Goal: Task Accomplishment & Management: Manage account settings

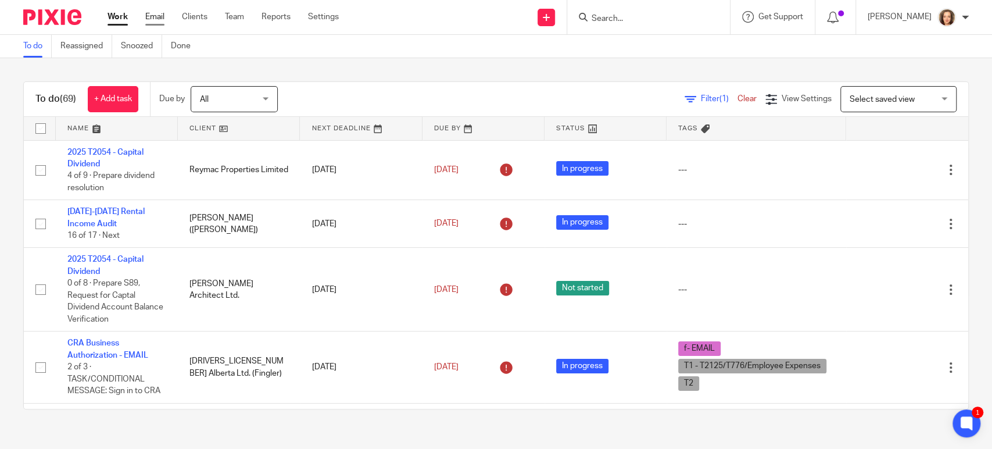
click at [155, 16] on link "Email" at bounding box center [154, 17] width 19 height 12
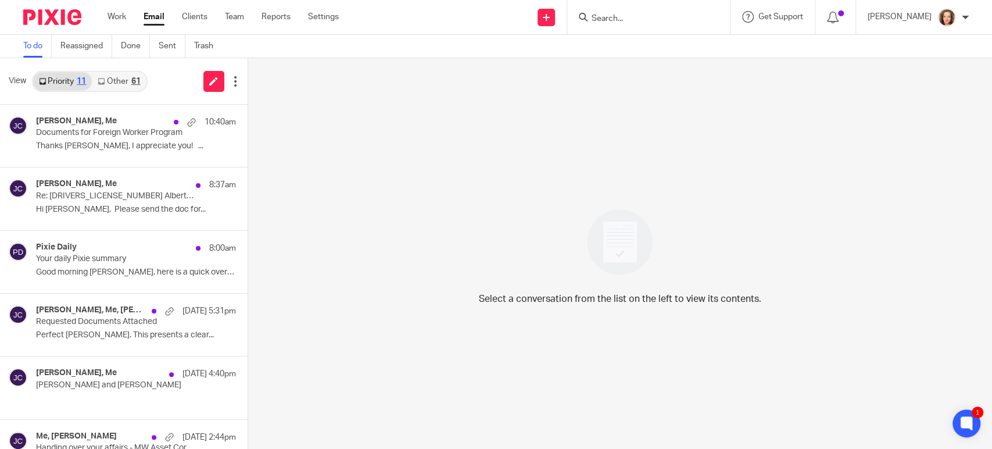
click at [117, 80] on link "Other 61" at bounding box center [119, 81] width 54 height 19
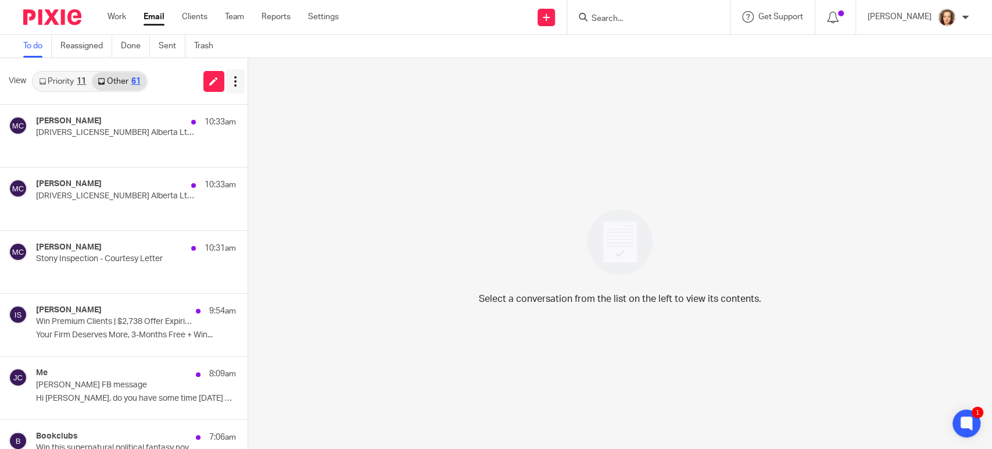
click at [232, 83] on icon at bounding box center [236, 82] width 12 height 12
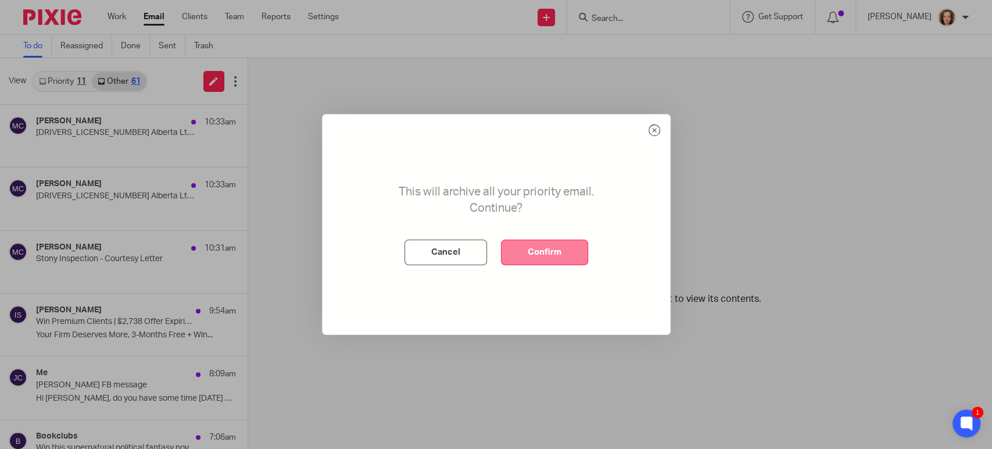
click at [534, 255] on button "Confirm" at bounding box center [544, 252] width 87 height 26
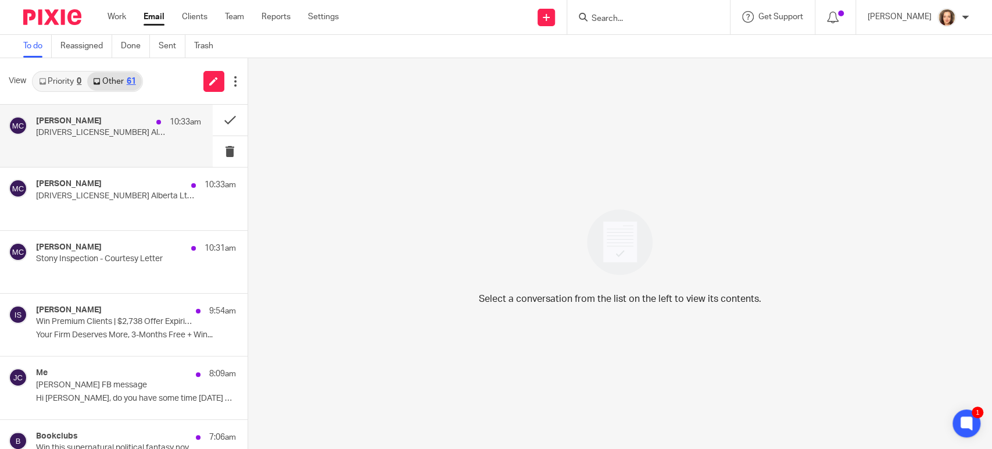
click at [137, 148] on p at bounding box center [118, 146] width 165 height 10
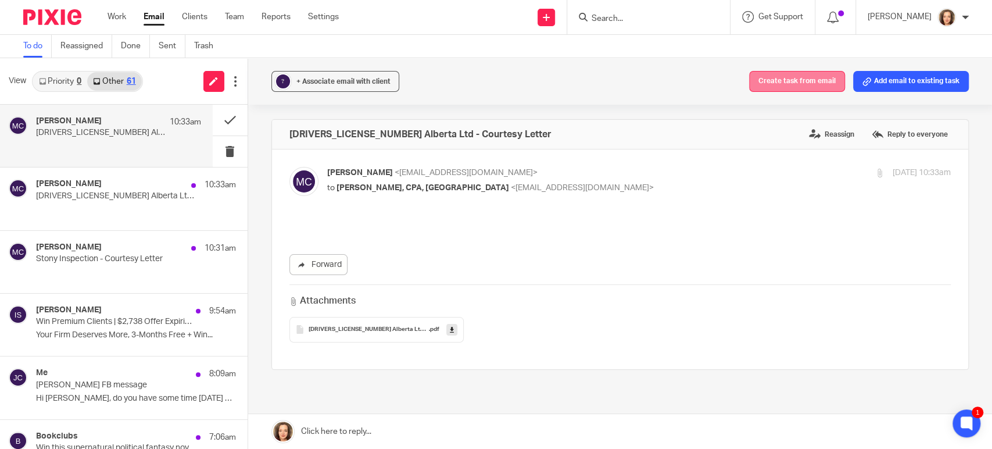
click at [780, 83] on button "Create task from email" at bounding box center [797, 81] width 96 height 21
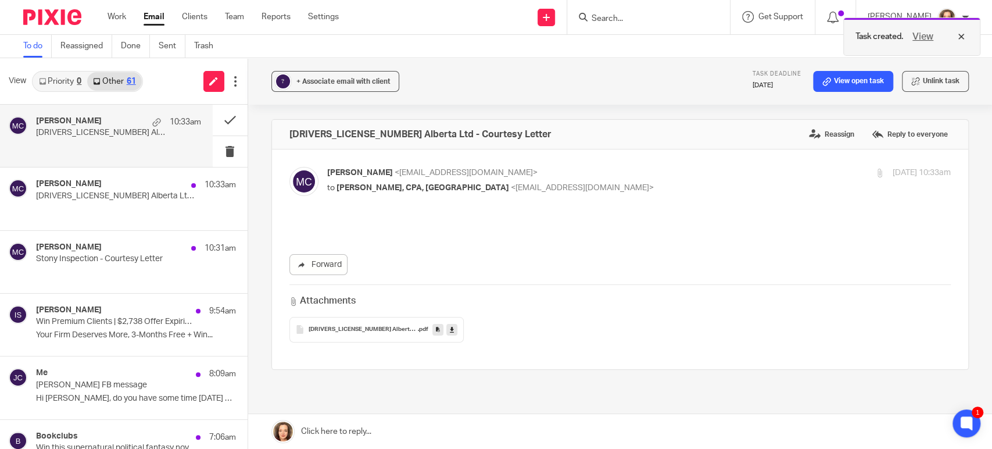
click at [925, 33] on button "View" at bounding box center [923, 37] width 28 height 14
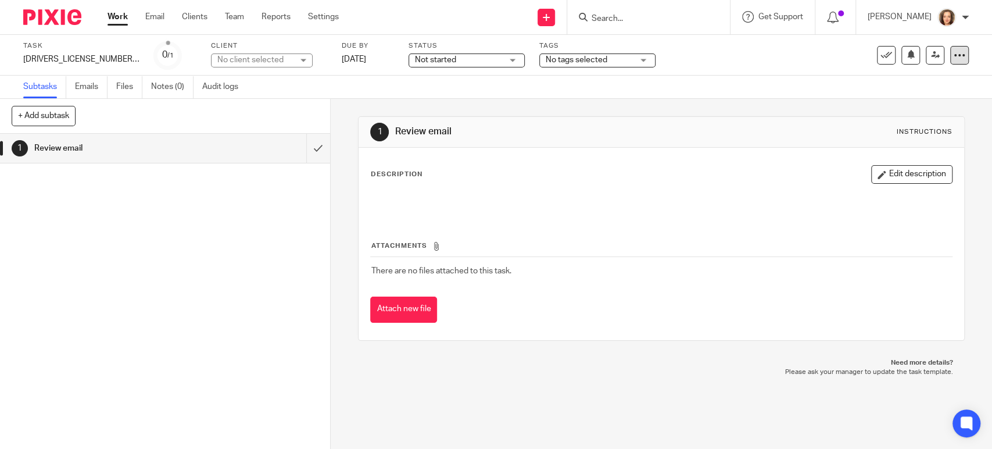
click at [954, 55] on icon at bounding box center [960, 55] width 12 height 12
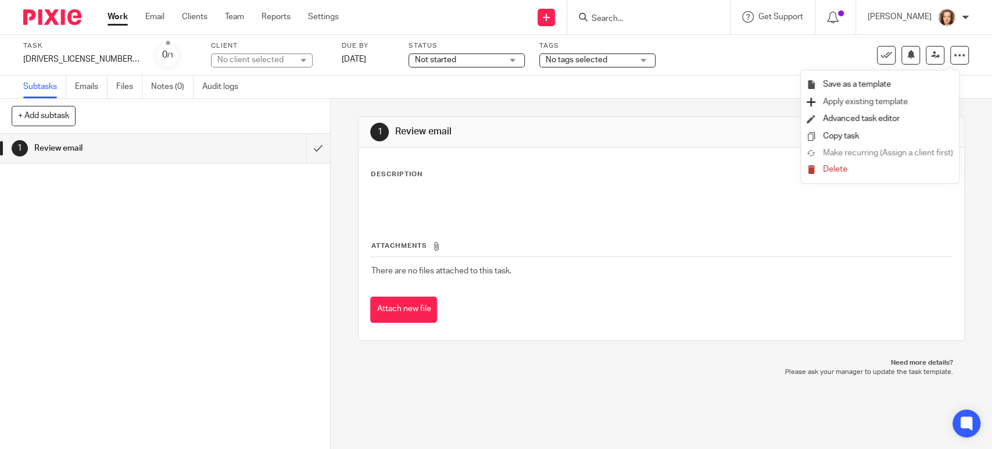
click at [880, 100] on span "Apply existing template" at bounding box center [865, 102] width 85 height 8
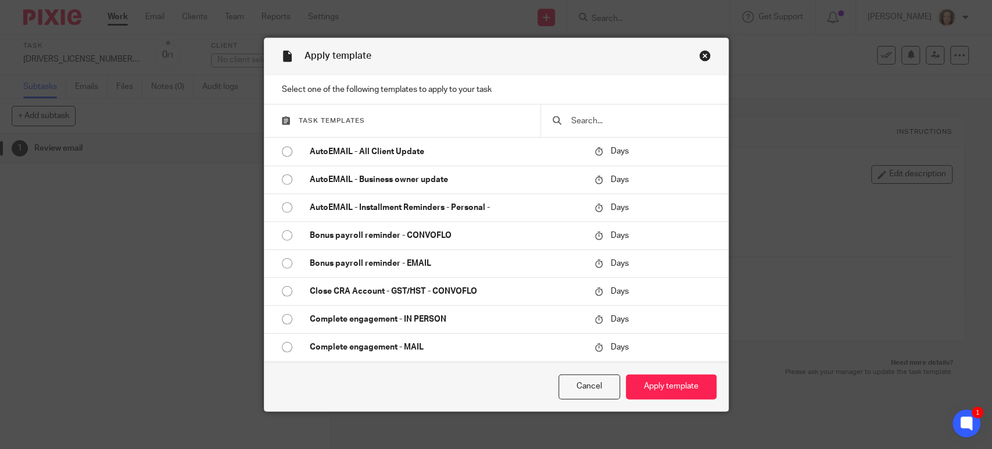
click at [600, 115] on input "text" at bounding box center [643, 120] width 146 height 13
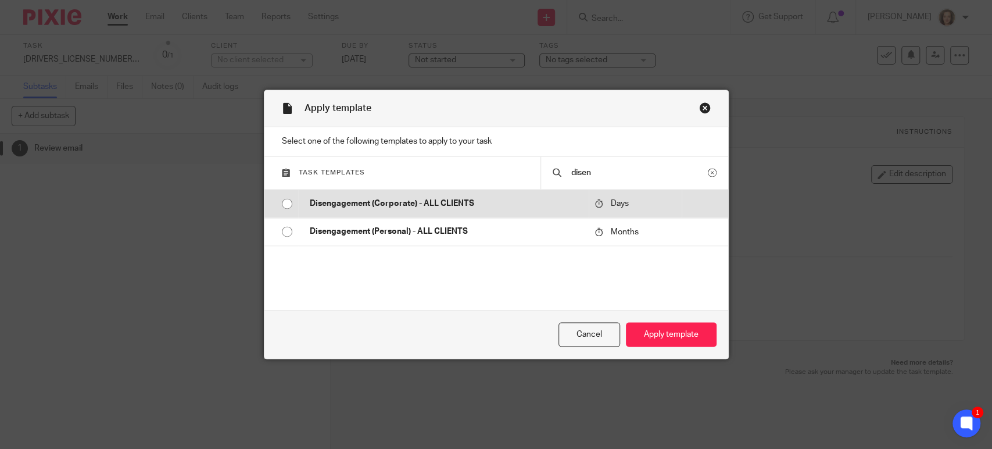
type input "disen"
click at [281, 203] on input "radio" at bounding box center [287, 203] width 22 height 22
radio input "false"
drag, startPoint x: 304, startPoint y: 200, endPoint x: 474, endPoint y: 203, distance: 170.3
click at [474, 203] on p "Disengagement (Corporate) - ALL CLIENTS" at bounding box center [447, 204] width 274 height 12
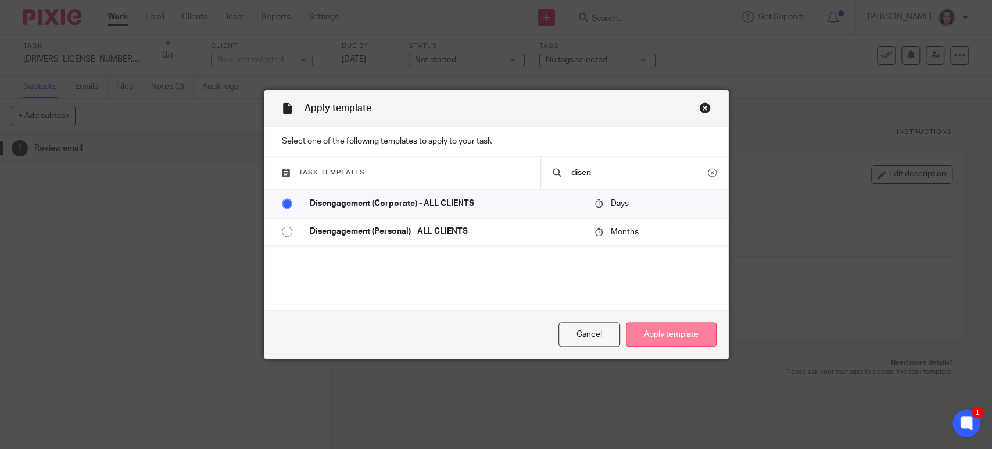
click at [664, 332] on button "Apply template" at bounding box center [671, 334] width 91 height 25
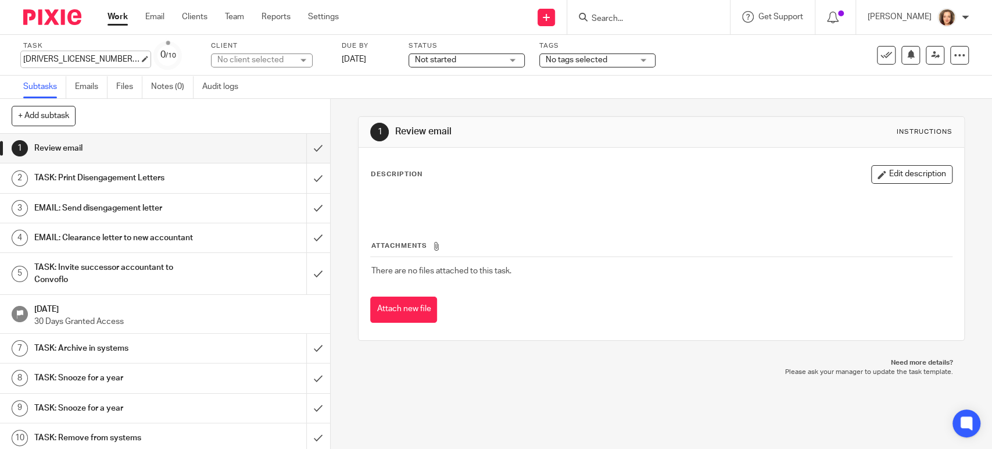
click at [48, 58] on div "2209019 Alberta Ltd - Courtesy Letter Save 2209019 Alberta Ltd - Courtesy Letter" at bounding box center [81, 59] width 116 height 12
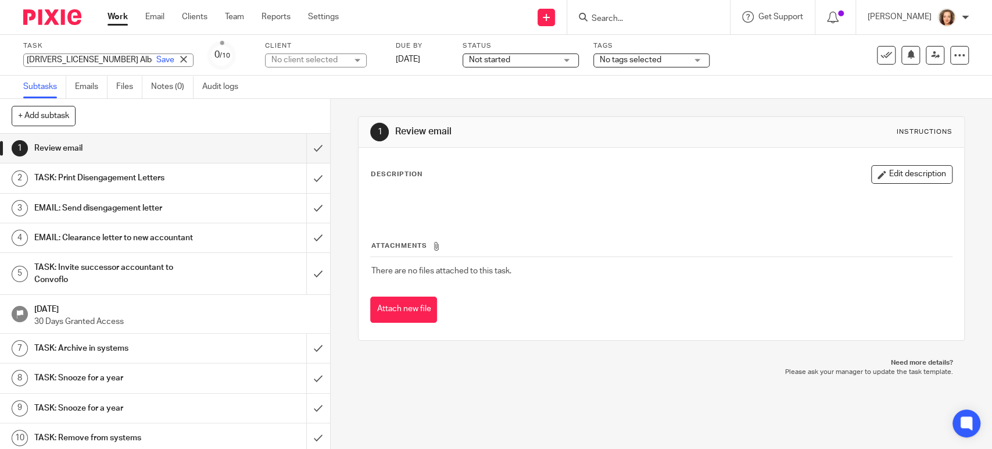
click at [65, 62] on input "2209019 Alberta Ltd - Courtesy Letter" at bounding box center [108, 59] width 170 height 13
type input "Disengagement (Corporate) - ALL CLIENTS"
click at [156, 62] on link "Save" at bounding box center [165, 60] width 18 height 12
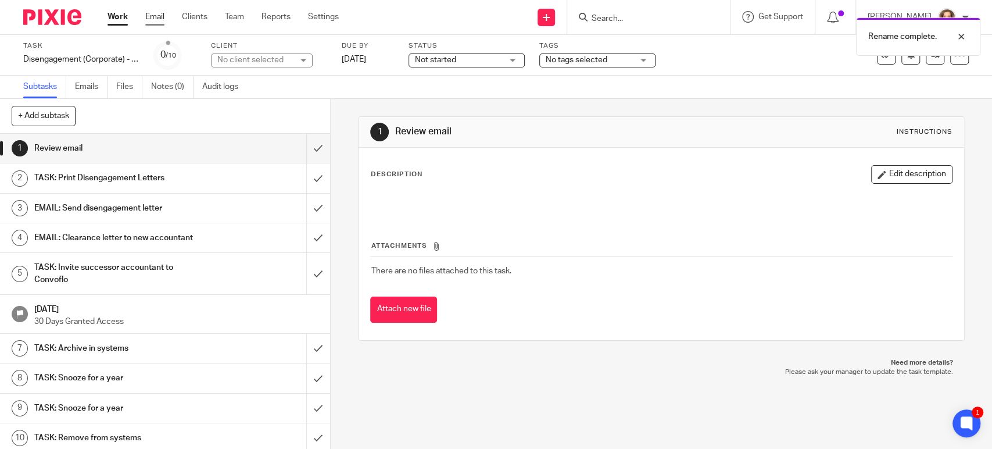
click at [152, 15] on link "Email" at bounding box center [154, 17] width 19 height 12
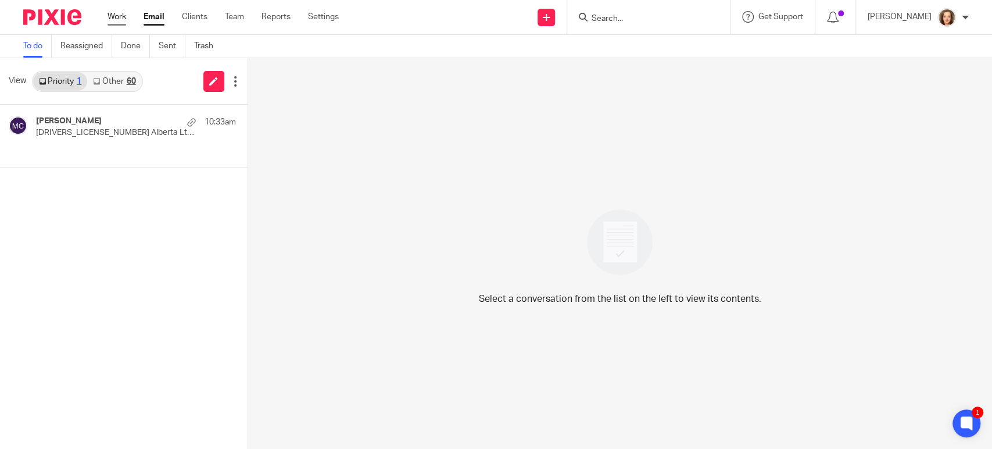
click at [115, 16] on link "Work" at bounding box center [116, 17] width 19 height 12
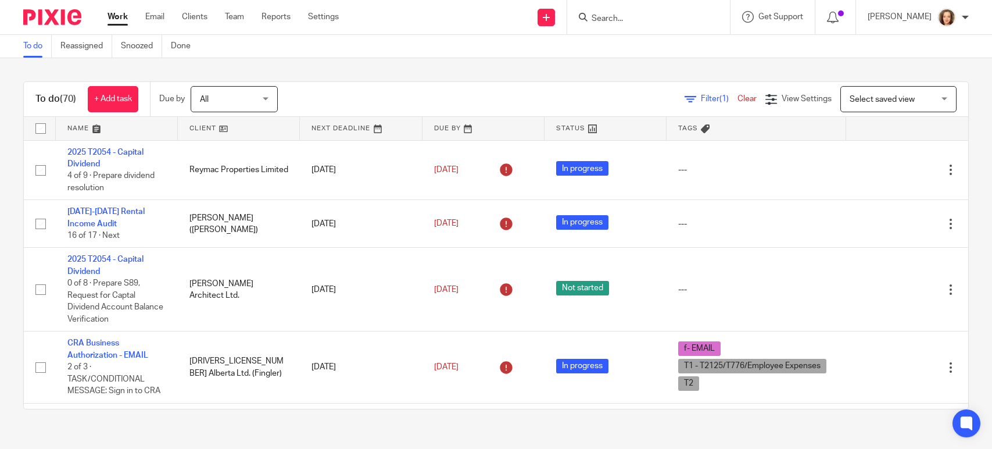
click at [159, 17] on link "Email" at bounding box center [154, 17] width 19 height 12
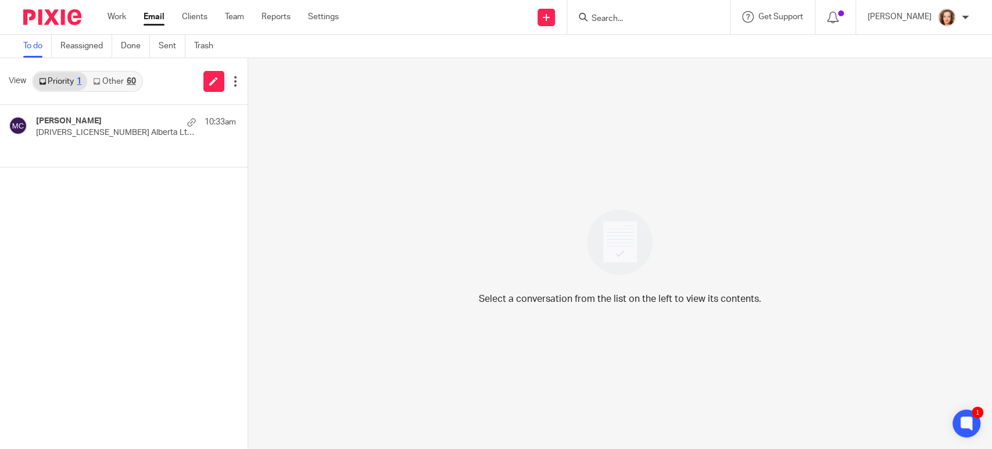
click at [111, 80] on link "Other 60" at bounding box center [114, 81] width 54 height 19
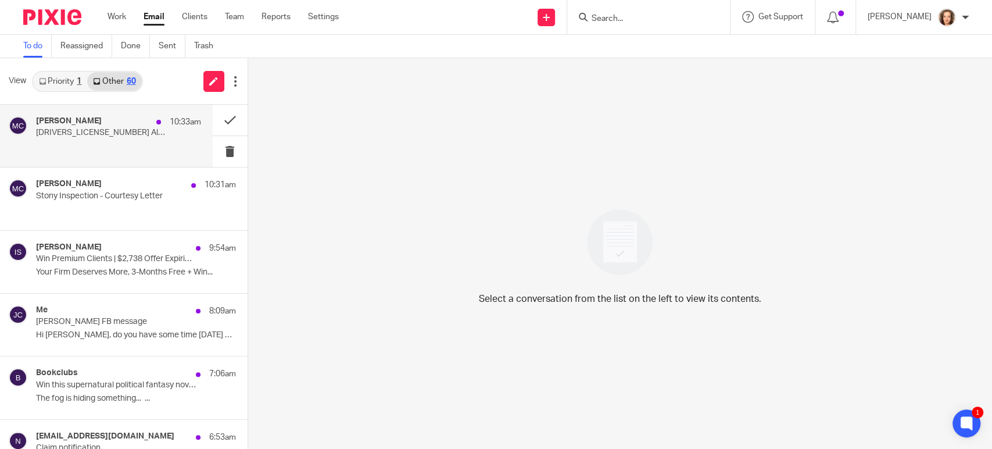
click at [142, 149] on p at bounding box center [118, 146] width 165 height 10
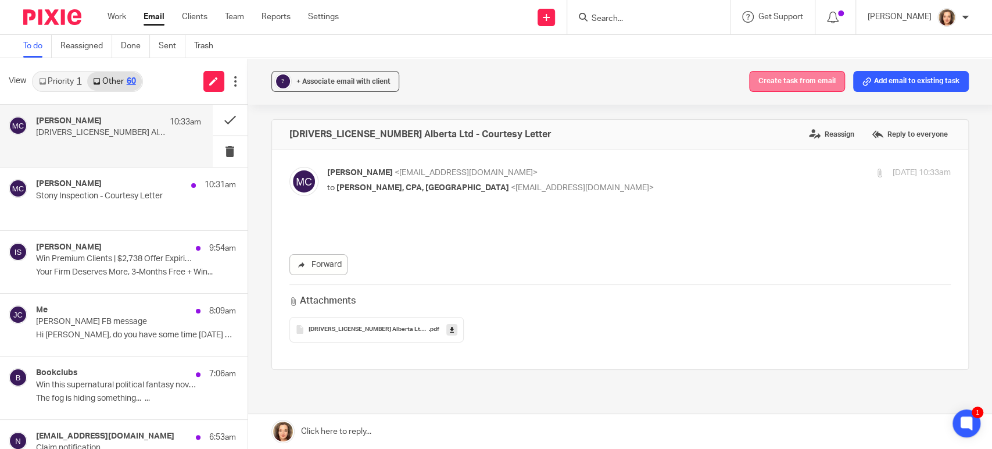
click at [788, 78] on button "Create task from email" at bounding box center [797, 81] width 96 height 21
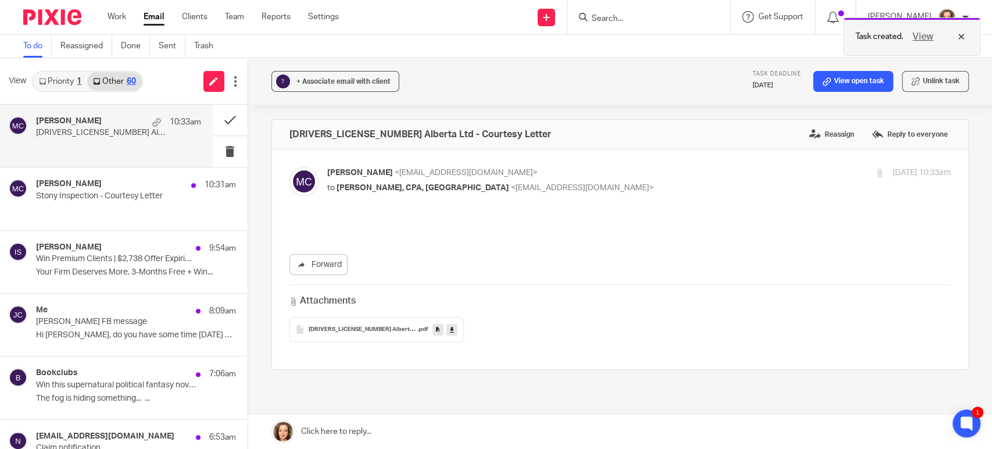
click at [926, 37] on button "View" at bounding box center [923, 37] width 28 height 14
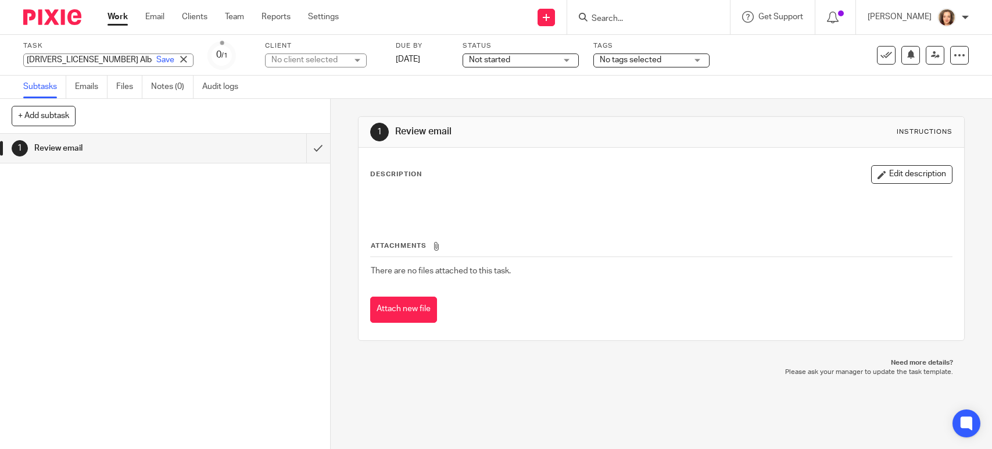
click at [60, 56] on div "2424915 Alberta Ltd - Courtesy Letter Save 2424915 Alberta Ltd - Courtesy Letter" at bounding box center [108, 59] width 170 height 13
paste input "Disengagement (Corporate) - ALL CLIENTS"
type input "Disengagement (Corporate) - ALL CLIENTS"
click at [954, 59] on icon at bounding box center [960, 55] width 12 height 12
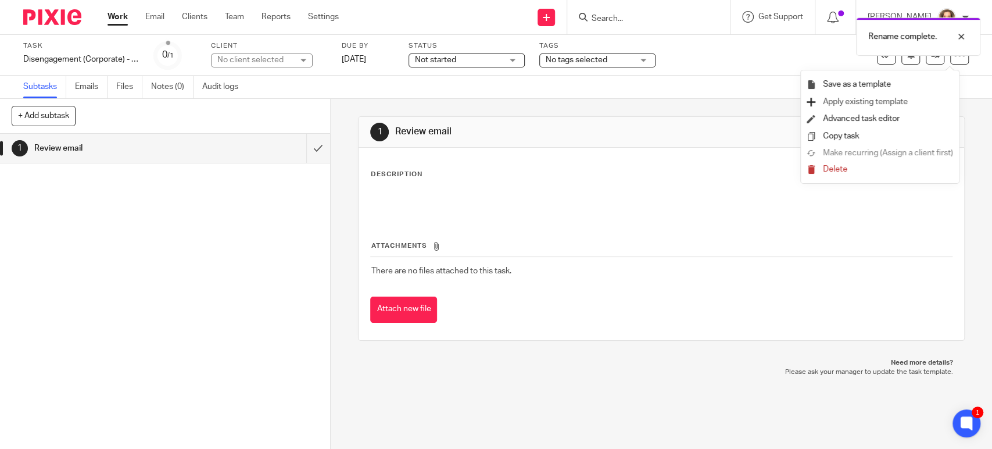
click at [886, 100] on span "Apply existing template" at bounding box center [865, 102] width 85 height 8
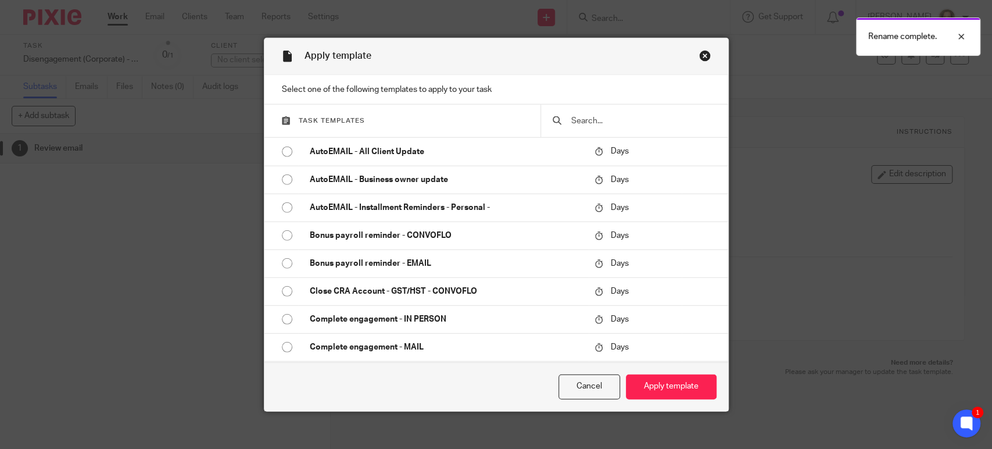
click at [571, 121] on input "text" at bounding box center [643, 120] width 146 height 13
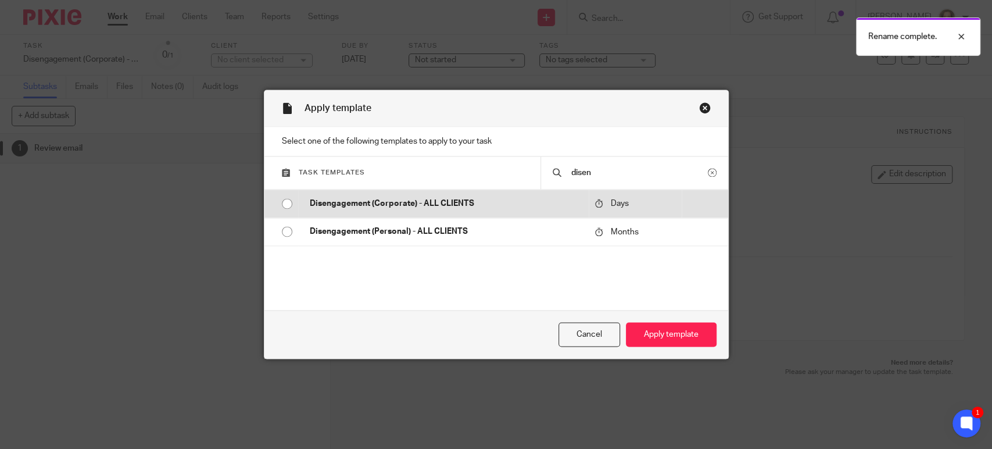
type input "disen"
click at [476, 200] on p "Disengagement (Corporate) - ALL CLIENTS" at bounding box center [447, 204] width 274 height 12
radio input "true"
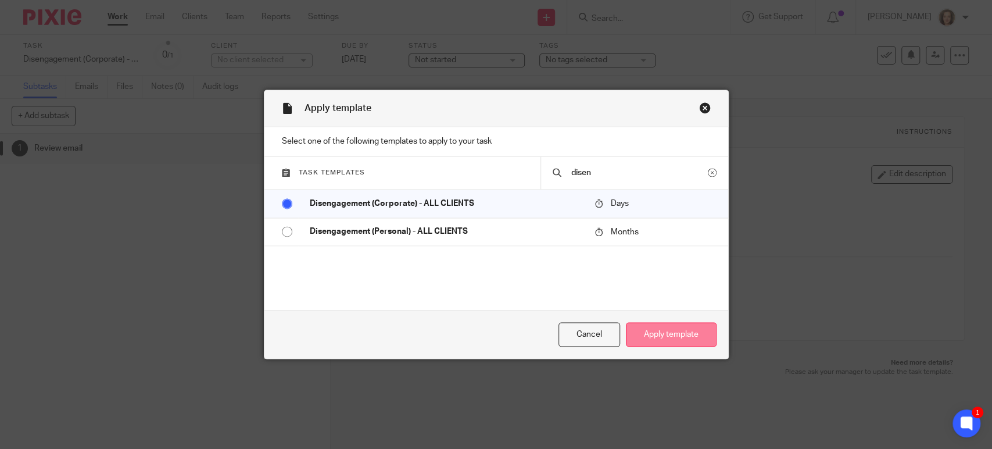
click at [644, 337] on button "Apply template" at bounding box center [671, 334] width 91 height 25
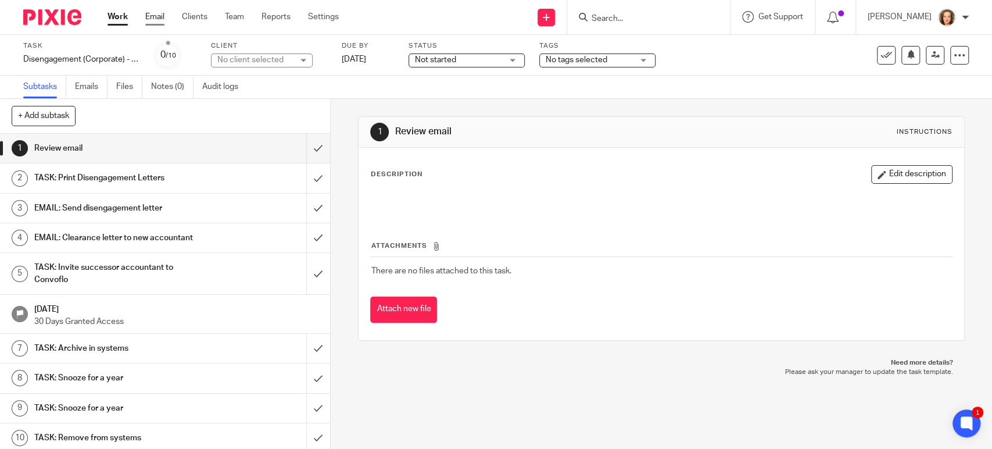
click at [162, 16] on link "Email" at bounding box center [154, 17] width 19 height 12
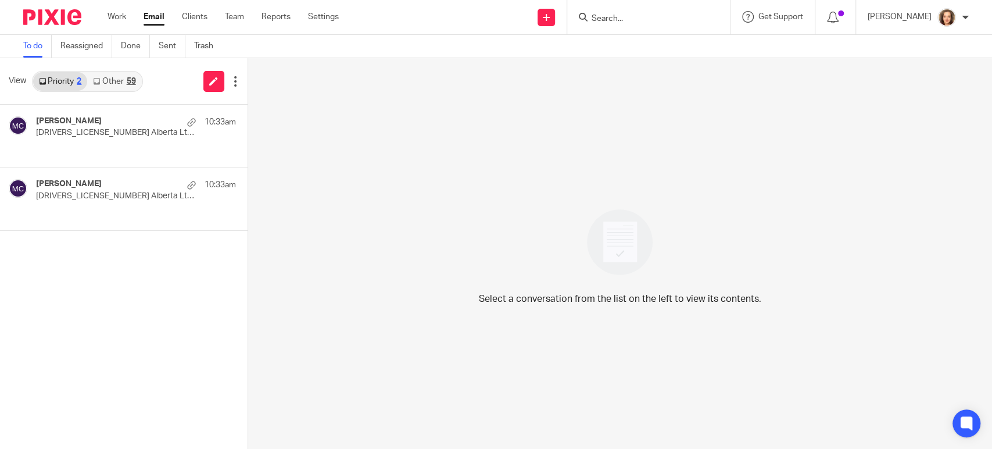
click at [107, 80] on link "Other 59" at bounding box center [114, 81] width 54 height 19
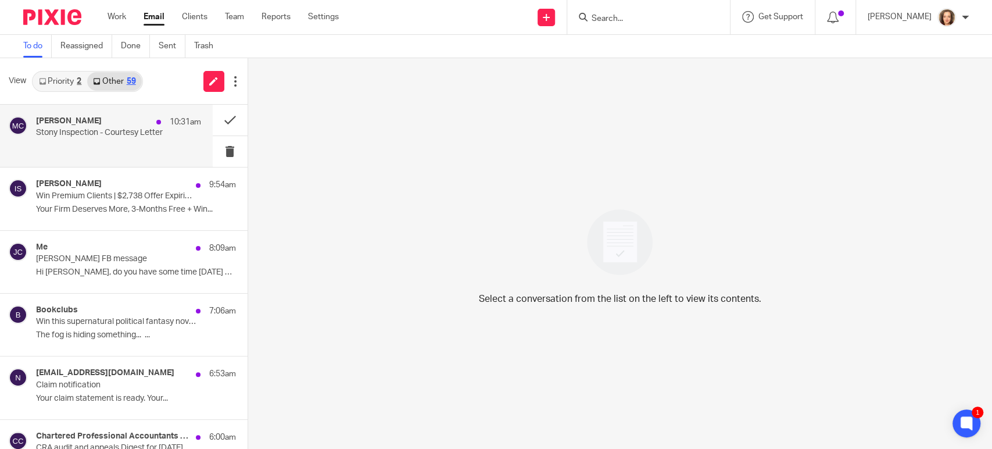
click at [147, 136] on p "Stony Inspection - Courtesy Letter" at bounding box center [102, 133] width 132 height 10
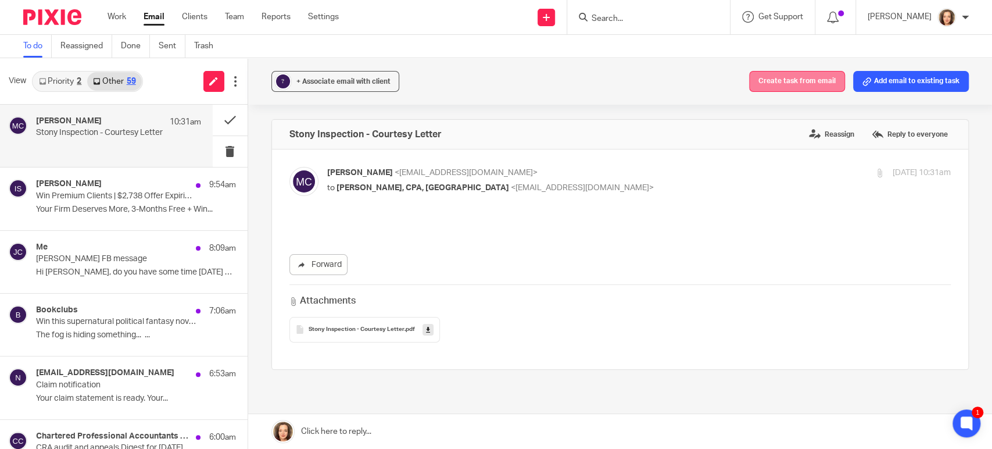
click at [772, 83] on button "Create task from email" at bounding box center [797, 81] width 96 height 21
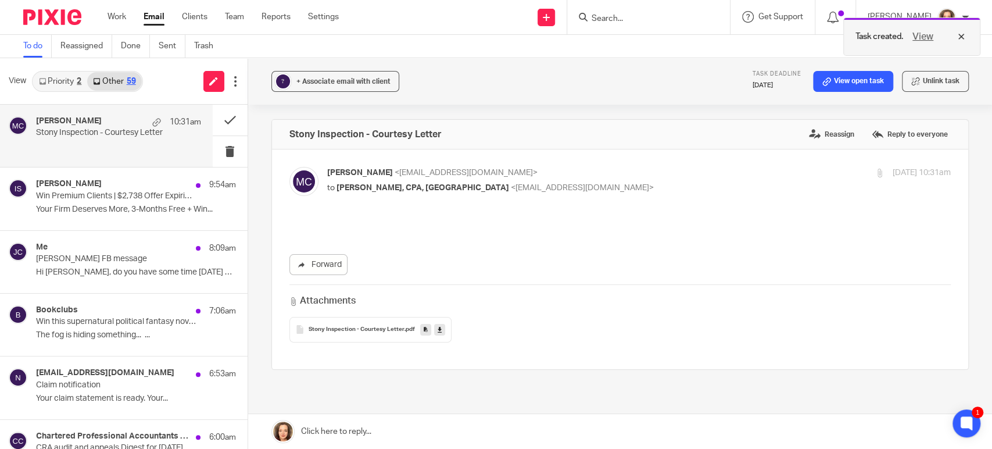
click at [926, 34] on button "View" at bounding box center [923, 37] width 28 height 14
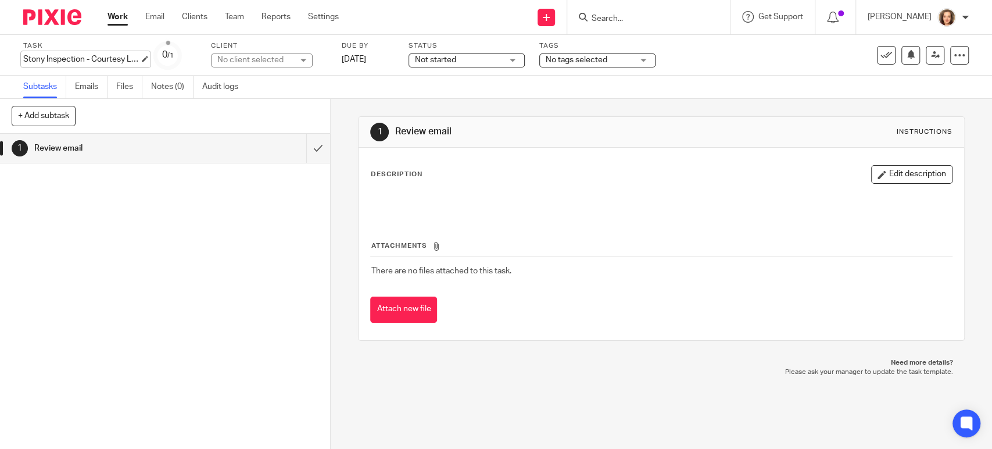
click at [51, 60] on div "Stony Inspection - Courtesy Letter Save Stony Inspection - Courtesy Letter" at bounding box center [81, 59] width 116 height 12
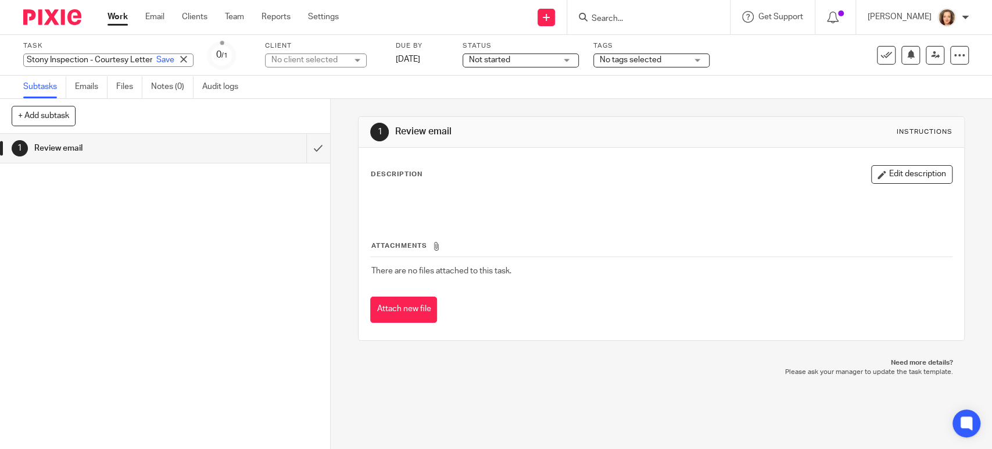
paste input "Disengagement (Corporate) - ALL CLIENTS"
type input "Disengagement (Corporate) - ALL CLIENTS"
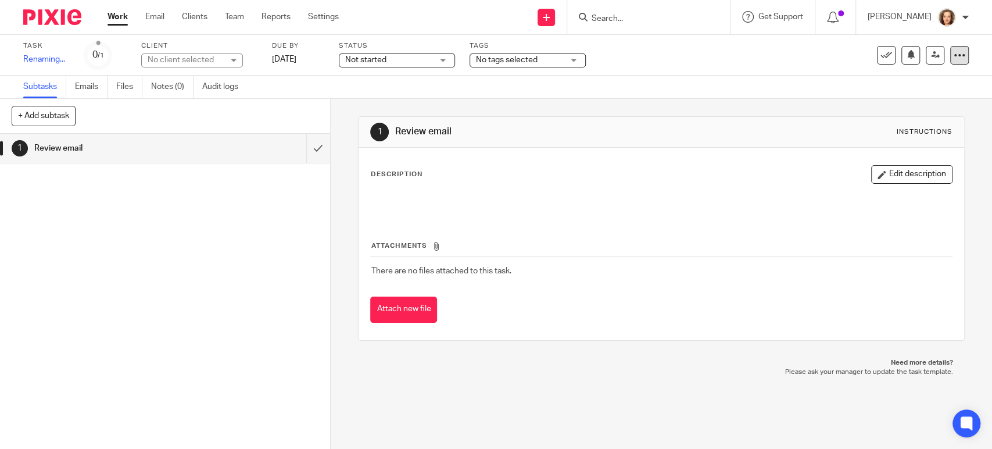
click at [954, 55] on icon at bounding box center [960, 55] width 12 height 12
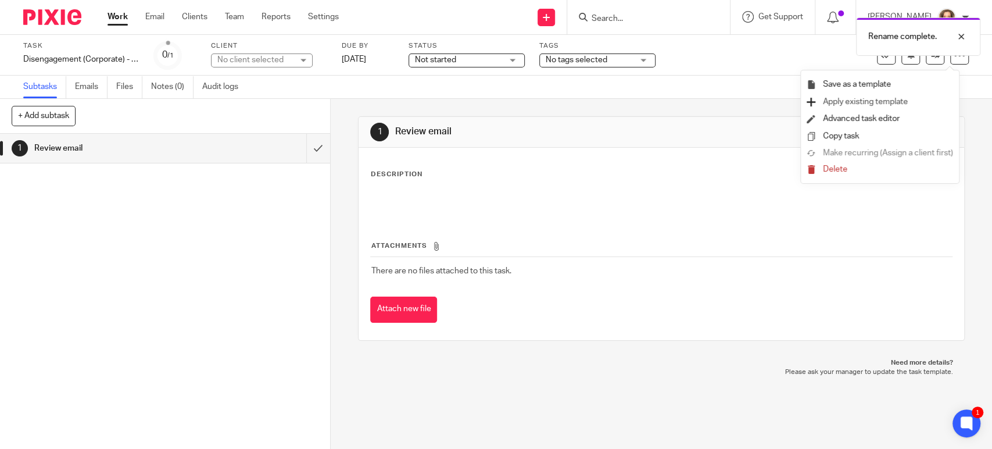
click at [869, 100] on span "Apply existing template" at bounding box center [865, 102] width 85 height 8
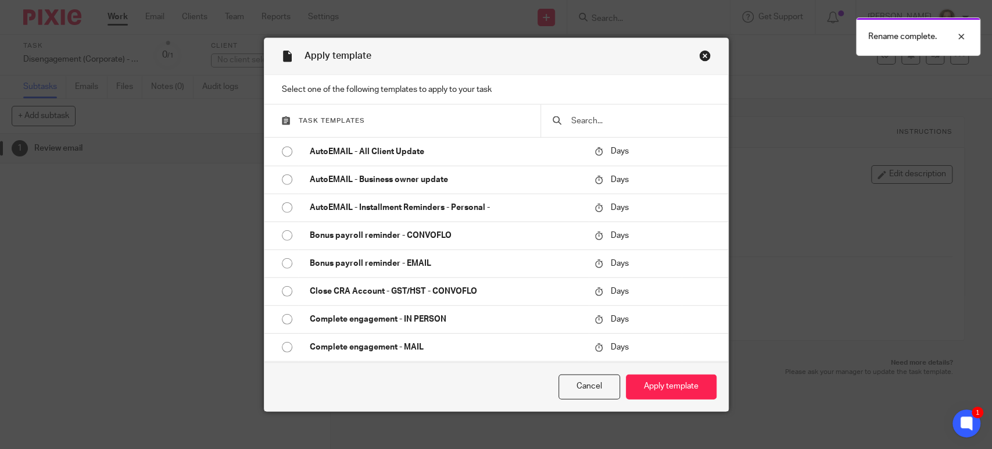
click at [629, 113] on div at bounding box center [634, 121] width 188 height 33
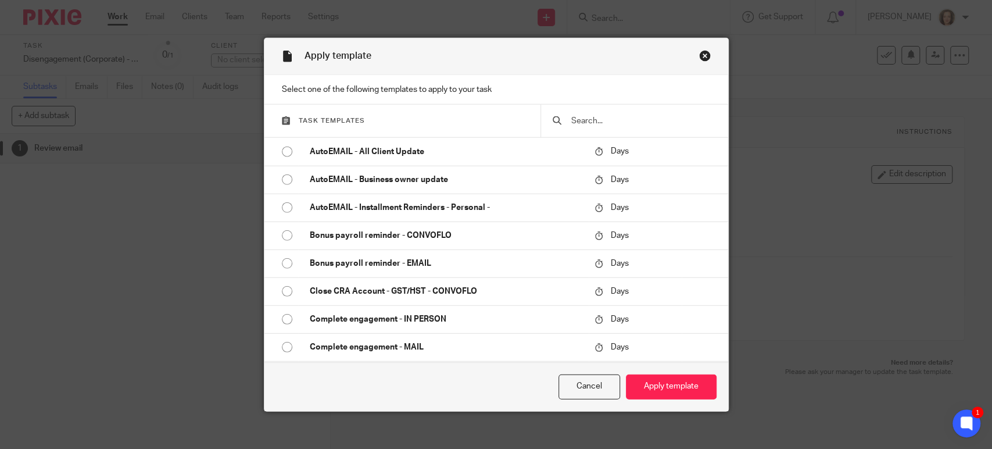
click at [577, 121] on input "text" at bounding box center [643, 120] width 146 height 13
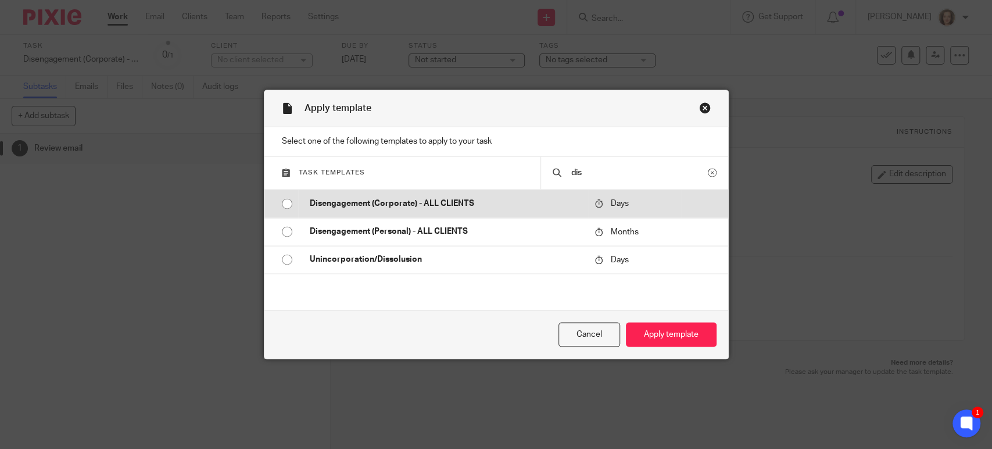
type input "dis"
click at [321, 213] on td "Disengagement (Corporate) - ALL CLIENTS" at bounding box center [443, 203] width 291 height 28
radio input "true"
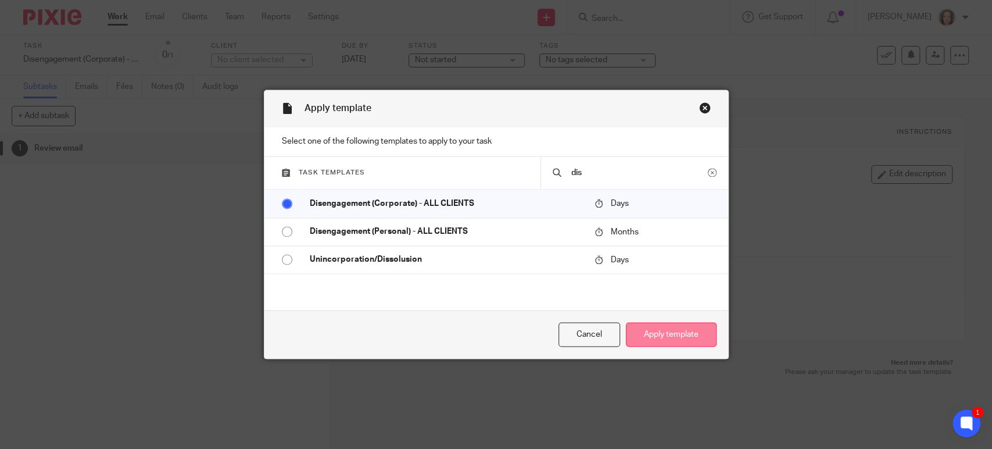
click at [679, 333] on button "Apply template" at bounding box center [671, 334] width 91 height 25
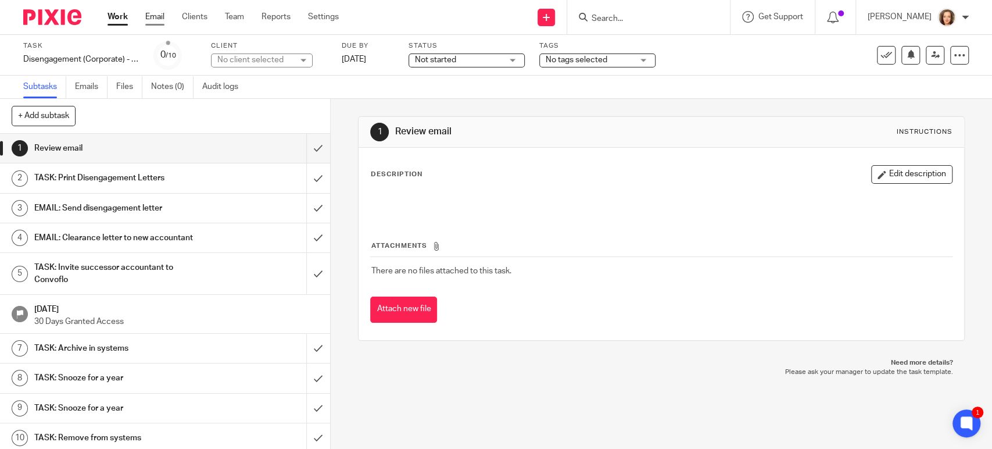
click at [153, 15] on link "Email" at bounding box center [154, 17] width 19 height 12
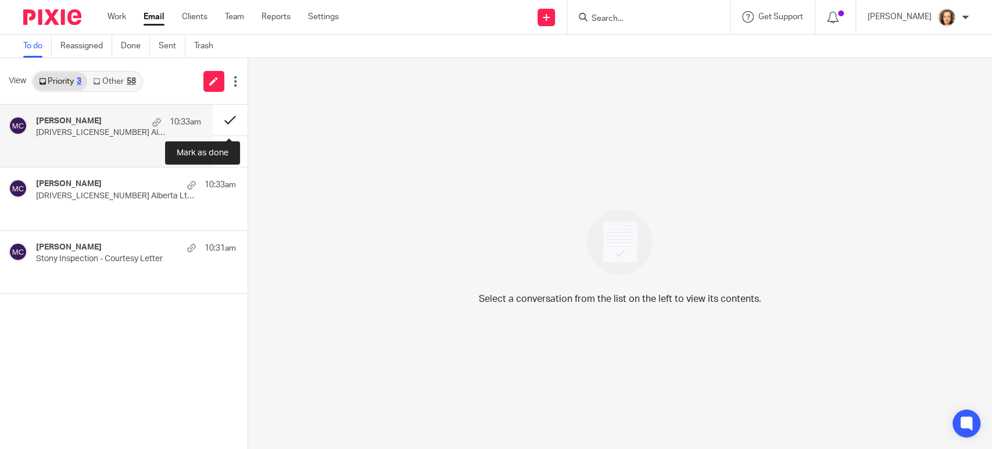
click at [226, 114] on button at bounding box center [230, 120] width 35 height 31
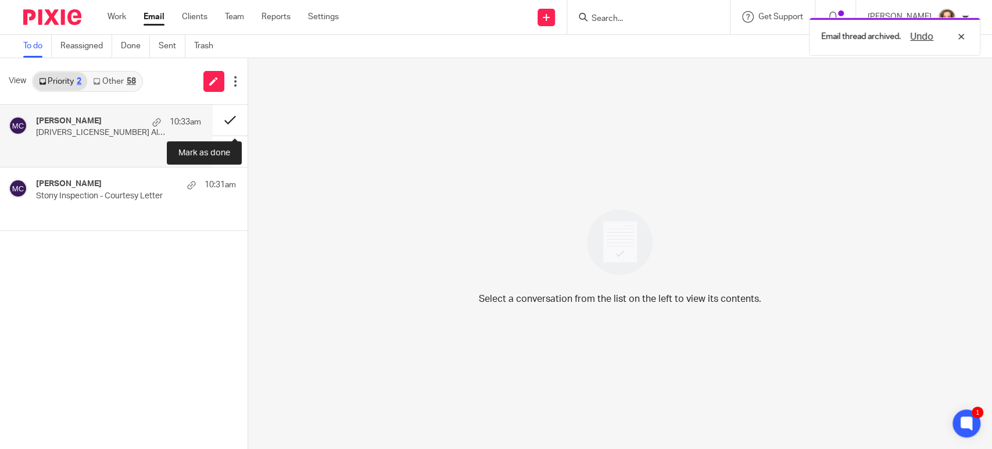
click at [228, 117] on button at bounding box center [230, 120] width 35 height 31
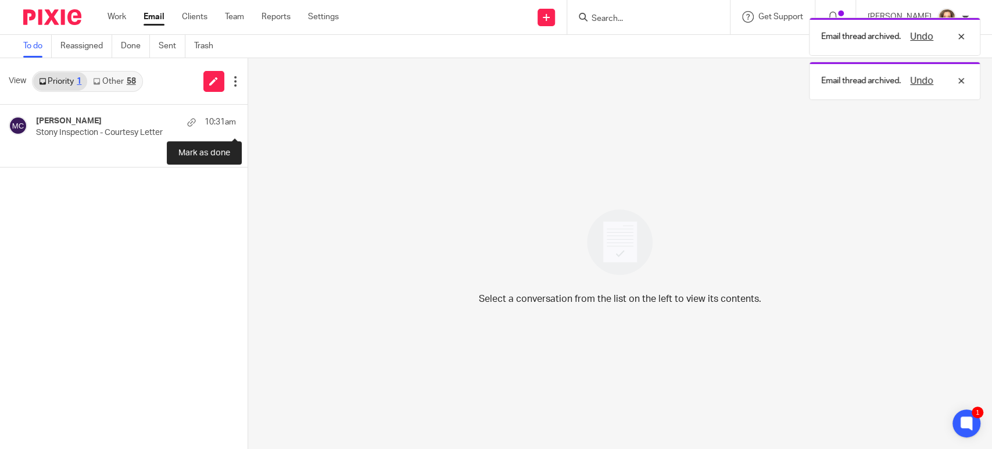
click at [248, 117] on button at bounding box center [252, 120] width 9 height 31
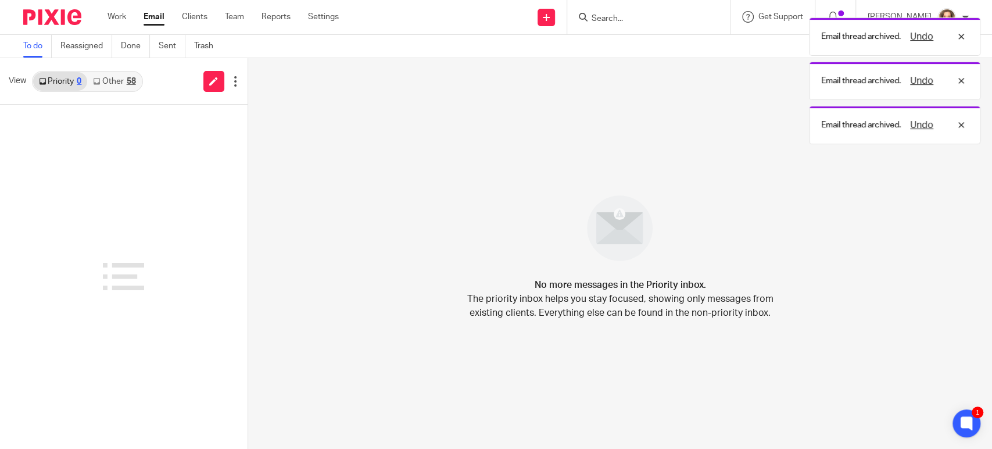
click at [114, 84] on link "Other 58" at bounding box center [114, 81] width 54 height 19
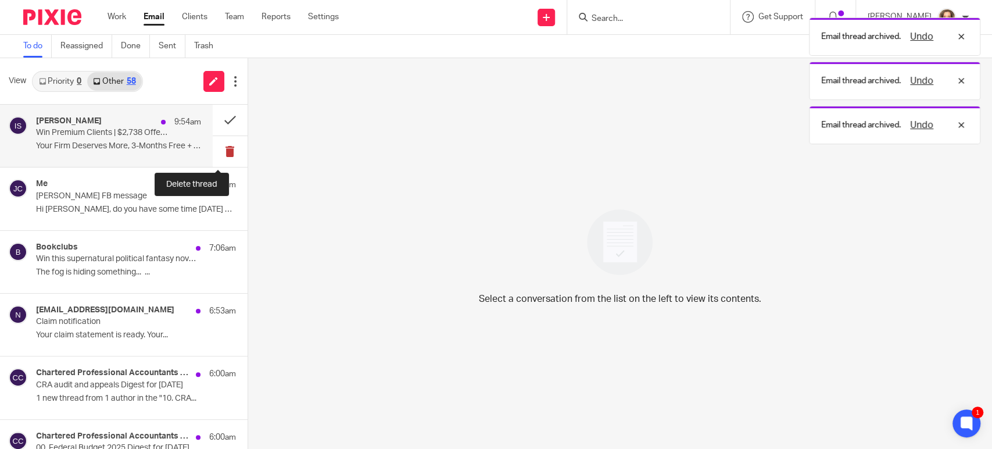
click at [218, 150] on button at bounding box center [230, 151] width 35 height 31
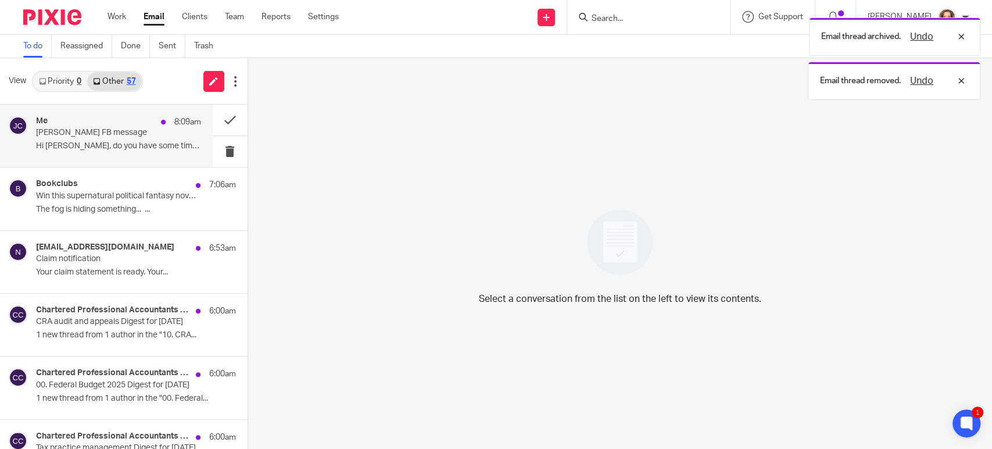
click at [152, 141] on p "Hi Jeanette, do you have some time today or..." at bounding box center [118, 146] width 165 height 10
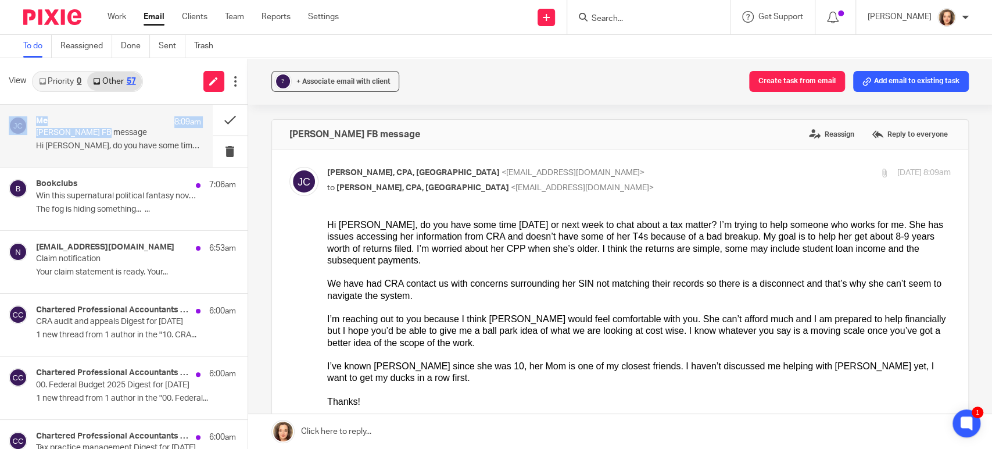
drag, startPoint x: 102, startPoint y: 135, endPoint x: 70, endPoint y: 80, distance: 64.1
click at [59, 78] on div "View Priority 0 Other 57 Me 8:09am Kathy Summerfelt’s FB message Hi Jeanette, d…" at bounding box center [124, 253] width 248 height 390
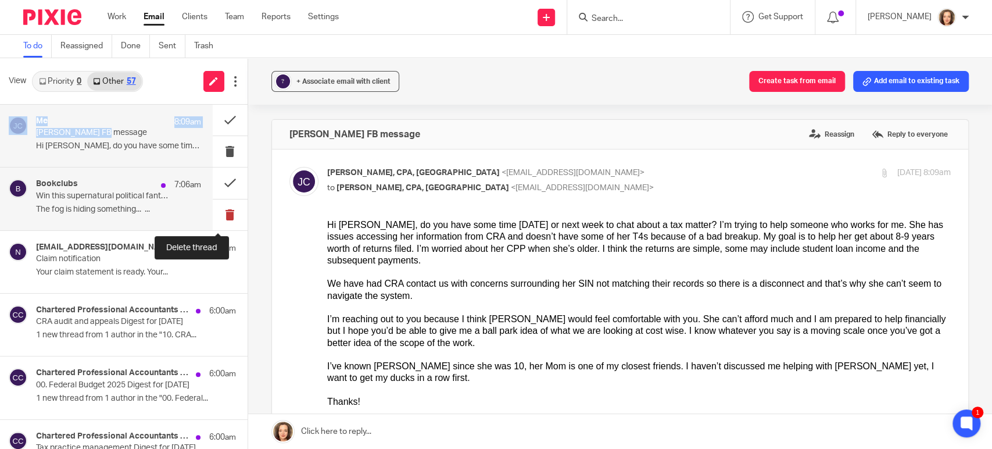
click at [220, 212] on button at bounding box center [230, 214] width 35 height 31
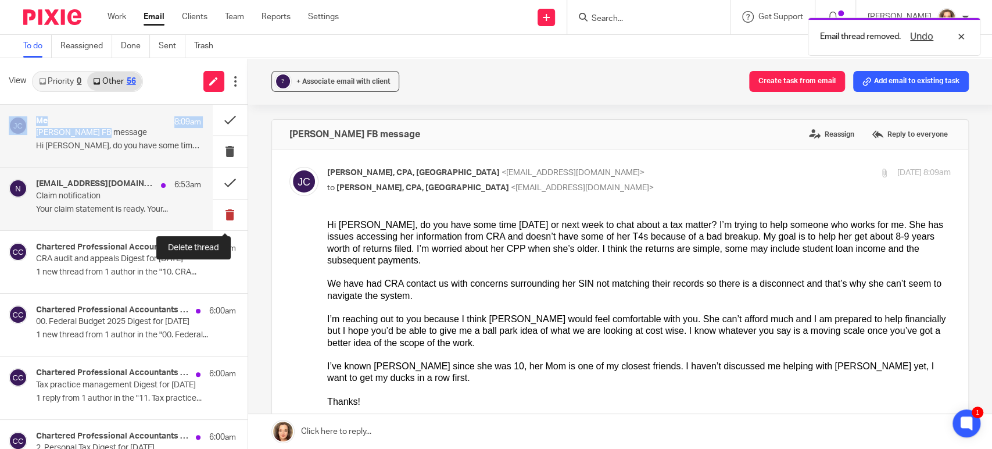
click at [216, 213] on button at bounding box center [230, 214] width 35 height 31
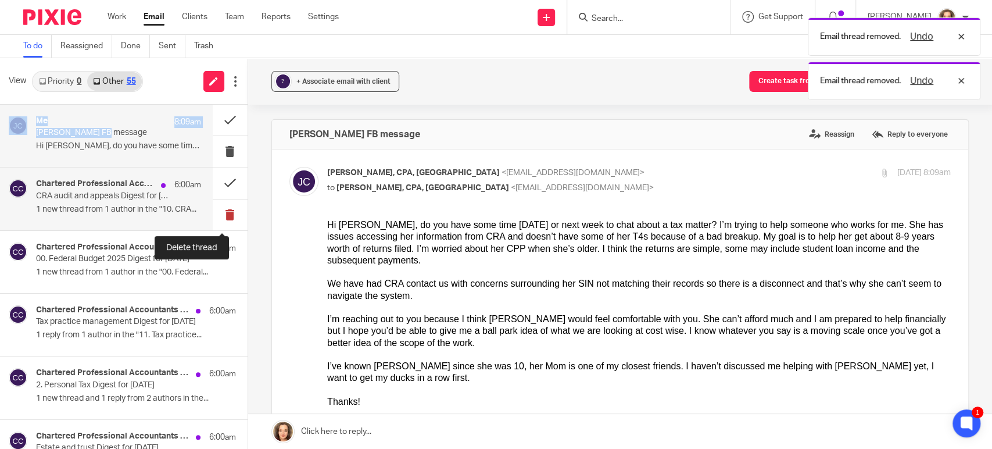
click at [216, 213] on button at bounding box center [230, 214] width 35 height 31
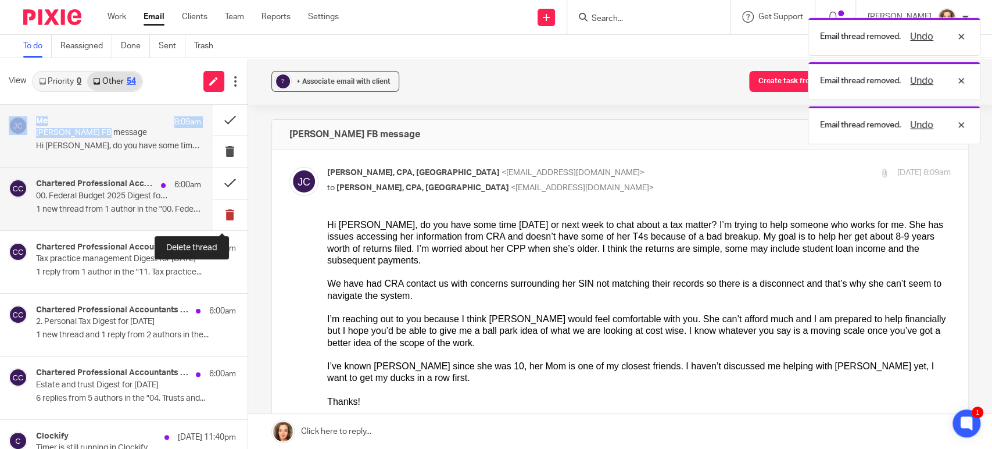
click at [217, 213] on button at bounding box center [230, 214] width 35 height 31
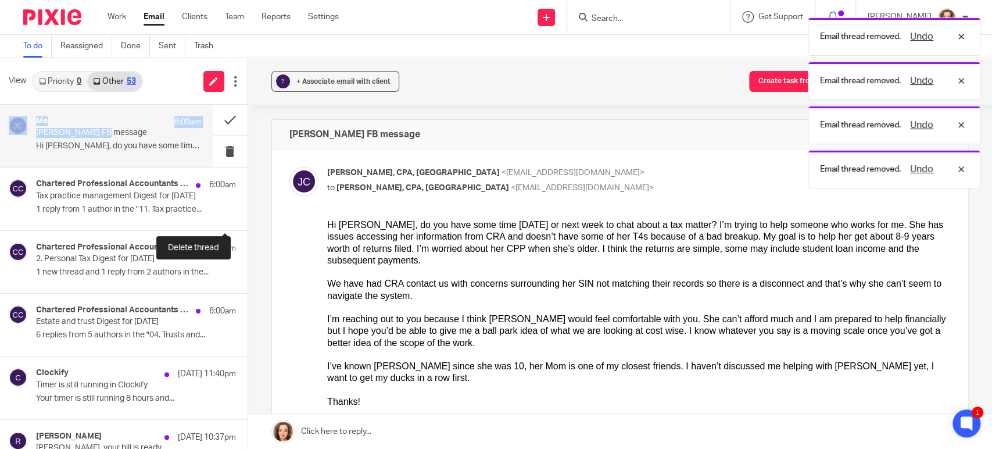
click at [248, 213] on button at bounding box center [252, 214] width 9 height 31
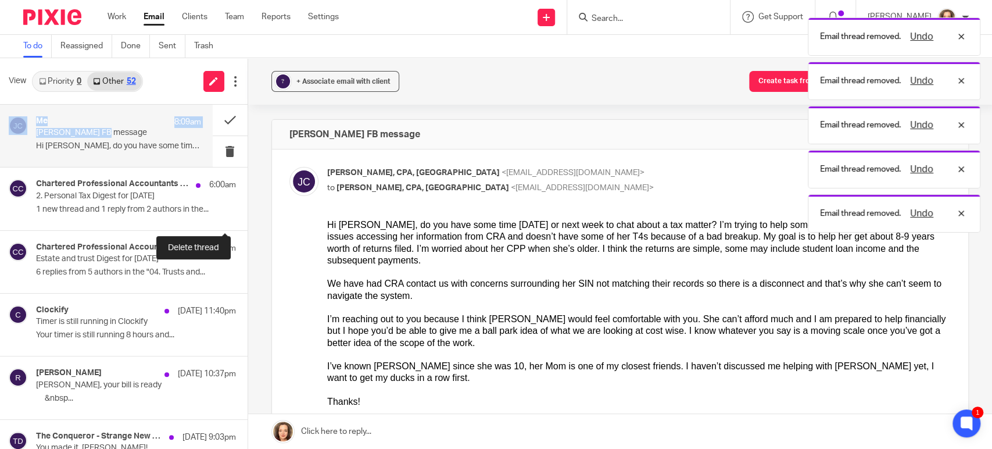
click at [248, 213] on button at bounding box center [252, 214] width 9 height 31
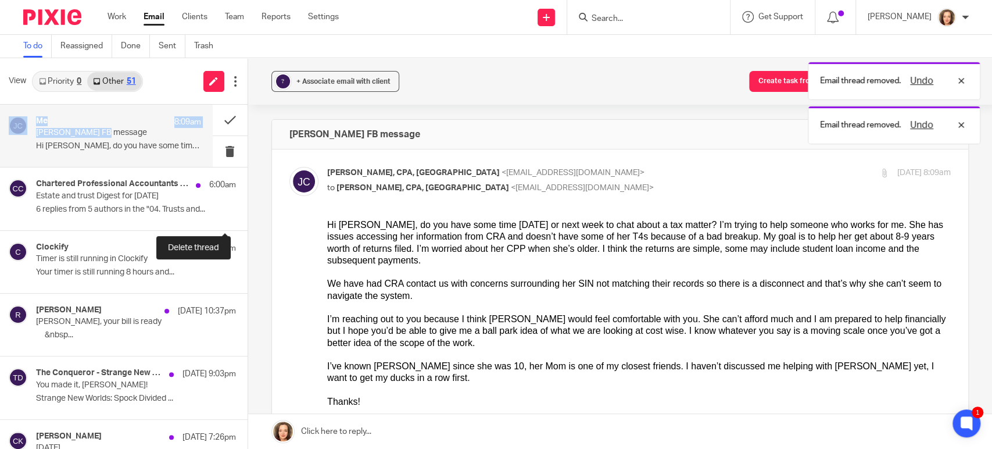
click at [248, 213] on button at bounding box center [252, 214] width 9 height 31
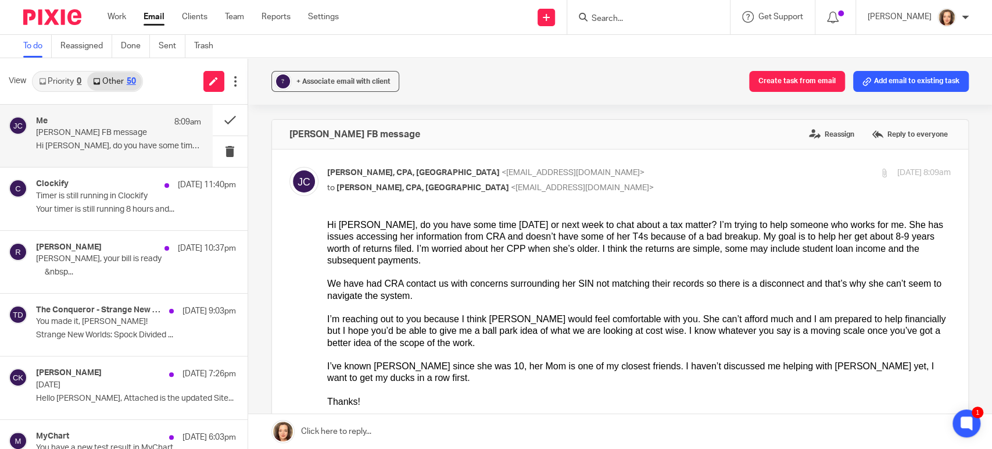
click at [532, 87] on div "? + Associate email with client Create task from email Add email to existing ta…" at bounding box center [620, 81] width 744 height 46
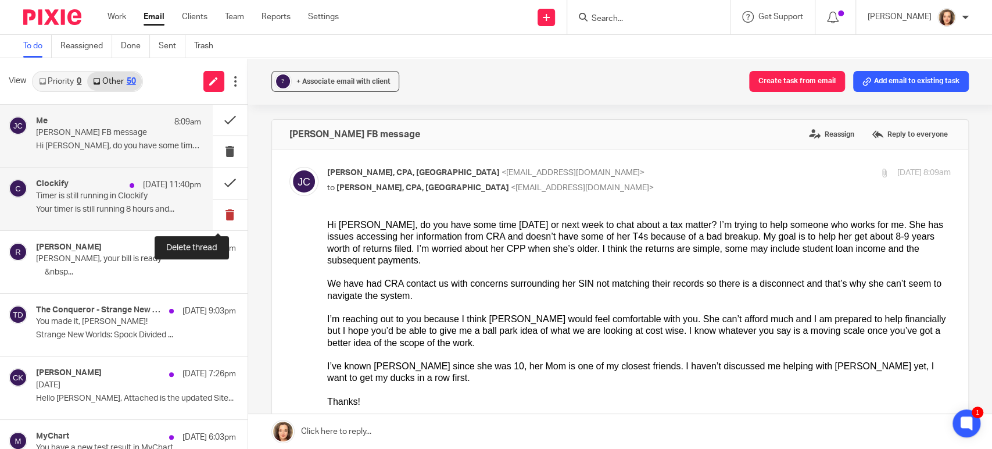
click at [216, 211] on button at bounding box center [230, 214] width 35 height 31
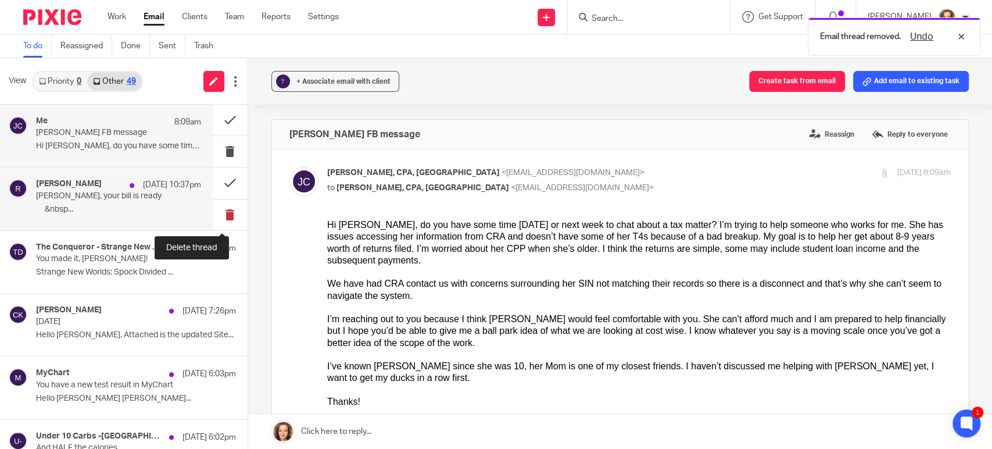
click at [223, 209] on button at bounding box center [230, 214] width 35 height 31
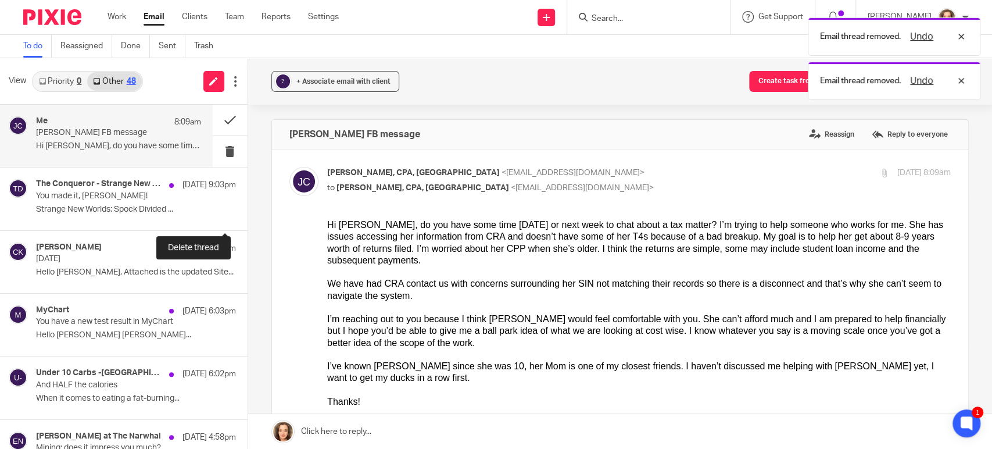
click at [248, 209] on button at bounding box center [252, 214] width 9 height 31
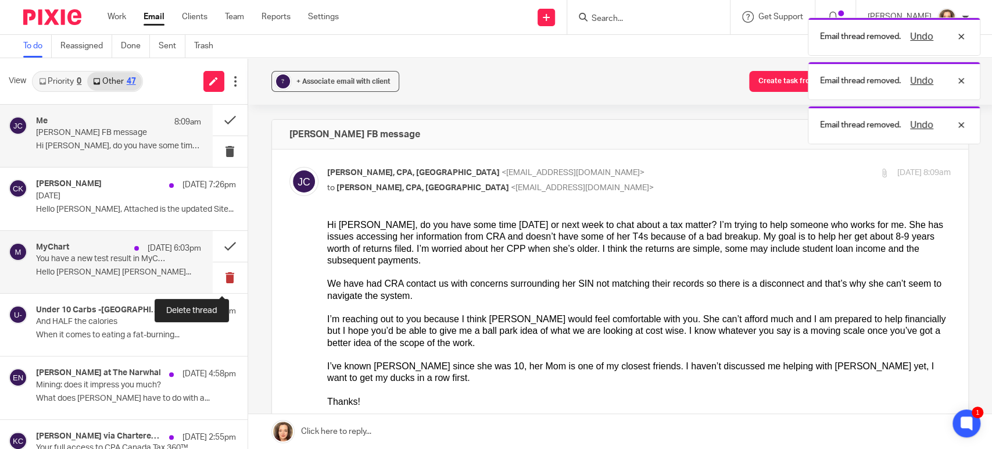
click at [214, 271] on button at bounding box center [230, 277] width 35 height 31
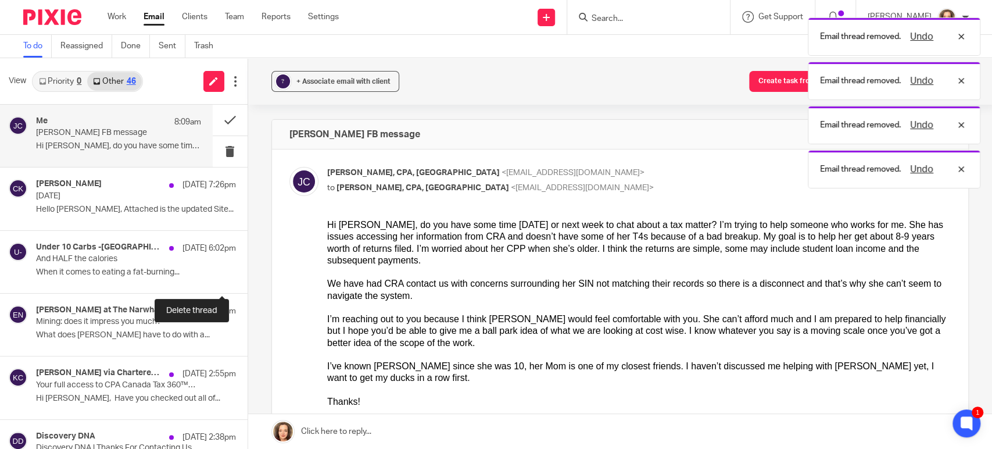
click at [248, 271] on button at bounding box center [252, 277] width 9 height 31
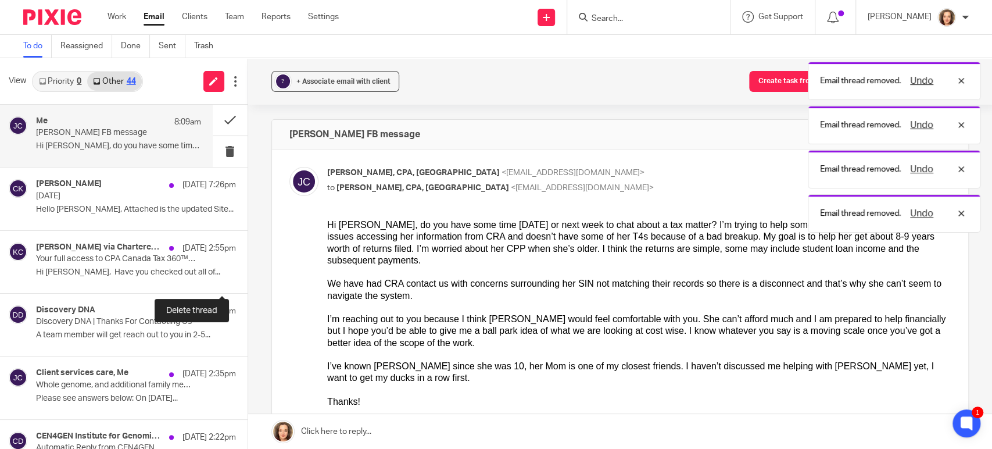
click at [248, 271] on button at bounding box center [252, 277] width 9 height 31
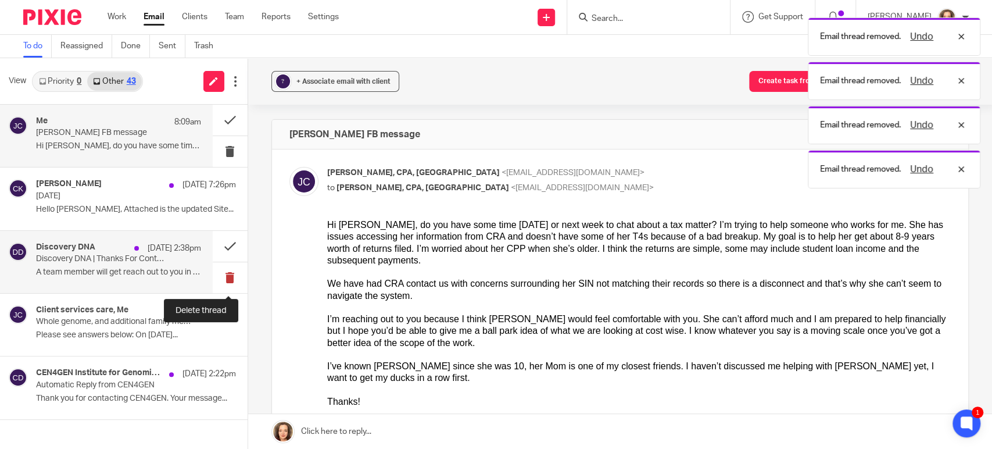
click at [226, 277] on button at bounding box center [230, 277] width 35 height 31
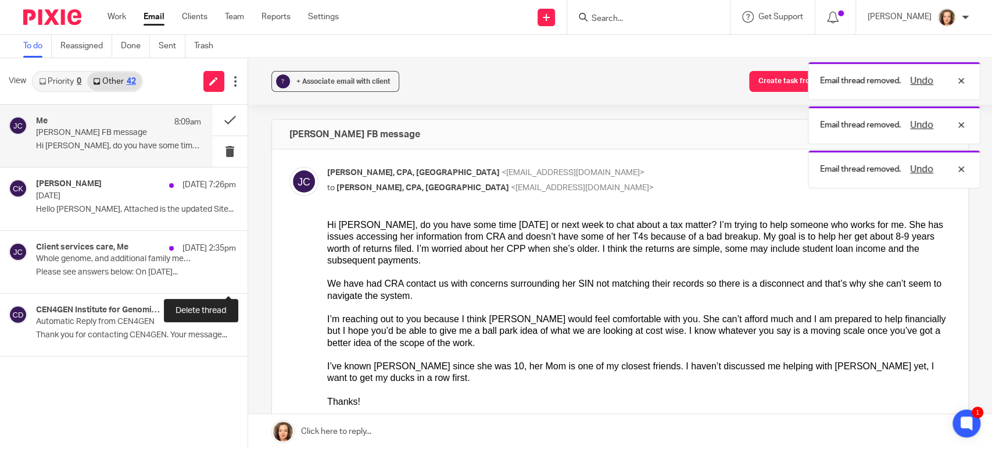
click at [248, 277] on button at bounding box center [252, 277] width 9 height 31
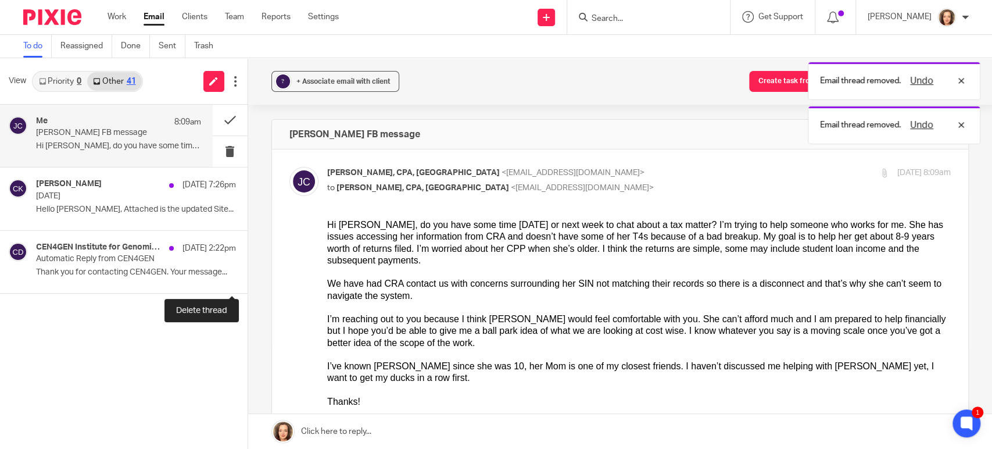
click at [248, 277] on button at bounding box center [252, 277] width 9 height 31
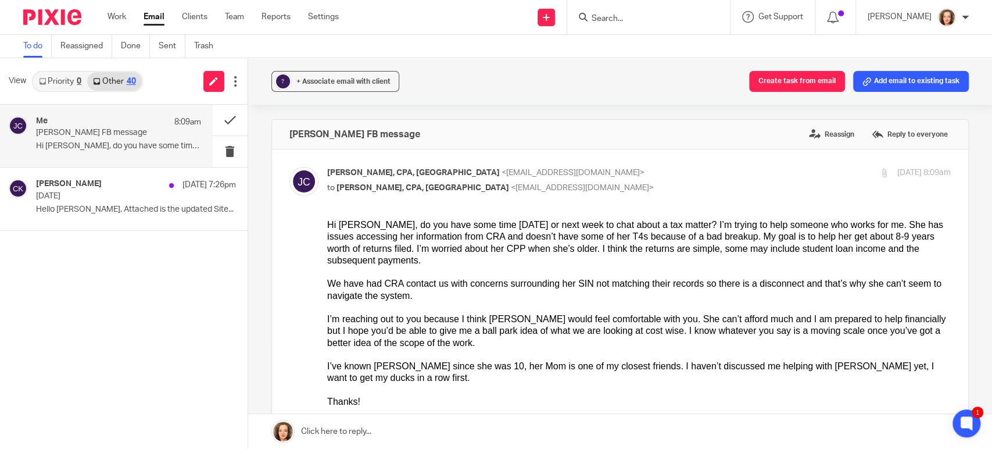
click at [59, 81] on link "Priority 0" at bounding box center [60, 81] width 54 height 19
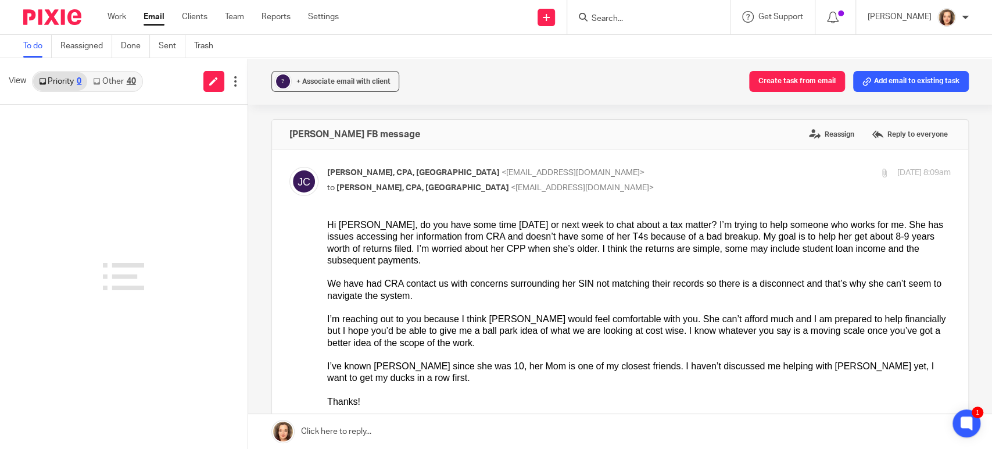
click at [104, 81] on link "Other 40" at bounding box center [114, 81] width 54 height 19
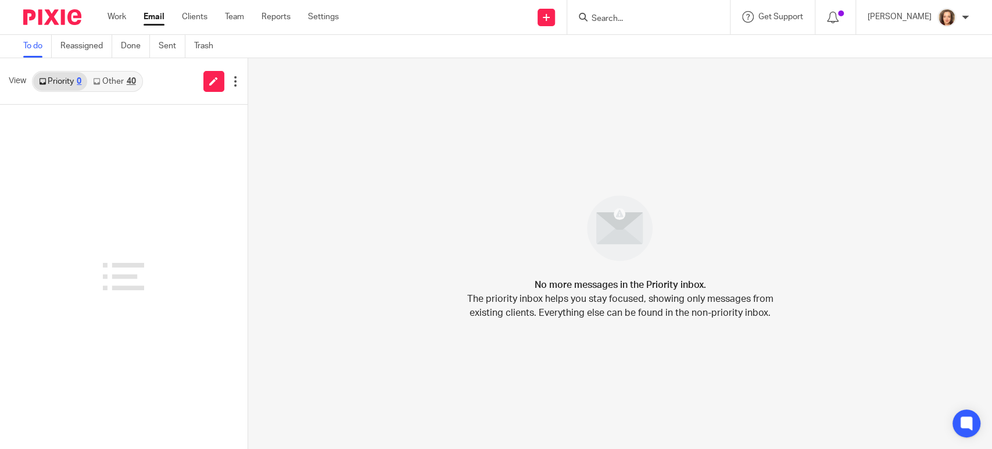
click at [117, 80] on link "Other 40" at bounding box center [114, 81] width 54 height 19
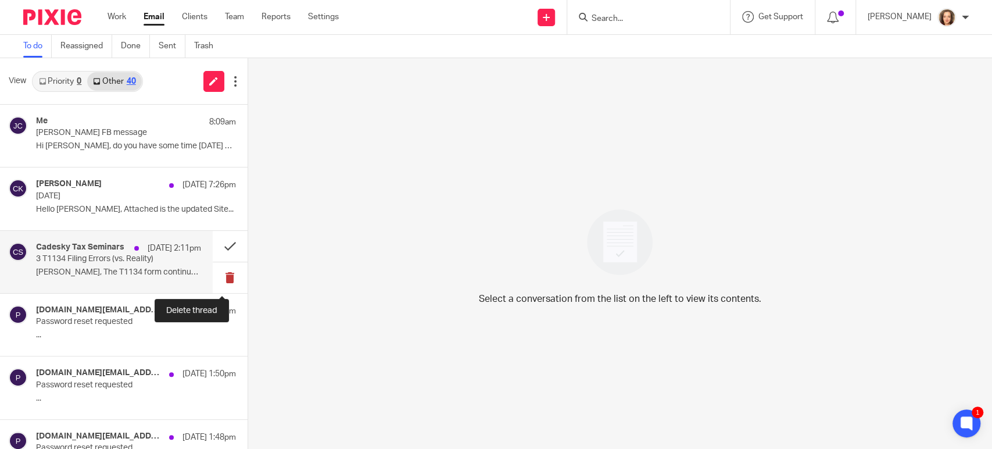
click at [216, 274] on button at bounding box center [230, 277] width 35 height 31
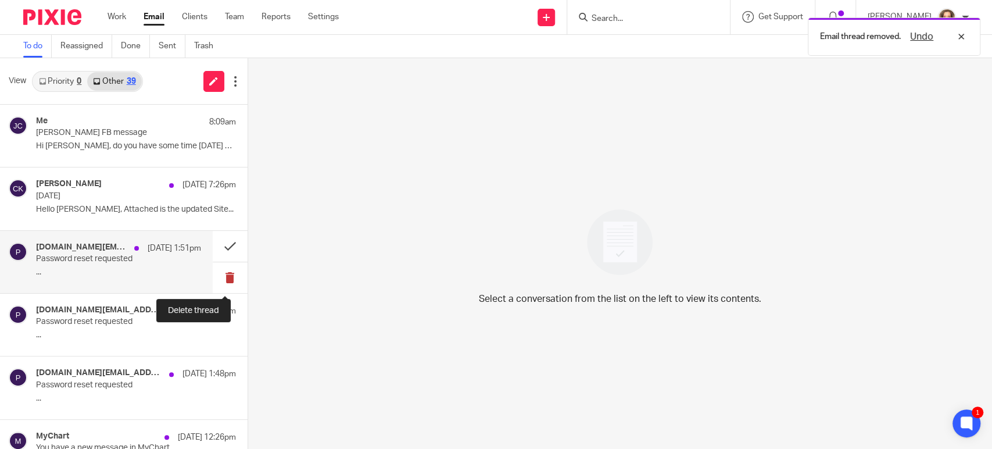
click at [217, 278] on button at bounding box center [230, 277] width 35 height 31
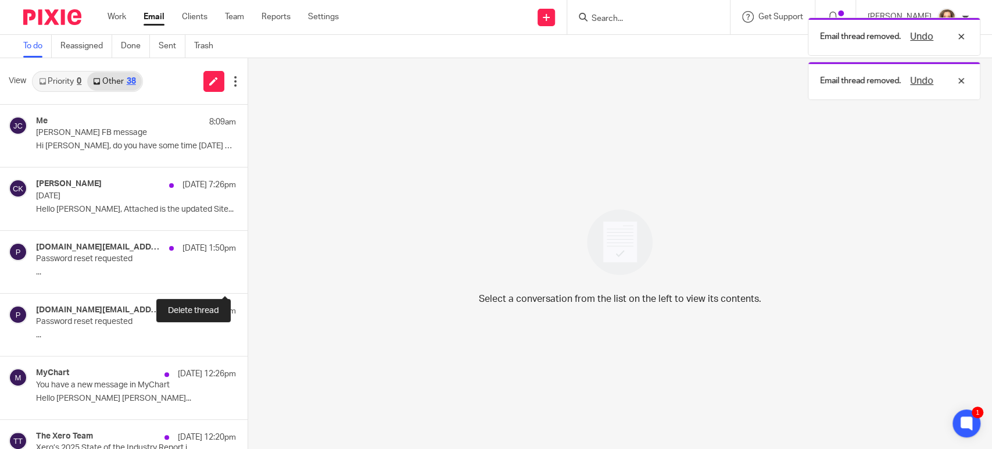
click at [248, 278] on button at bounding box center [252, 277] width 9 height 31
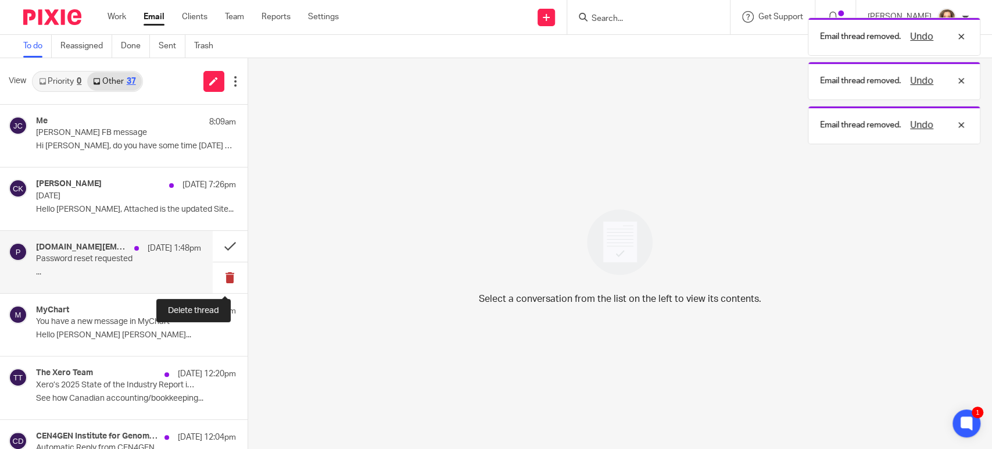
click at [218, 278] on button at bounding box center [230, 277] width 35 height 31
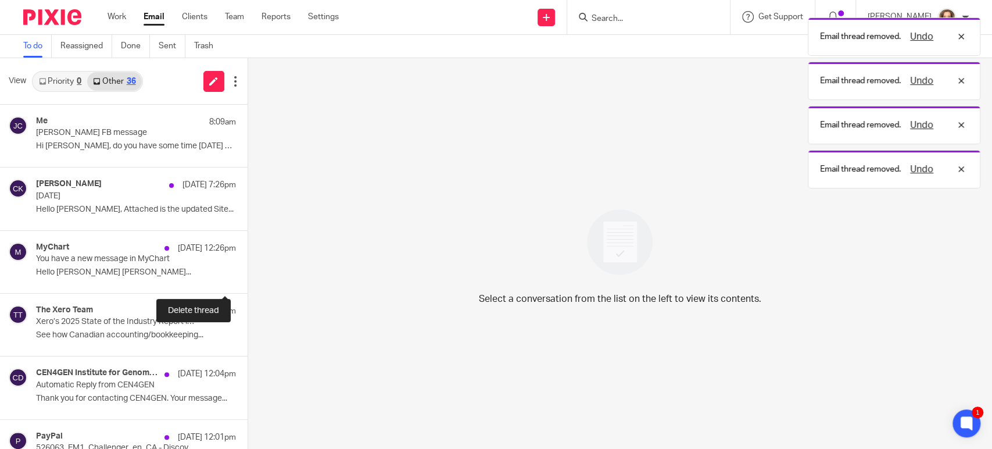
click at [248, 278] on button at bounding box center [252, 277] width 9 height 31
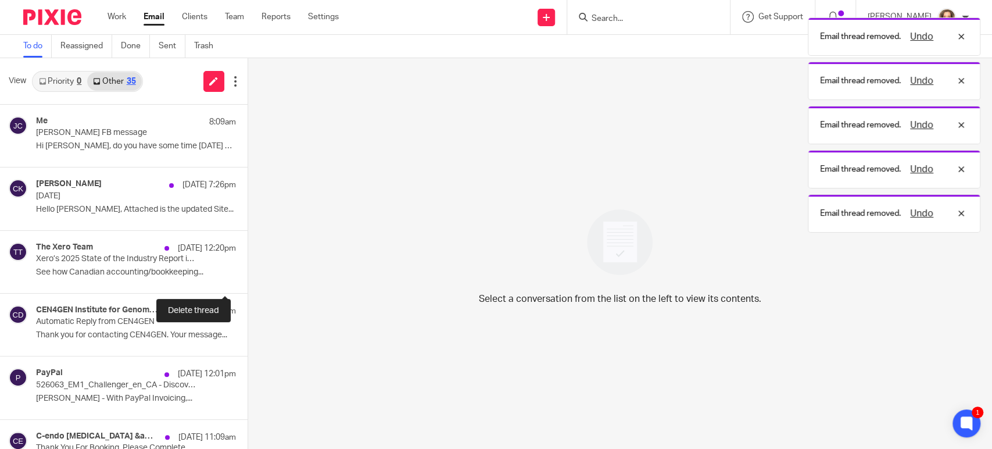
click at [248, 278] on button at bounding box center [252, 277] width 9 height 31
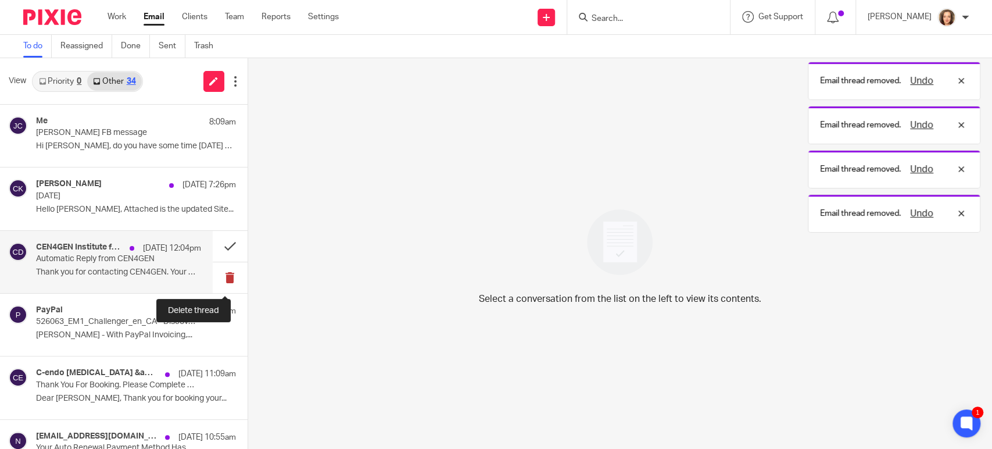
click at [218, 278] on button at bounding box center [230, 277] width 35 height 31
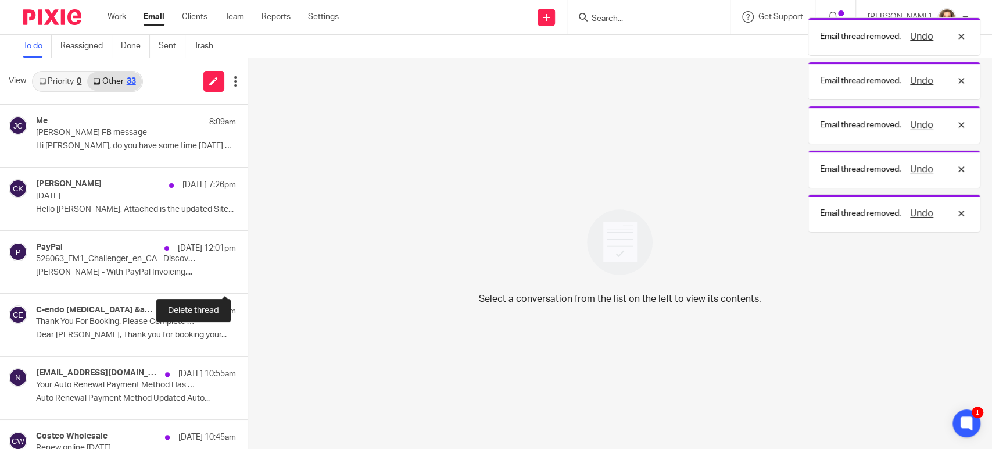
click at [248, 278] on button at bounding box center [252, 277] width 9 height 31
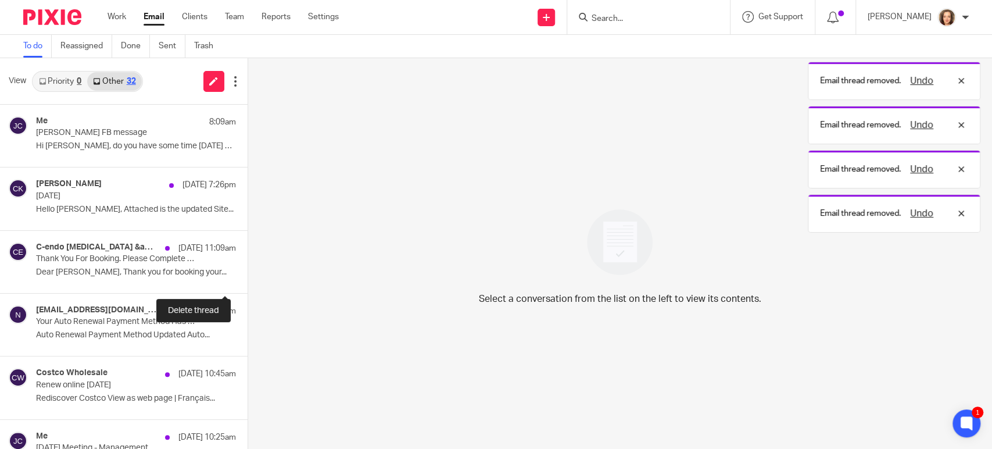
click at [248, 278] on button at bounding box center [252, 277] width 9 height 31
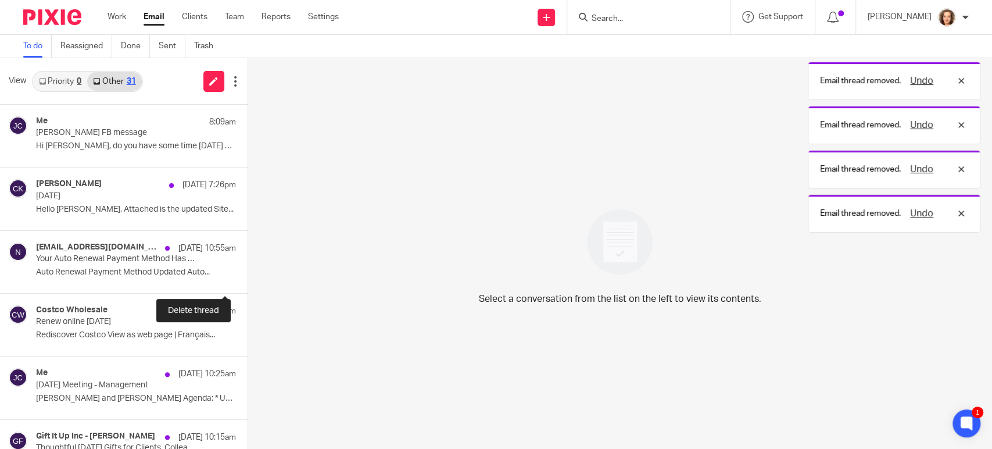
click at [248, 278] on button at bounding box center [252, 277] width 9 height 31
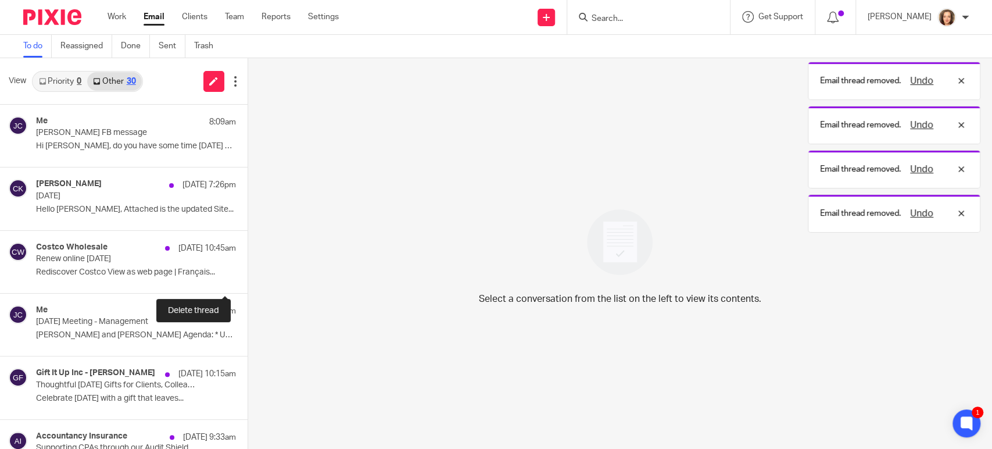
click at [248, 278] on button at bounding box center [252, 277] width 9 height 31
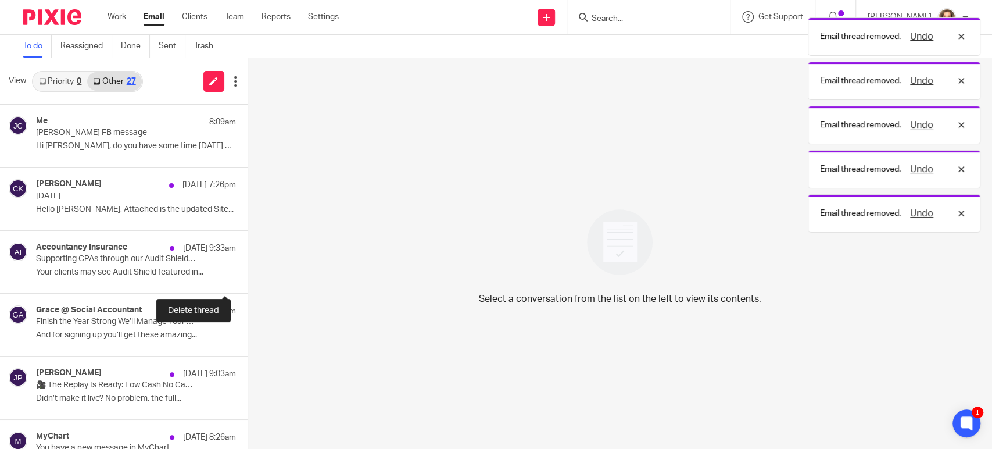
click at [248, 278] on button at bounding box center [252, 277] width 9 height 31
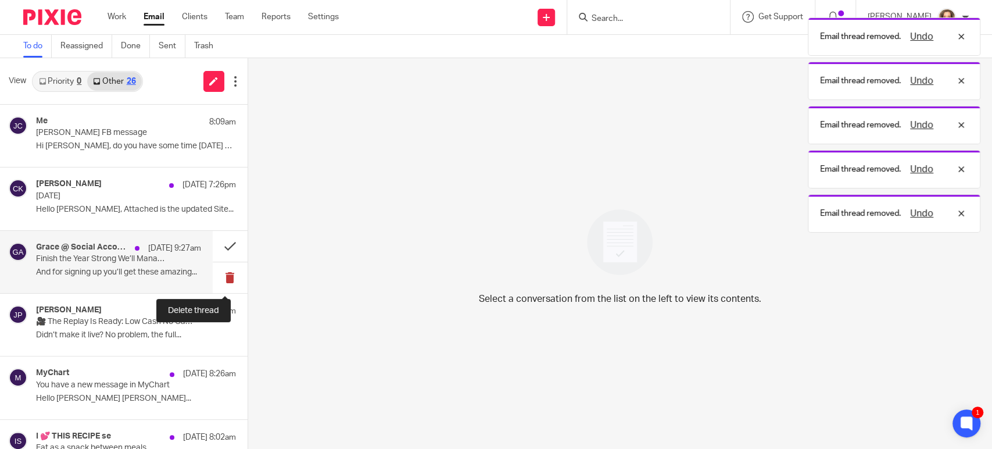
click at [219, 278] on button at bounding box center [230, 277] width 35 height 31
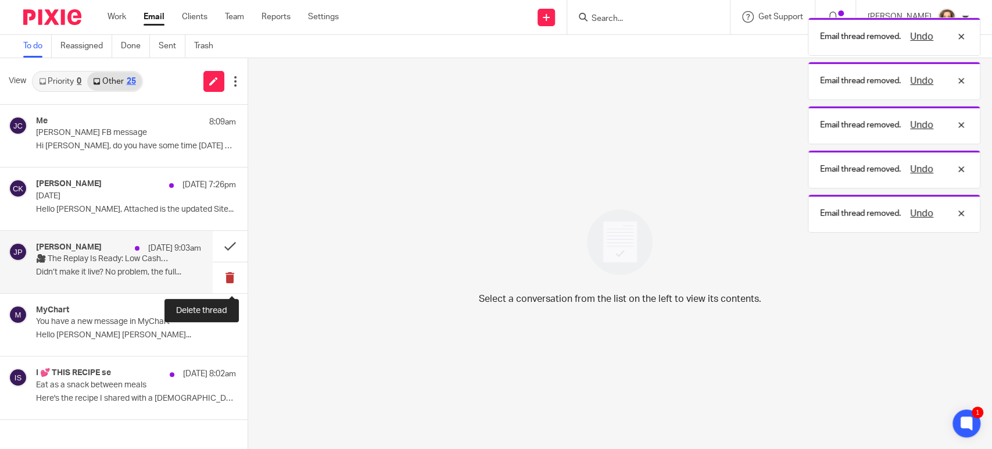
click at [227, 275] on button at bounding box center [230, 277] width 35 height 31
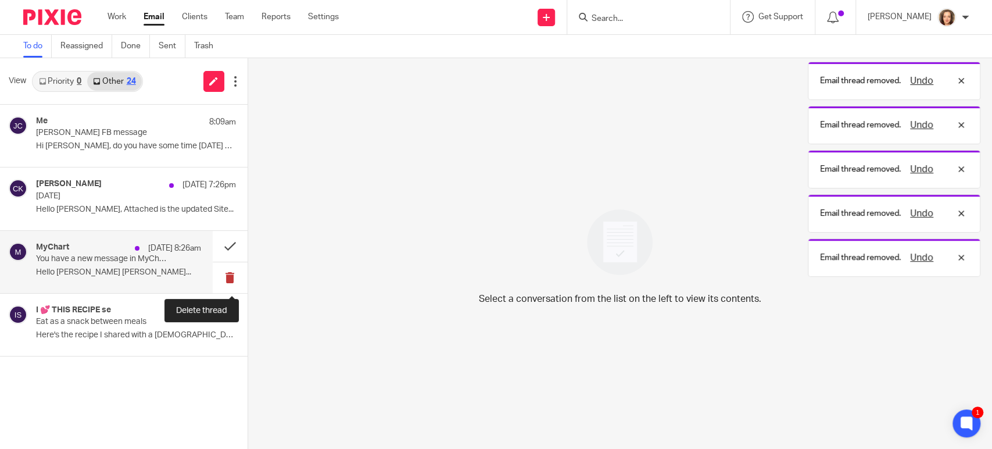
click at [228, 275] on button at bounding box center [230, 277] width 35 height 31
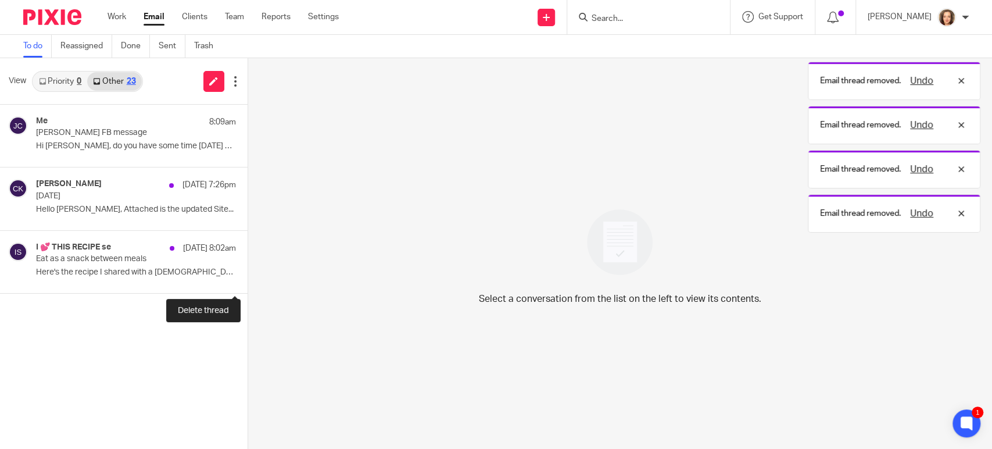
click at [248, 275] on button at bounding box center [252, 277] width 9 height 31
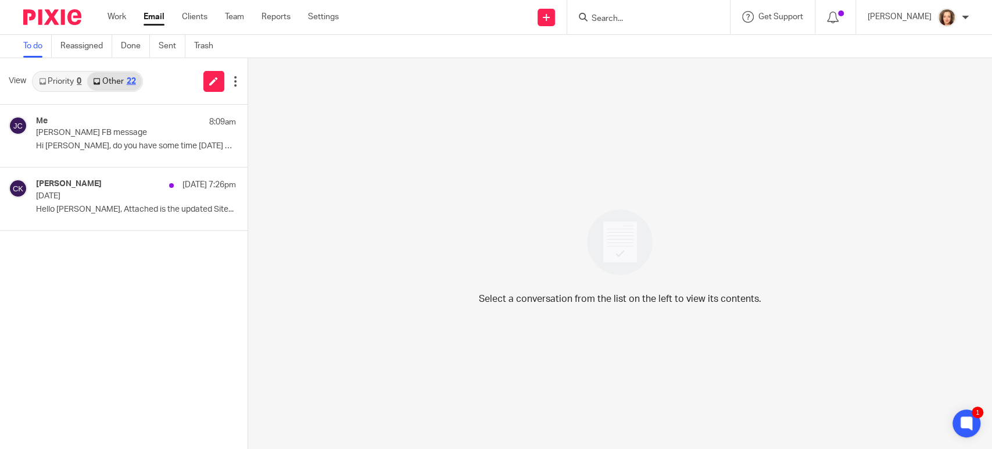
click at [125, 80] on link "Other 22" at bounding box center [114, 81] width 54 height 19
click at [131, 83] on div "22" at bounding box center [131, 81] width 9 height 8
click at [132, 80] on div "22" at bounding box center [131, 81] width 9 height 8
click at [106, 80] on link "Other 22" at bounding box center [114, 81] width 54 height 19
click at [54, 81] on link "Priority 0" at bounding box center [60, 81] width 54 height 19
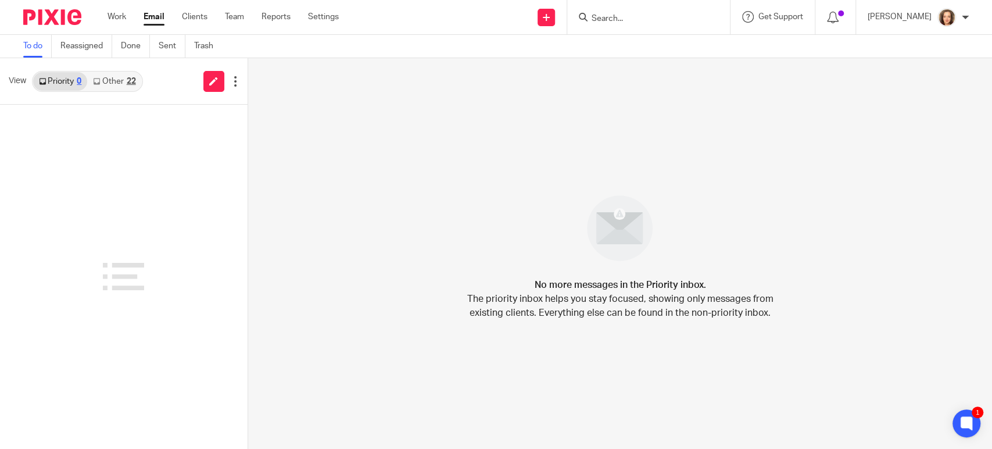
click at [110, 83] on link "Other 22" at bounding box center [114, 81] width 54 height 19
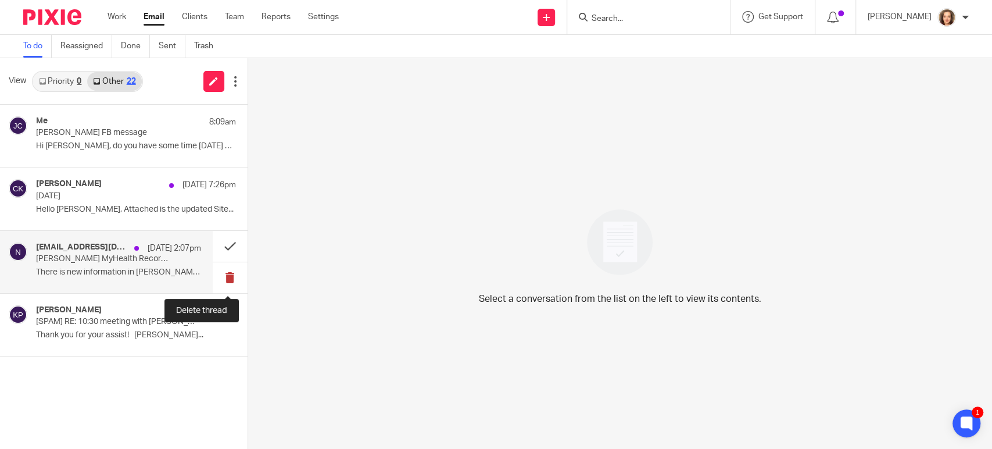
click at [229, 276] on button at bounding box center [230, 277] width 35 height 31
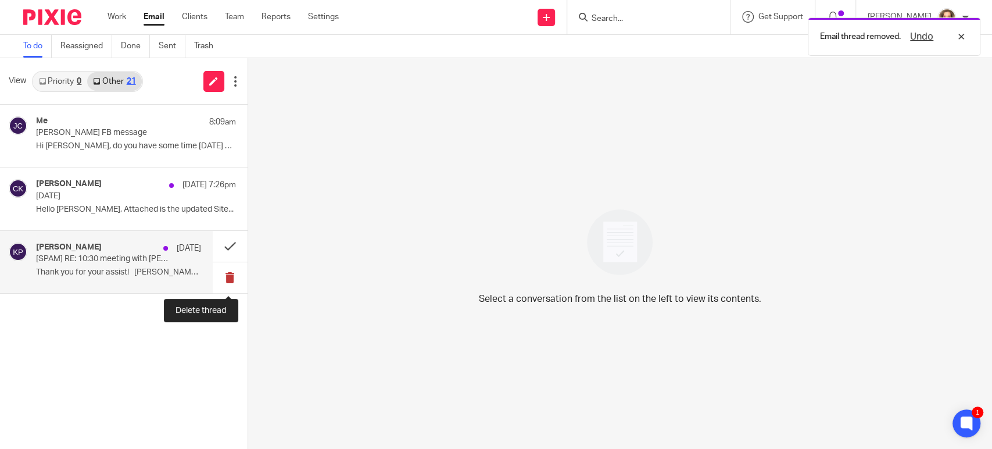
click at [227, 277] on button at bounding box center [230, 277] width 35 height 31
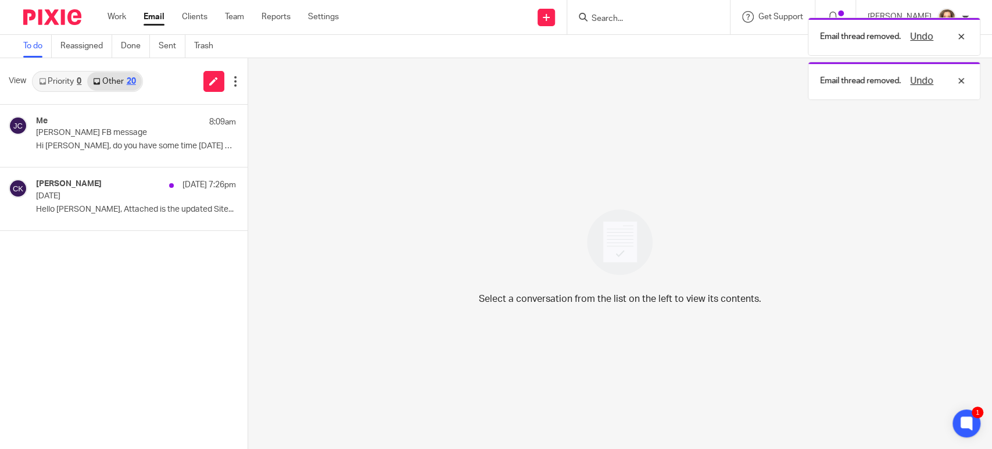
click at [53, 85] on link "Priority 0" at bounding box center [60, 81] width 54 height 19
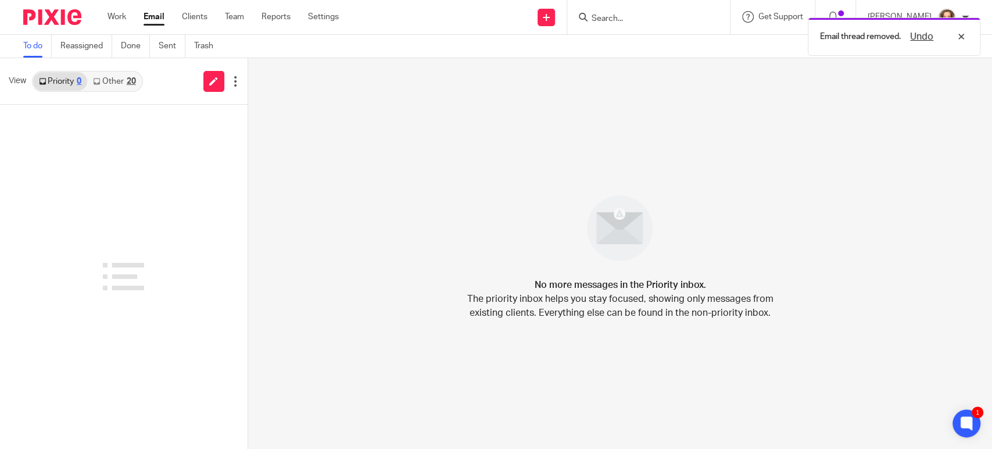
click at [109, 83] on link "Other 20" at bounding box center [114, 81] width 54 height 19
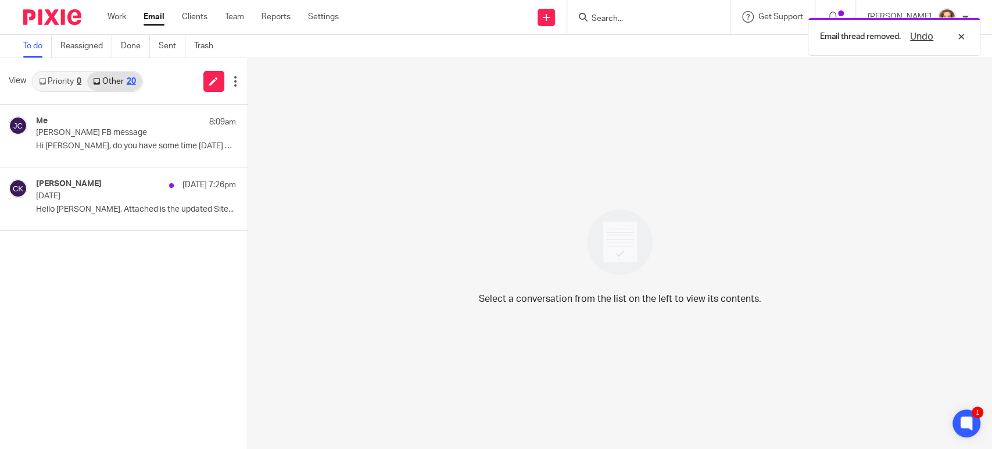
click at [600, 19] on div "Email thread removed. Undo" at bounding box center [738, 34] width 485 height 44
click at [616, 16] on div "Email thread removed. Undo" at bounding box center [738, 34] width 485 height 44
click at [628, 20] on div "Email thread removed. Undo" at bounding box center [738, 34] width 485 height 44
click at [628, 26] on div at bounding box center [648, 17] width 163 height 34
click at [618, 17] on input "Search" at bounding box center [642, 19] width 105 height 10
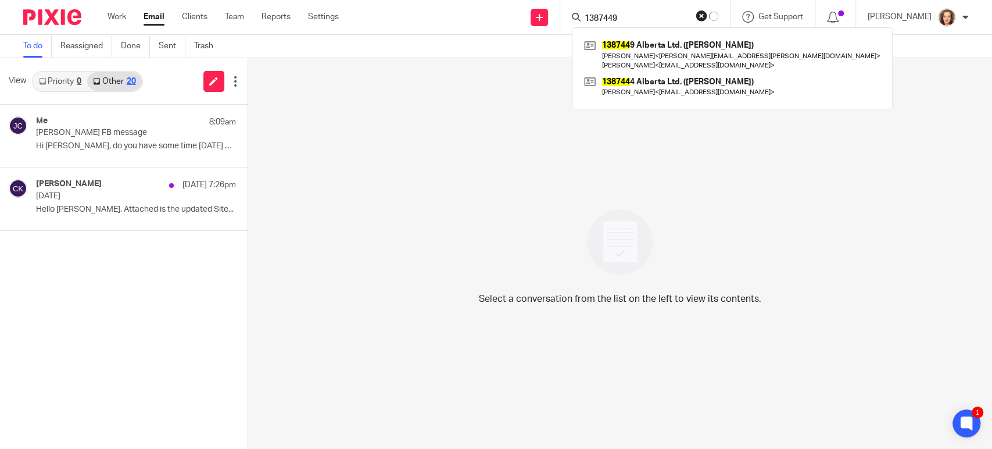
type input "1387449"
click button "submit" at bounding box center [0, 0] width 0 height 0
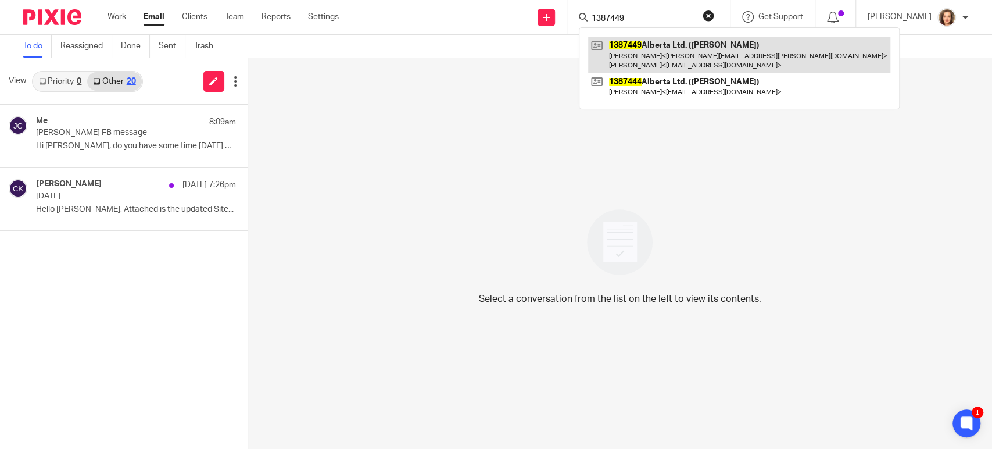
click at [647, 52] on link at bounding box center [739, 55] width 302 height 36
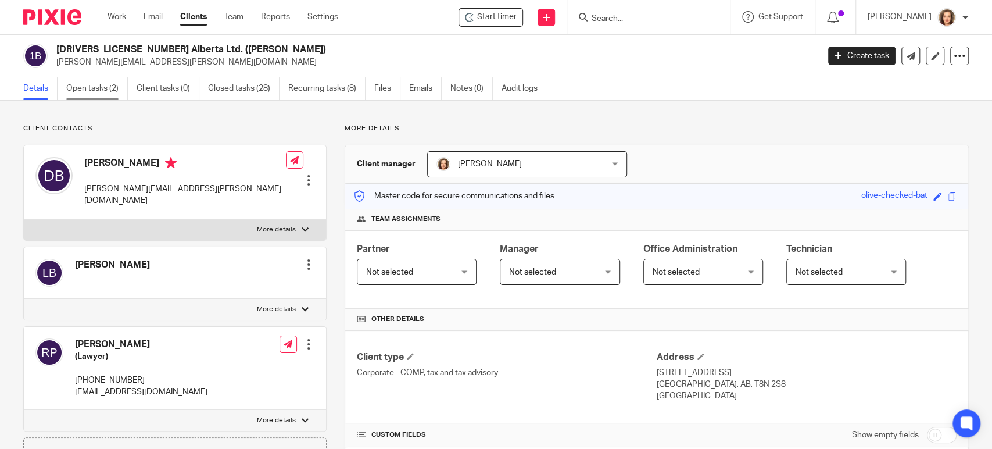
click at [98, 85] on link "Open tasks (2)" at bounding box center [97, 88] width 62 height 23
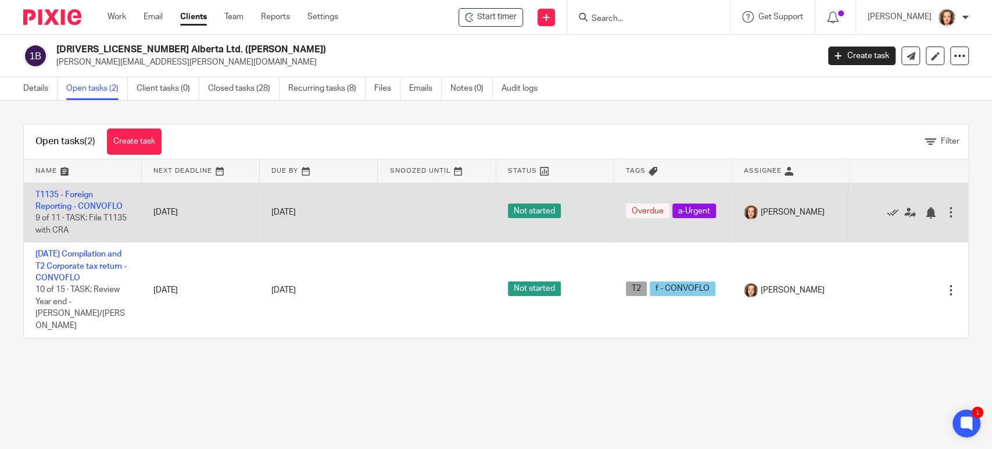
click at [93, 199] on td "T1135 - Foreign Reporting - CONVOFLO 9 of 11 · TASK: File T1135 with CRA" at bounding box center [83, 212] width 118 height 60
click at [99, 207] on link "T1135 - Foreign Reporting - CONVOFLO" at bounding box center [78, 201] width 87 height 20
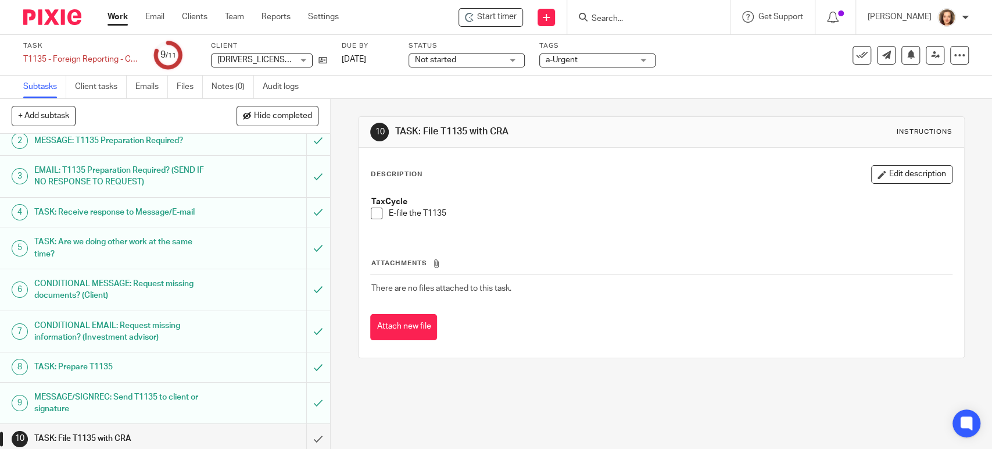
scroll to position [84, 0]
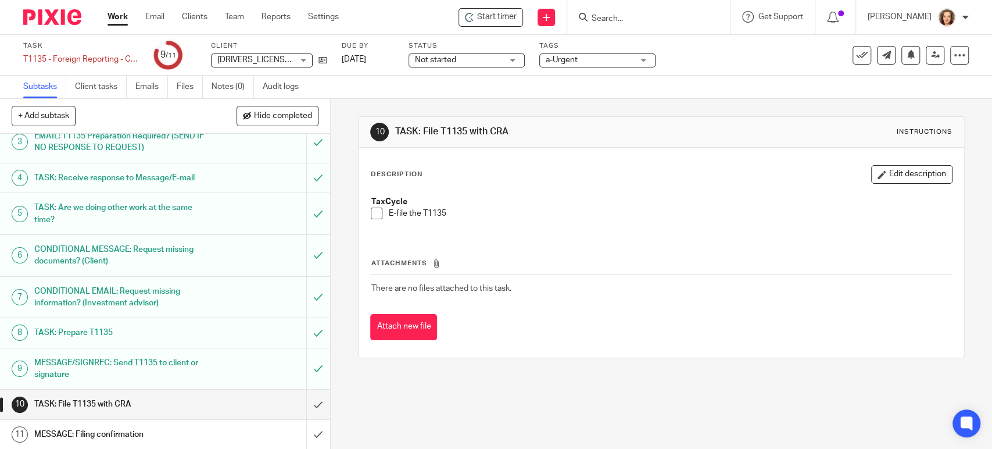
click at [153, 360] on h1 "MESSAGE/SIGNREC: Send T1135 to client or signature" at bounding box center [121, 369] width 174 height 30
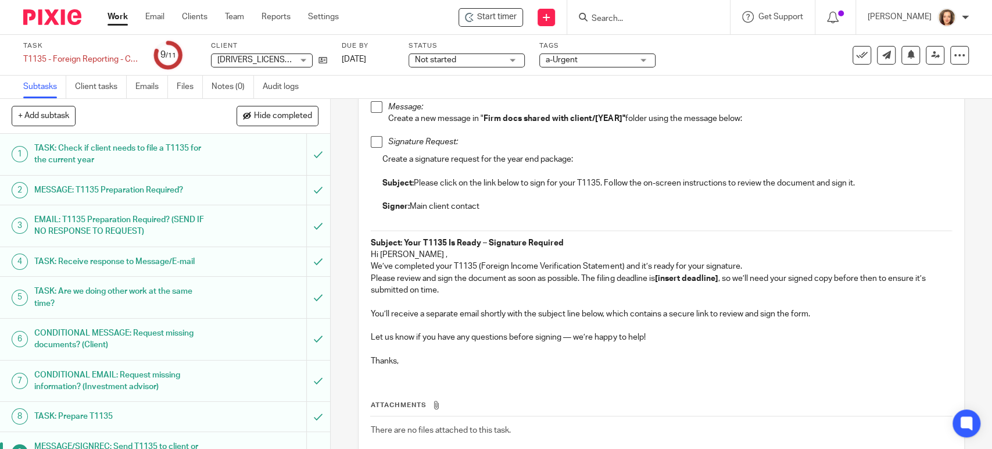
scroll to position [113, 0]
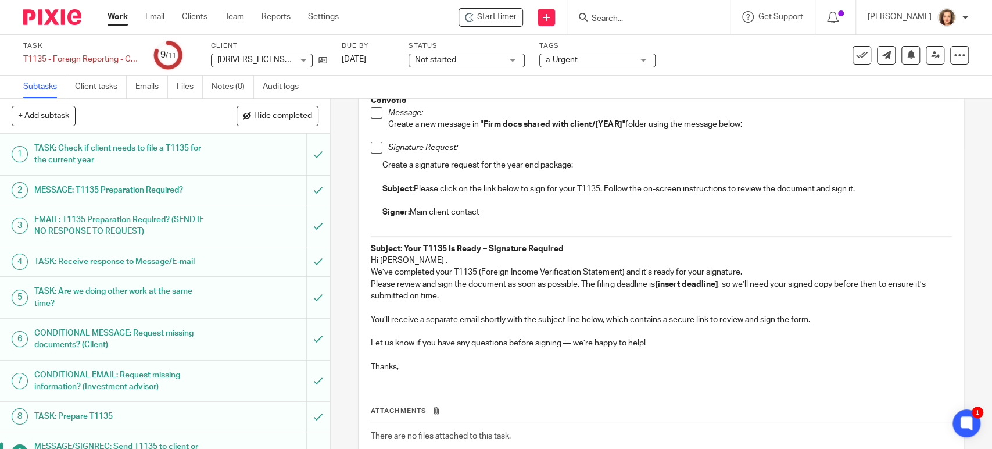
drag, startPoint x: 412, startPoint y: 185, endPoint x: 882, endPoint y: 185, distance: 470.1
click at [882, 185] on p "Subject: Please click on the link below to sign for your T1135. Follow the on-s…" at bounding box center [666, 189] width 569 height 12
copy p "Please click on the link below to sign for your T1135. Follow the on-screen ins…"
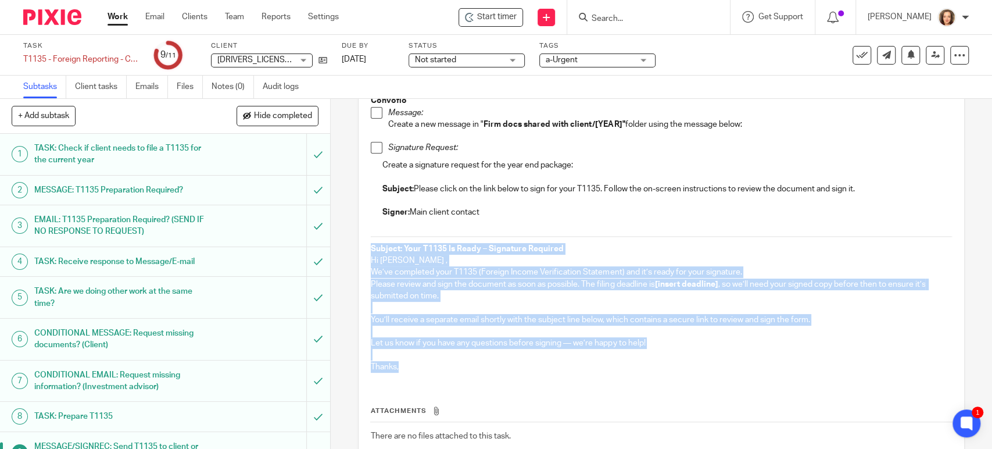
drag, startPoint x: 395, startPoint y: 363, endPoint x: 360, endPoint y: 245, distance: 123.0
click at [365, 245] on div "Convoflo Message: Create a new message in " Firm docs shared with client/[YEAR]…" at bounding box center [661, 229] width 592 height 304
copy div "Subject: Your T1135 Is Ready – Signature Required Hi Daryl , We’ve completed yo…"
click at [954, 54] on icon at bounding box center [960, 55] width 12 height 12
click at [912, 84] on span "See template in use" at bounding box center [911, 84] width 72 height 8
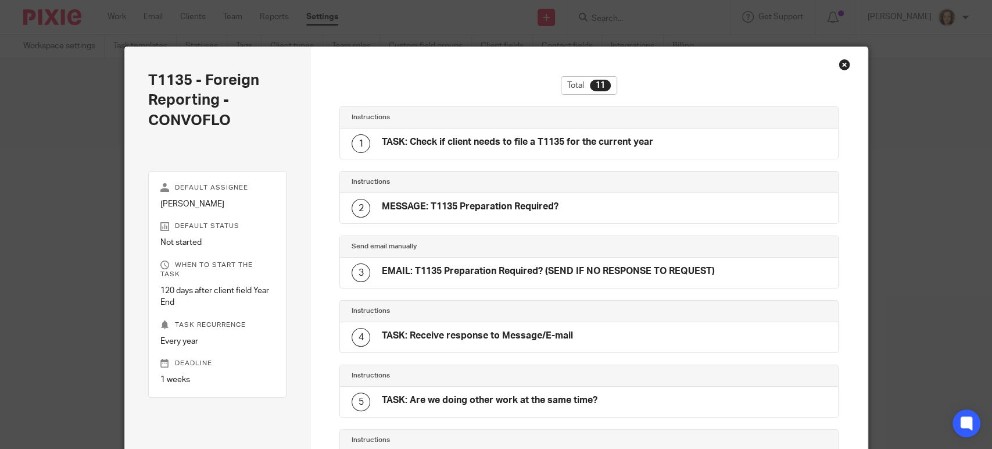
scroll to position [470, 0]
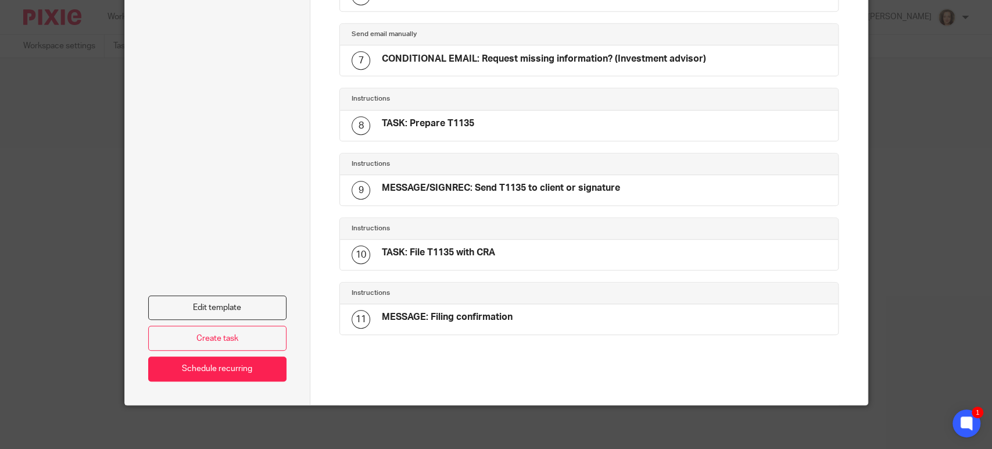
click at [411, 183] on h4 "MESSAGE/SIGNREC: Send T1135 to client or signature" at bounding box center [501, 188] width 238 height 12
click at [237, 300] on link "Edit template" at bounding box center [217, 307] width 139 height 25
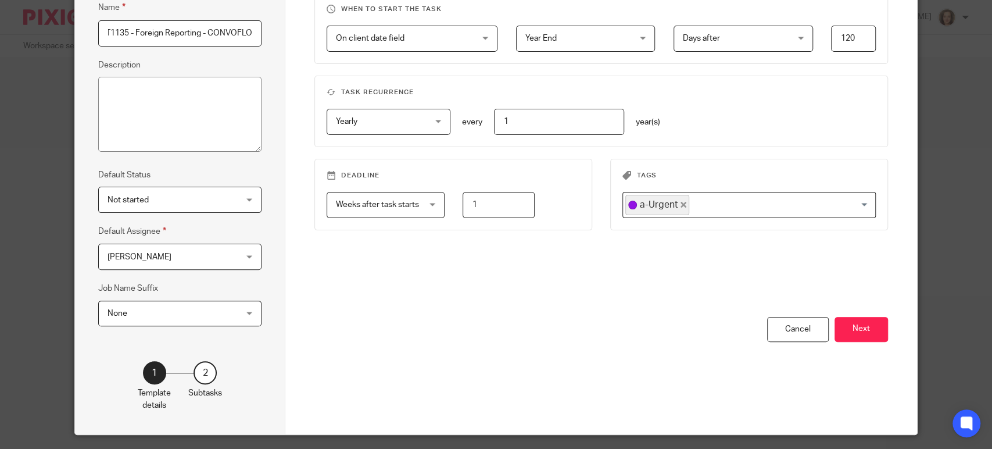
scroll to position [144, 0]
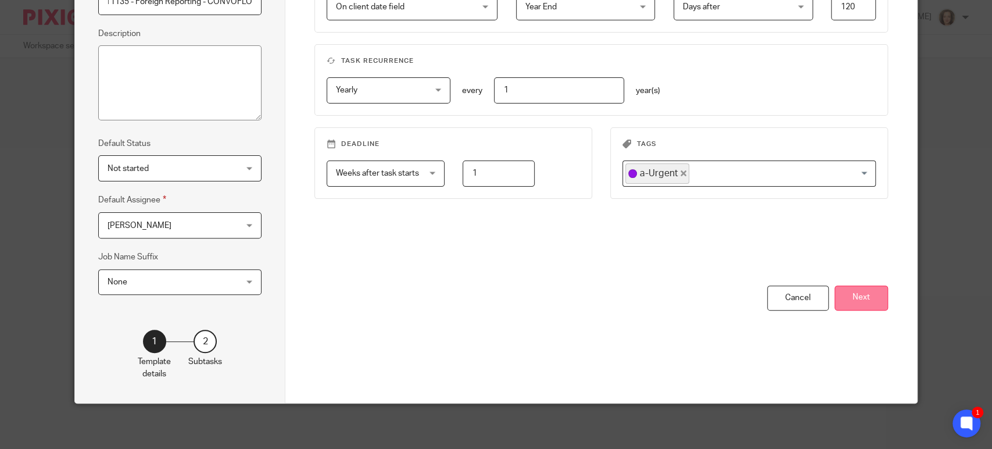
click at [856, 296] on button "Next" at bounding box center [860, 297] width 53 height 25
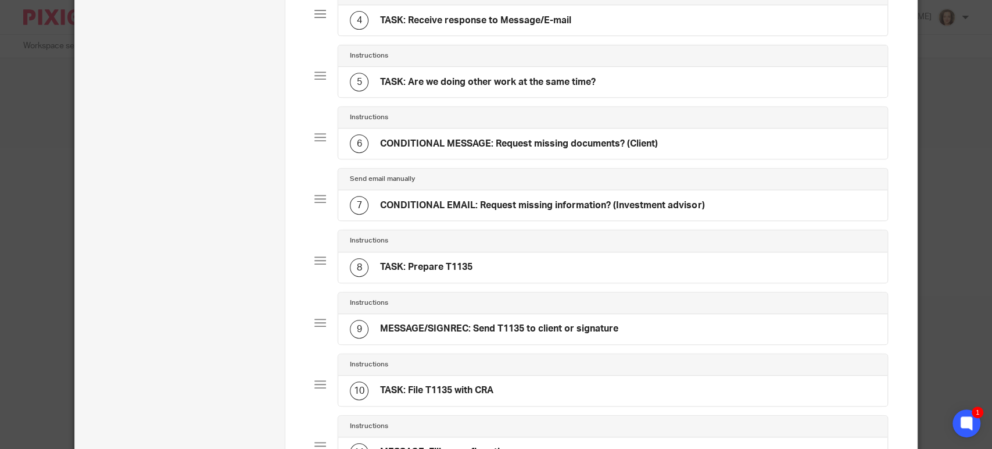
scroll to position [371, 0]
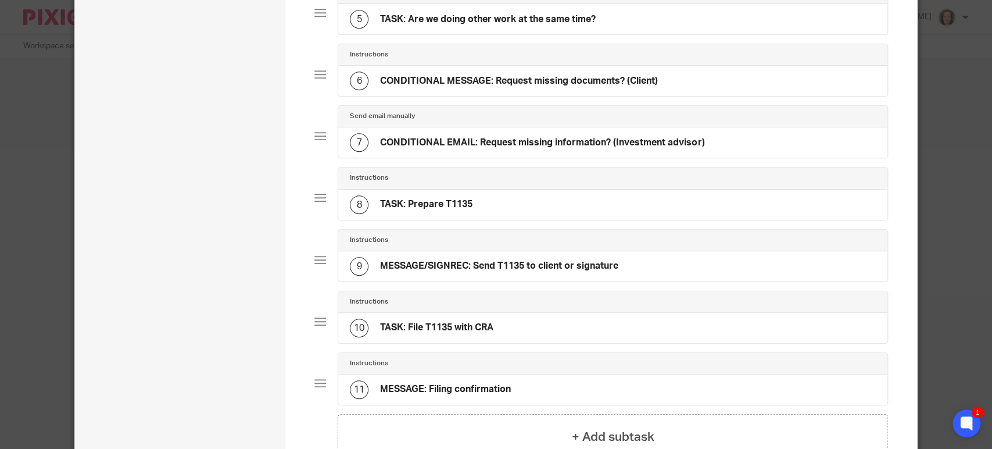
click at [499, 257] on div "9 MESSAGE/SIGNREC: Send T1135 to client or signature" at bounding box center [484, 266] width 268 height 19
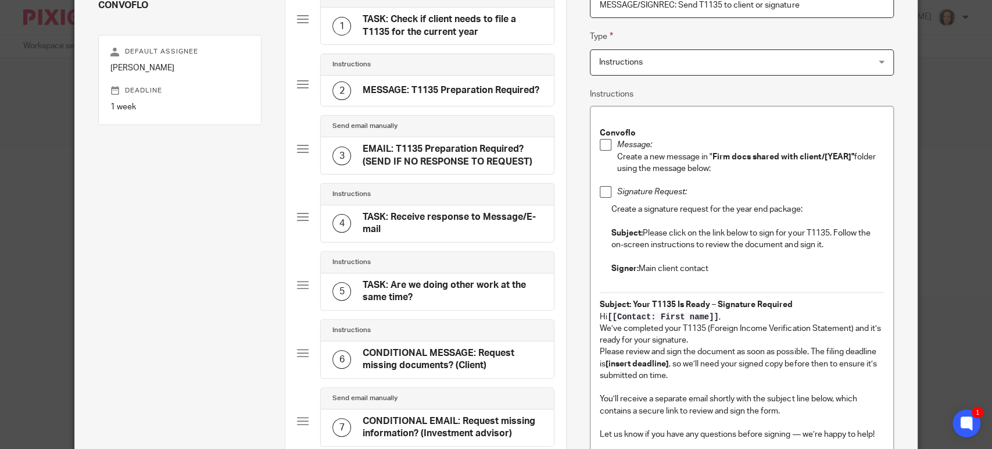
scroll to position [113, 0]
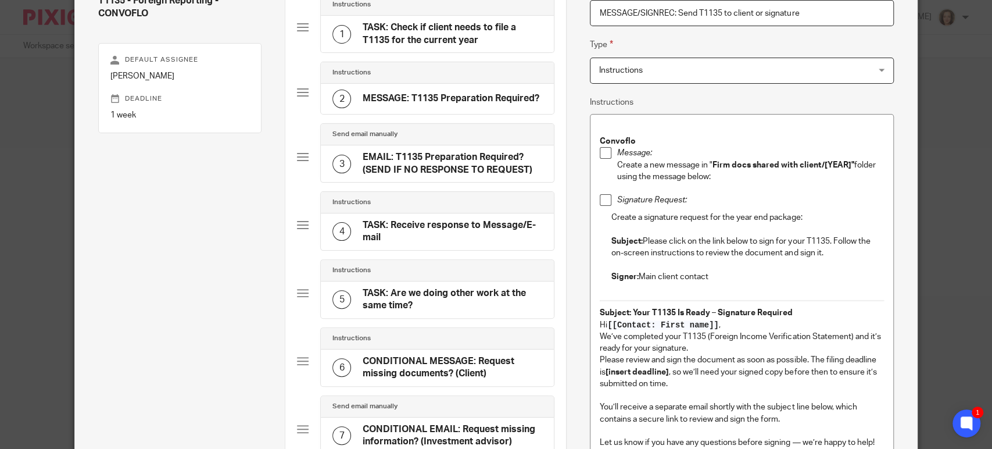
drag, startPoint x: 715, startPoint y: 324, endPoint x: 758, endPoint y: 313, distance: 44.4
click at [715, 324] on p "Hi [[Contact: First name]] ," at bounding box center [742, 325] width 284 height 12
click at [631, 309] on strong "Subject: Your T1135 Is Ready – Signature Required" at bounding box center [696, 313] width 193 height 8
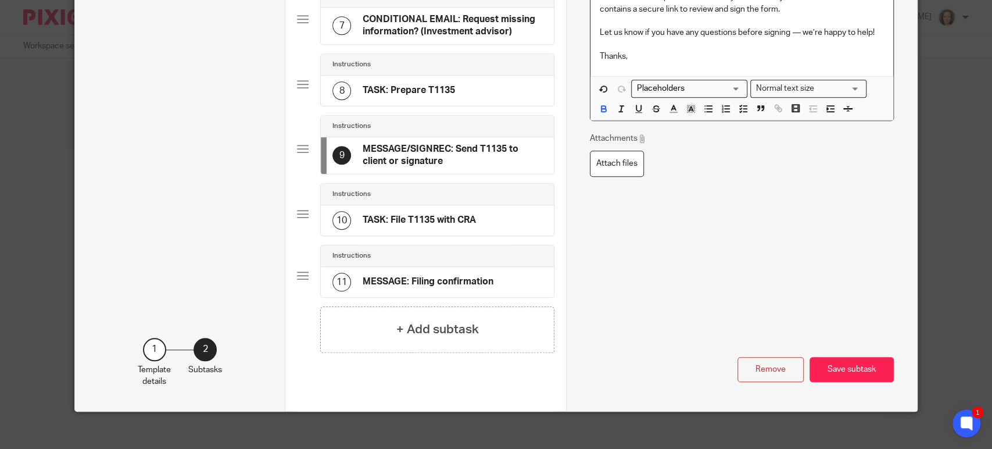
scroll to position [529, 0]
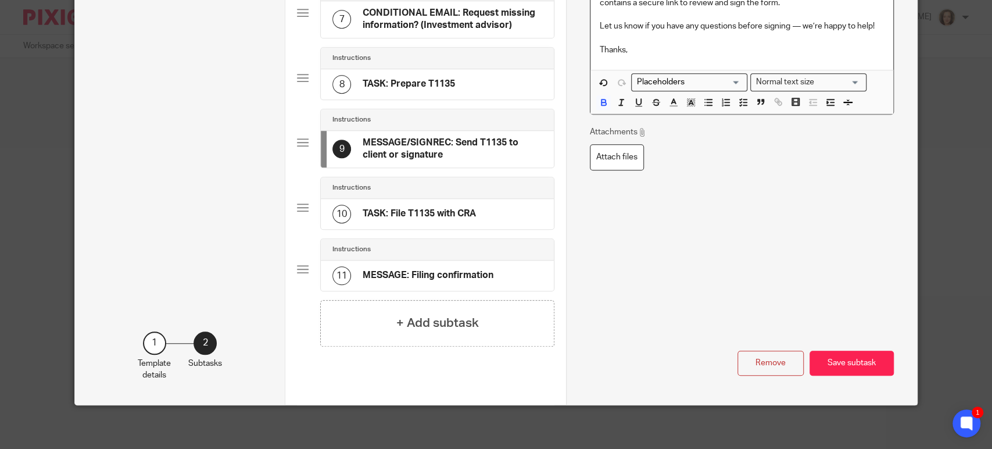
click at [702, 80] on input "Search for option" at bounding box center [686, 82] width 107 height 12
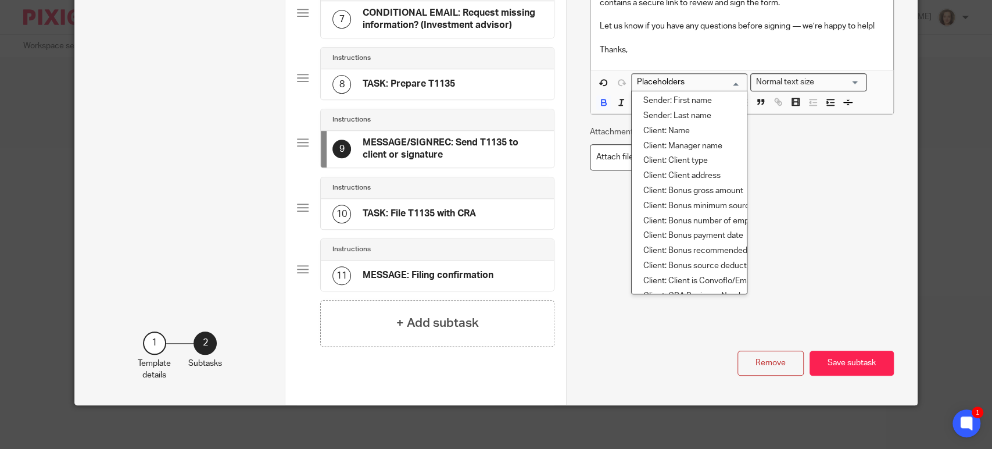
scroll to position [177, 0]
click at [684, 117] on li "Client: Name" at bounding box center [689, 119] width 115 height 15
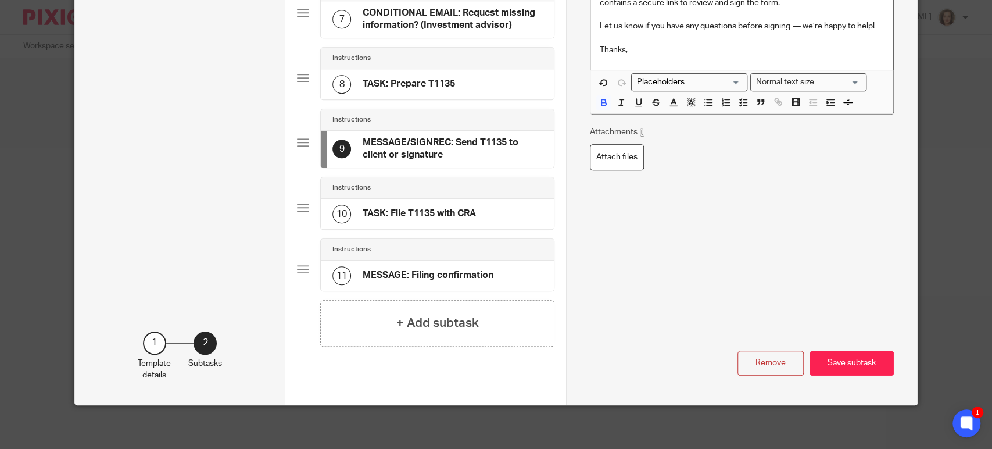
scroll to position [418, 0]
click at [845, 359] on button "Save subtask" at bounding box center [851, 362] width 84 height 25
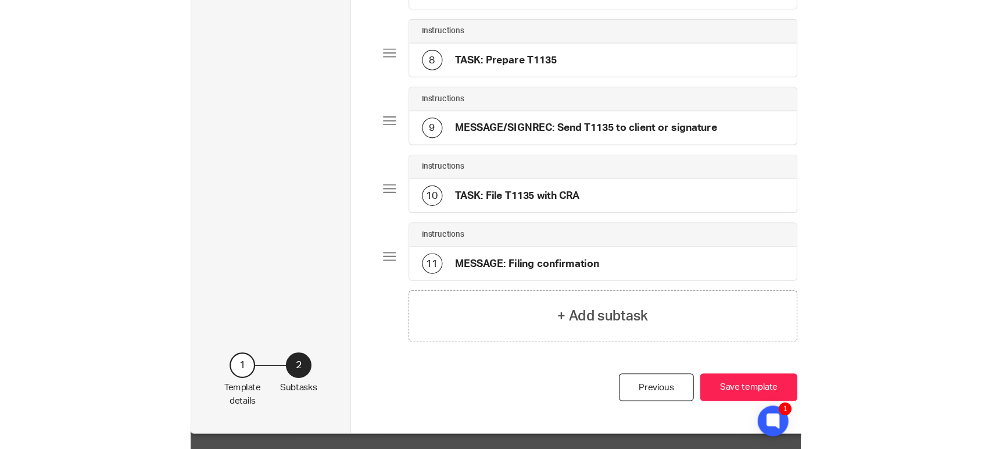
scroll to position [475, 0]
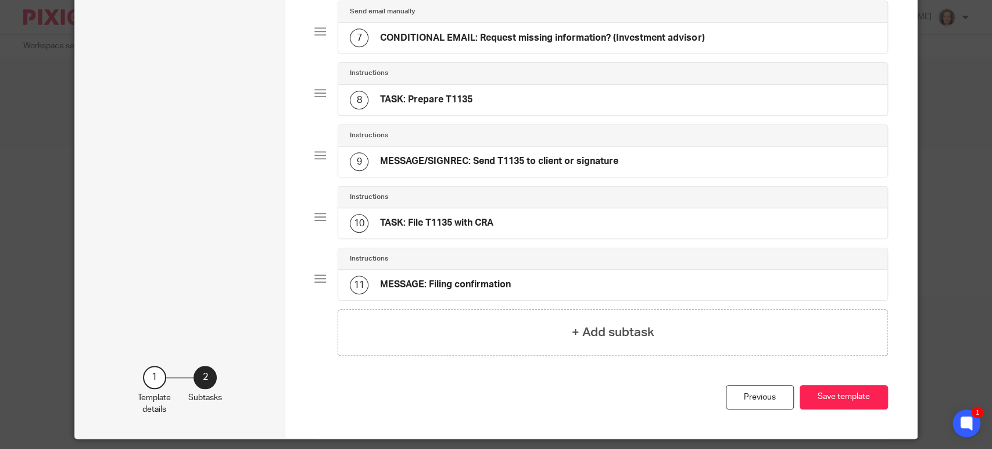
click at [437, 152] on div "9 MESSAGE/SIGNREC: Send T1135 to client or signature" at bounding box center [484, 161] width 268 height 19
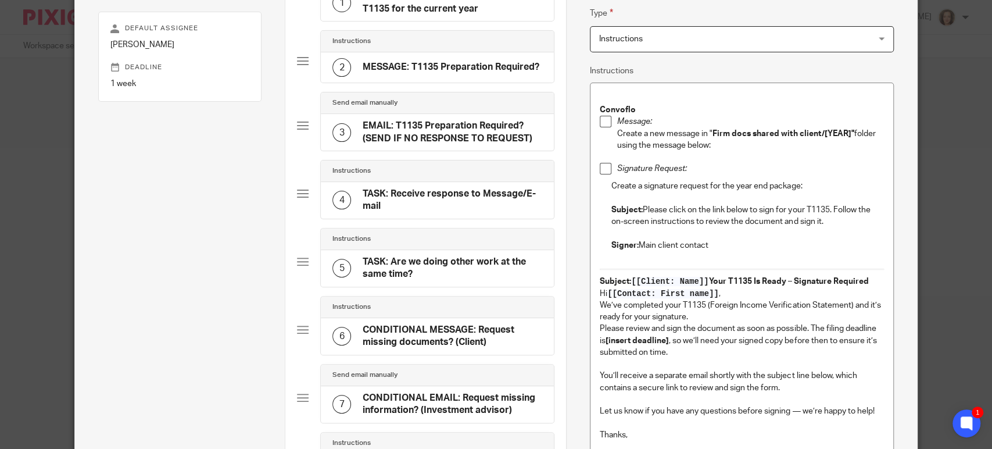
scroll to position [226, 0]
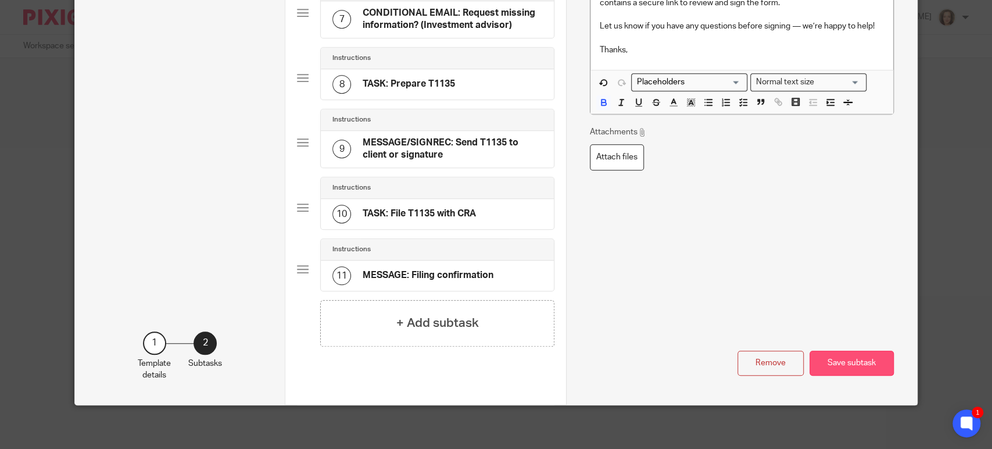
click at [856, 361] on button "Save subtask" at bounding box center [851, 362] width 84 height 25
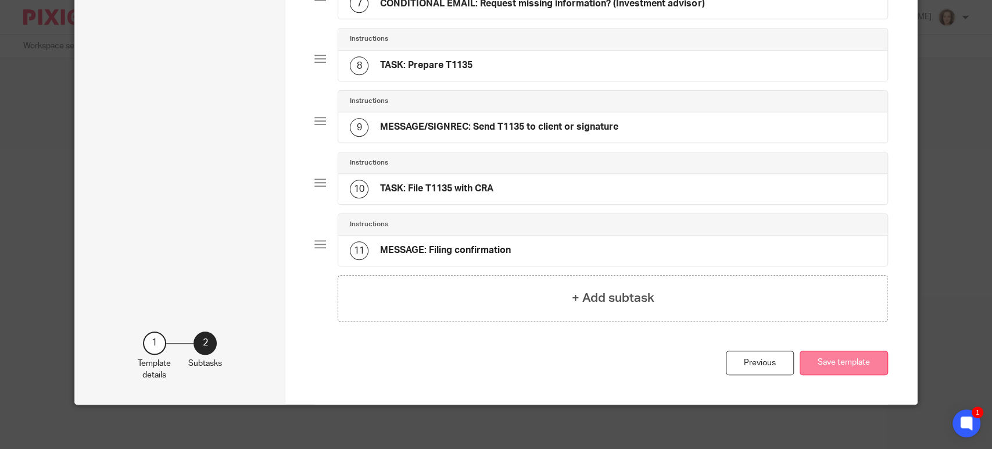
click at [830, 364] on button "Save template" at bounding box center [844, 362] width 88 height 25
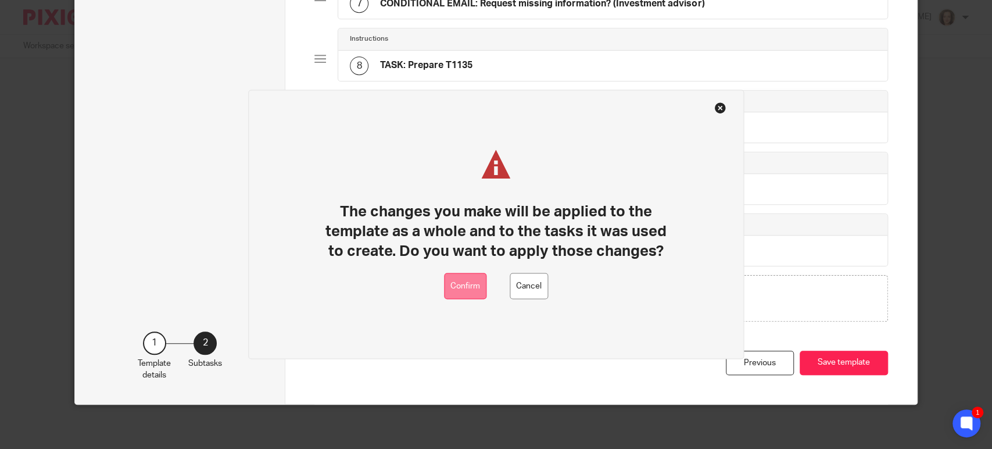
click at [472, 281] on button "Confirm" at bounding box center [465, 286] width 42 height 26
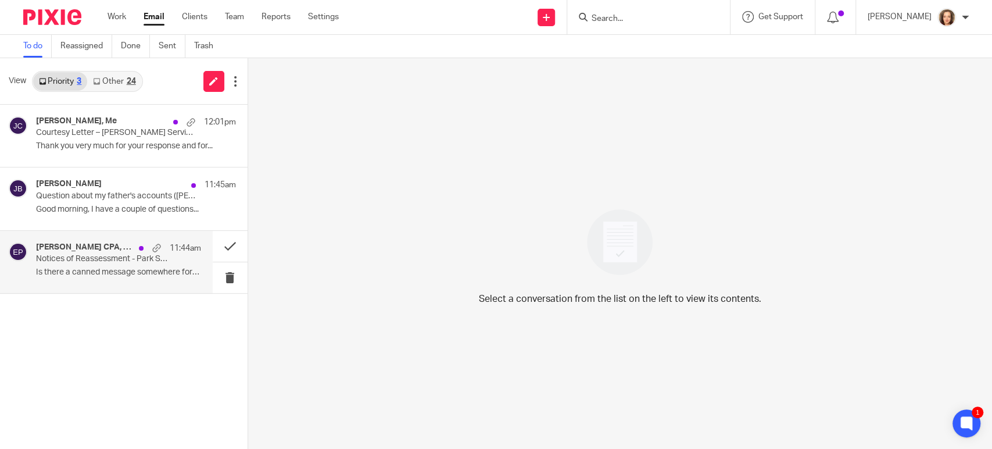
click at [135, 276] on p "Is there a canned message somewhere for these..." at bounding box center [118, 272] width 165 height 10
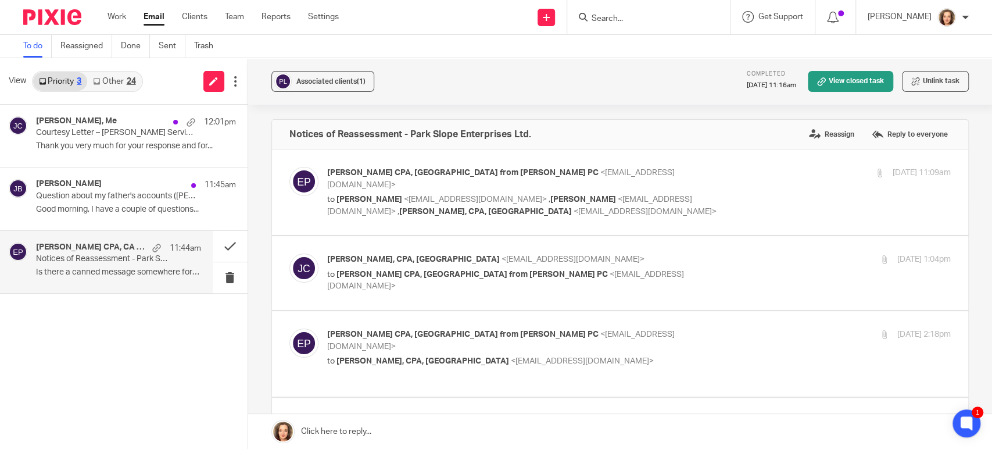
click at [366, 429] on link at bounding box center [620, 431] width 744 height 35
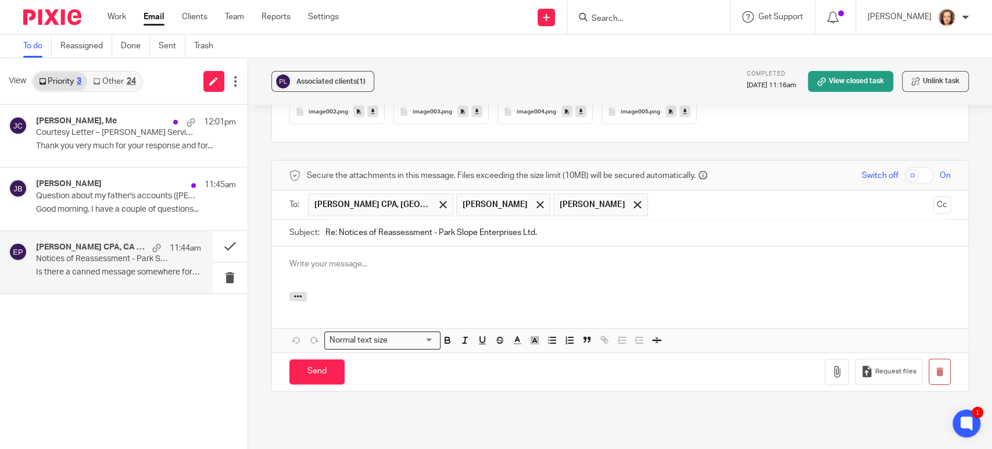
click at [327, 258] on p at bounding box center [619, 264] width 661 height 12
click at [284, 246] on div "https://www.canada.ca/en/revenue-agency/news/newsroom/tax-tips/tax-tips-2021/bu…" at bounding box center [620, 268] width 696 height 45
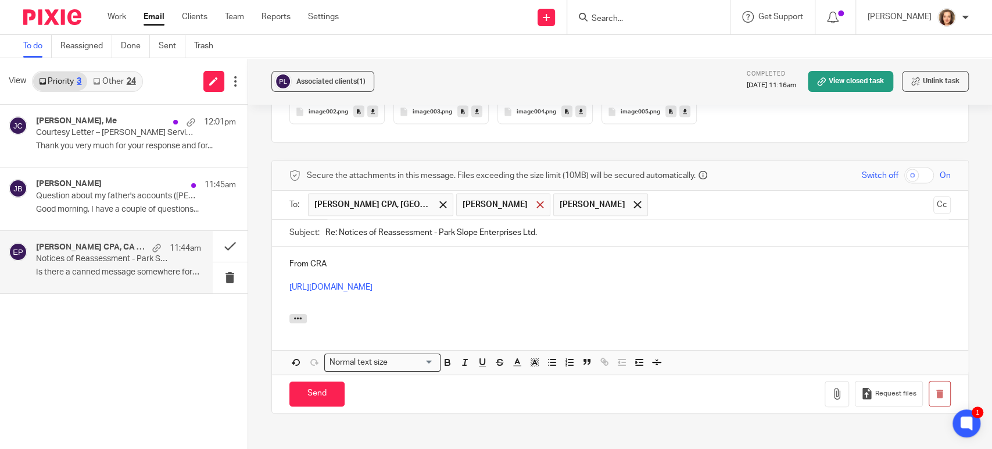
click at [541, 201] on span at bounding box center [540, 205] width 8 height 8
click at [536, 201] on span at bounding box center [540, 205] width 8 height 8
click at [284, 246] on div "From CRA https://www.canada.ca/en/revenue-agency/news/newsroom/tax-tips/tax-tip…" at bounding box center [620, 279] width 696 height 67
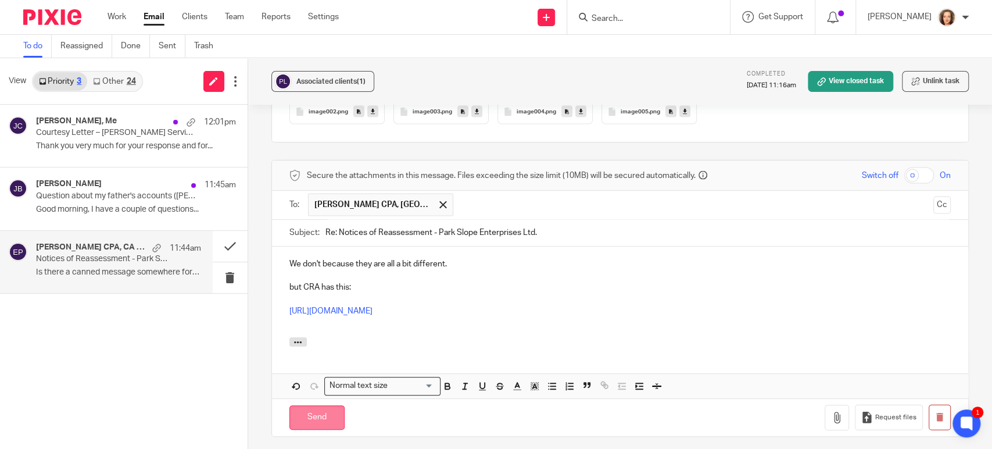
click at [311, 405] on input "Send" at bounding box center [316, 417] width 55 height 25
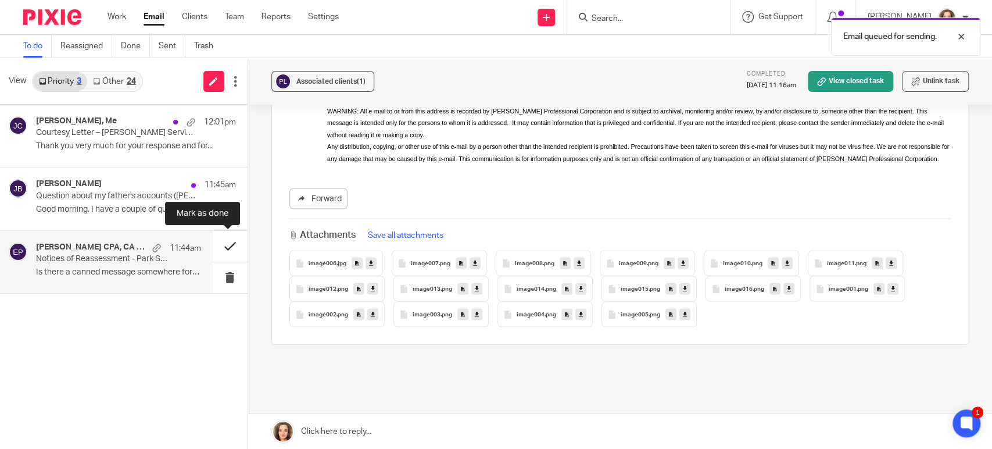
click at [228, 242] on button at bounding box center [230, 246] width 35 height 31
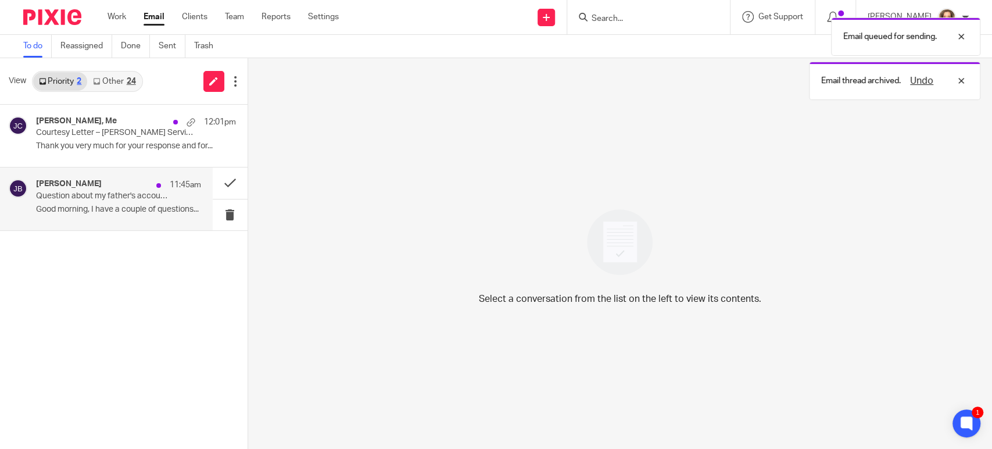
click at [124, 205] on p "Good morning, I have a couple of questions..." at bounding box center [118, 210] width 165 height 10
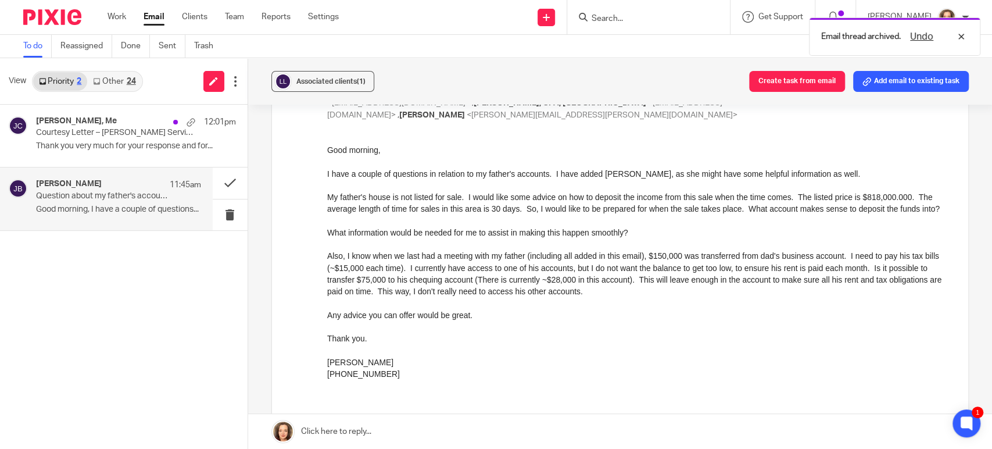
scroll to position [97, 0]
click at [643, 277] on div "Also, I know when we last had a meeting with my father (including all added in …" at bounding box center [638, 272] width 623 height 47
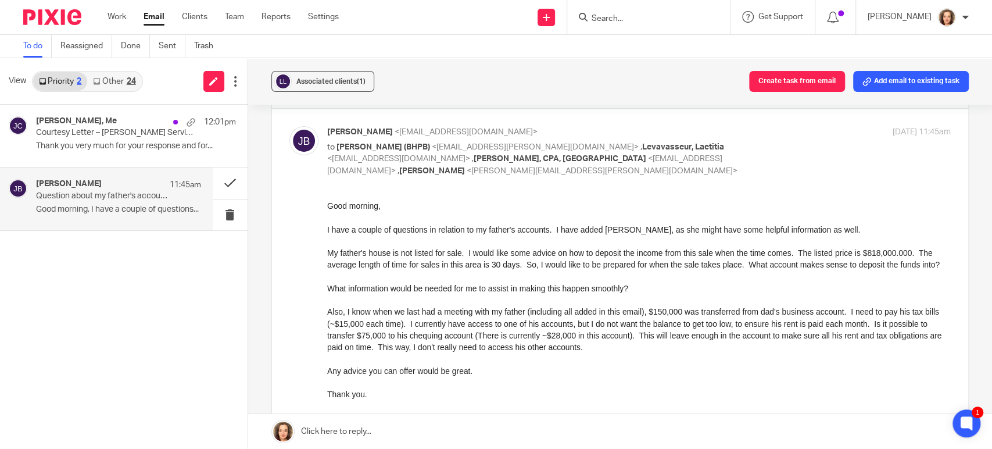
scroll to position [0, 0]
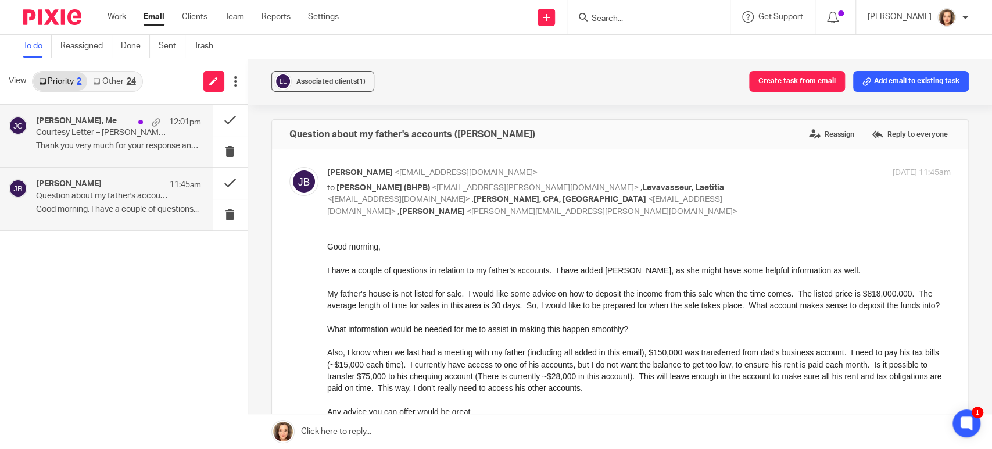
click at [114, 147] on p "Thank you very much for your response and for..." at bounding box center [118, 146] width 165 height 10
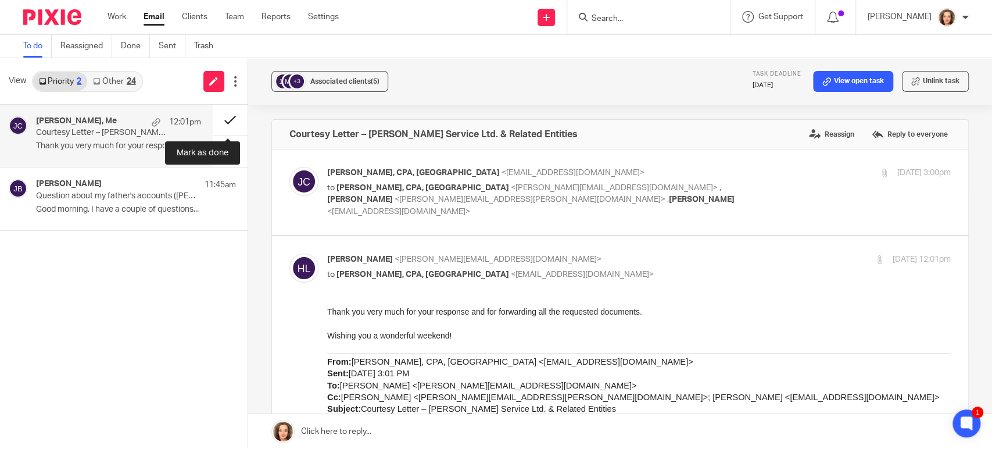
click at [228, 118] on button at bounding box center [230, 120] width 35 height 31
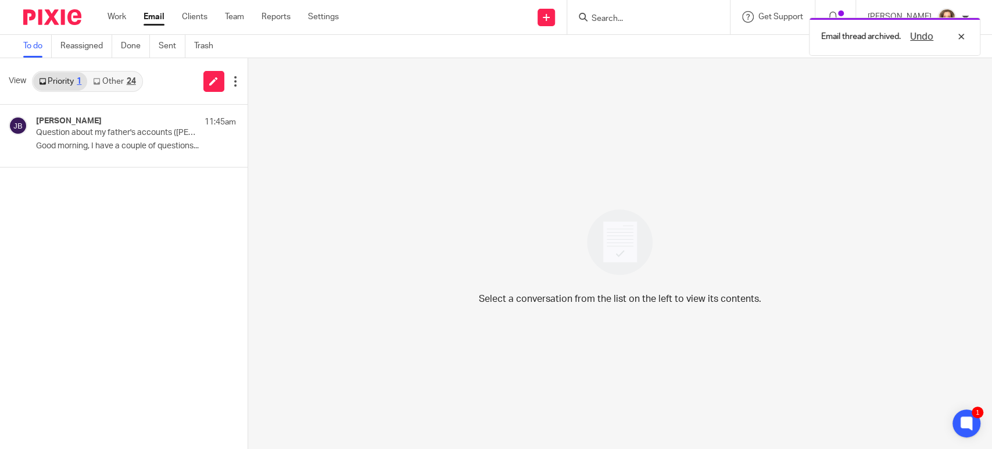
click at [458, 176] on div "Select a conversation from the list on the left to view its contents." at bounding box center [620, 253] width 744 height 390
click at [121, 9] on div "Work Email Clients Team Reports Settings Work Email Clients Team Reports Settin…" at bounding box center [226, 17] width 260 height 34
click at [116, 17] on link "Work" at bounding box center [116, 17] width 19 height 12
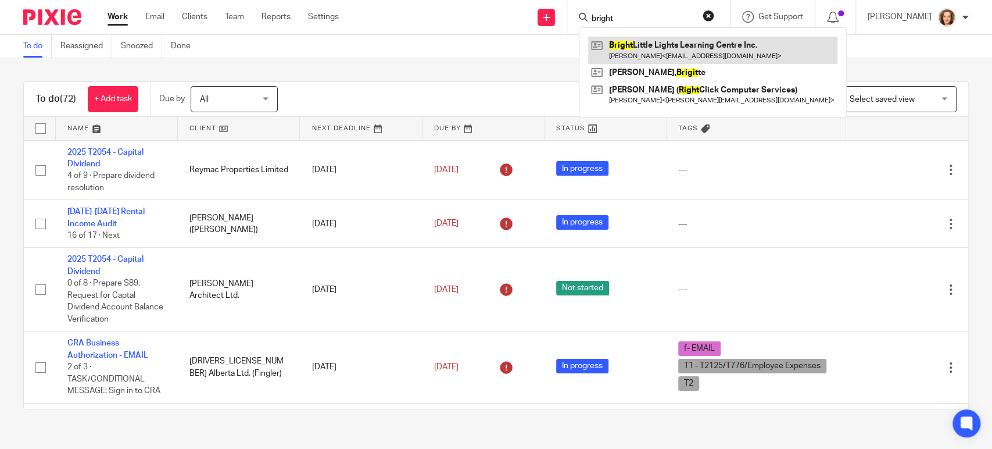
type input "bright"
click at [640, 45] on link at bounding box center [712, 50] width 249 height 27
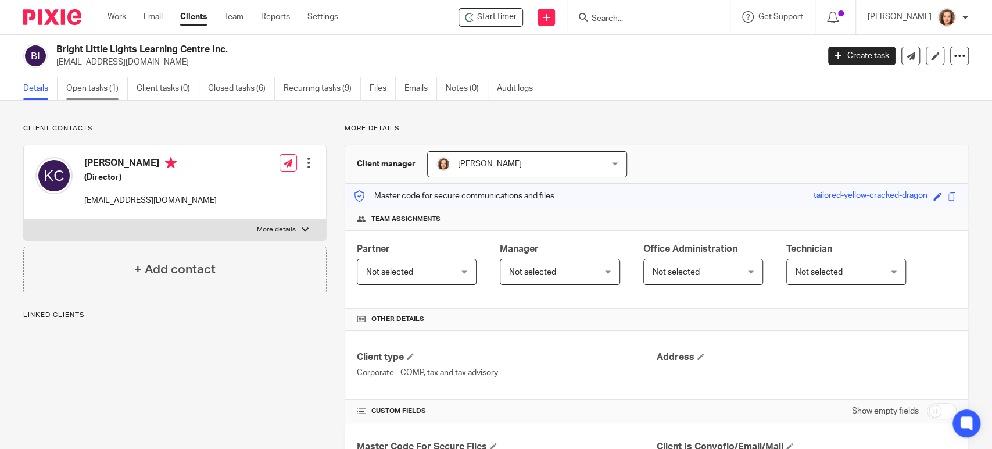
click at [101, 88] on link "Open tasks (1)" at bounding box center [97, 88] width 62 height 23
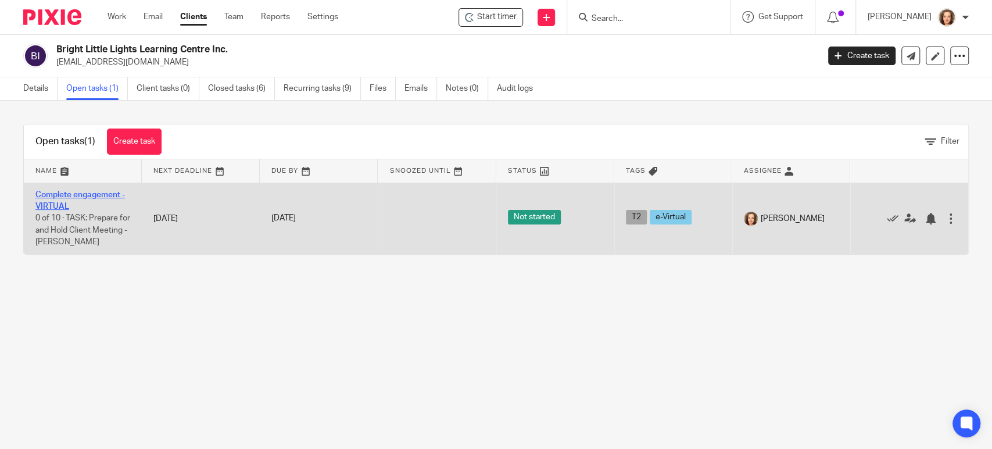
click at [46, 191] on link "Complete engagement - VIRTUAL" at bounding box center [79, 201] width 89 height 20
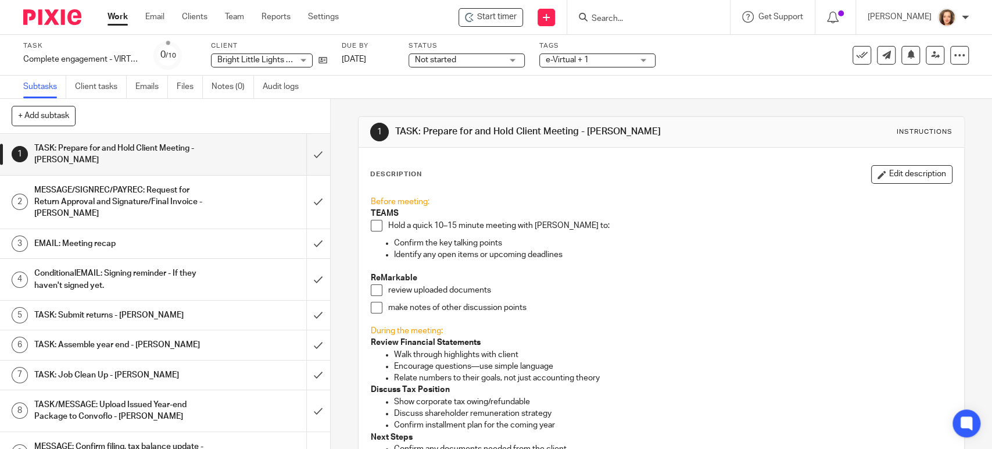
click at [371, 288] on span at bounding box center [377, 290] width 12 height 12
click at [371, 306] on span at bounding box center [377, 308] width 12 height 12
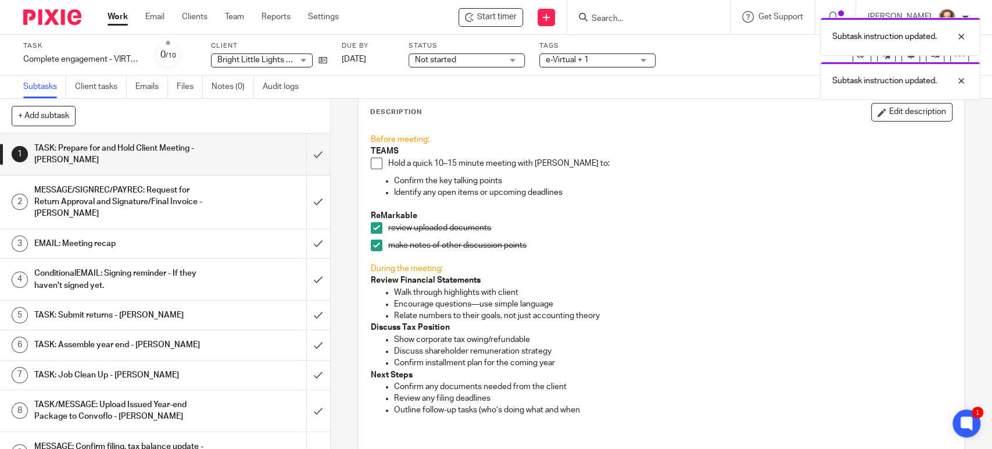
scroll to position [178, 0]
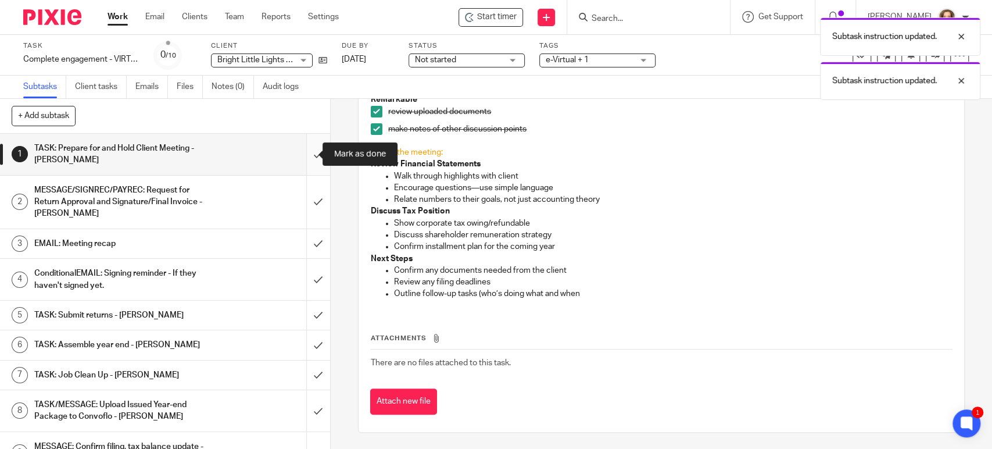
click at [305, 153] on input "submit" at bounding box center [165, 154] width 330 height 41
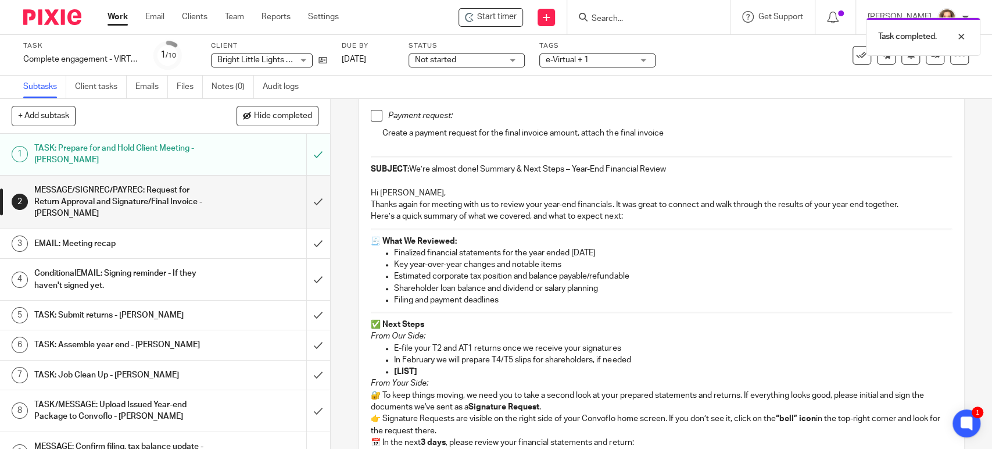
scroll to position [322, 0]
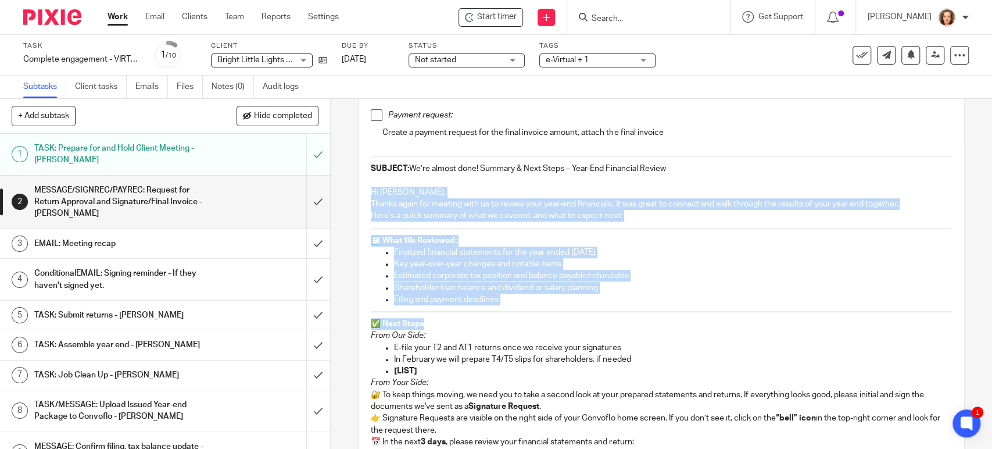
drag, startPoint x: 367, startPoint y: 189, endPoint x: 549, endPoint y: 329, distance: 229.1
click at [548, 329] on div "Convoflo Message: Create a new message in "z-Drafts" folder using the message b…" at bounding box center [661, 248] width 592 height 749
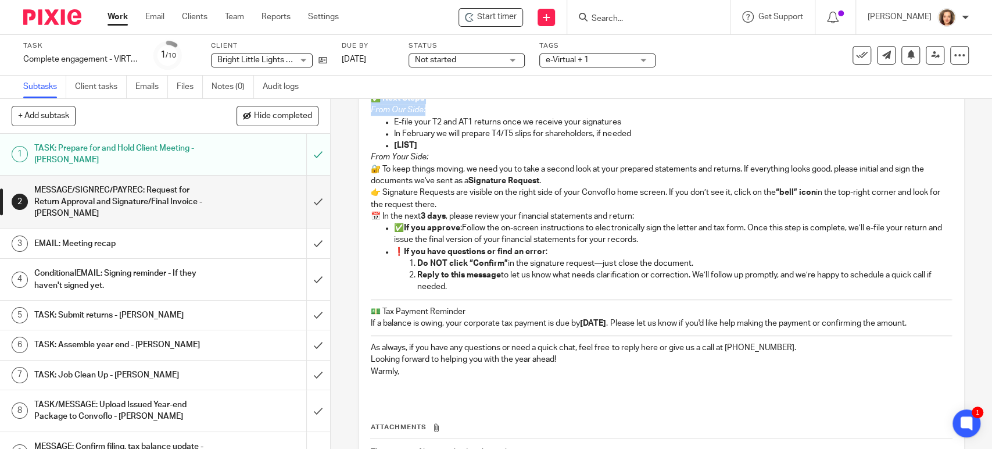
scroll to position [549, 0]
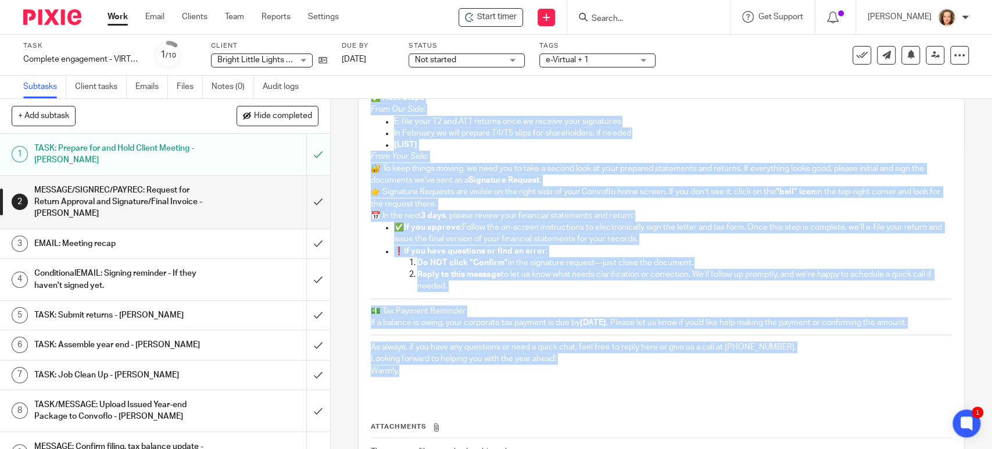
click at [406, 367] on p "Warmly," at bounding box center [661, 371] width 580 height 12
copy div "Lo Ipsumdo, Sitame conse adi elitsed doei te in utlabo etdo magn-ali enimadmini…"
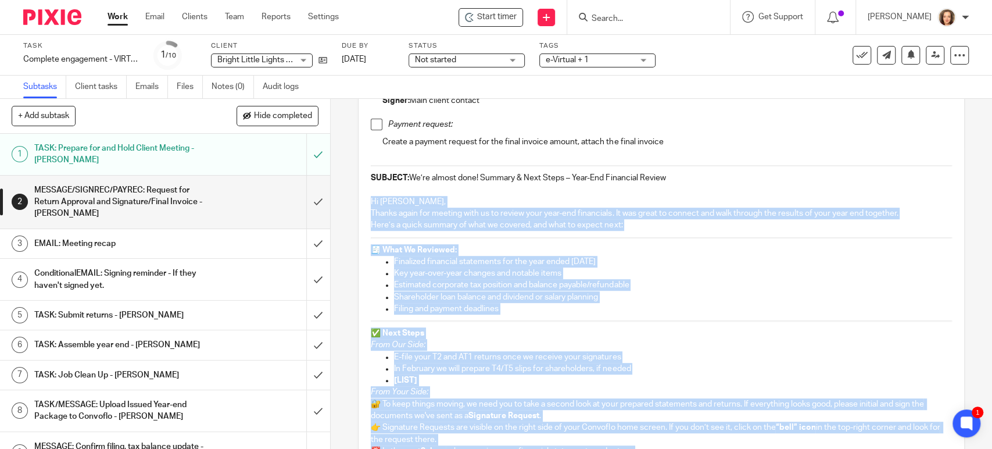
scroll to position [291, 0]
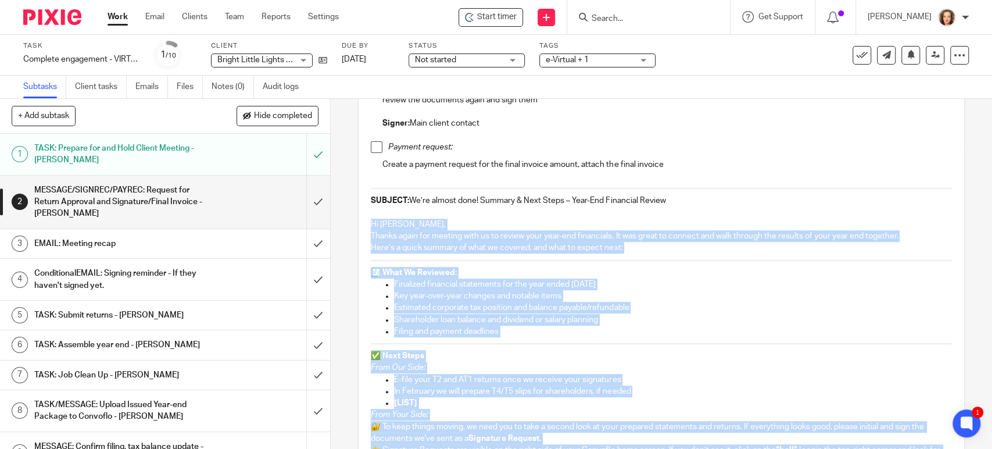
drag, startPoint x: 407, startPoint y: 199, endPoint x: 693, endPoint y: 203, distance: 285.3
click at [693, 203] on p "SUBJECT: We’re almost done! Summary & Next Steps – Year-End Financial Review" at bounding box center [661, 201] width 580 height 12
copy p "We’re almost done! Summary & Next Steps – Year-End Financial Review"
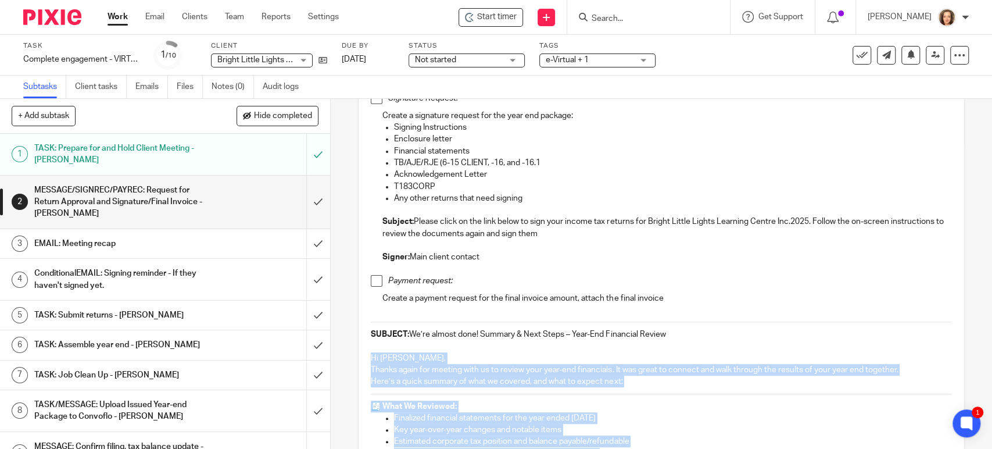
scroll to position [162, 0]
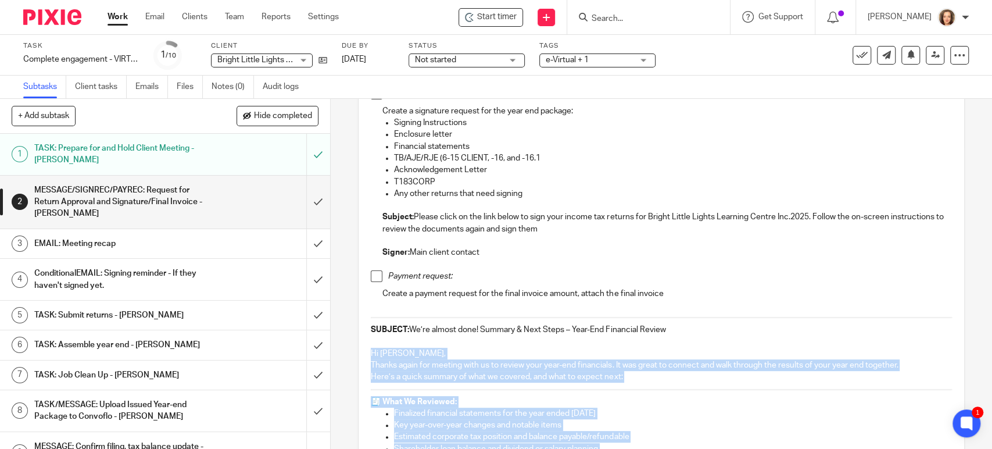
drag, startPoint x: 530, startPoint y: 225, endPoint x: 411, endPoint y: 221, distance: 119.2
click at [411, 221] on p "Subject: Please click on the link below to sign your income tax returns for Bri…" at bounding box center [666, 223] width 569 height 24
copy p "Please click on the link below to sign your income tax returns for Bright Littl…"
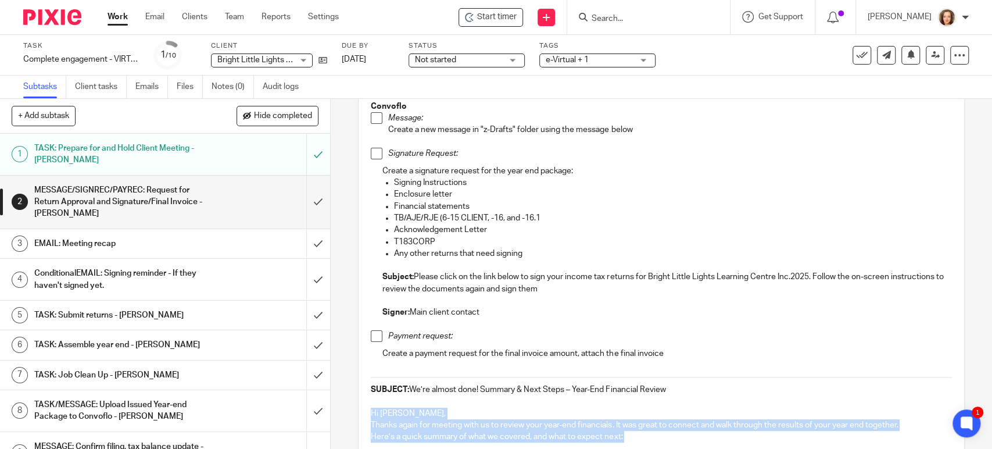
scroll to position [80, 0]
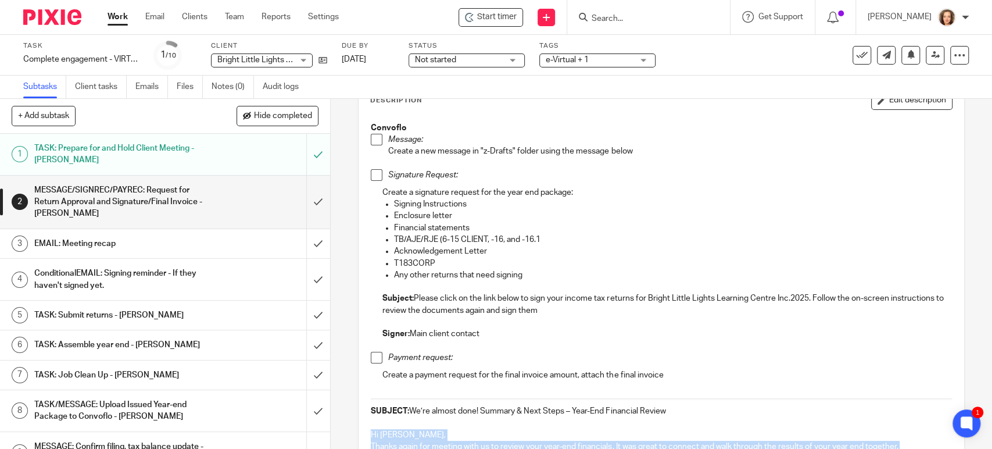
click at [372, 178] on span at bounding box center [377, 175] width 12 height 12
click at [373, 138] on span at bounding box center [377, 140] width 12 height 12
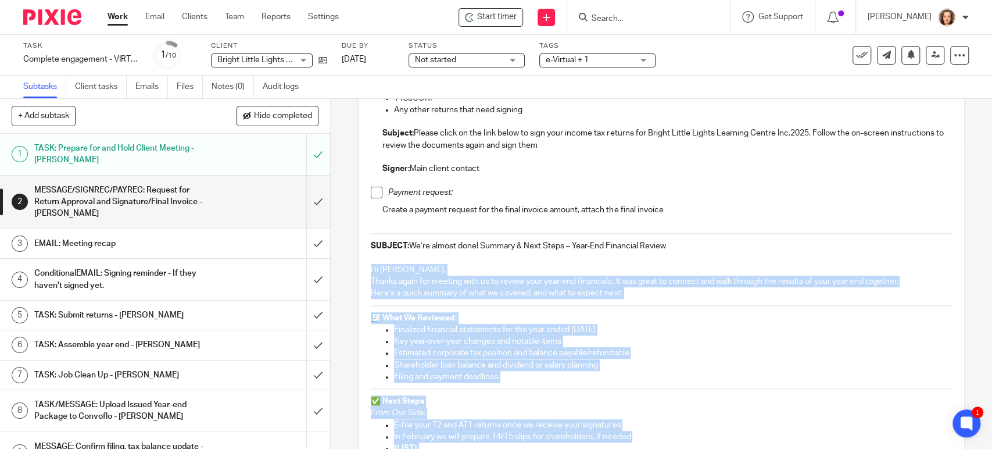
scroll to position [226, 0]
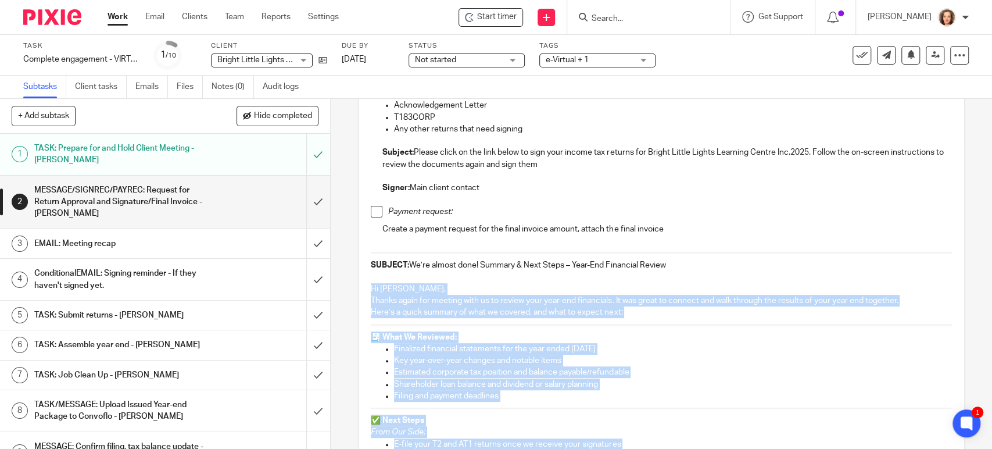
click at [371, 209] on span at bounding box center [377, 212] width 12 height 12
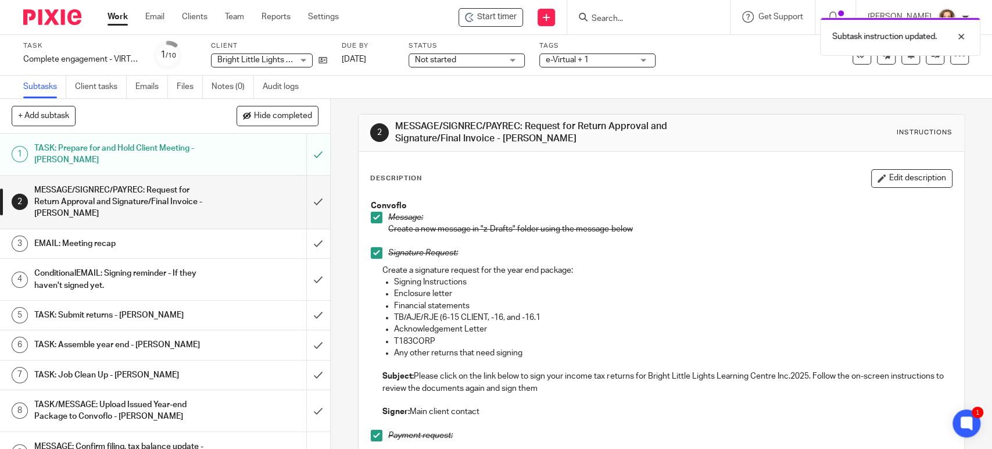
scroll to position [0, 0]
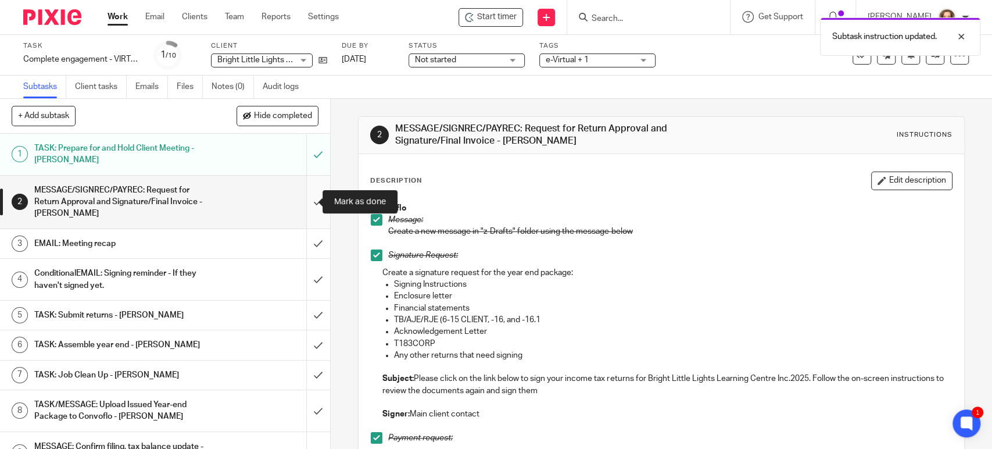
click at [311, 201] on input "submit" at bounding box center [165, 201] width 330 height 53
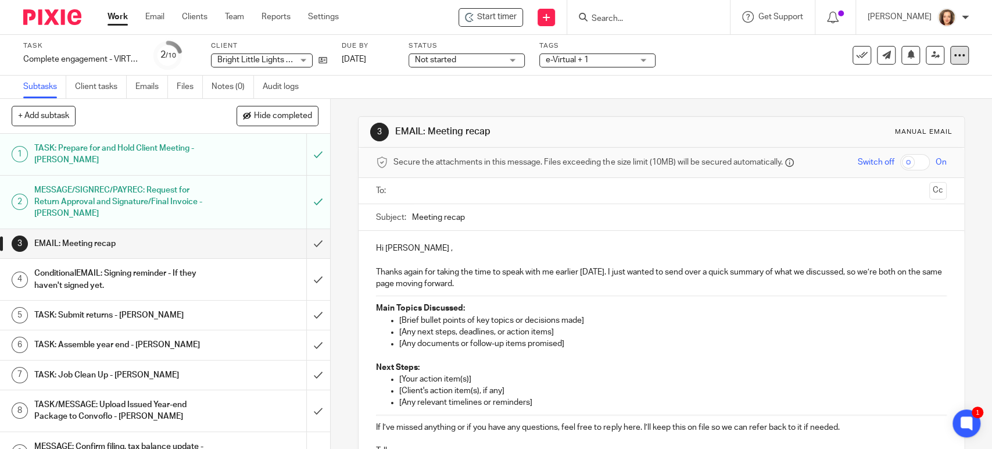
click at [955, 49] on icon at bounding box center [960, 55] width 12 height 12
click at [897, 99] on link "Advanced task editor" at bounding box center [913, 102] width 77 height 8
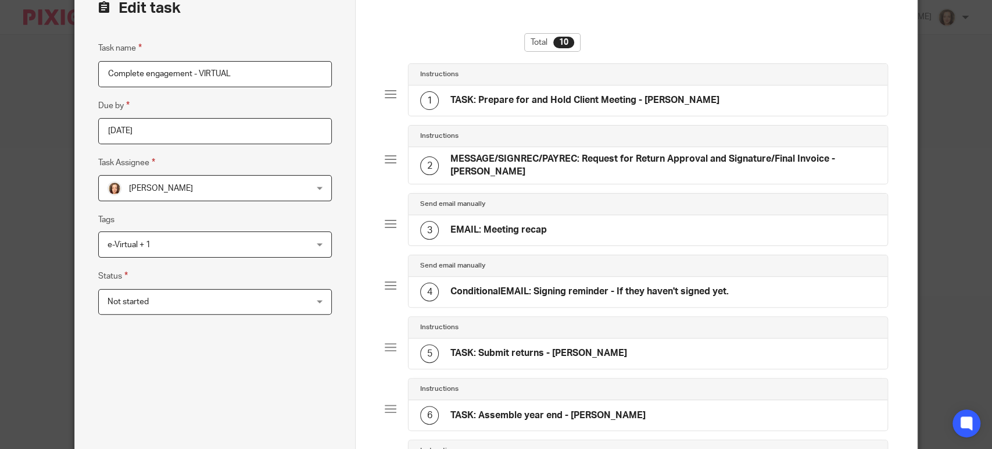
scroll to position [64, 0]
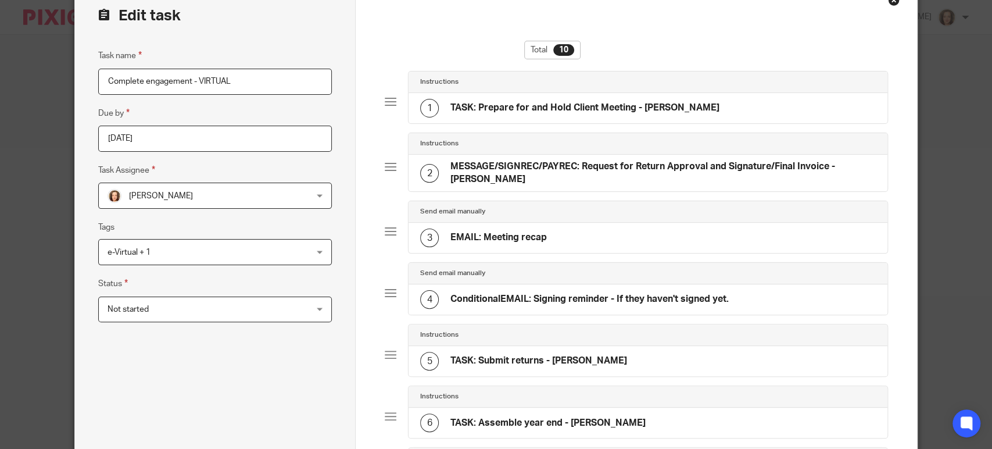
click at [492, 232] on h4 "EMAIL: Meeting recap" at bounding box center [498, 237] width 96 height 12
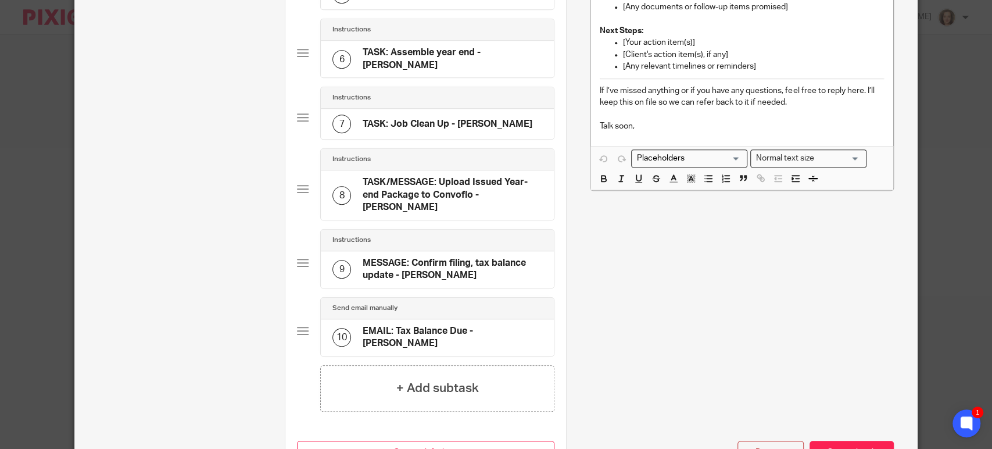
click at [753, 440] on button "Remove" at bounding box center [770, 452] width 66 height 25
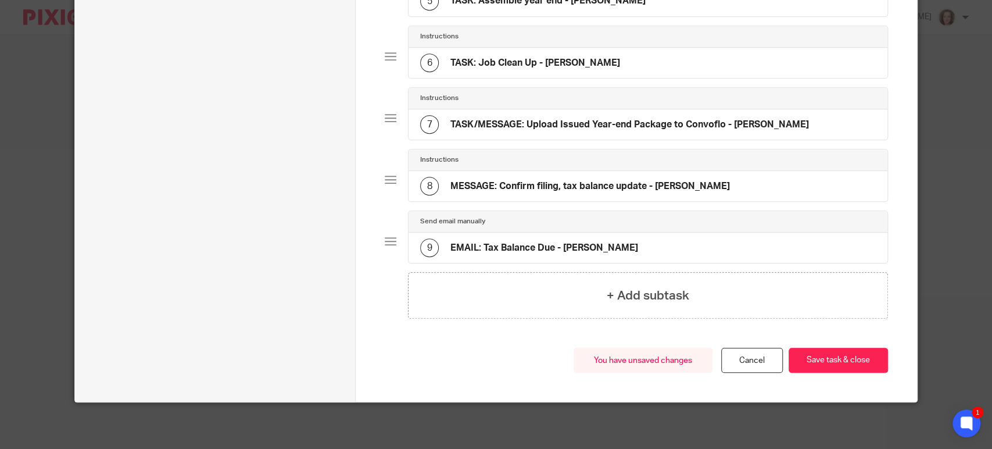
scroll to position [422, 0]
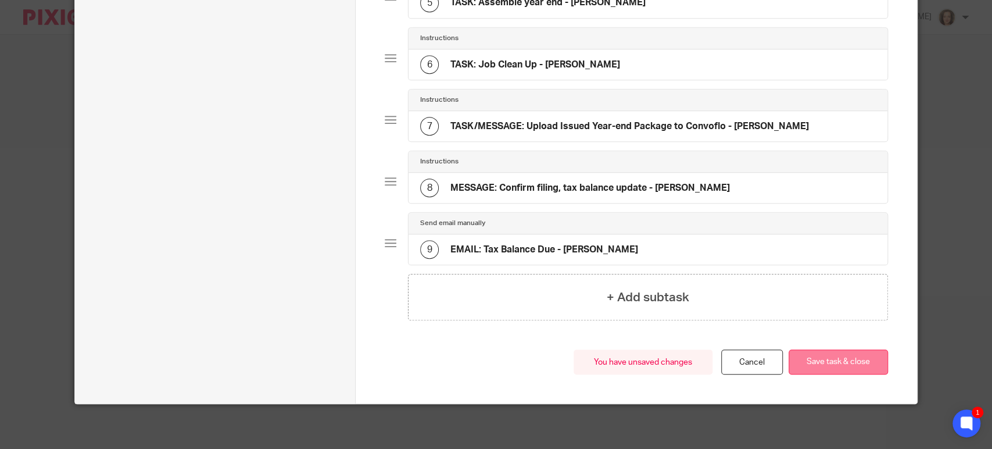
click at [835, 357] on button "Save task & close" at bounding box center [837, 361] width 99 height 25
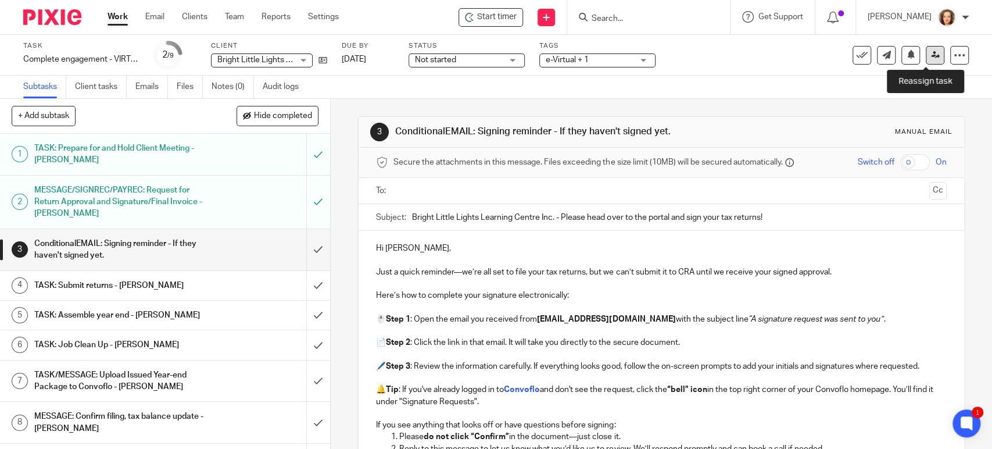
click at [926, 61] on link at bounding box center [935, 55] width 19 height 19
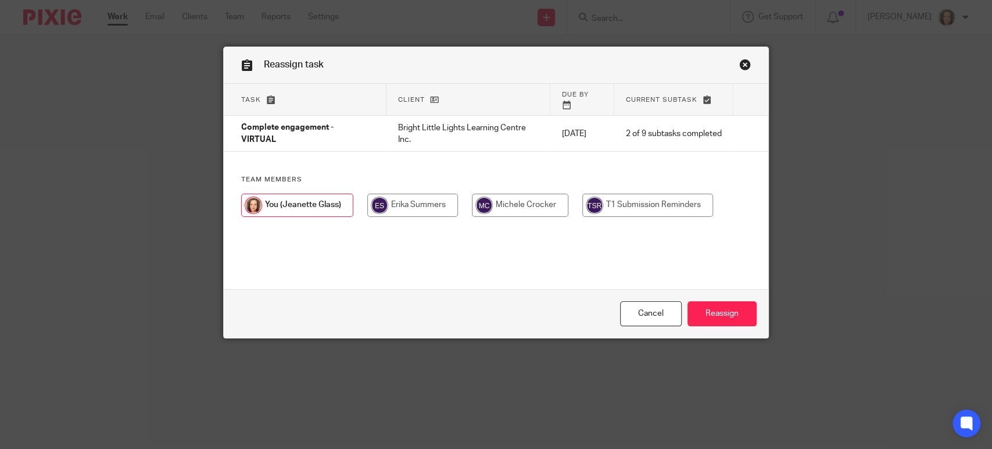
click at [520, 193] on input "radio" at bounding box center [520, 204] width 96 height 23
radio input "true"
click at [730, 313] on input "Reassign" at bounding box center [721, 313] width 69 height 25
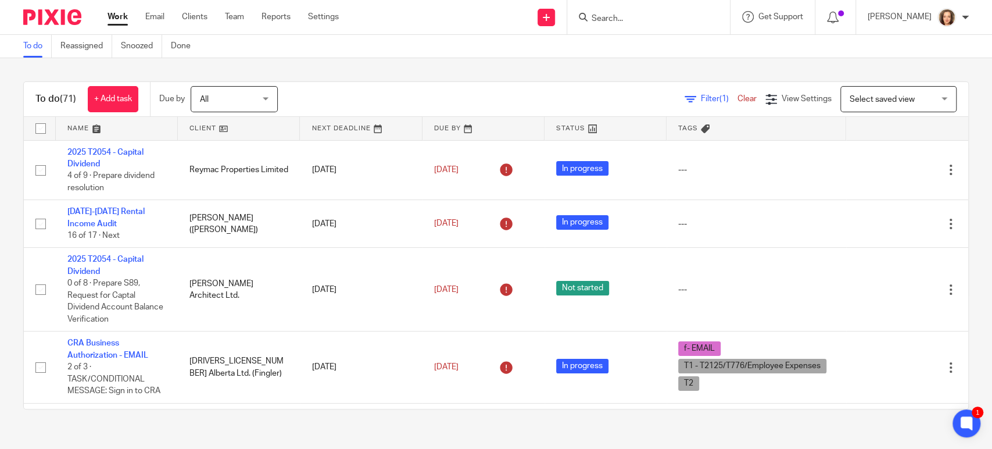
click at [701, 102] on span "Filter (1)" at bounding box center [719, 99] width 37 height 8
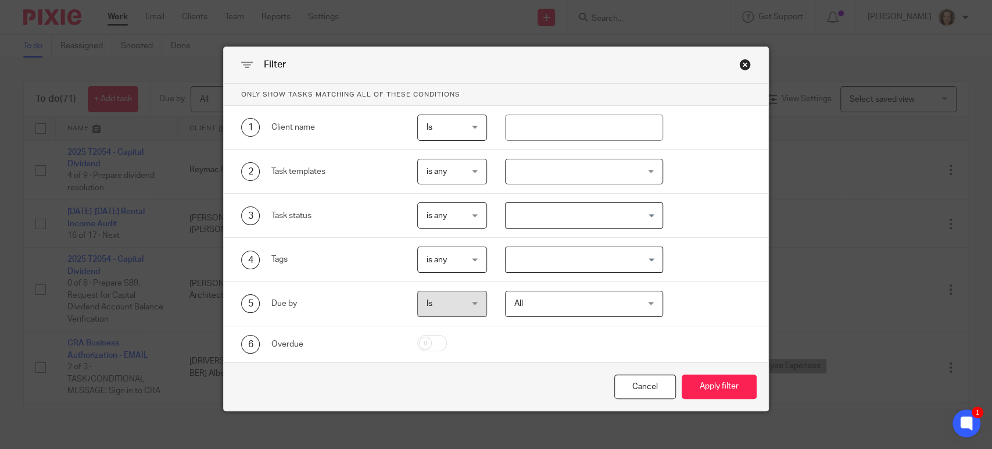
click at [516, 164] on div at bounding box center [583, 172] width 157 height 26
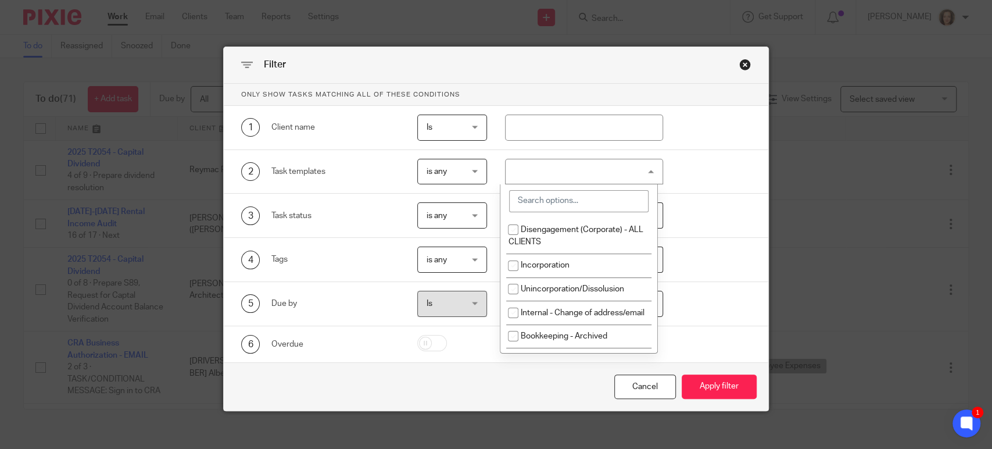
click at [577, 197] on input "search" at bounding box center [578, 201] width 139 height 22
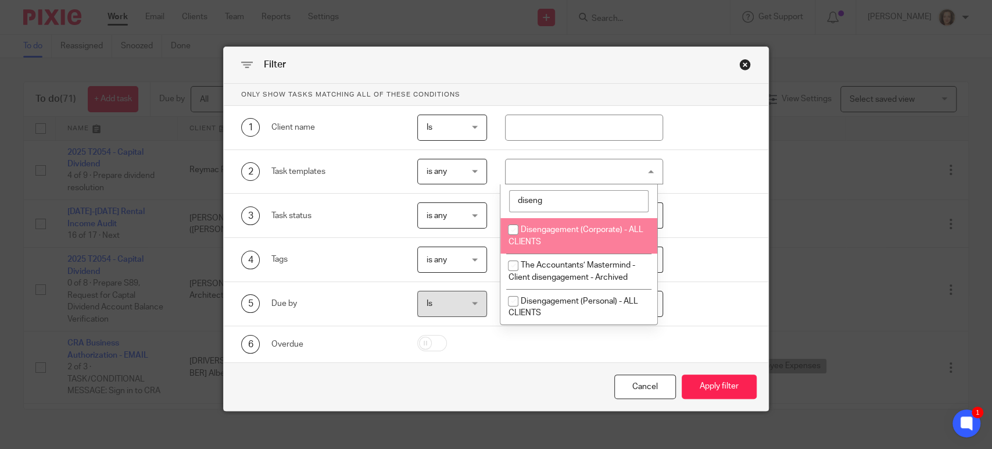
type input "diseng"
click at [511, 225] on input "checkbox" at bounding box center [513, 229] width 22 height 22
checkbox input "true"
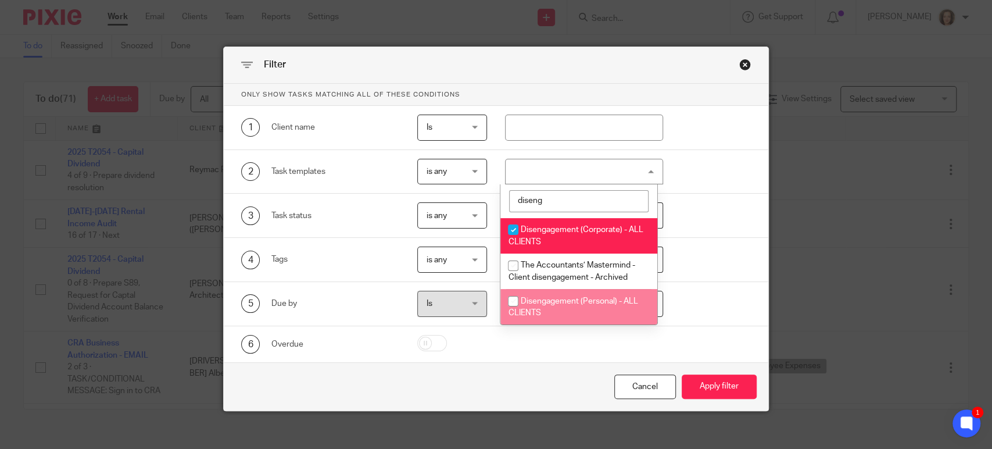
click at [511, 298] on input "checkbox" at bounding box center [513, 301] width 22 height 22
checkbox input "true"
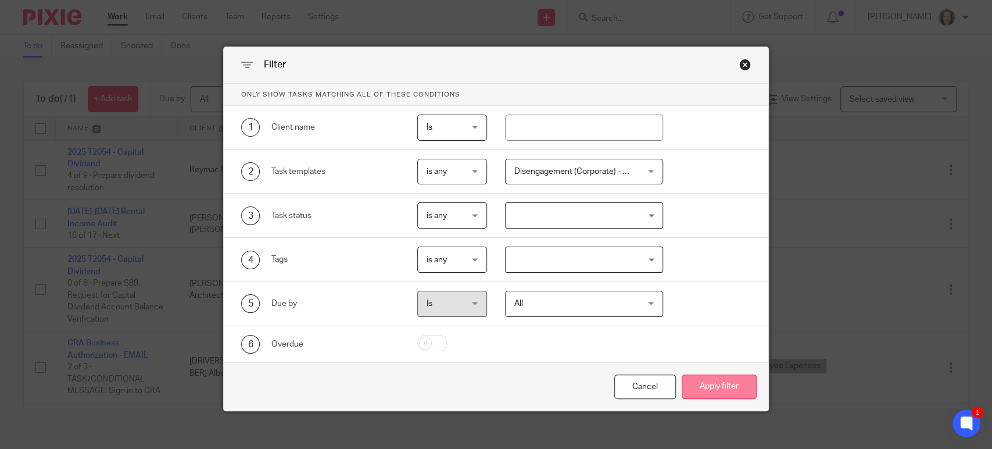
click at [717, 389] on button "Apply filter" at bounding box center [719, 386] width 75 height 25
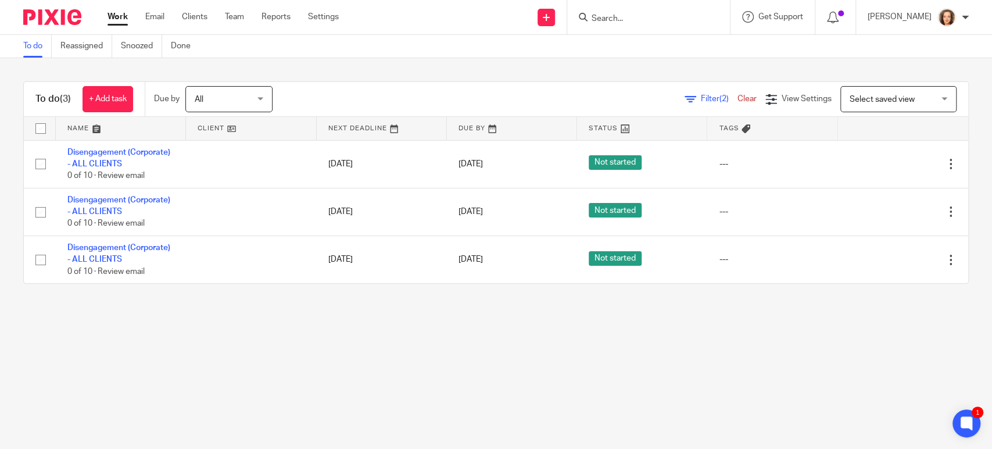
click at [483, 324] on main "To do Reassigned Snoozed Done To do (3) + Add task Due by All All [DATE] [DATE]…" at bounding box center [496, 224] width 992 height 449
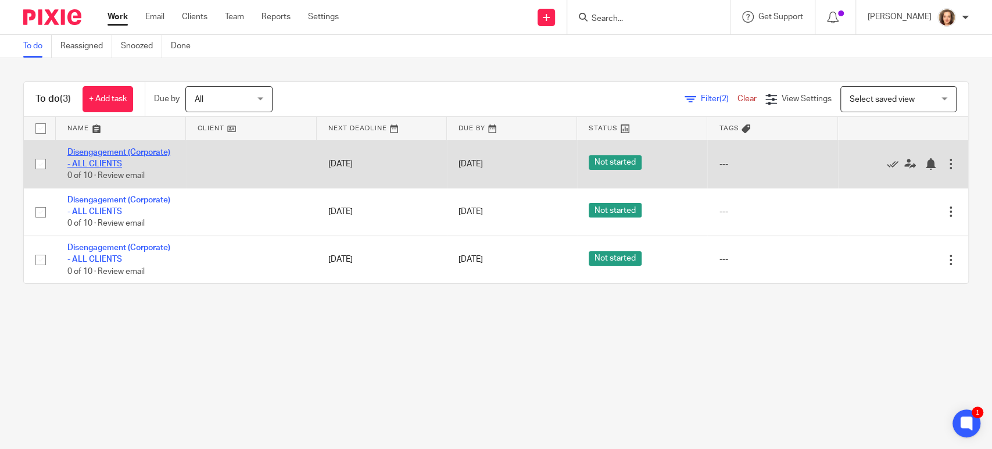
click at [144, 152] on link "Disengagement (Corporate) - ALL CLIENTS" at bounding box center [118, 158] width 103 height 20
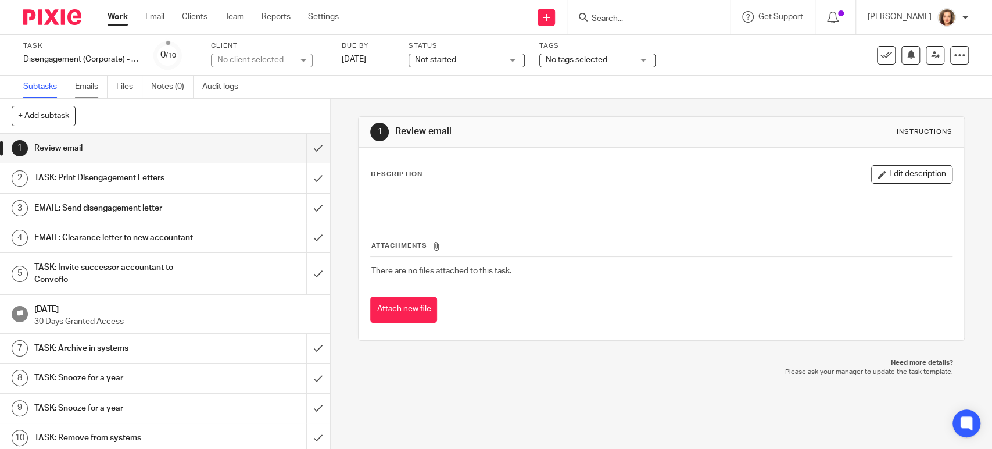
click at [88, 84] on link "Emails" at bounding box center [91, 87] width 33 height 23
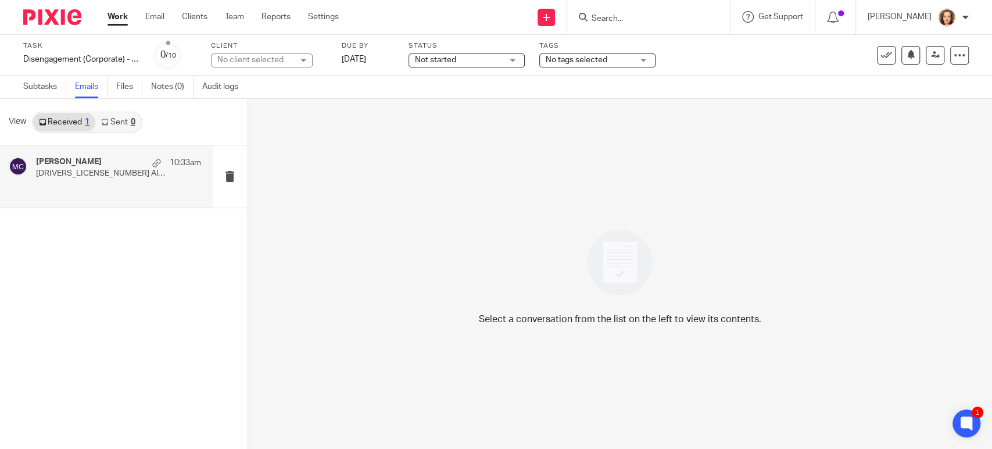
click at [124, 177] on p "[DRIVERS_LICENSE_NUMBER] Alberta Ltd - Courtesy Letter" at bounding box center [102, 174] width 132 height 10
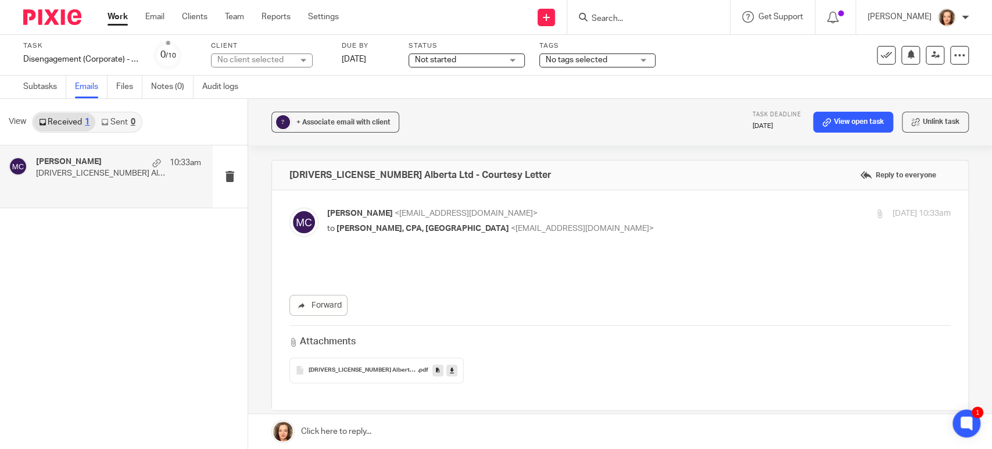
click at [432, 370] on link at bounding box center [437, 370] width 11 height 12
click at [128, 89] on link "Files" at bounding box center [129, 87] width 26 height 23
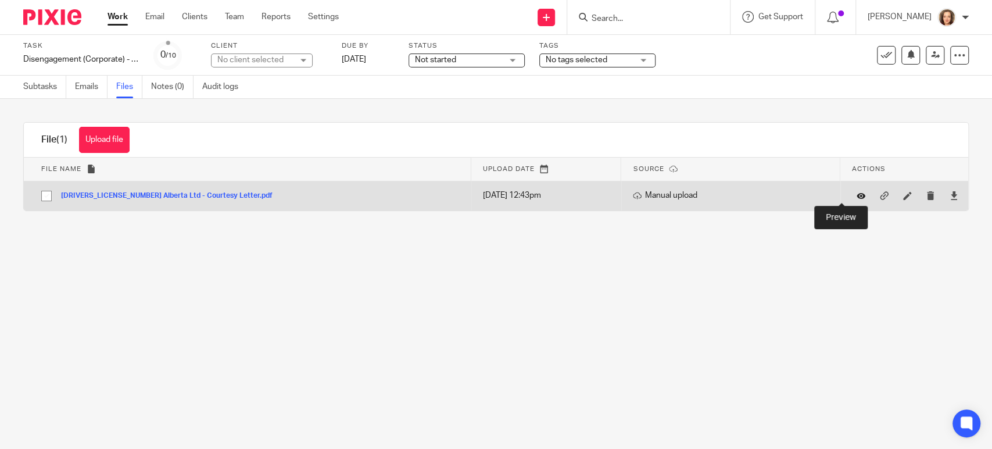
click at [856, 199] on icon at bounding box center [860, 195] width 9 height 9
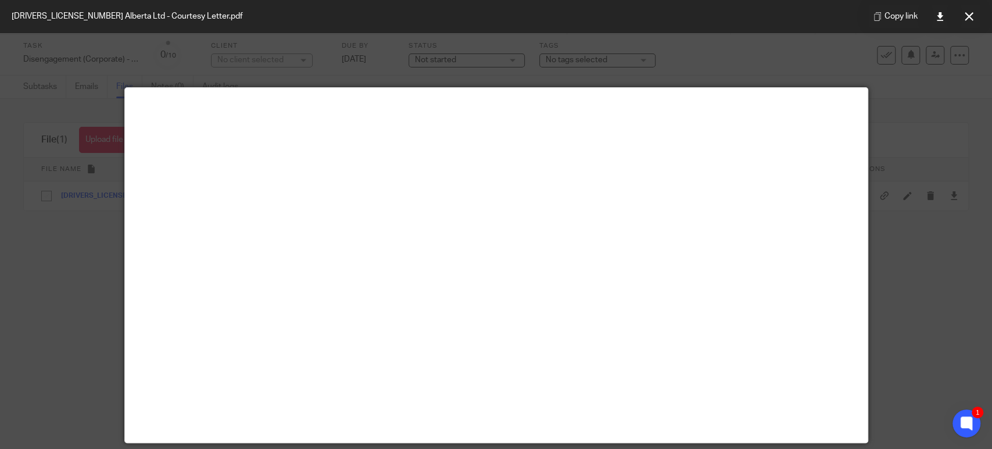
click at [910, 166] on div at bounding box center [496, 224] width 992 height 449
click at [966, 14] on icon at bounding box center [969, 16] width 9 height 9
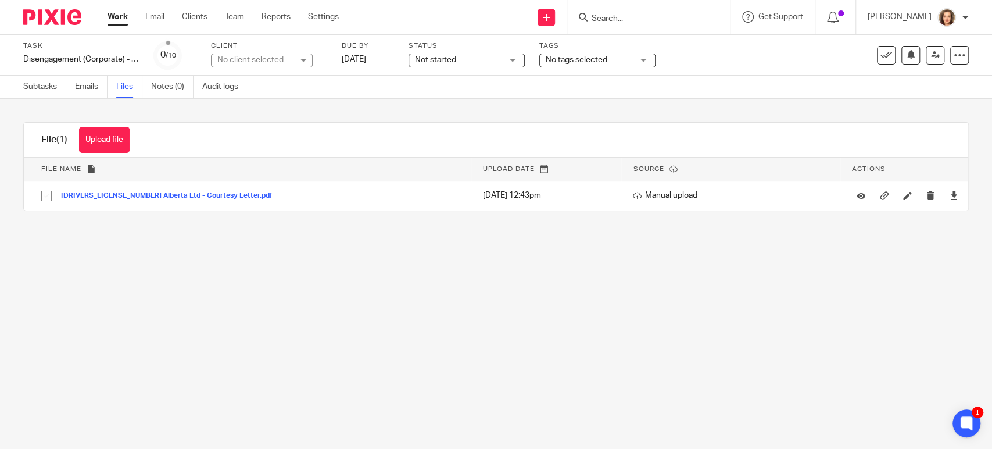
click at [272, 59] on div "No client selected" at bounding box center [255, 60] width 76 height 12
type input "2209"
click at [282, 111] on li "[DRIVERS_LICENSE_NUMBER] Alberta Ltd. (Schnellback)" at bounding box center [262, 125] width 101 height 48
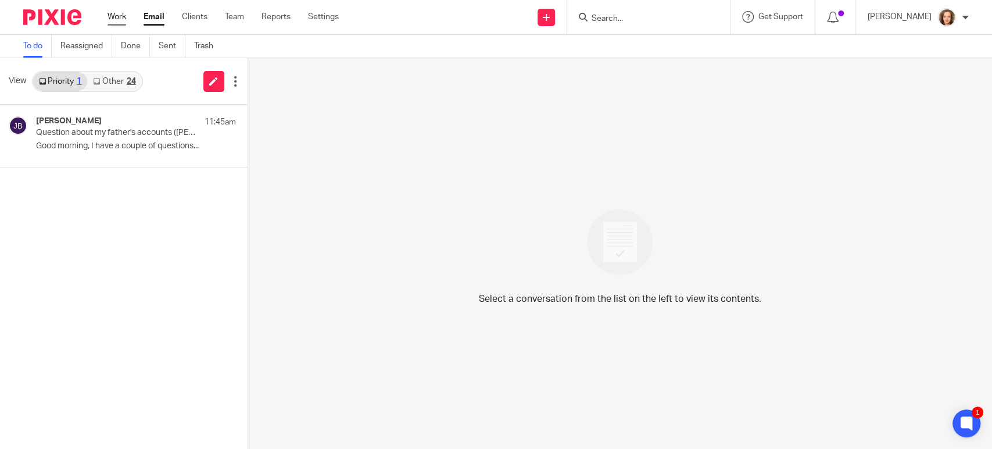
click at [117, 15] on link "Work" at bounding box center [116, 17] width 19 height 12
click at [628, 17] on input "Search" at bounding box center [642, 19] width 105 height 10
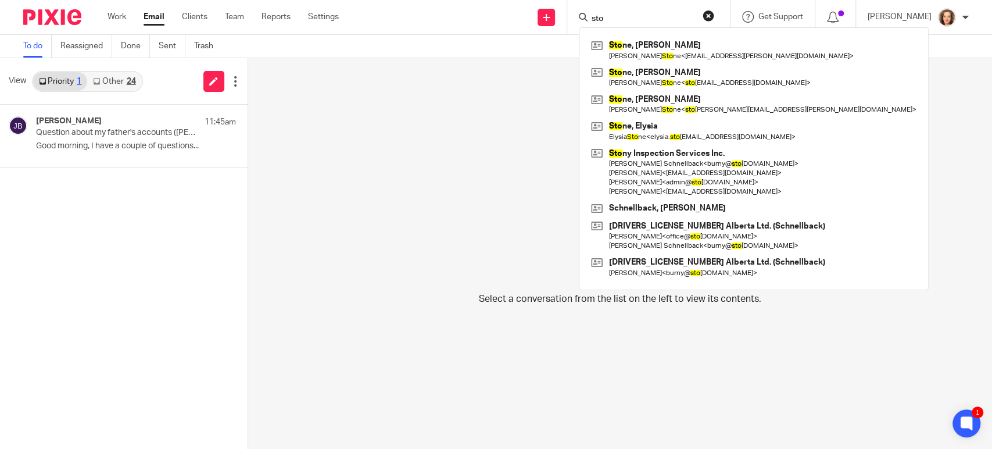
type input "ston"
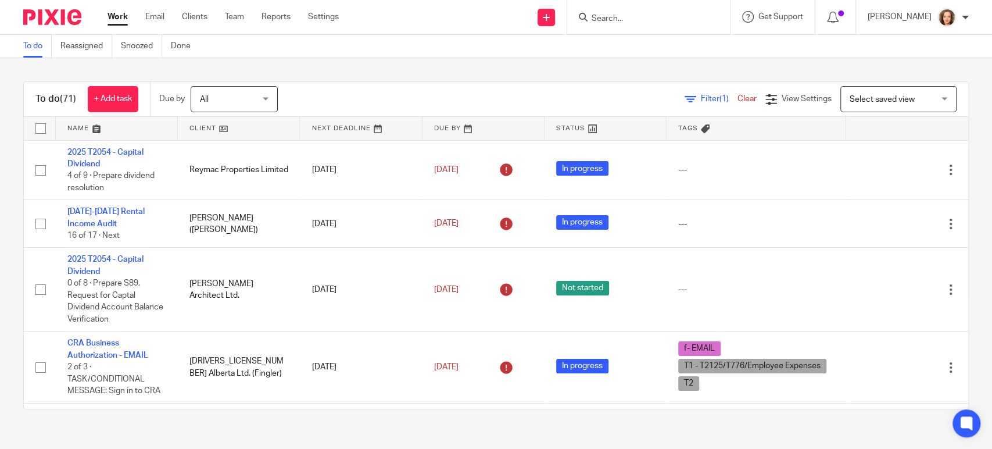
click at [627, 17] on input "Search" at bounding box center [642, 19] width 105 height 10
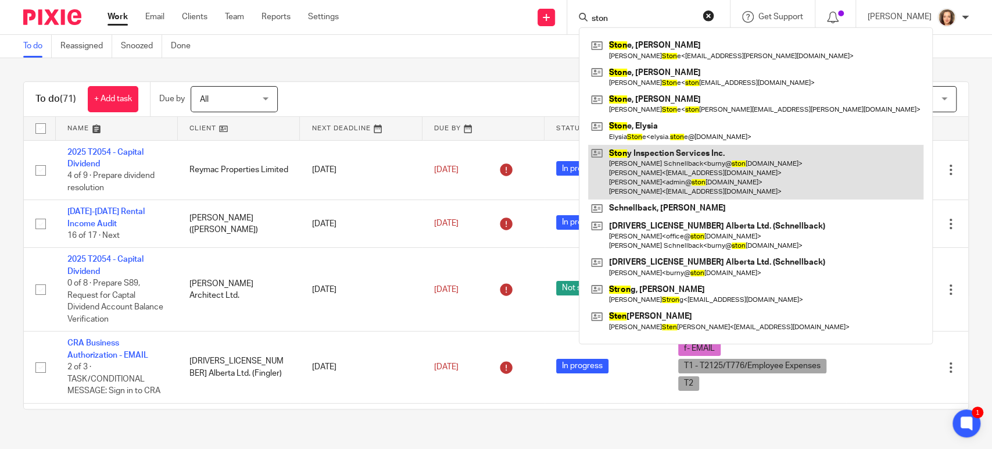
type input "ston"
click at [674, 159] on link at bounding box center [755, 172] width 335 height 55
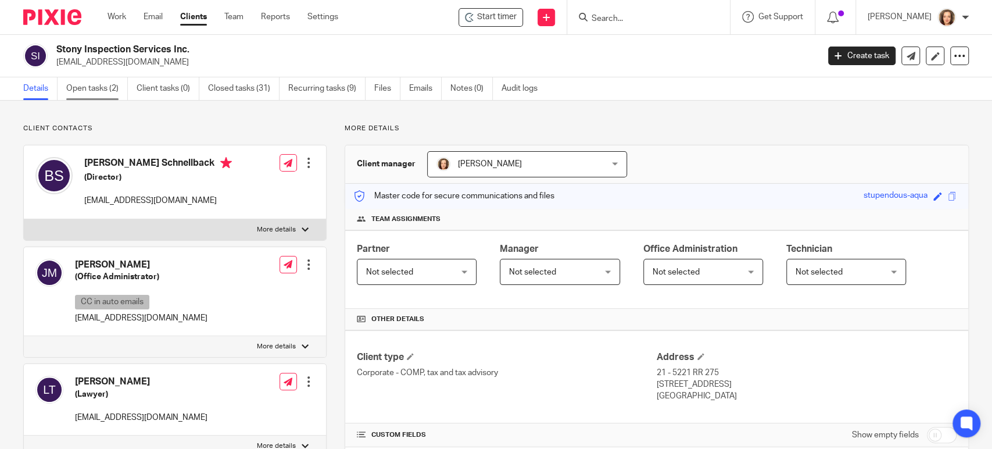
click at [92, 92] on link "Open tasks (2)" at bounding box center [97, 88] width 62 height 23
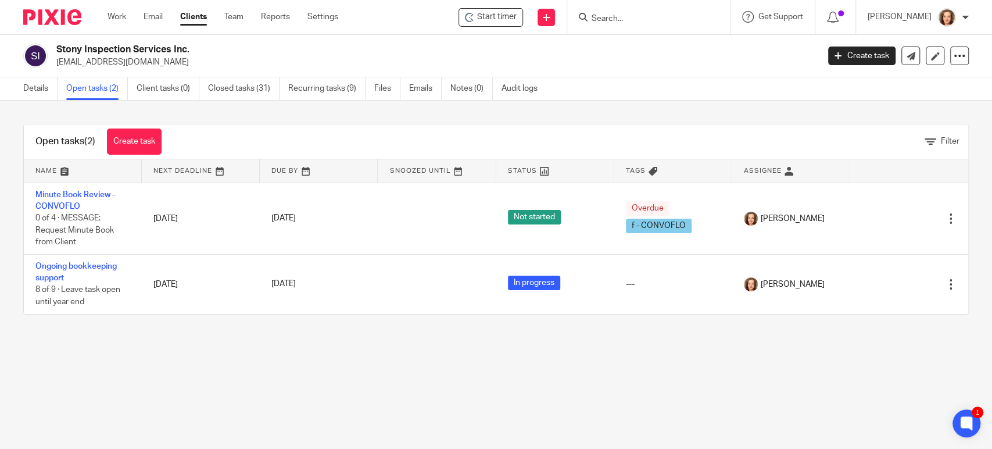
click at [647, 19] on input "Search" at bounding box center [642, 19] width 105 height 10
click at [121, 21] on link "Work" at bounding box center [116, 17] width 19 height 12
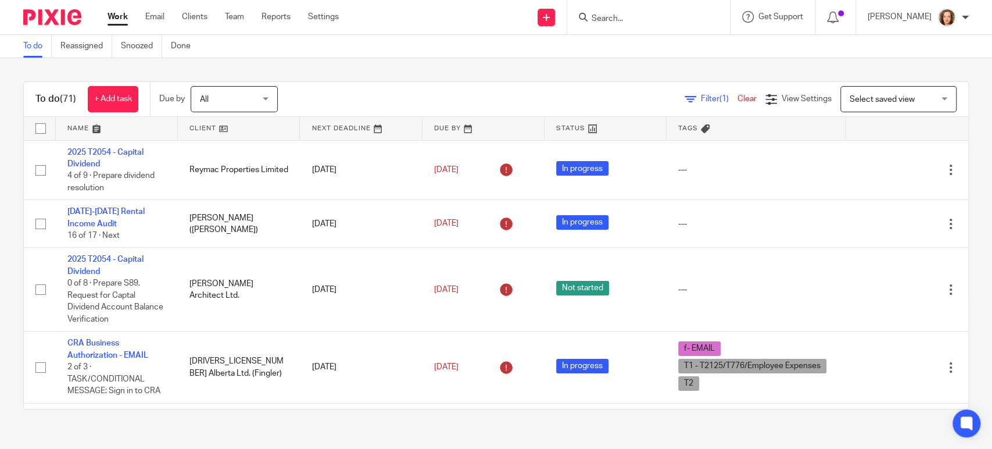
click at [701, 97] on span "Filter (1)" at bounding box center [719, 99] width 37 height 8
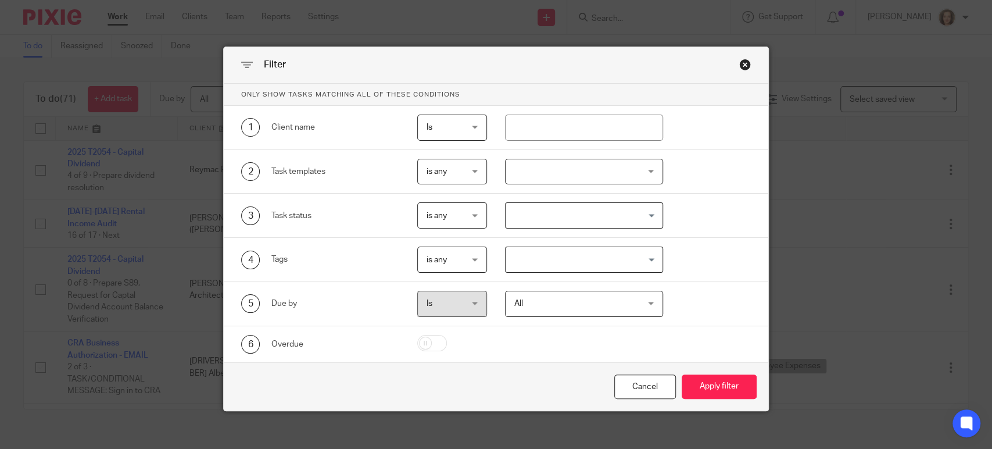
click at [526, 167] on div at bounding box center [583, 172] width 157 height 26
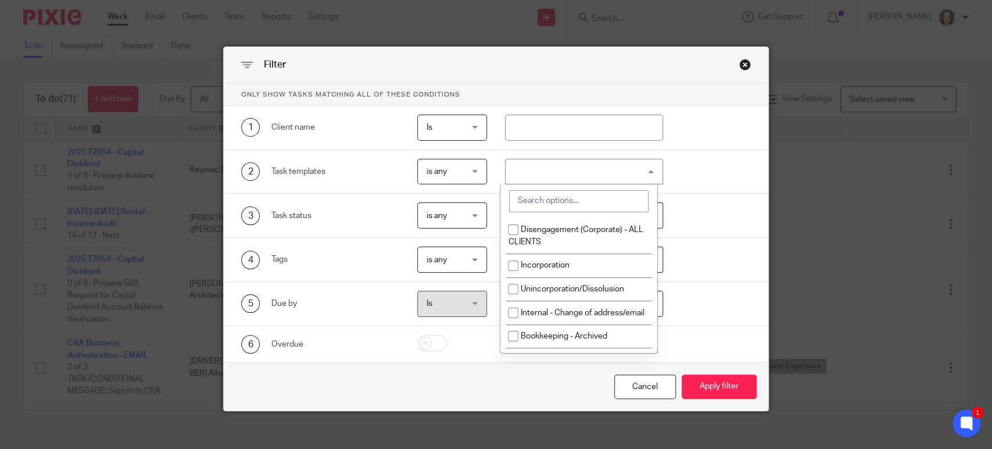
drag, startPoint x: 539, startPoint y: 207, endPoint x: 531, endPoint y: 200, distance: 11.1
click at [537, 207] on input "search" at bounding box center [578, 201] width 139 height 22
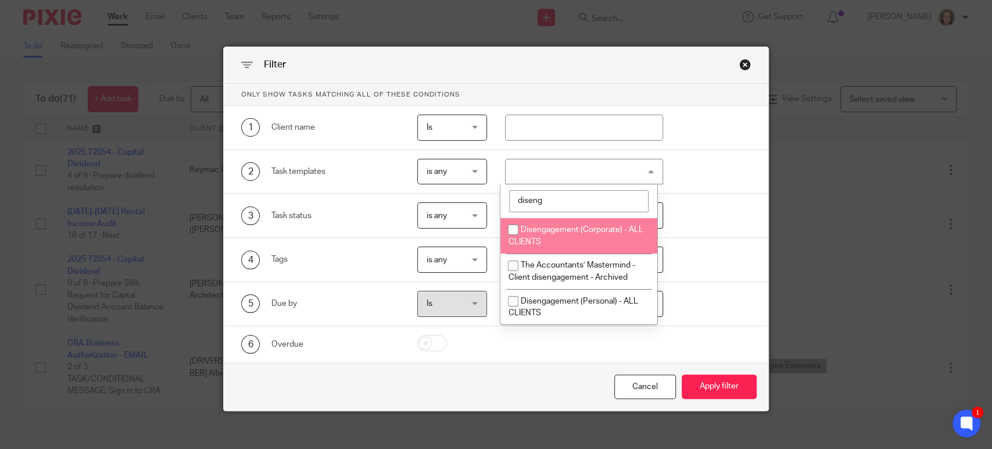
type input "diseng"
click at [555, 236] on li "Disengagement (Corporate) - ALL CLIENTS" at bounding box center [578, 235] width 156 height 35
checkbox input "true"
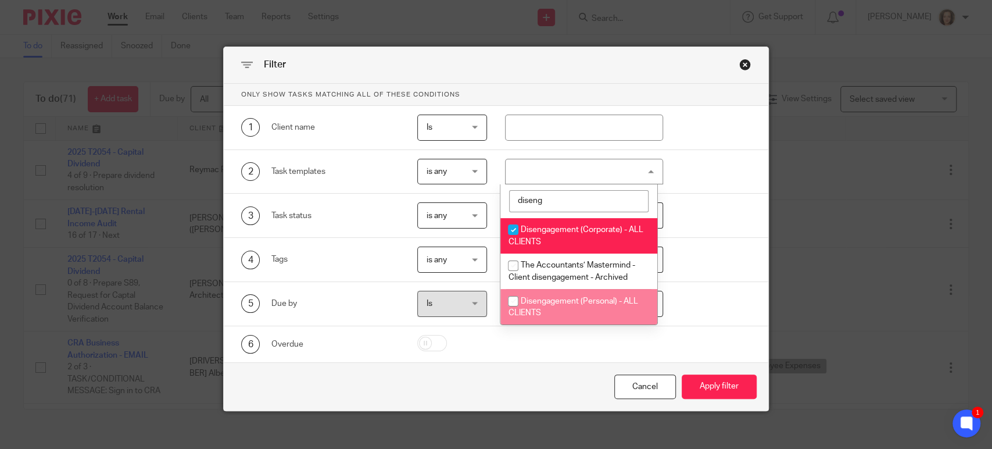
click at [551, 303] on span "Disengagement (Personal) - ALL CLIENTS" at bounding box center [573, 307] width 130 height 20
checkbox input "true"
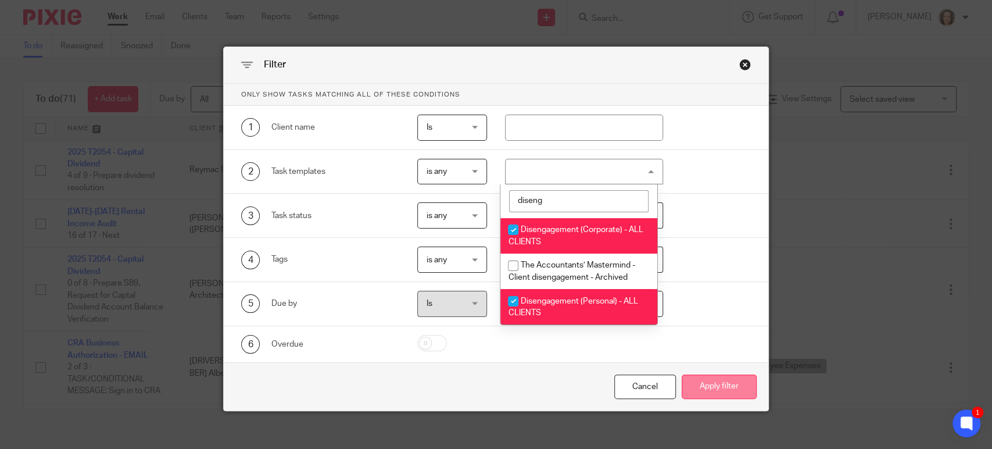
click at [728, 385] on button "Apply filter" at bounding box center [719, 386] width 75 height 25
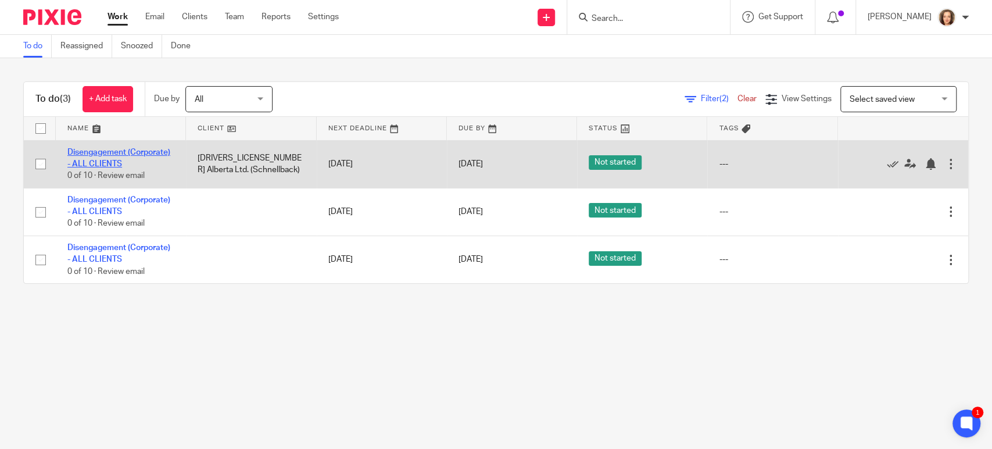
click at [140, 151] on link "Disengagement (Corporate) - ALL CLIENTS" at bounding box center [118, 158] width 103 height 20
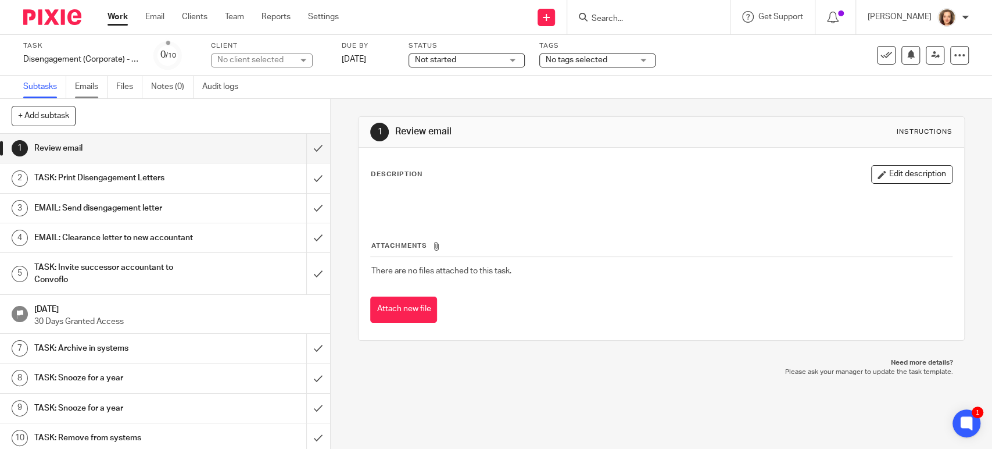
click at [89, 86] on link "Emails" at bounding box center [91, 87] width 33 height 23
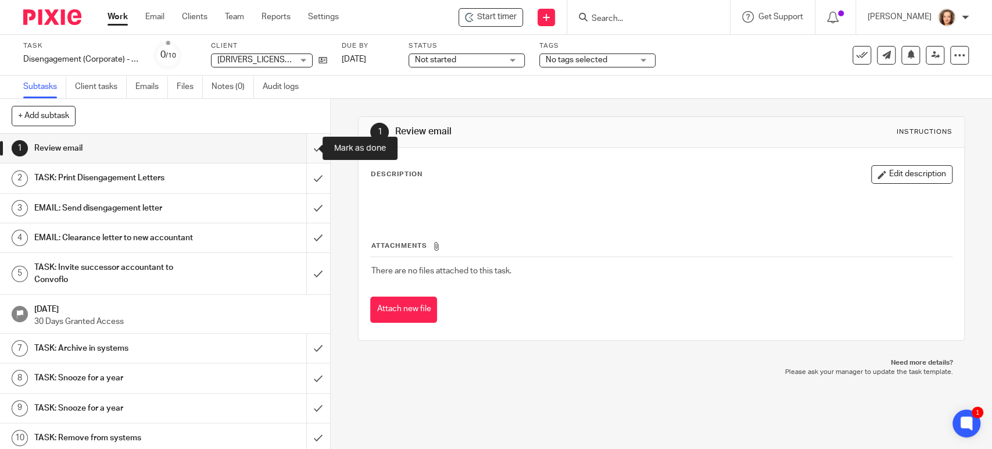
click at [302, 148] on input "submit" at bounding box center [165, 148] width 330 height 29
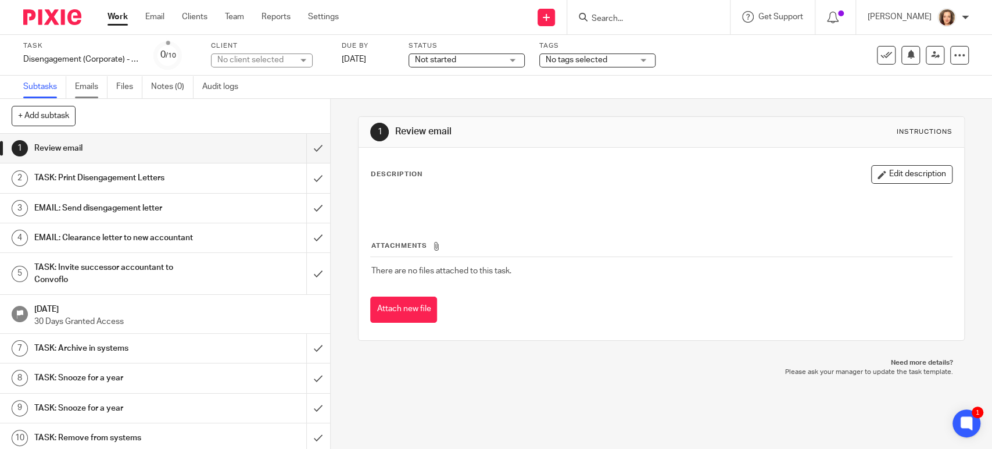
click at [91, 87] on link "Emails" at bounding box center [91, 87] width 33 height 23
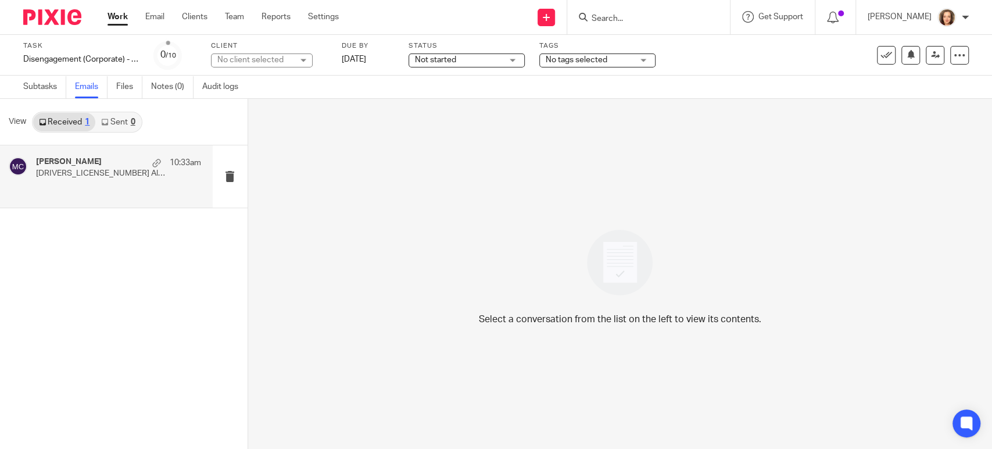
click at [94, 166] on h4 "Mackenzie Crawley" at bounding box center [69, 162] width 66 height 10
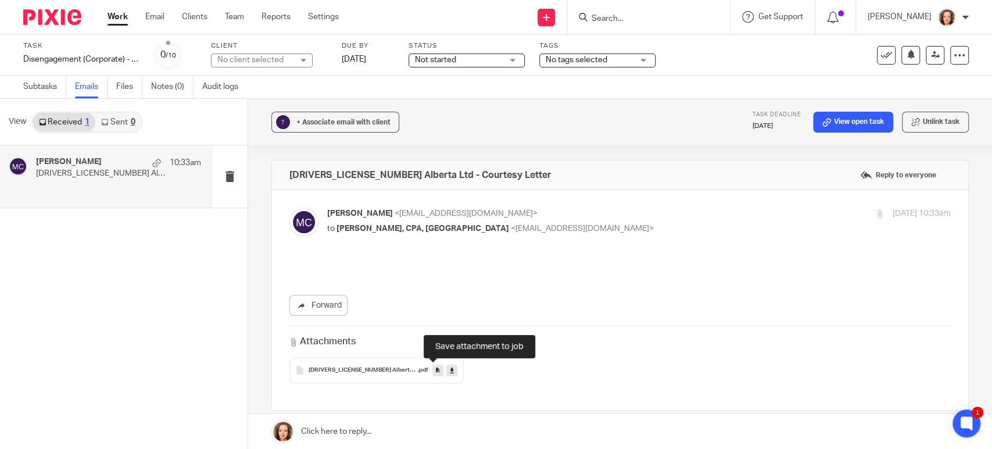
click at [436, 370] on icon at bounding box center [438, 369] width 4 height 9
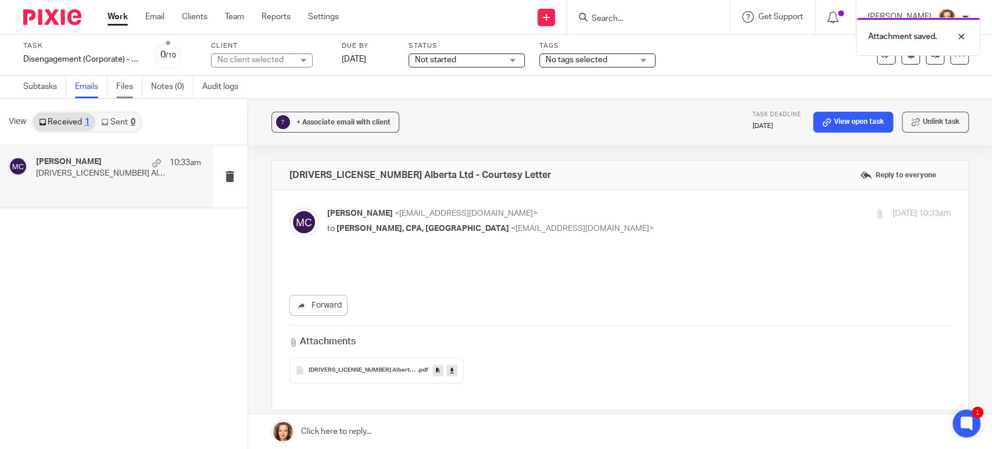
click at [129, 84] on link "Files" at bounding box center [129, 87] width 26 height 23
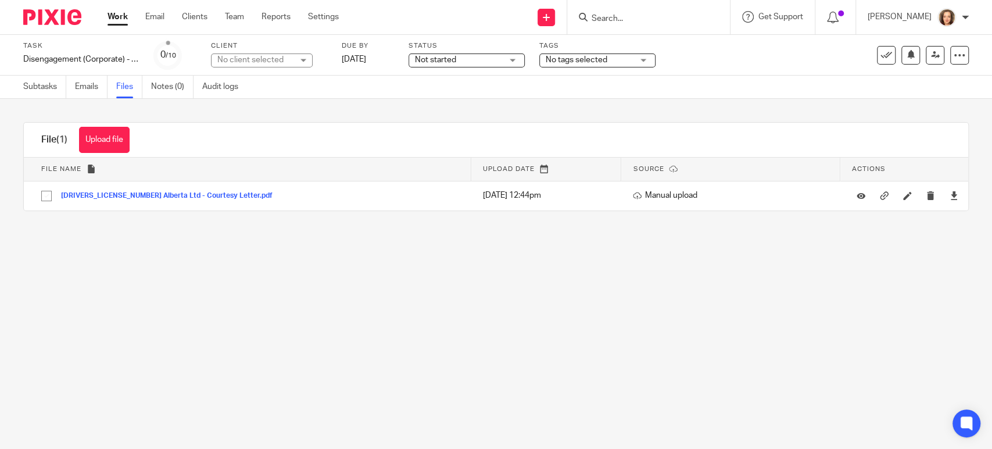
click at [255, 59] on div "No client selected" at bounding box center [255, 60] width 76 height 12
type input "2424915"
click at [260, 106] on li "[DRIVERS_LICENSE_NUMBER] Alberta Ltd. (Schnellback)" at bounding box center [262, 125] width 101 height 48
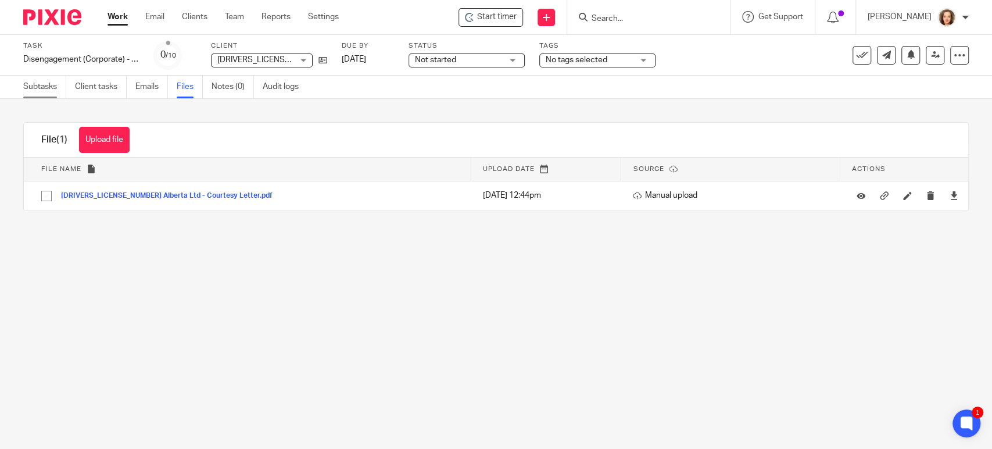
click at [49, 84] on link "Subtasks" at bounding box center [44, 87] width 43 height 23
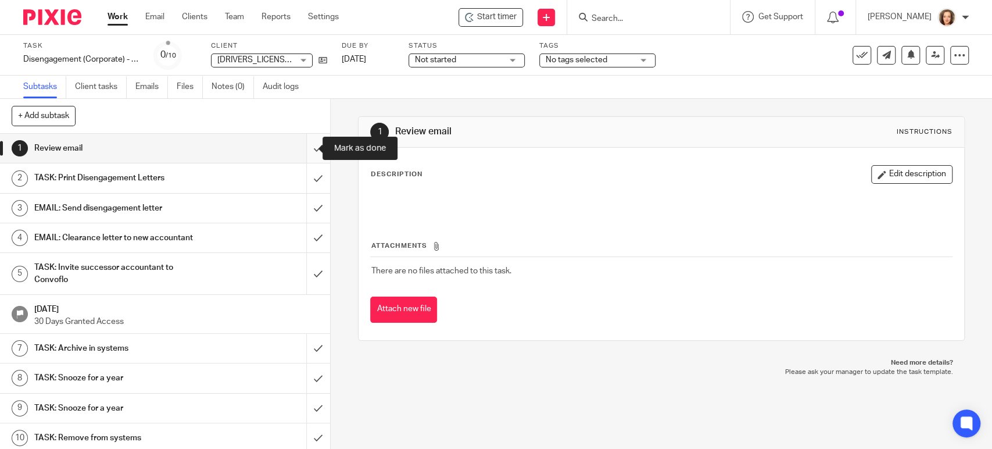
click at [308, 142] on input "submit" at bounding box center [165, 148] width 330 height 29
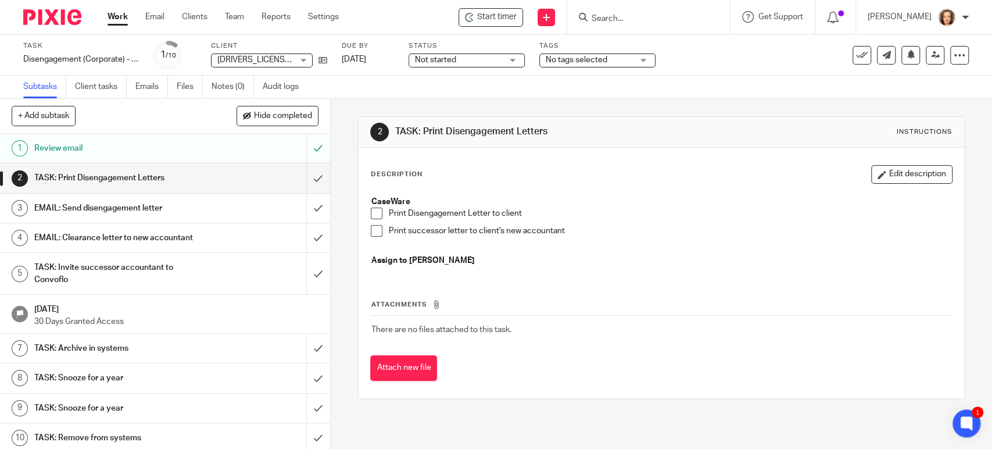
click at [156, 144] on h1 "Review email" at bounding box center [121, 147] width 174 height 17
click at [322, 58] on icon at bounding box center [322, 60] width 9 height 9
click at [182, 87] on link "Files" at bounding box center [190, 87] width 26 height 23
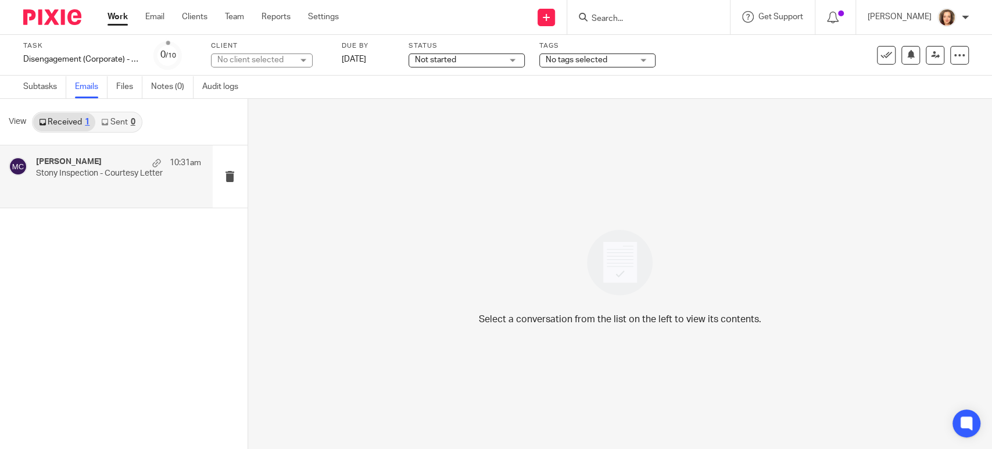
click at [94, 171] on p "Stony Inspection - Courtesy Letter" at bounding box center [102, 174] width 132 height 10
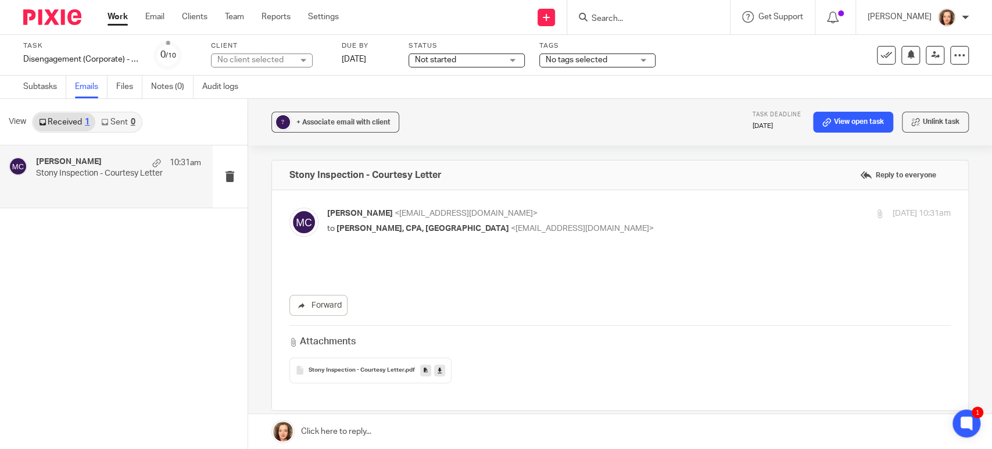
click at [424, 370] on icon at bounding box center [426, 369] width 4 height 9
click at [251, 58] on div "No client selected" at bounding box center [255, 60] width 76 height 12
type input "stony i"
click at [251, 120] on li "Stony Inspection Services Inc." at bounding box center [262, 118] width 101 height 35
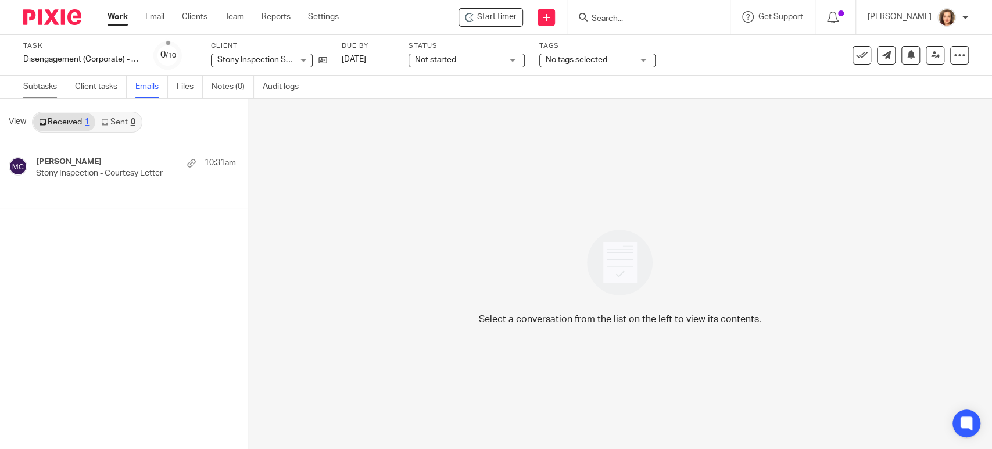
click at [41, 89] on link "Subtasks" at bounding box center [44, 87] width 43 height 23
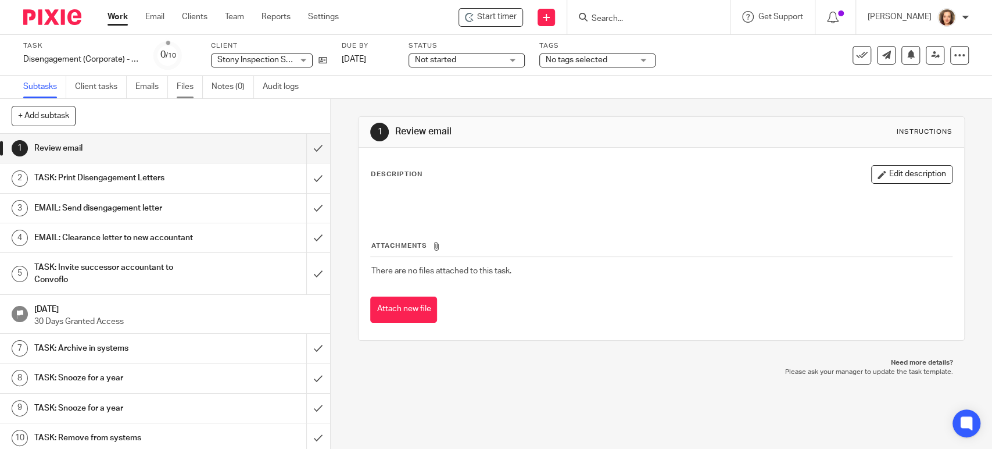
click at [185, 85] on link "Files" at bounding box center [190, 87] width 26 height 23
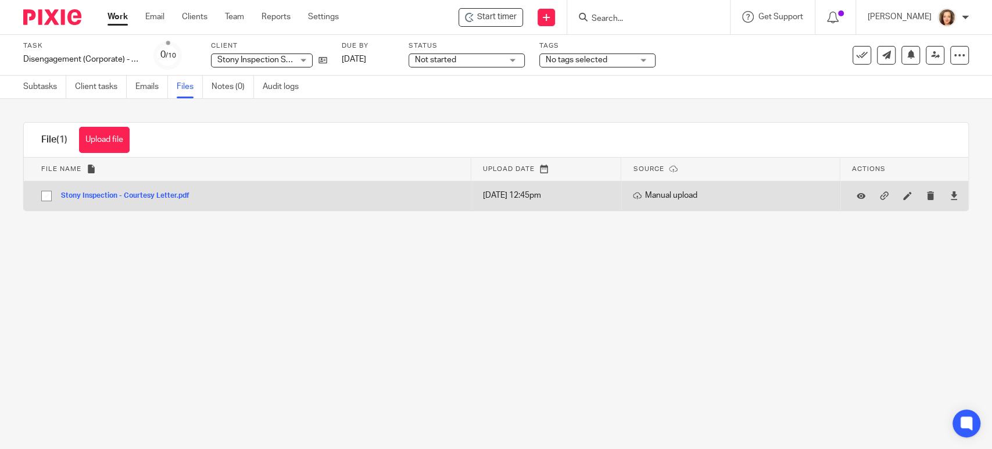
click at [133, 197] on button "Stony Inspection - Courtesy Letter.pdf" at bounding box center [129, 196] width 137 height 8
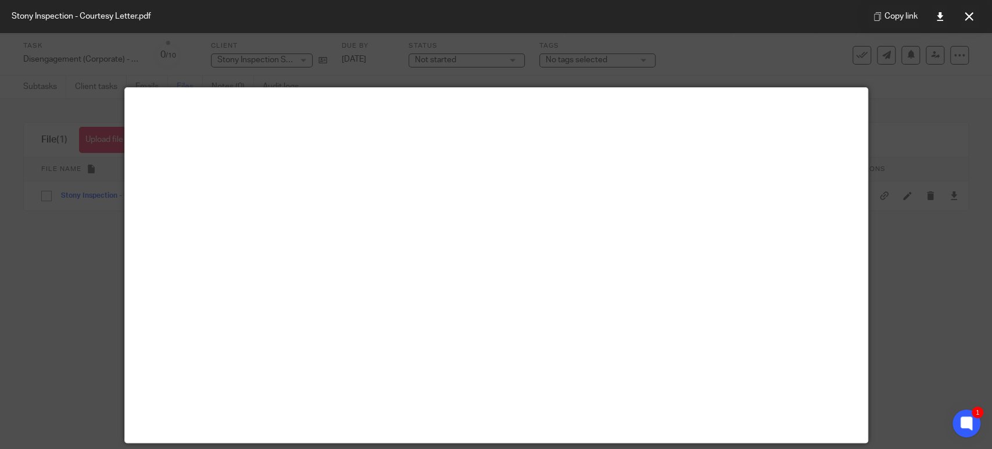
drag, startPoint x: 89, startPoint y: 245, endPoint x: 80, endPoint y: 220, distance: 26.5
click at [88, 246] on div at bounding box center [496, 224] width 992 height 449
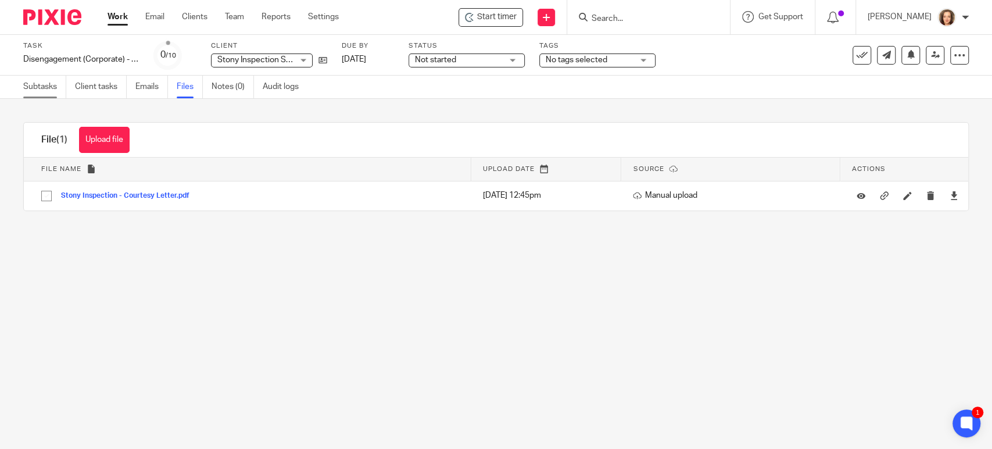
click at [42, 87] on link "Subtasks" at bounding box center [44, 87] width 43 height 23
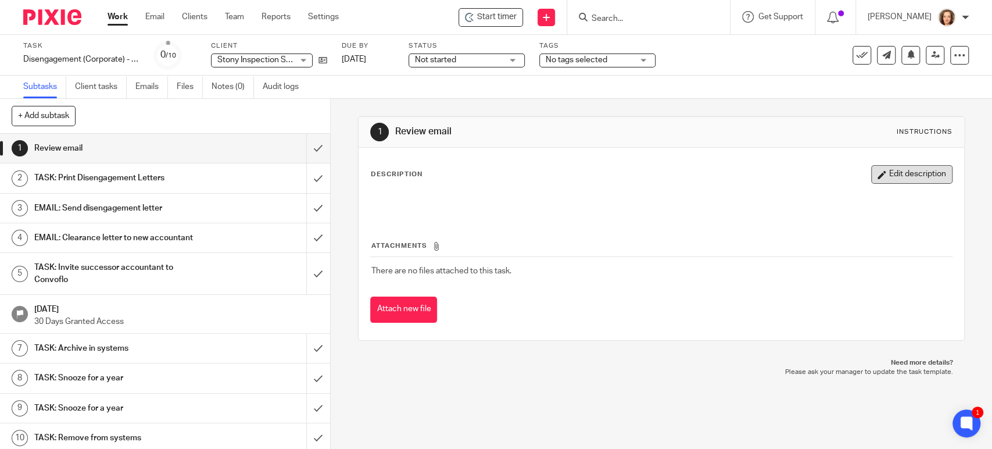
click at [881, 173] on button "Edit description" at bounding box center [911, 174] width 81 height 19
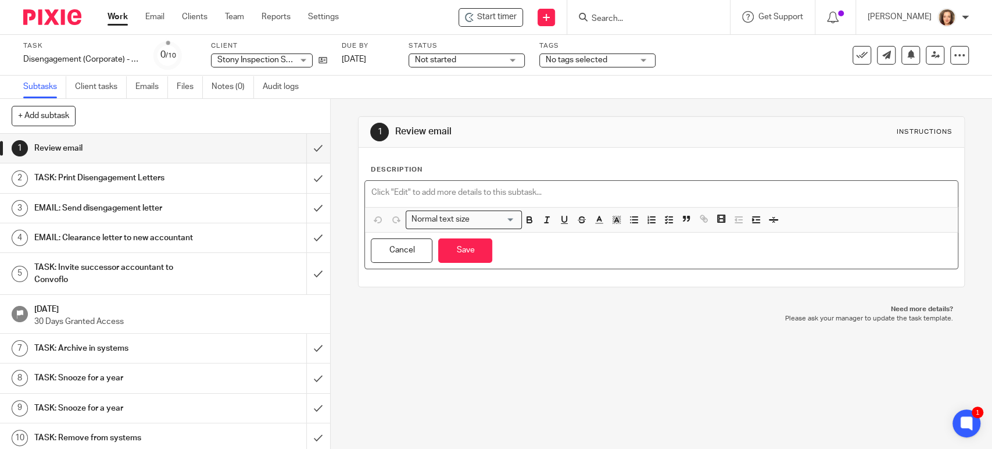
click at [456, 185] on div at bounding box center [661, 194] width 592 height 26
click at [449, 191] on p at bounding box center [661, 193] width 580 height 12
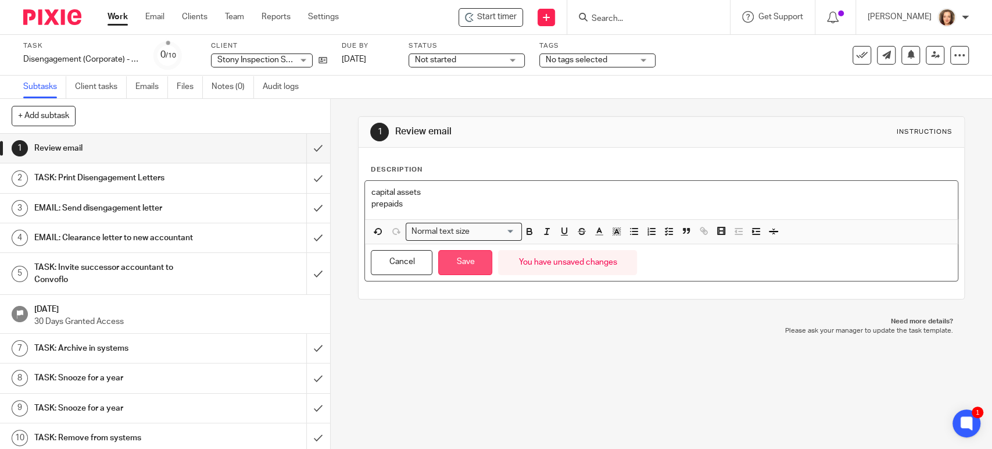
drag, startPoint x: 460, startPoint y: 262, endPoint x: 457, endPoint y: 256, distance: 6.3
click at [460, 262] on button "Save" at bounding box center [465, 262] width 54 height 25
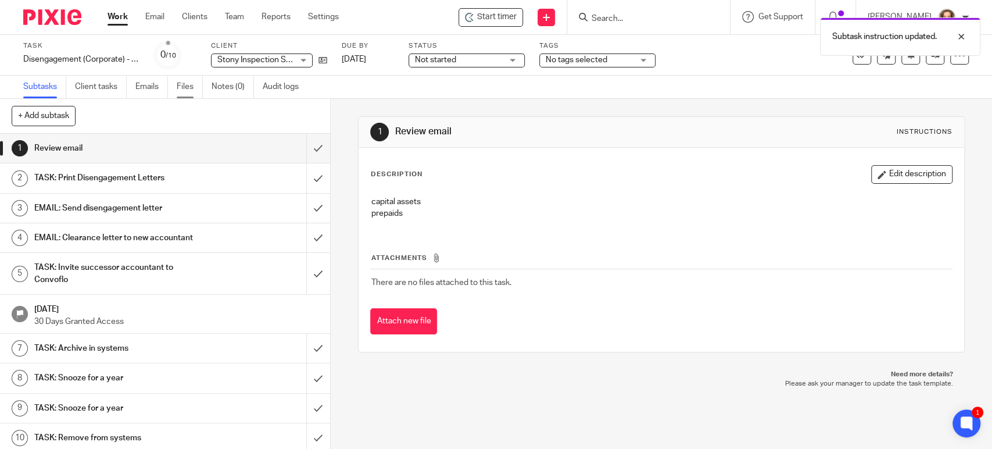
click at [185, 87] on link "Files" at bounding box center [190, 87] width 26 height 23
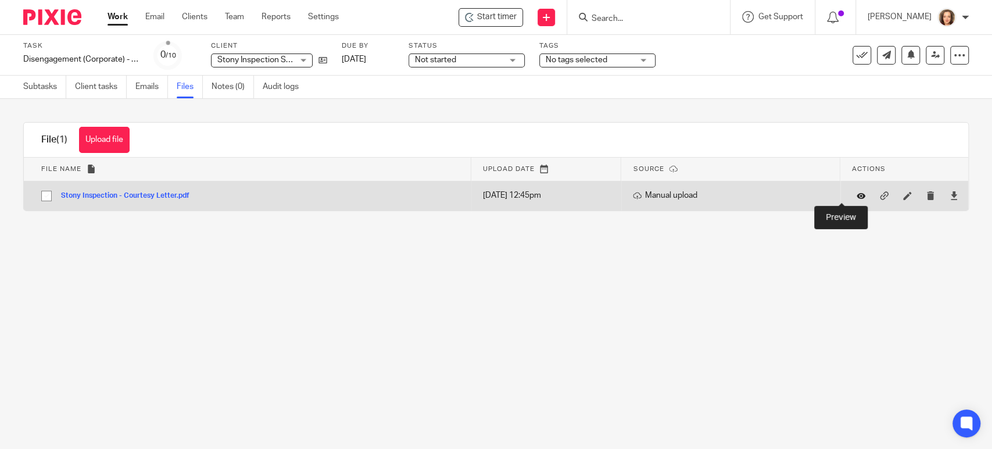
click at [856, 199] on icon at bounding box center [860, 195] width 9 height 9
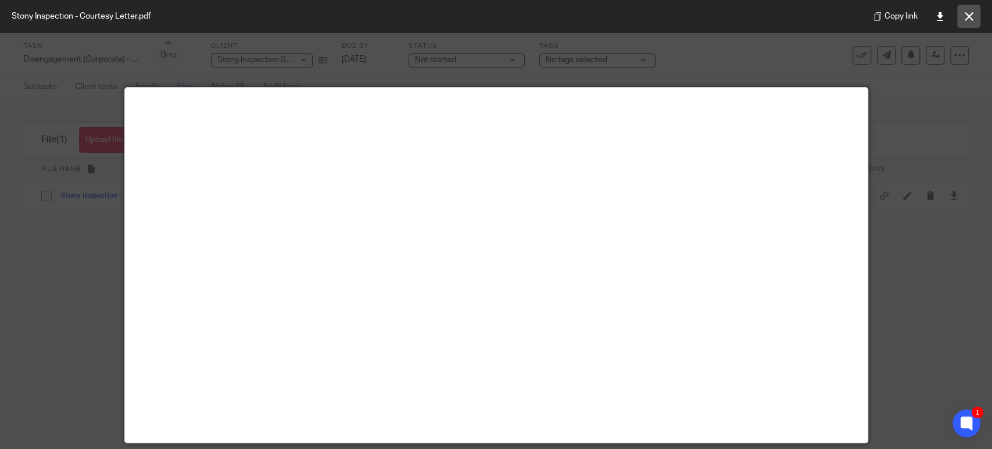
click at [967, 11] on button at bounding box center [968, 16] width 23 height 23
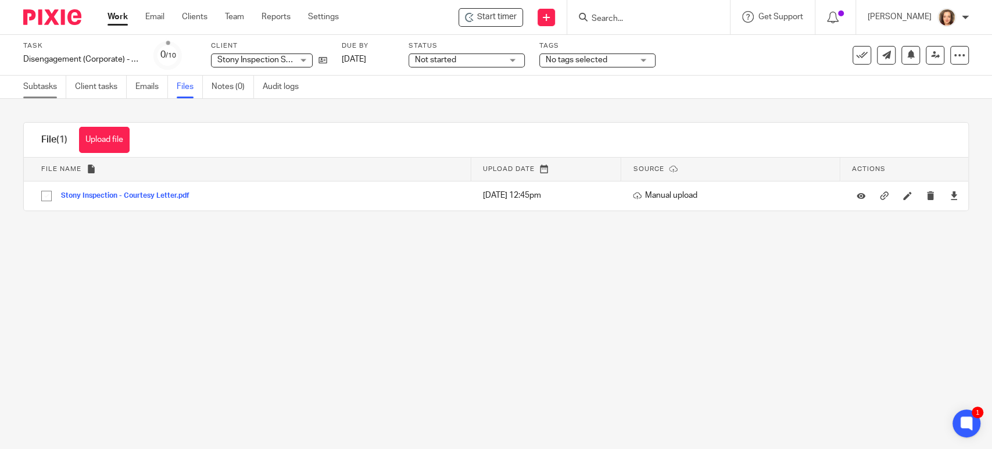
click at [39, 85] on link "Subtasks" at bounding box center [44, 87] width 43 height 23
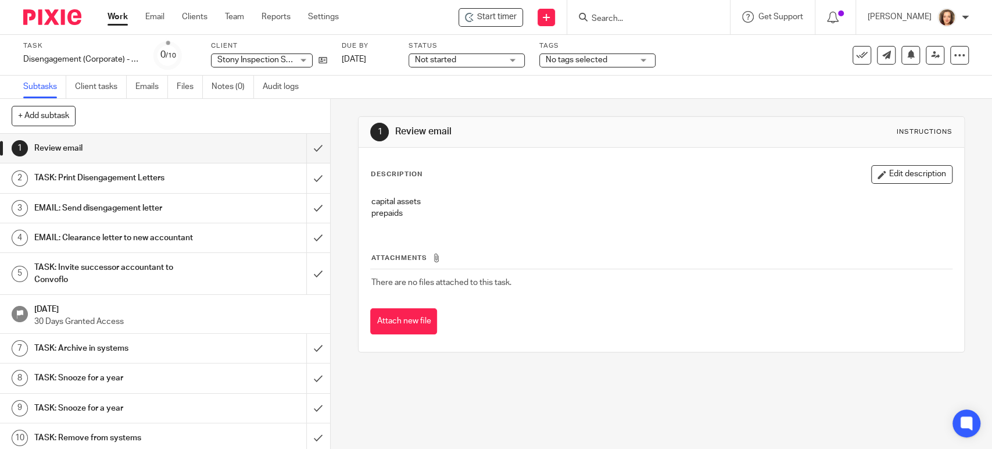
click at [907, 170] on button "Edit description" at bounding box center [911, 174] width 81 height 19
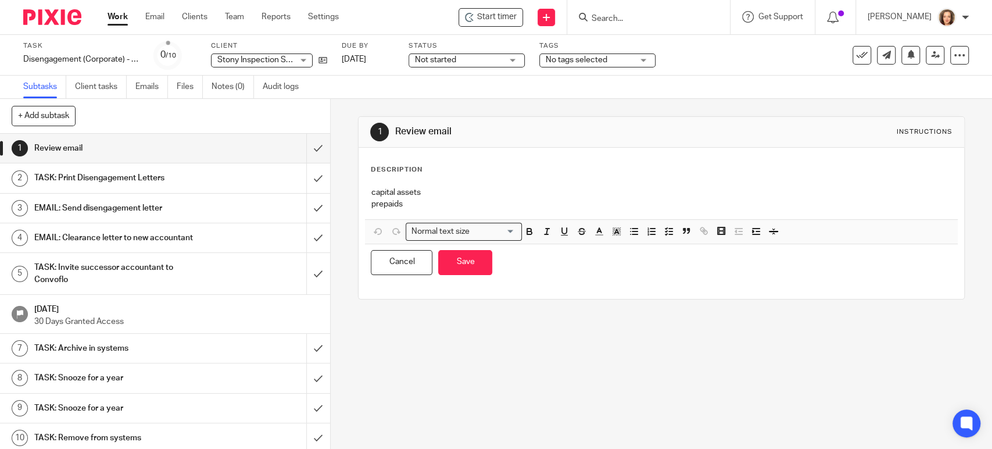
click at [433, 203] on p "prepaids" at bounding box center [661, 204] width 580 height 12
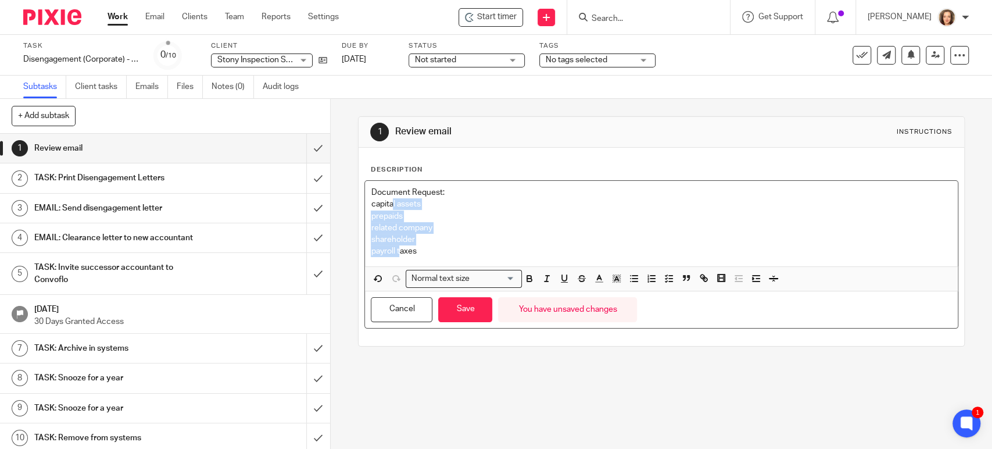
drag, startPoint x: 390, startPoint y: 202, endPoint x: 395, endPoint y: 252, distance: 49.7
click at [395, 252] on div "Document Request: capital assets prepaids related company shareholder payroll t…" at bounding box center [661, 223] width 592 height 85
click at [665, 280] on icon "button" at bounding box center [669, 278] width 10 height 10
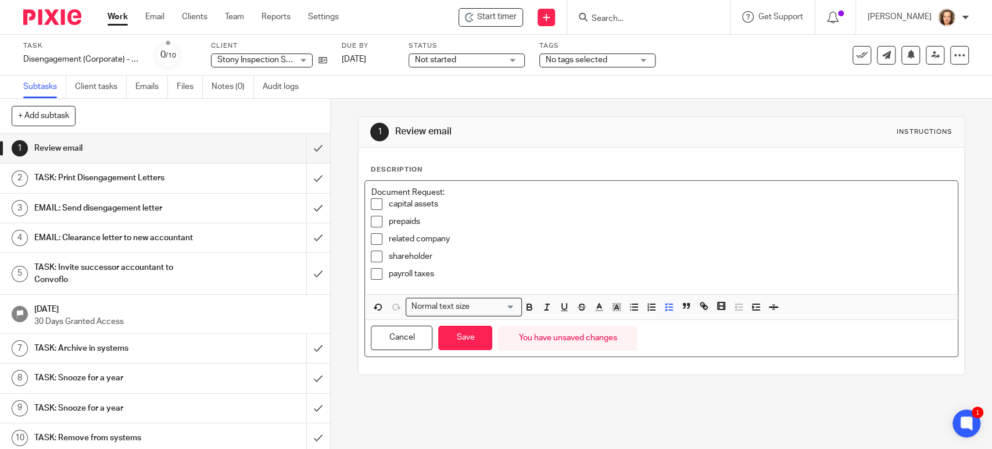
click at [485, 239] on p "related company" at bounding box center [669, 239] width 563 height 12
click at [461, 335] on button "Save" at bounding box center [465, 337] width 54 height 25
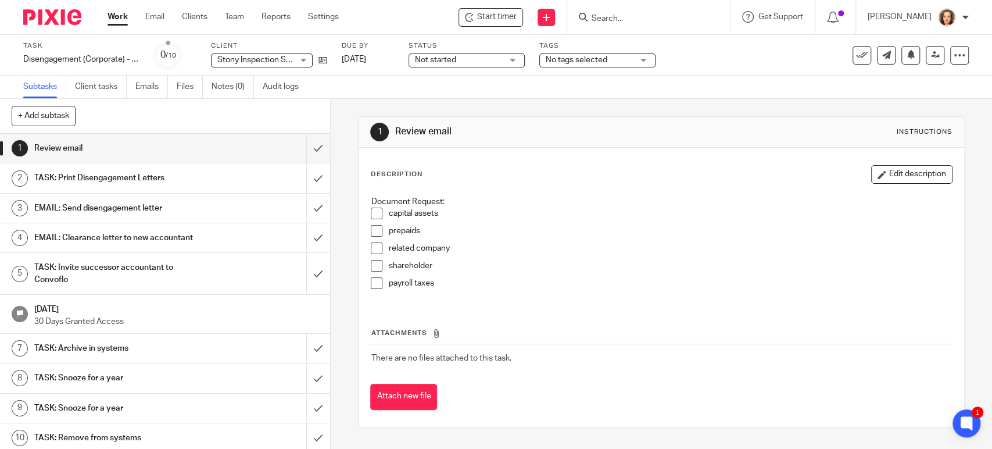
click at [130, 180] on h1 "TASK: Print Disengagement Letters" at bounding box center [121, 177] width 174 height 17
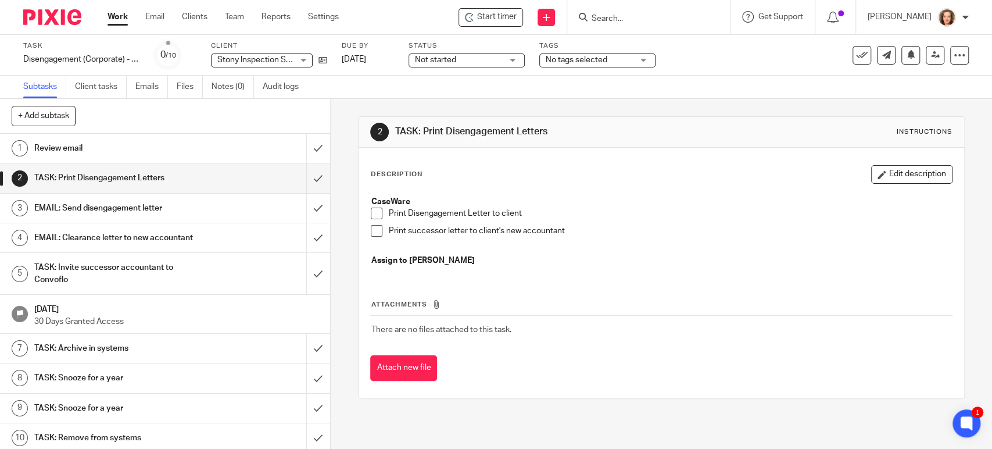
click at [371, 212] on span at bounding box center [377, 213] width 12 height 12
drag, startPoint x: 183, startPoint y: 85, endPoint x: 212, endPoint y: 109, distance: 37.1
click at [183, 84] on link "Files" at bounding box center [190, 87] width 26 height 23
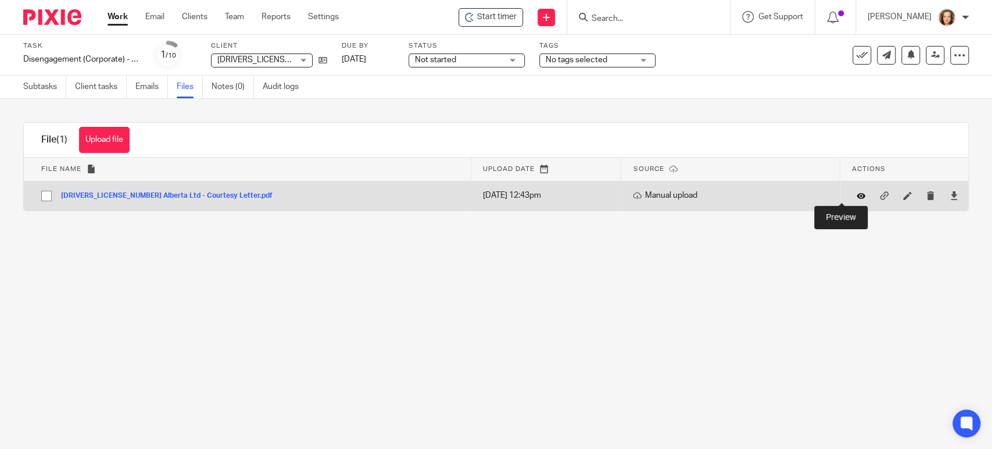
click at [856, 195] on icon at bounding box center [860, 195] width 9 height 9
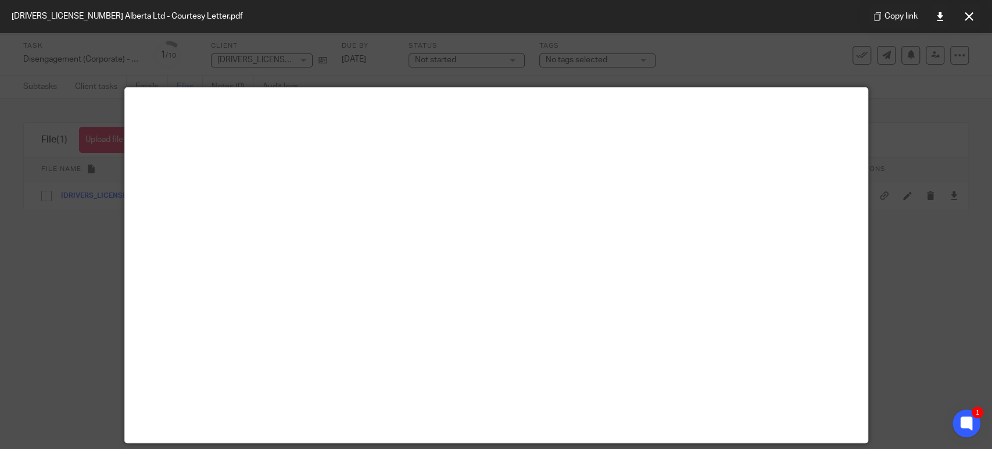
drag, startPoint x: 721, startPoint y: 64, endPoint x: 731, endPoint y: 59, distance: 11.4
click at [721, 64] on div at bounding box center [496, 224] width 992 height 449
click at [971, 9] on button at bounding box center [968, 16] width 23 height 23
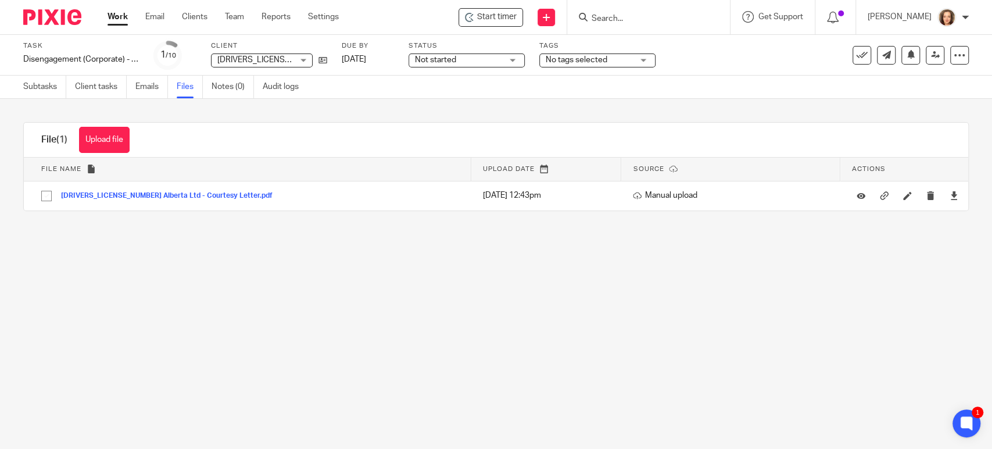
click at [377, 375] on main "Task Disengagement (Corporate) - ALL CLIENTS Save Disengagement (Corporate) - A…" at bounding box center [496, 224] width 992 height 449
click at [323, 63] on icon at bounding box center [322, 60] width 9 height 9
click at [321, 59] on icon at bounding box center [322, 60] width 9 height 9
click at [406, 292] on main "Task Disengagement (Corporate) - ALL CLIENTS Save Disengagement (Corporate) - A…" at bounding box center [496, 224] width 992 height 449
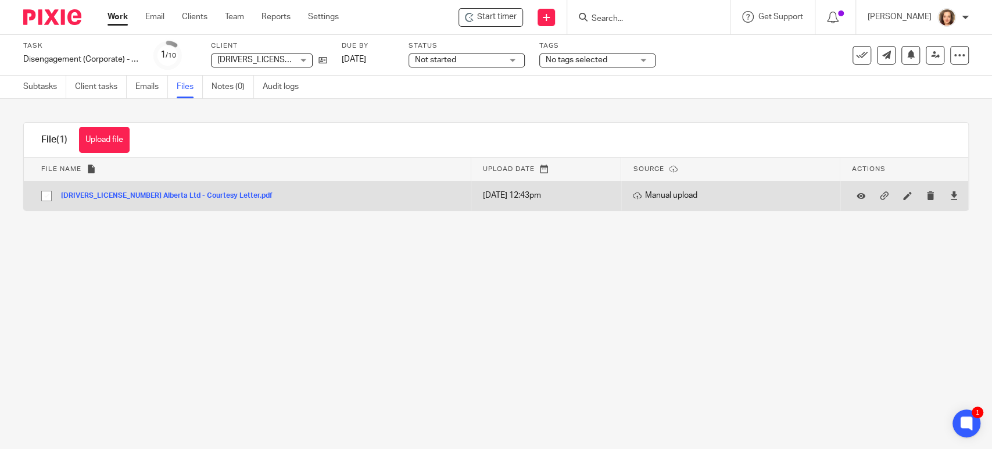
click at [140, 192] on button "2209019 Alberta Ltd - Courtesy Letter.pdf" at bounding box center [171, 196] width 220 height 8
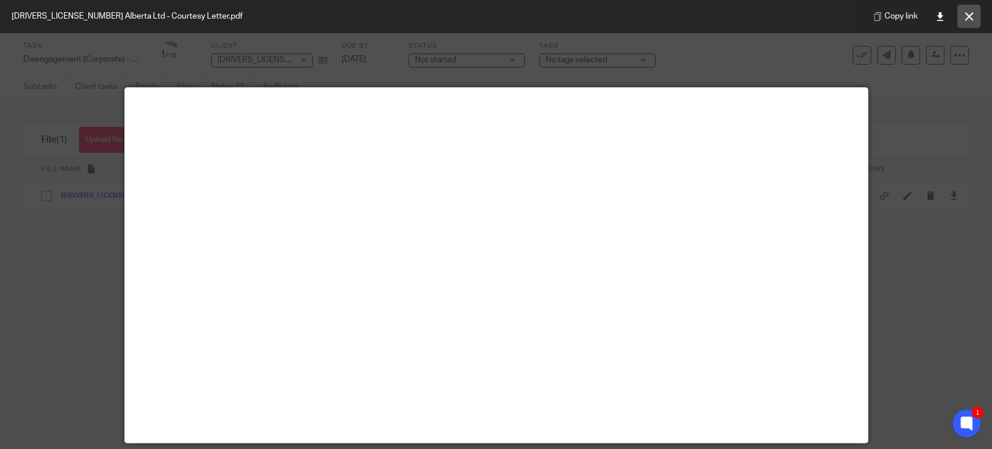
click at [969, 13] on icon at bounding box center [969, 16] width 9 height 9
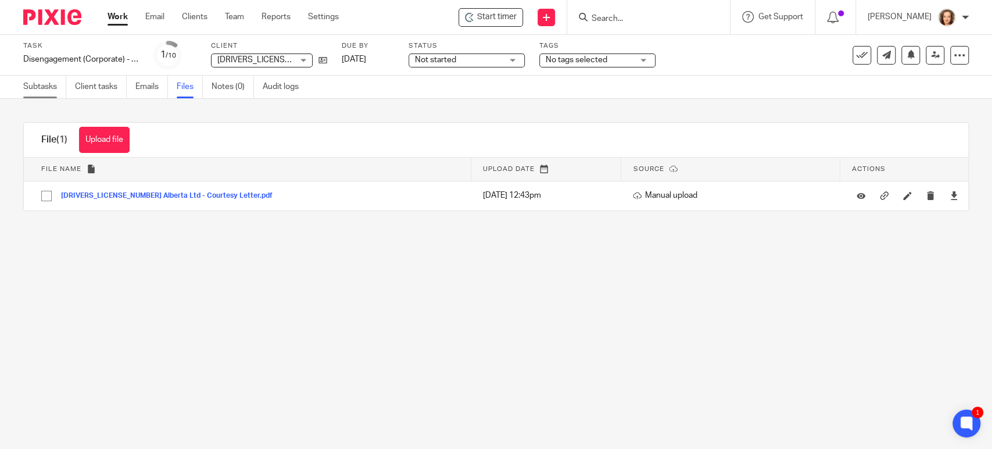
click at [35, 84] on link "Subtasks" at bounding box center [44, 87] width 43 height 23
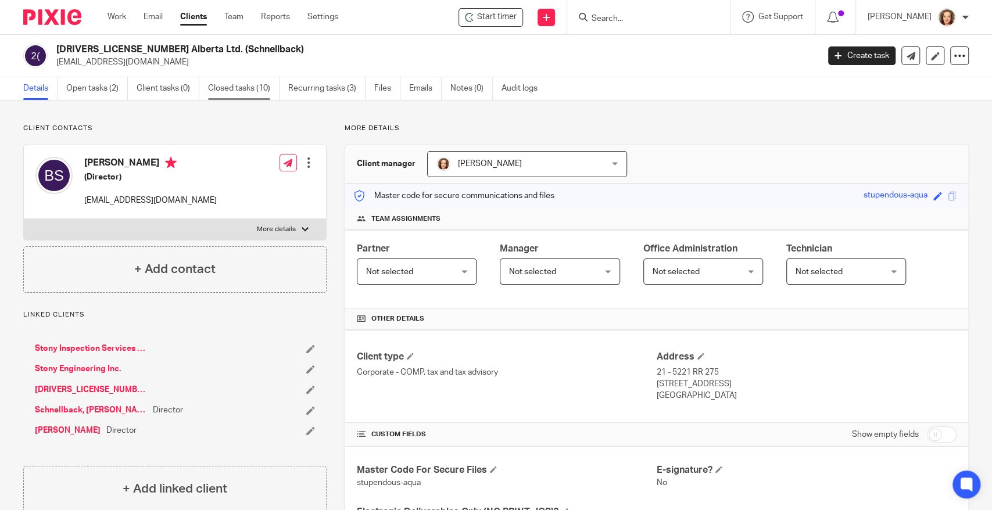
click at [252, 88] on link "Closed tasks (10)" at bounding box center [243, 88] width 71 height 23
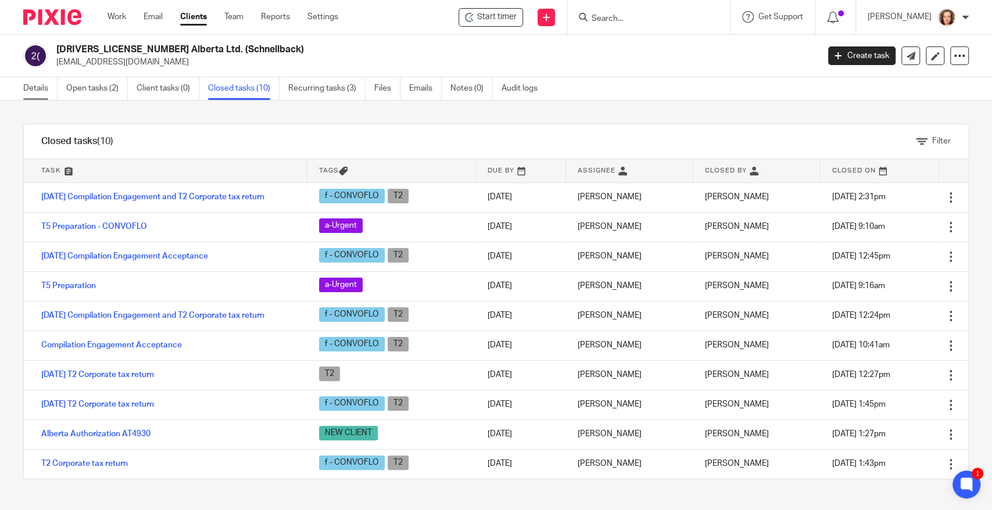
click at [27, 88] on link "Details" at bounding box center [40, 88] width 34 height 23
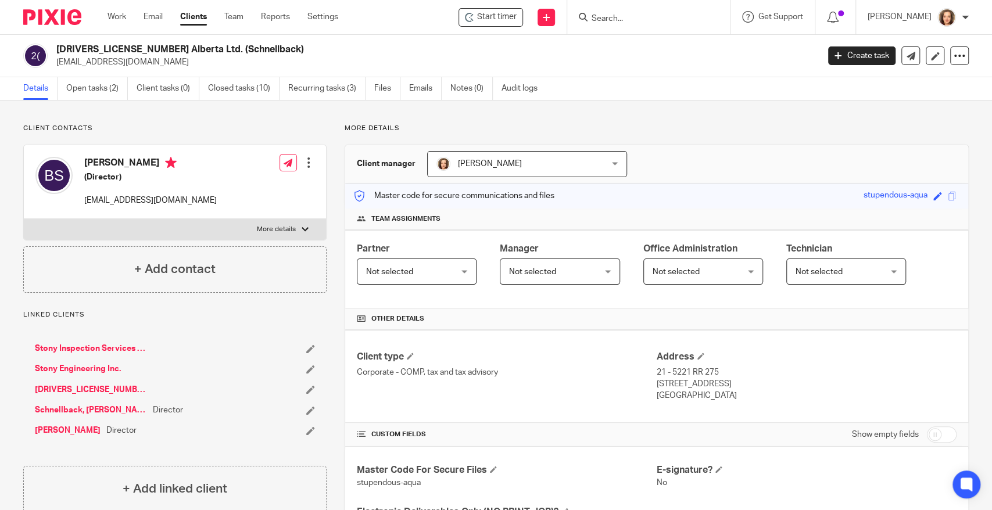
click at [110, 346] on link "Stony Inspection Services Inc." at bounding box center [91, 349] width 112 height 12
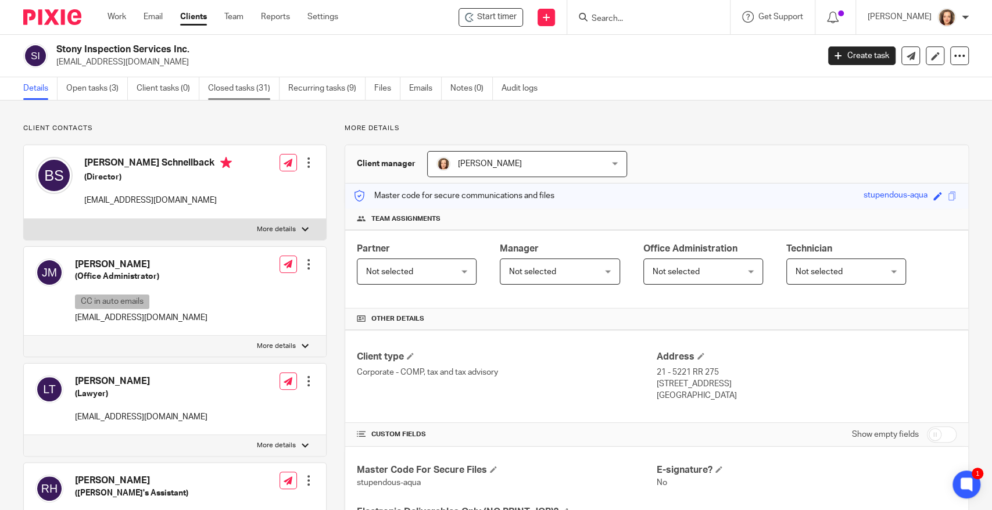
click at [255, 94] on link "Closed tasks (31)" at bounding box center [243, 88] width 71 height 23
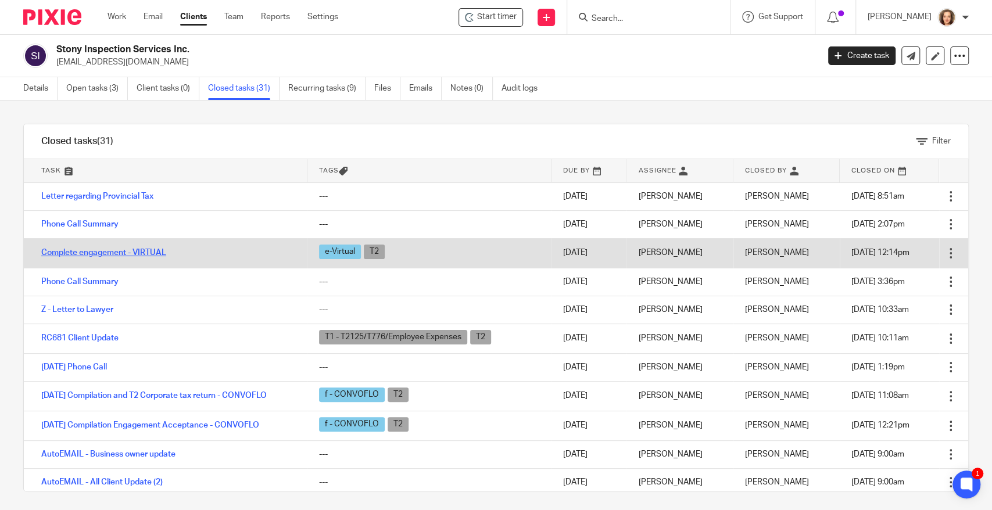
click at [148, 252] on link "Complete engagement - VIRTUAL" at bounding box center [103, 253] width 125 height 8
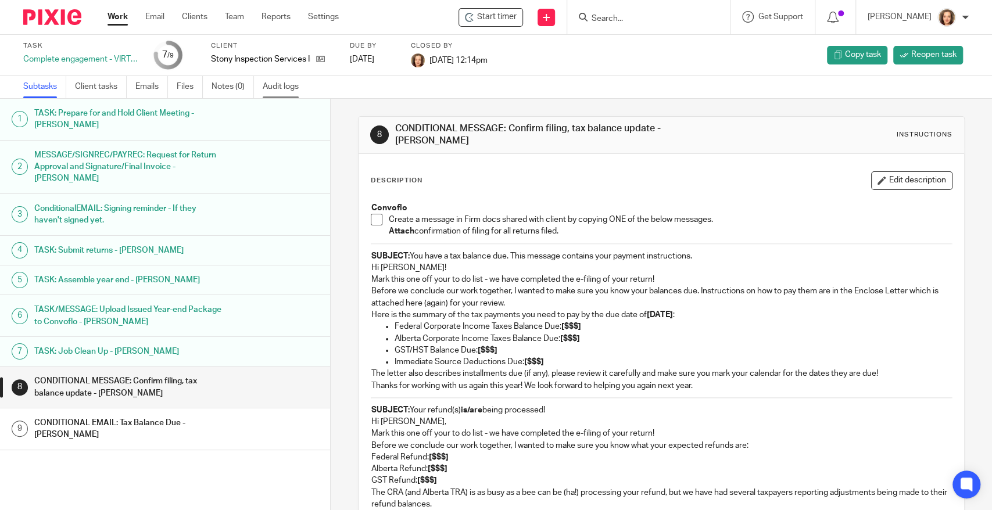
click at [291, 87] on link "Audit logs" at bounding box center [285, 87] width 45 height 23
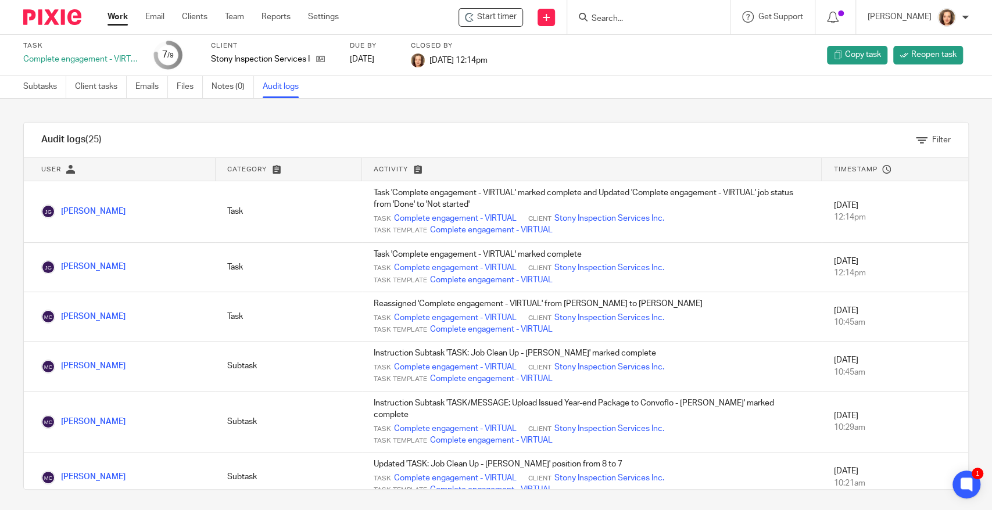
click at [164, 114] on div "Audit logs (25) Filter Filter Audit Logs Only show logs matching all of these c…" at bounding box center [496, 304] width 992 height 411
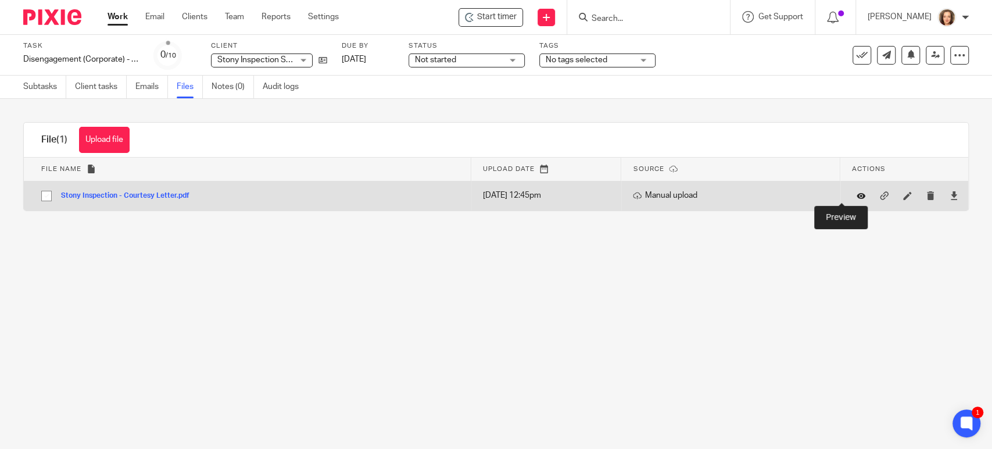
click at [856, 193] on icon at bounding box center [860, 195] width 9 height 9
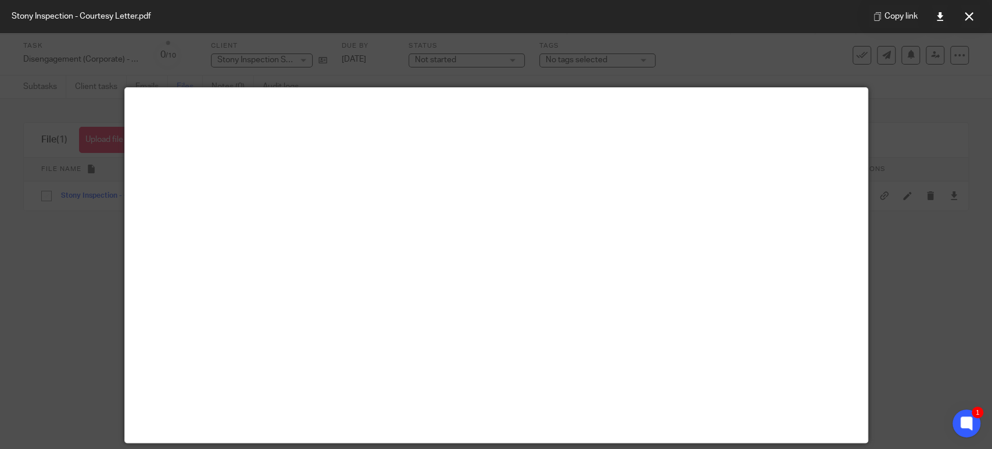
scroll to position [81, 0]
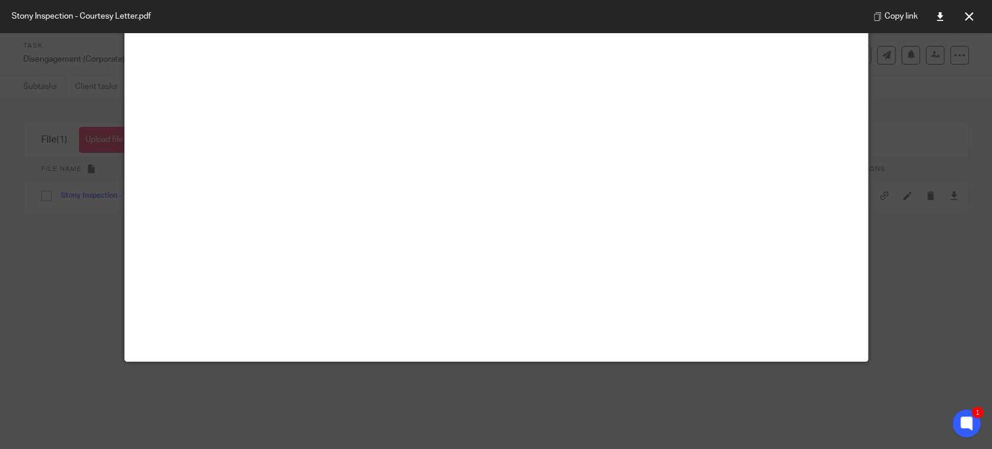
click at [74, 316] on div at bounding box center [496, 224] width 992 height 449
click at [970, 17] on icon at bounding box center [969, 16] width 9 height 9
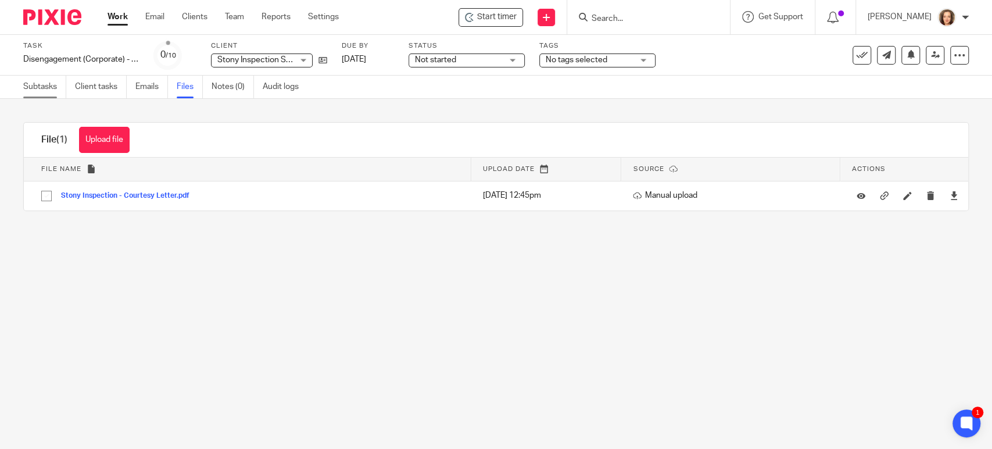
click at [41, 92] on link "Subtasks" at bounding box center [44, 87] width 43 height 23
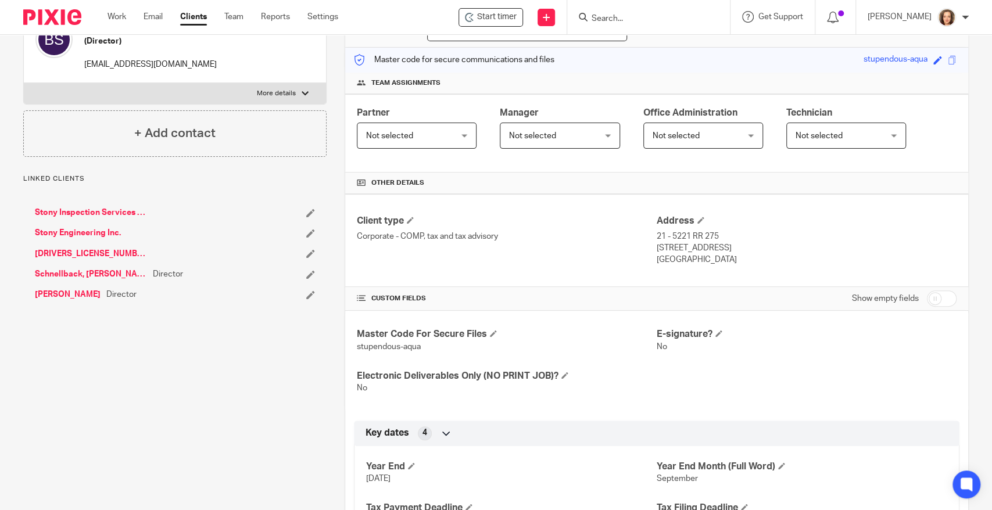
scroll to position [129, 0]
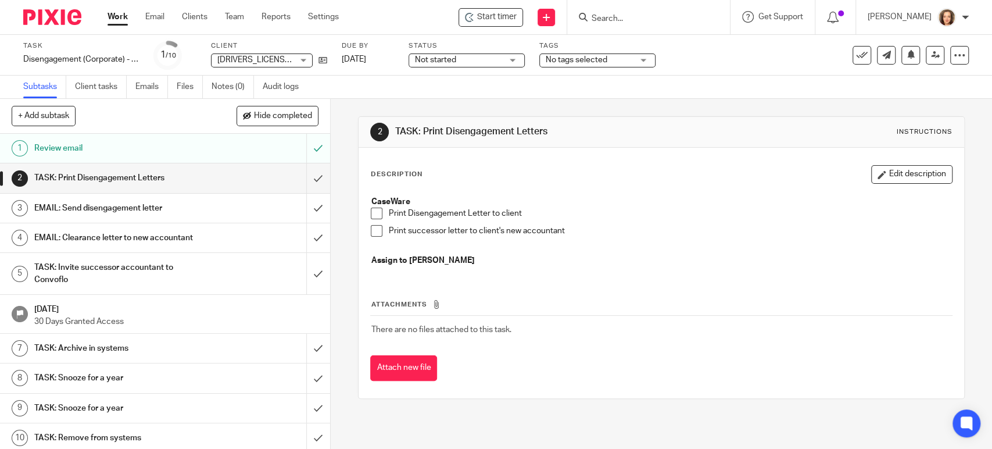
click at [132, 144] on h1 "Review email" at bounding box center [121, 147] width 174 height 17
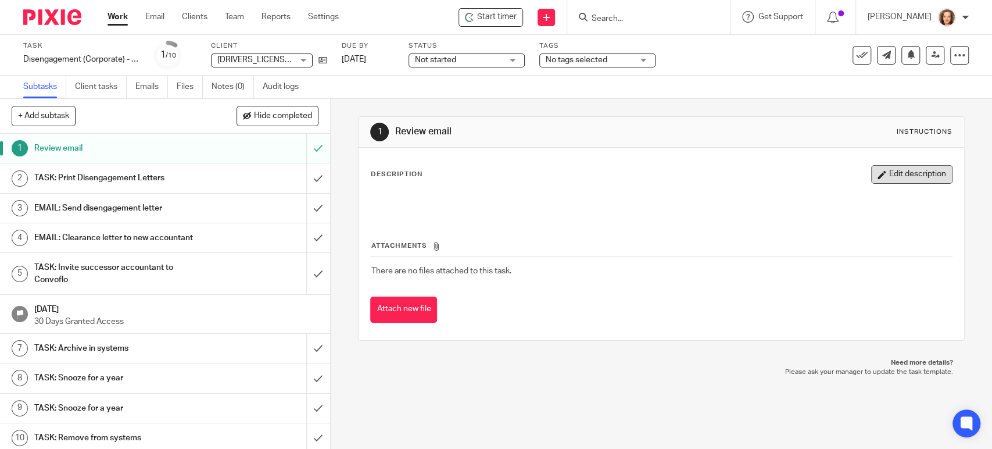
click at [878, 177] on button "Edit description" at bounding box center [911, 174] width 81 height 19
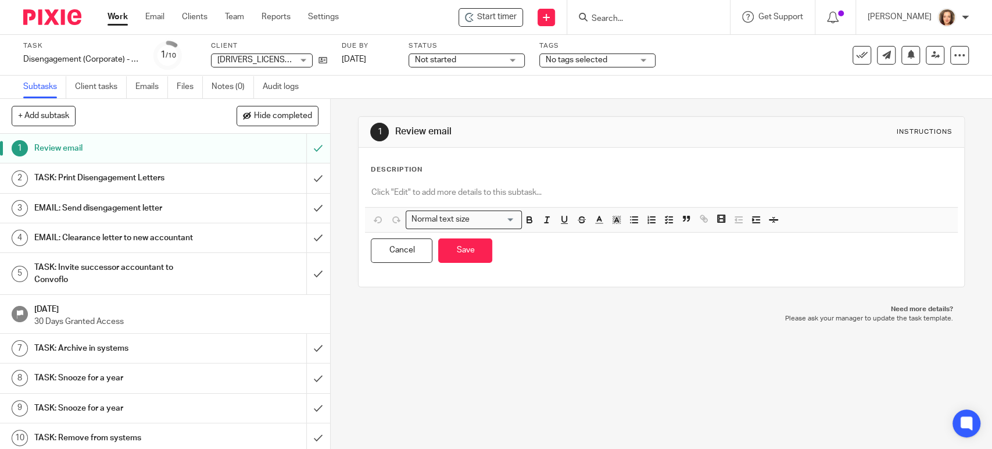
click at [390, 184] on div at bounding box center [661, 194] width 592 height 26
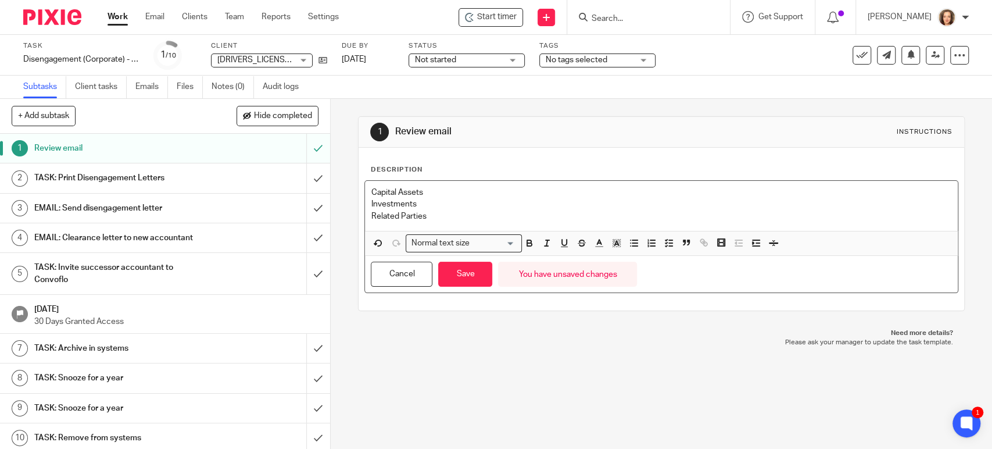
click at [365, 194] on div "Capital Assets Investments Related Parties" at bounding box center [661, 206] width 592 height 50
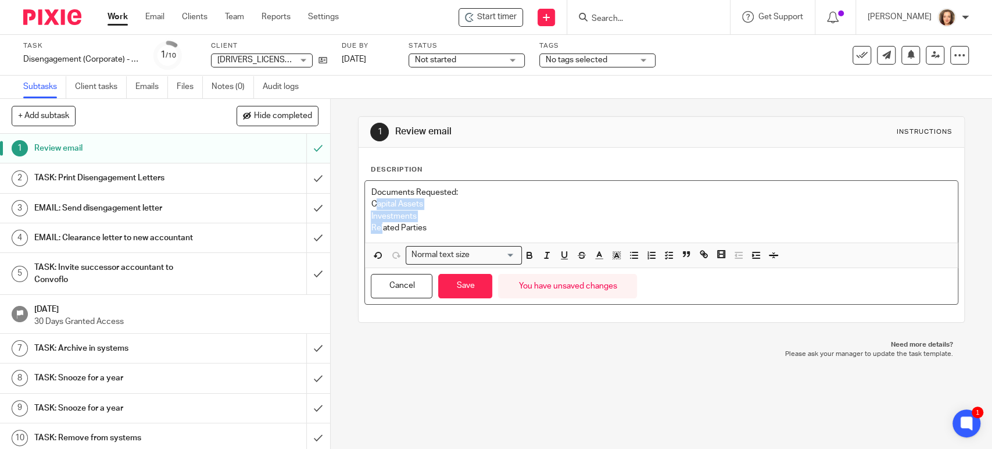
drag, startPoint x: 372, startPoint y: 205, endPoint x: 378, endPoint y: 228, distance: 23.5
click at [378, 228] on div "Documents Requested: Capital Assets Investments Related Parties" at bounding box center [661, 212] width 592 height 62
click at [665, 257] on polyline "button" at bounding box center [666, 257] width 2 height 1
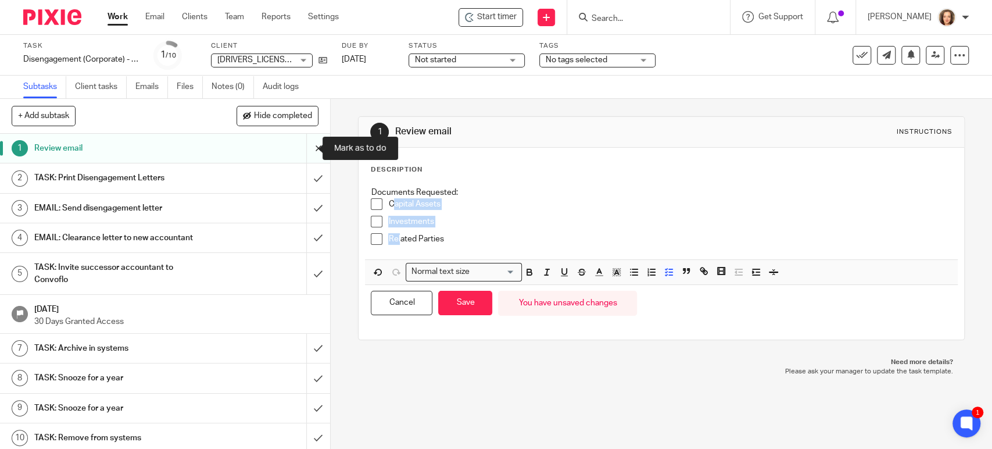
click at [302, 144] on input "submit" at bounding box center [165, 148] width 330 height 29
click at [464, 296] on button "Save" at bounding box center [465, 303] width 54 height 25
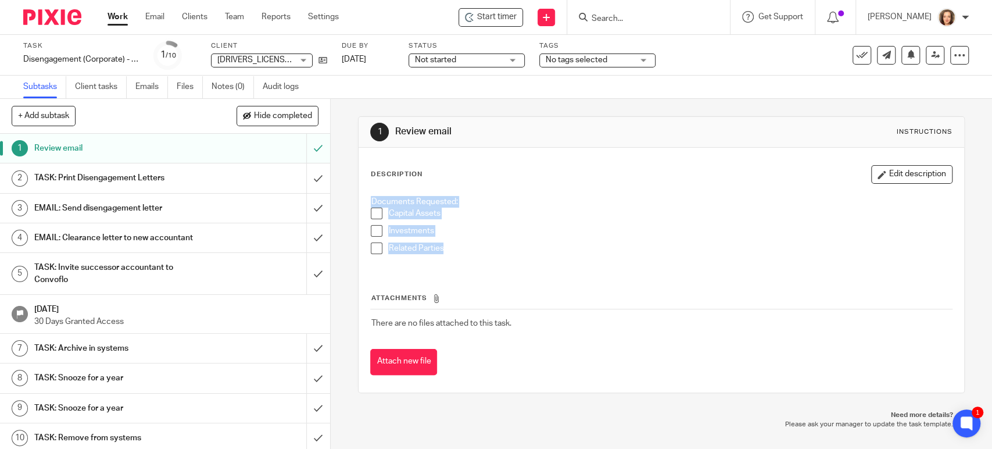
drag, startPoint x: 440, startPoint y: 248, endPoint x: 353, endPoint y: 189, distance: 104.8
click at [358, 195] on div "1 Review email Instructions Description Edit description Documents Requested: C…" at bounding box center [661, 254] width 606 height 277
copy div "Documents Requested: Capital Assets Investments Related Parties"
click at [149, 175] on h1 "TASK: Print Disengagement Letters" at bounding box center [121, 177] width 174 height 17
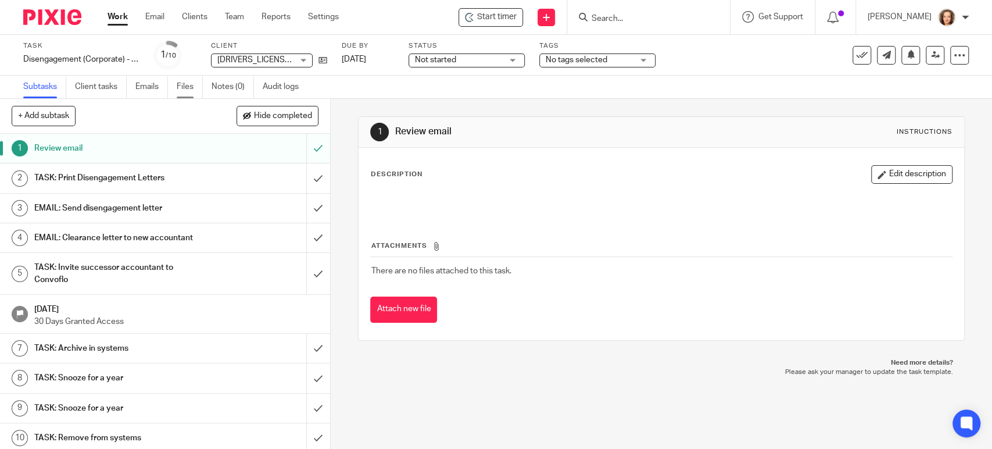
click at [185, 85] on link "Files" at bounding box center [190, 87] width 26 height 23
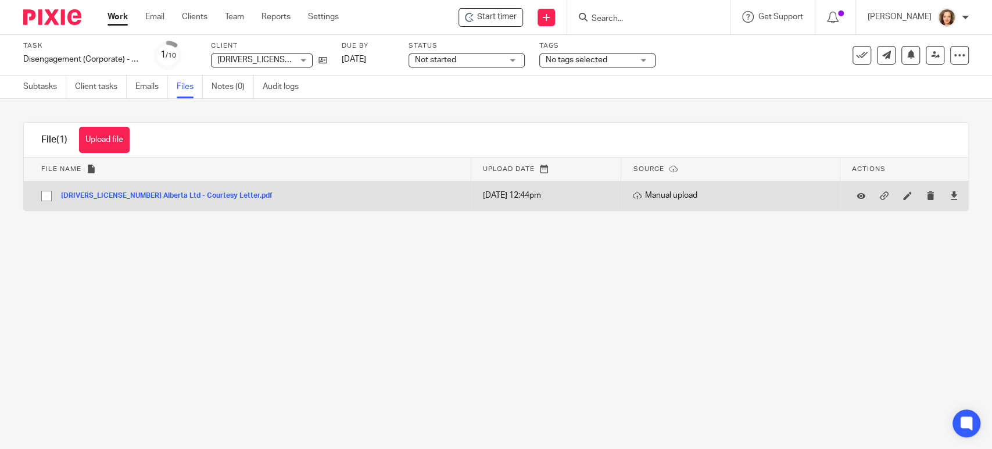
click at [167, 185] on td "[DRIVERS_LICENSE_NUMBER] Alberta Ltd - Courtesy Letter.pdf [DRIVERS_LICENSE_NUM…" at bounding box center [247, 196] width 447 height 30
click at [172, 191] on div "[DRIVERS_LICENSE_NUMBER] Alberta Ltd - Courtesy Letter.pdf" at bounding box center [171, 195] width 220 height 12
click at [170, 194] on button "[DRIVERS_LICENSE_NUMBER] Alberta Ltd - Courtesy Letter.pdf" at bounding box center [171, 196] width 220 height 8
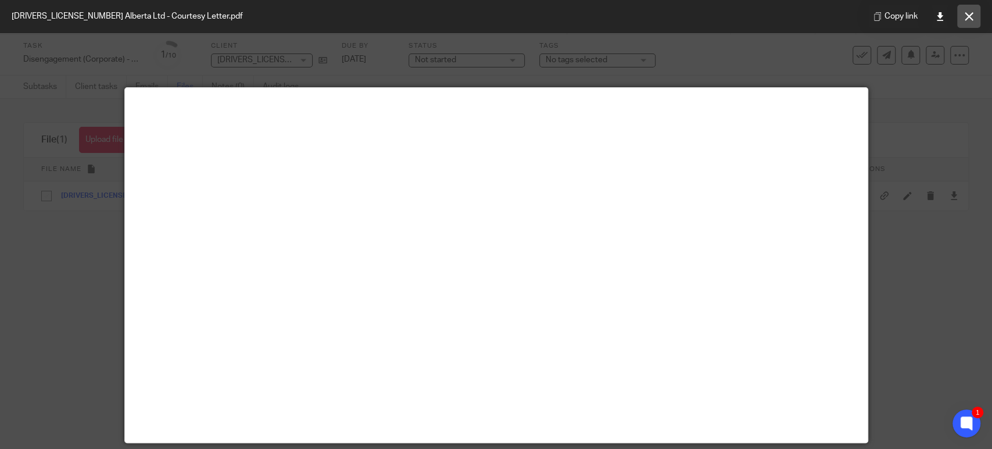
click at [972, 15] on icon at bounding box center [969, 16] width 9 height 9
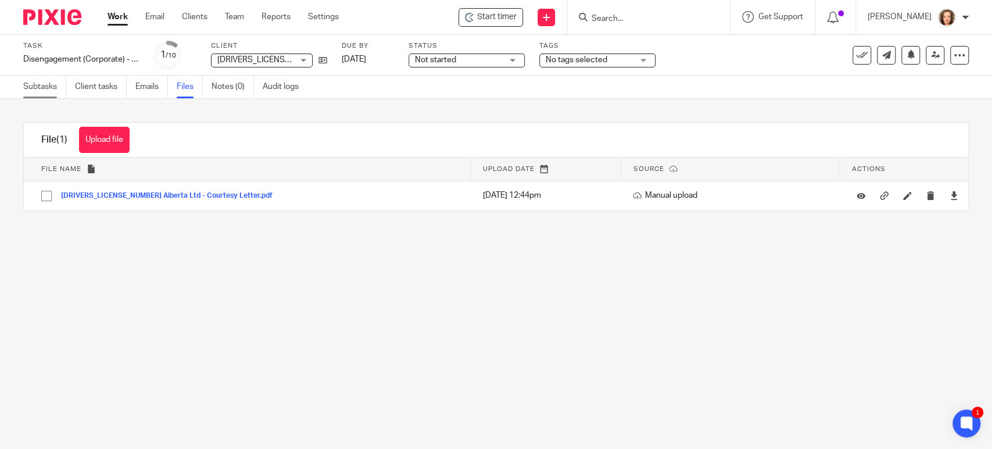
click at [41, 85] on link "Subtasks" at bounding box center [44, 87] width 43 height 23
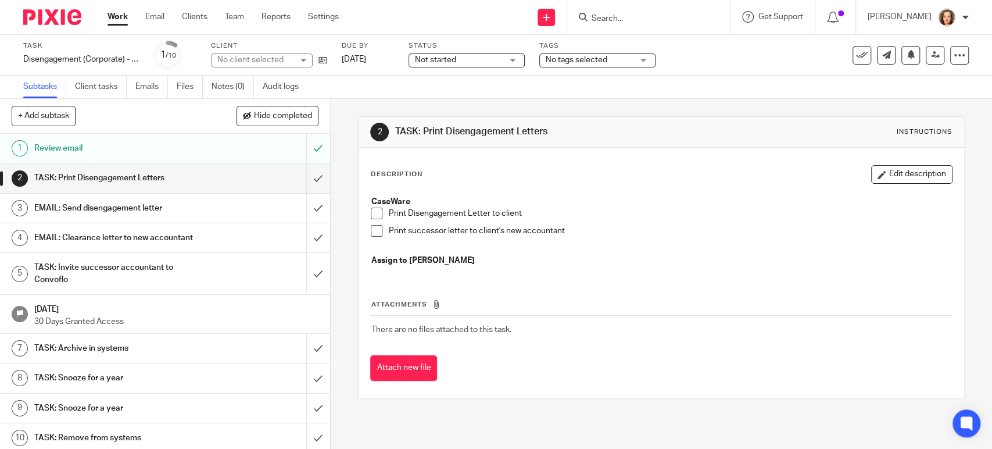
click at [149, 144] on h1 "Review email" at bounding box center [121, 147] width 174 height 17
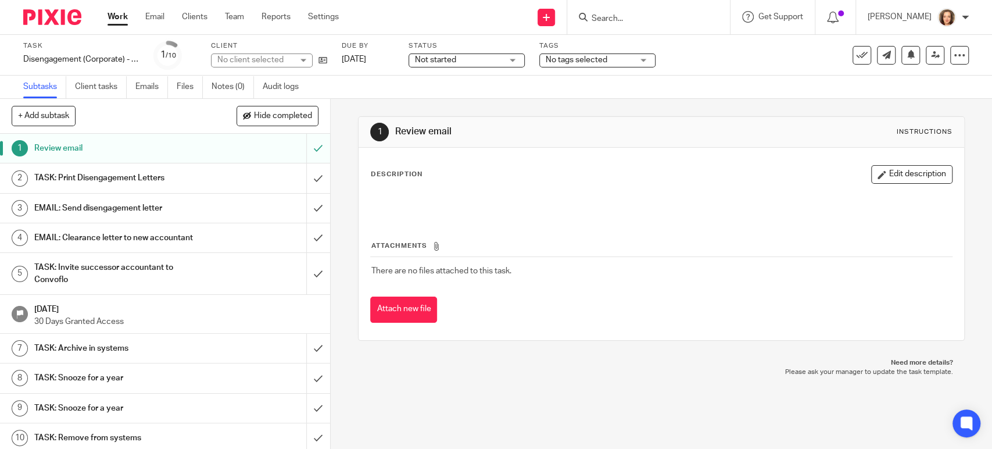
click at [432, 192] on div at bounding box center [661, 203] width 592 height 26
click at [897, 175] on button "Edit description" at bounding box center [911, 174] width 81 height 19
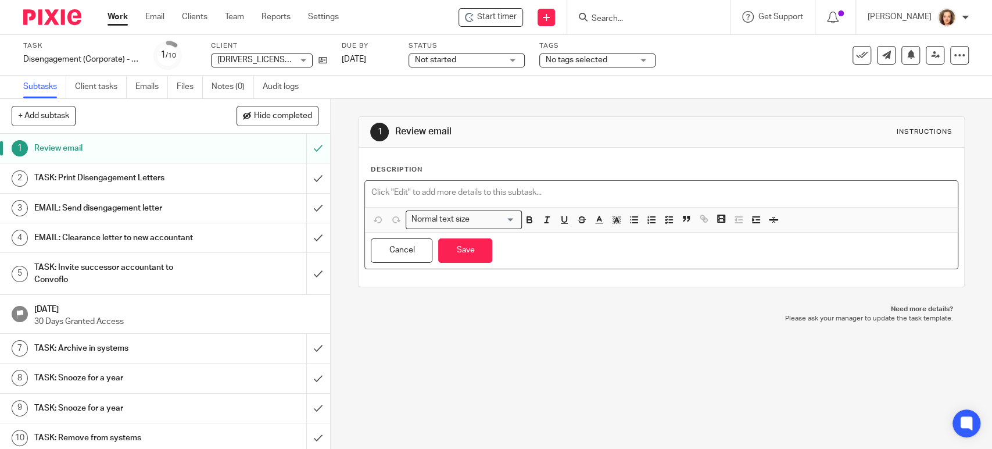
click at [382, 191] on p at bounding box center [661, 193] width 580 height 12
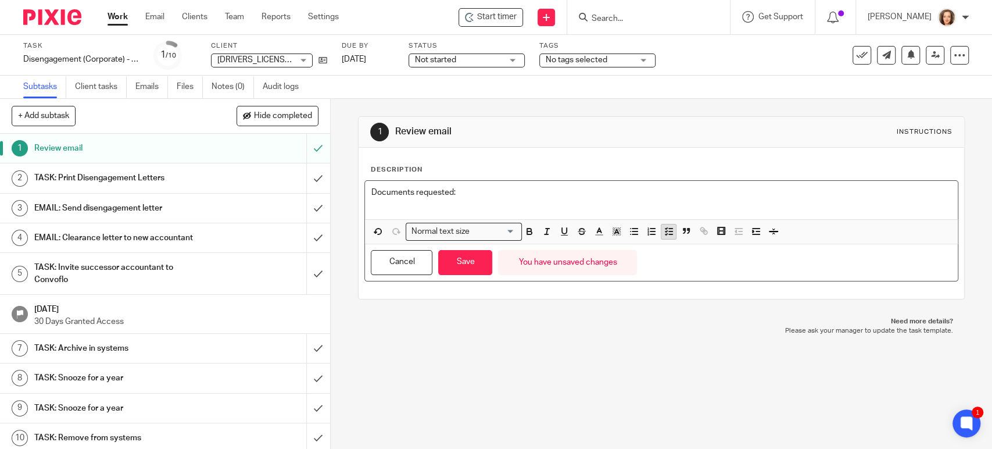
click at [669, 231] on line "button" at bounding box center [670, 231] width 3 height 0
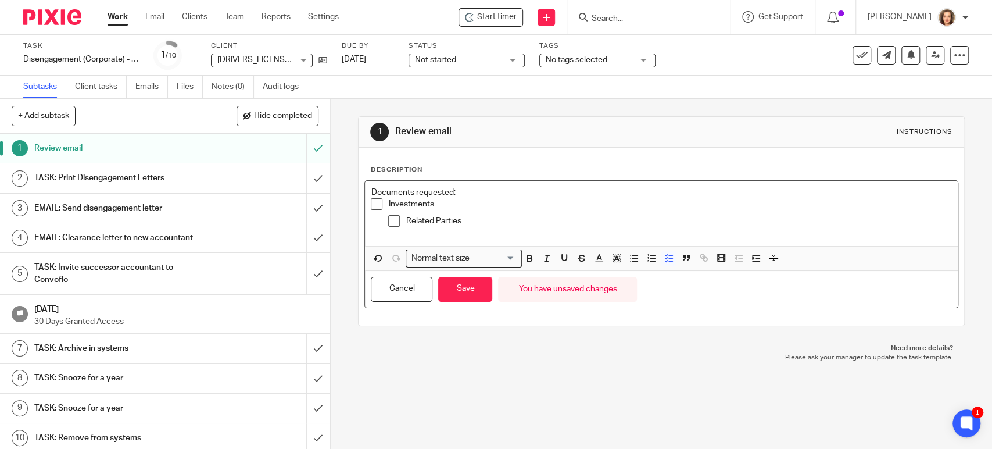
click at [438, 204] on p "Investments" at bounding box center [669, 204] width 563 height 12
click at [456, 280] on button "Save" at bounding box center [465, 285] width 54 height 25
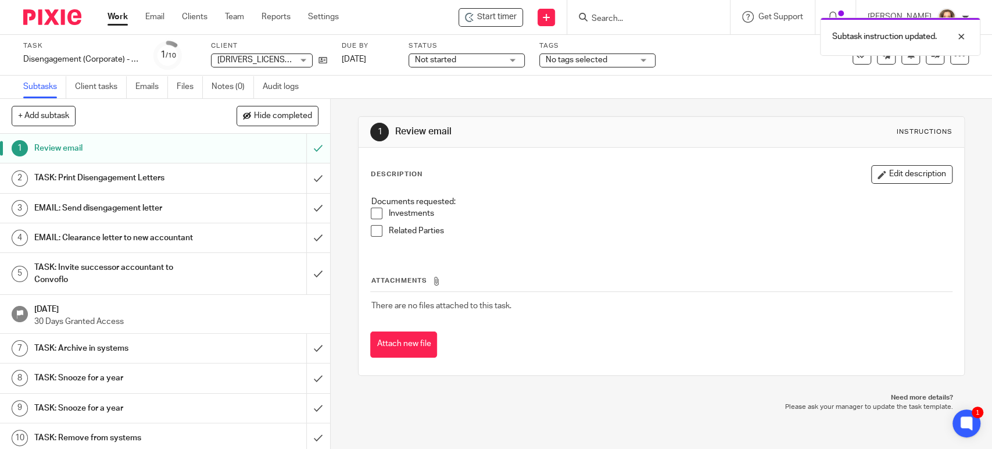
click at [485, 221] on div "Investments" at bounding box center [669, 215] width 563 height 17
drag, startPoint x: 456, startPoint y: 231, endPoint x: 353, endPoint y: 197, distance: 108.4
click at [353, 197] on div "1 Review email Instructions Description Edit description Documents requested: I…" at bounding box center [661, 274] width 661 height 350
copy div "Documents requested: Investments Related Parties"
click at [192, 178] on h1 "TASK: Print Disengagement Letters" at bounding box center [121, 177] width 174 height 17
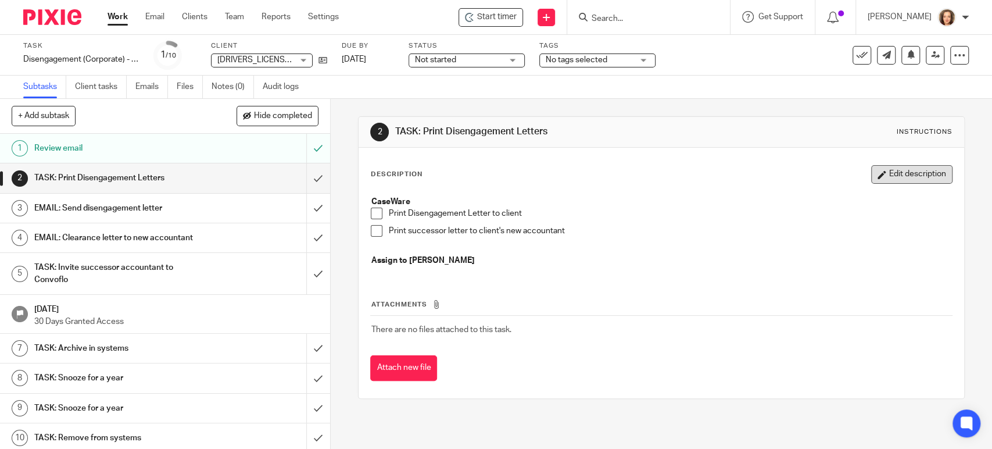
click at [905, 175] on button "Edit description" at bounding box center [911, 174] width 81 height 19
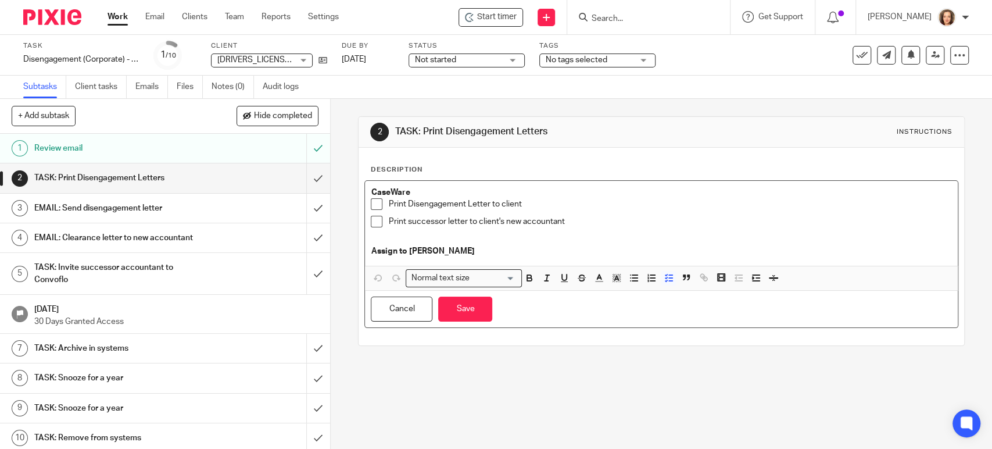
click at [565, 220] on p "Print successor letter to client's new accountant" at bounding box center [669, 222] width 563 height 12
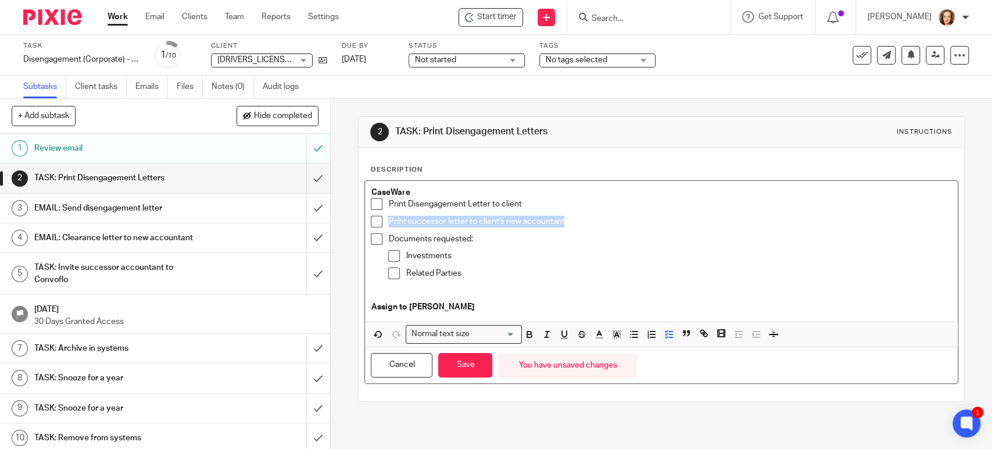
click at [388, 239] on p "Documents requested:" at bounding box center [669, 239] width 563 height 12
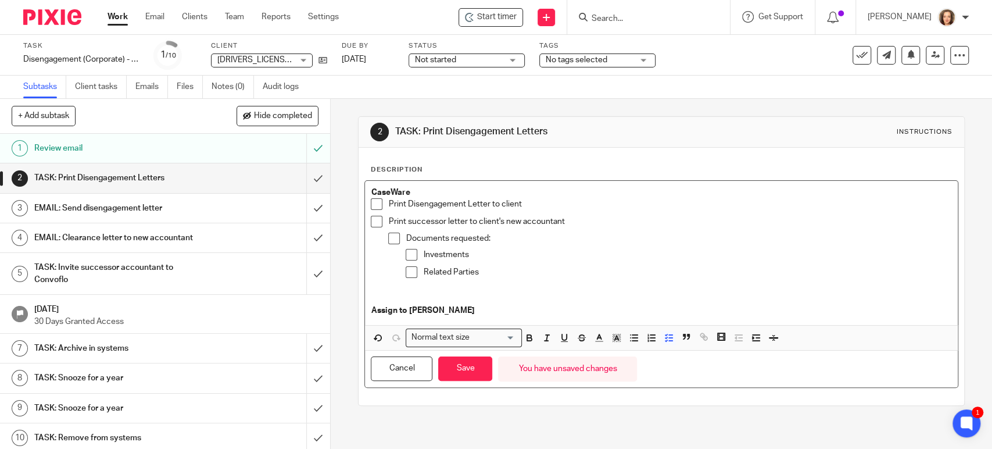
click at [526, 266] on p "Related Parties" at bounding box center [687, 272] width 528 height 12
click at [450, 362] on button "Save" at bounding box center [465, 368] width 54 height 25
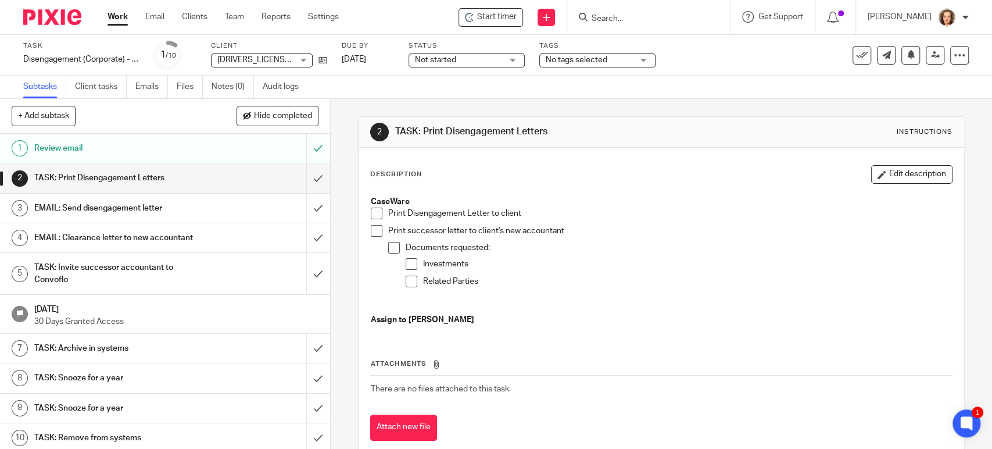
drag, startPoint x: 478, startPoint y: 298, endPoint x: 490, endPoint y: 280, distance: 21.8
click at [478, 298] on div "Print successor letter to client's new accountant Documents requested: Investme…" at bounding box center [669, 263] width 563 height 77
drag, startPoint x: 477, startPoint y: 279, endPoint x: 415, endPoint y: 263, distance: 64.1
click at [415, 263] on ul "Investments Related Parties" at bounding box center [679, 275] width 546 height 35
copy ul "Investments Related Parties"
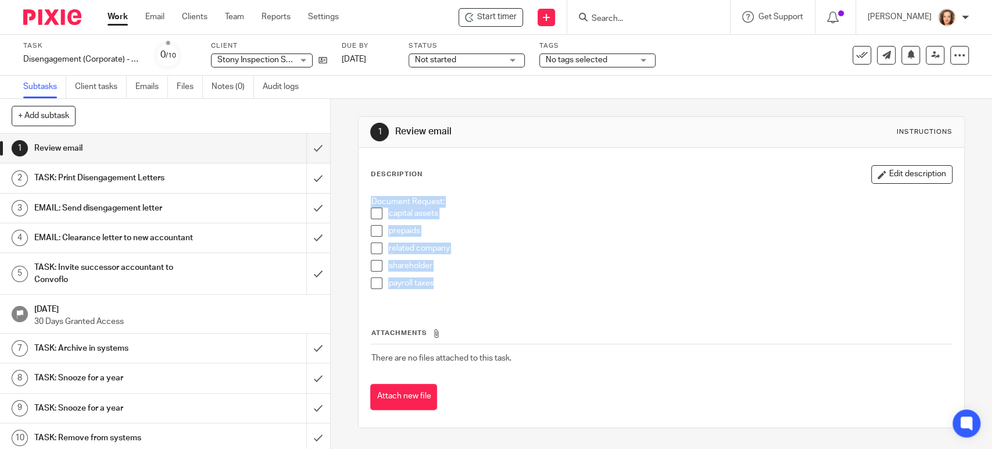
drag, startPoint x: 437, startPoint y: 287, endPoint x: 358, endPoint y: 199, distance: 118.5
click at [359, 199] on div "Description Edit description Document Request: capital assets prepaids related …" at bounding box center [661, 287] width 605 height 279
copy div "Document Request: capital assets prepaids related company shareholder payroll t…"
click at [187, 173] on h1 "TASK: Print Disengagement Letters" at bounding box center [121, 177] width 174 height 17
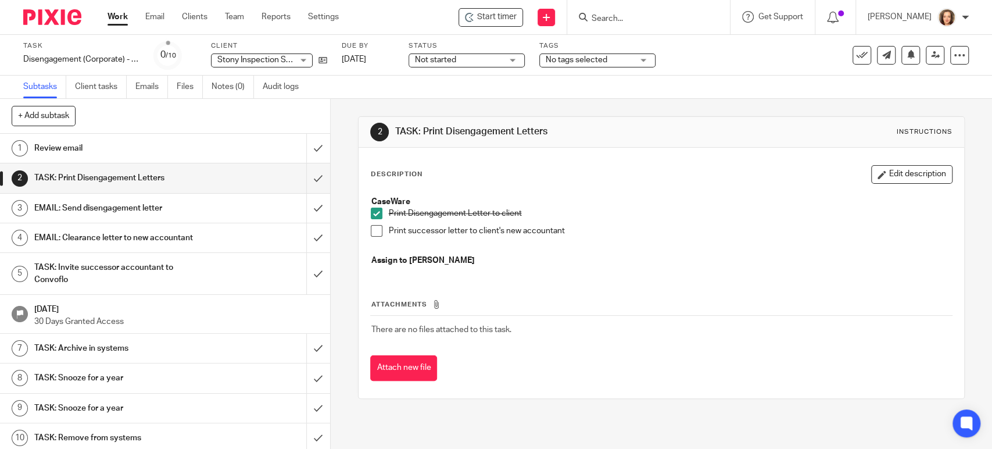
click at [567, 231] on p "Print successor letter to client's new accountant" at bounding box center [669, 231] width 563 height 12
click at [882, 178] on button "Edit description" at bounding box center [911, 174] width 81 height 19
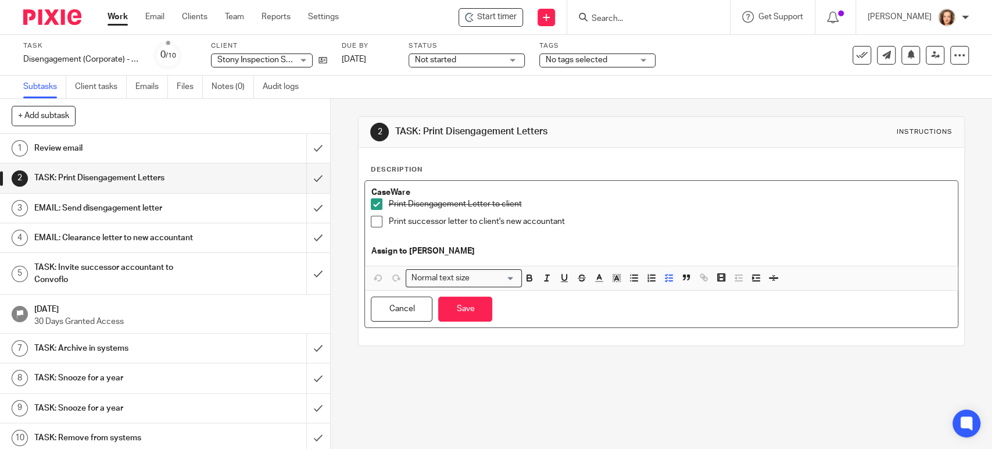
click at [572, 220] on p "Print successor letter to client's new accountant" at bounding box center [669, 222] width 563 height 12
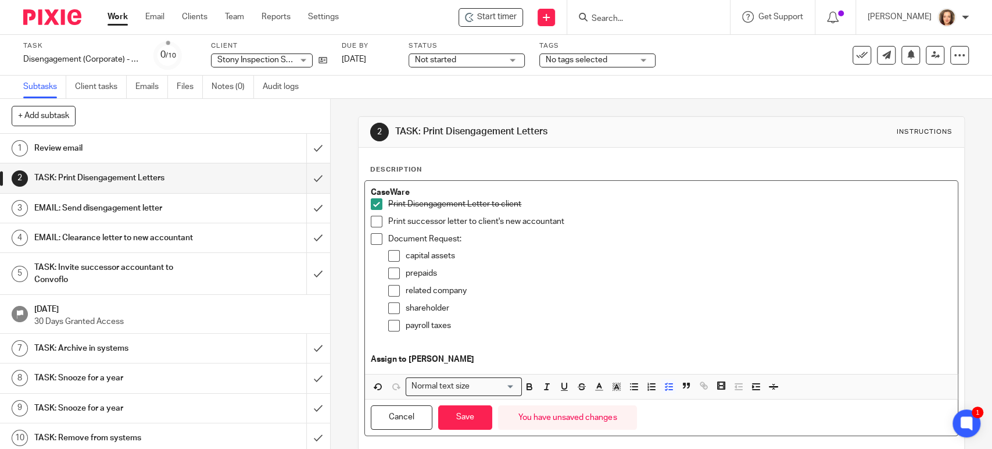
click at [388, 235] on p "Document Request:" at bounding box center [669, 239] width 563 height 12
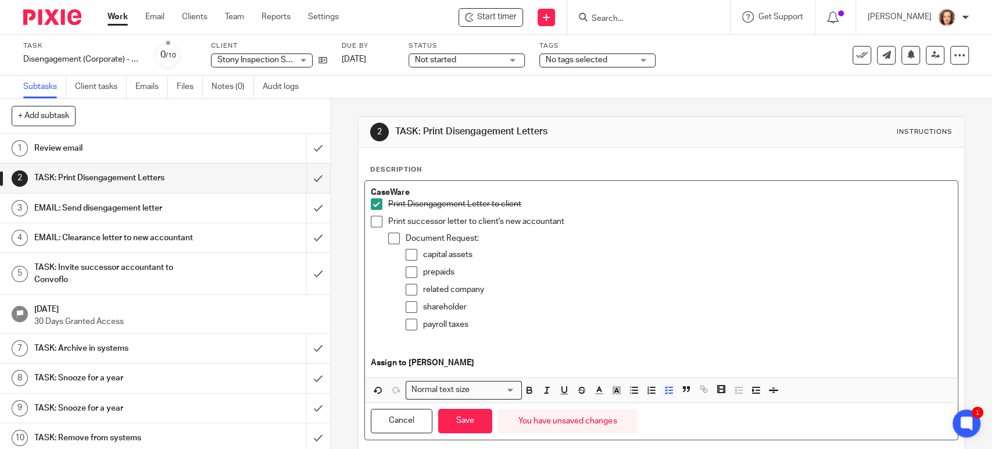
click at [439, 239] on p "Document Request:" at bounding box center [679, 238] width 546 height 12
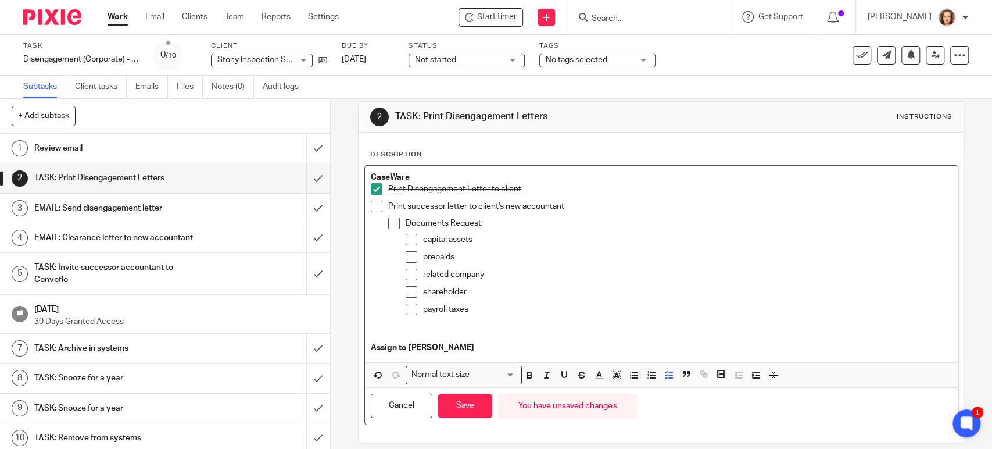
scroll to position [25, 0]
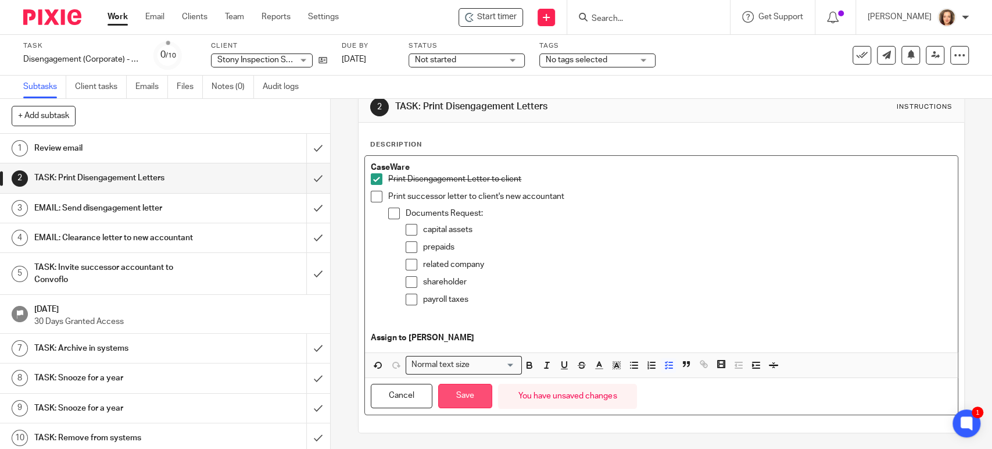
click at [454, 393] on button "Save" at bounding box center [465, 395] width 54 height 25
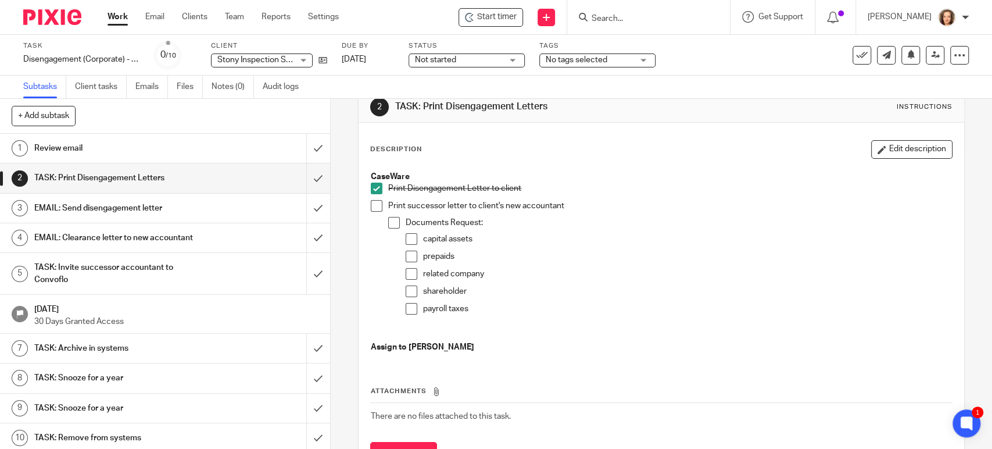
drag, startPoint x: 558, startPoint y: 202, endPoint x: 576, endPoint y: 210, distance: 20.3
click at [558, 202] on p "Print successor letter to client's new accountant" at bounding box center [669, 206] width 563 height 12
drag, startPoint x: 408, startPoint y: 238, endPoint x: 423, endPoint y: 239, distance: 15.2
click at [408, 238] on span at bounding box center [412, 239] width 12 height 12
click at [155, 238] on h1 "EMAIL: Clearance letter to new accountant" at bounding box center [121, 237] width 174 height 17
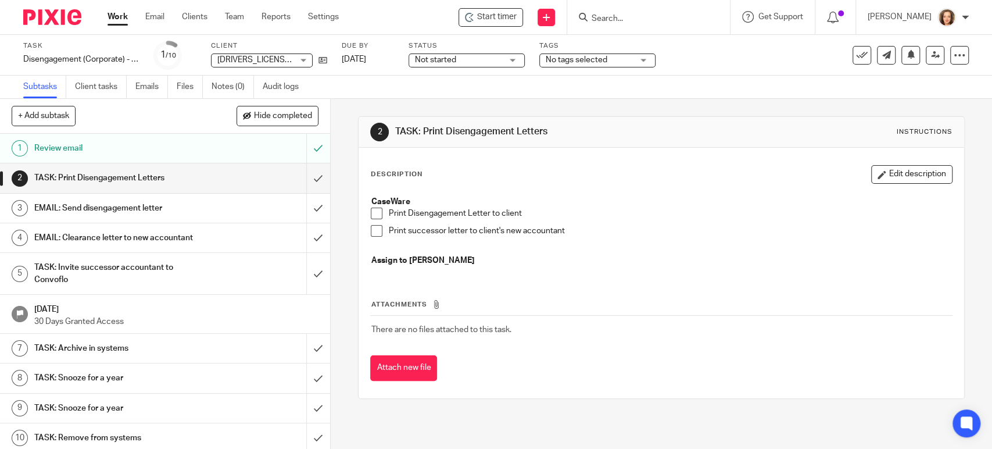
click at [872, 177] on button "Edit description" at bounding box center [911, 174] width 81 height 19
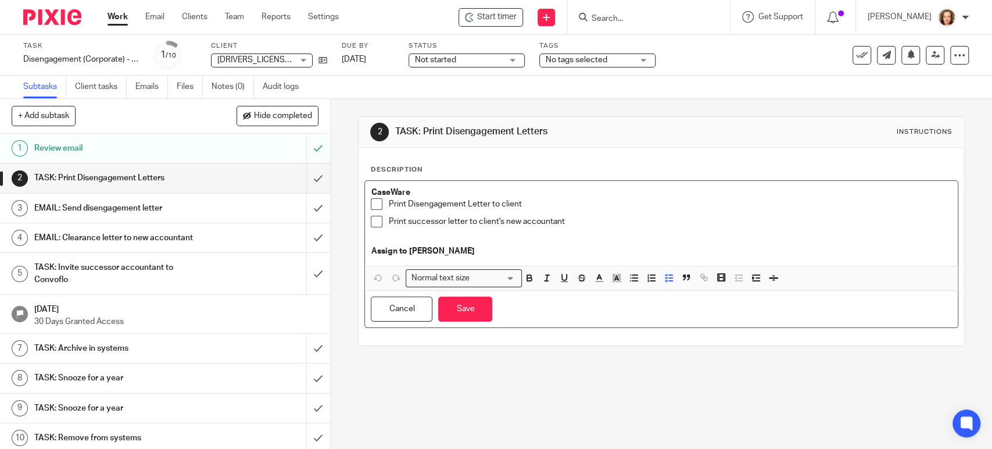
click at [567, 223] on p "Print successor letter to client's new accountant" at bounding box center [669, 222] width 563 height 12
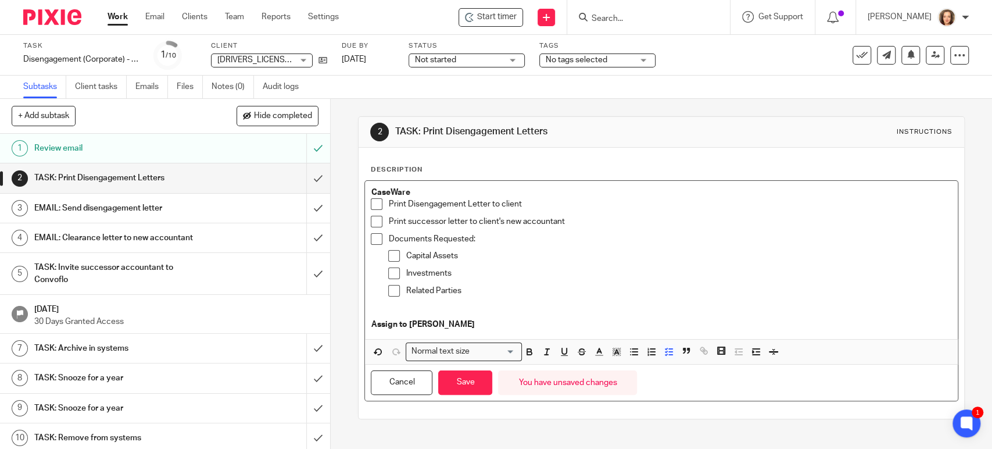
click at [388, 240] on p "Documents Requested:" at bounding box center [669, 239] width 563 height 12
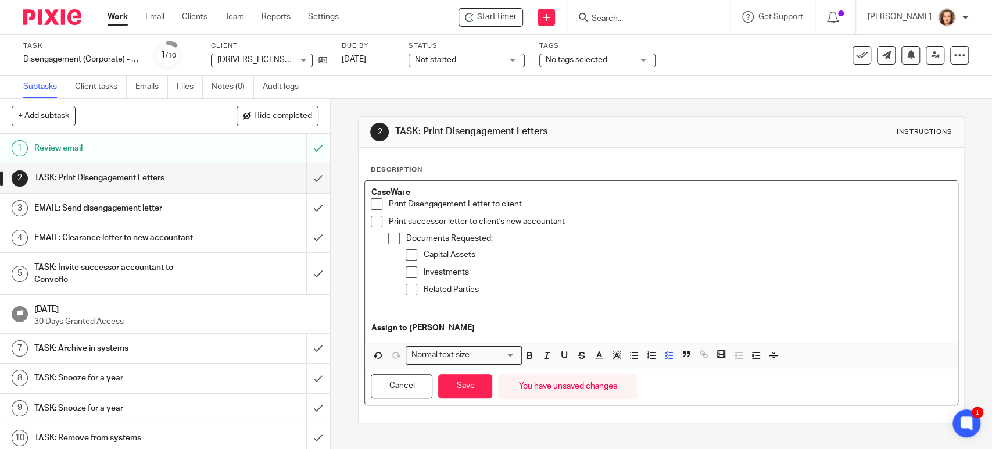
click at [575, 271] on p "Investments" at bounding box center [687, 272] width 528 height 12
click at [464, 392] on button "Save" at bounding box center [465, 386] width 54 height 25
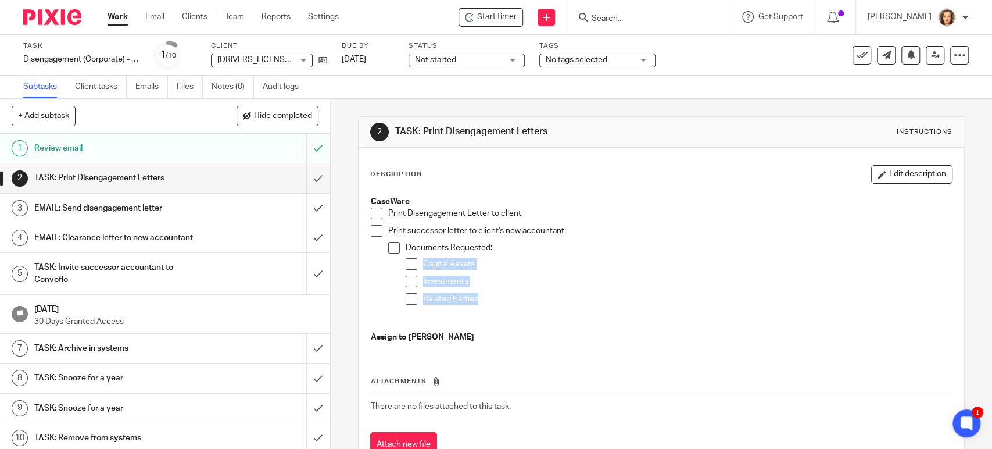
drag, startPoint x: 481, startPoint y: 303, endPoint x: 415, endPoint y: 264, distance: 76.3
click at [411, 264] on ul "Capital Assets Investments Related Parties" at bounding box center [679, 284] width 546 height 52
copy ul "Capital Assets Investments Related Parties"
drag, startPoint x: 682, startPoint y: 296, endPoint x: 676, endPoint y: 284, distance: 14.3
click at [682, 296] on p "Related Parties" at bounding box center [687, 299] width 528 height 12
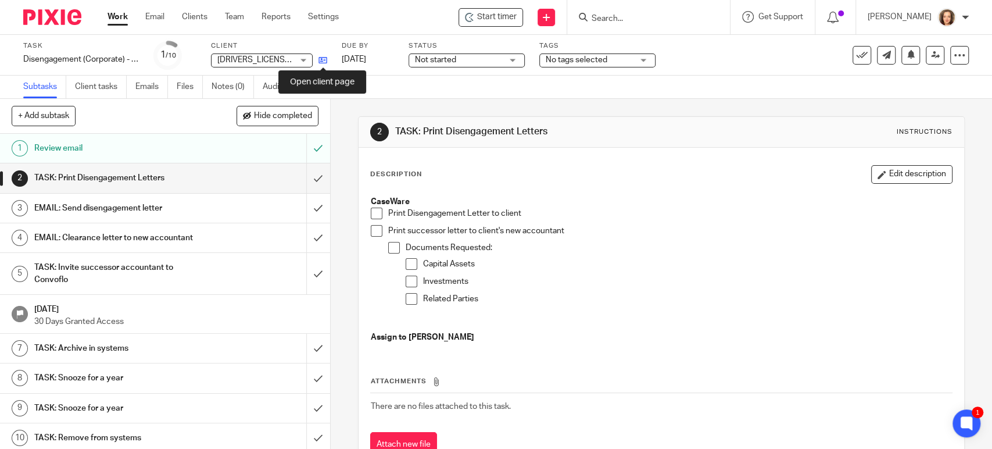
click at [324, 59] on icon at bounding box center [322, 60] width 9 height 9
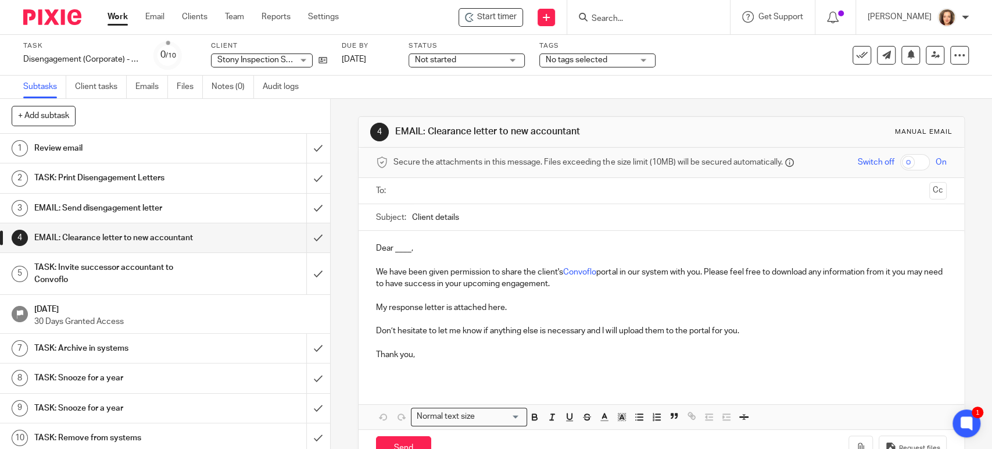
click at [594, 287] on p "We have been given permission to share the client's Convoflo portal in our syst…" at bounding box center [661, 278] width 570 height 24
click at [144, 92] on link "Emails" at bounding box center [151, 87] width 33 height 23
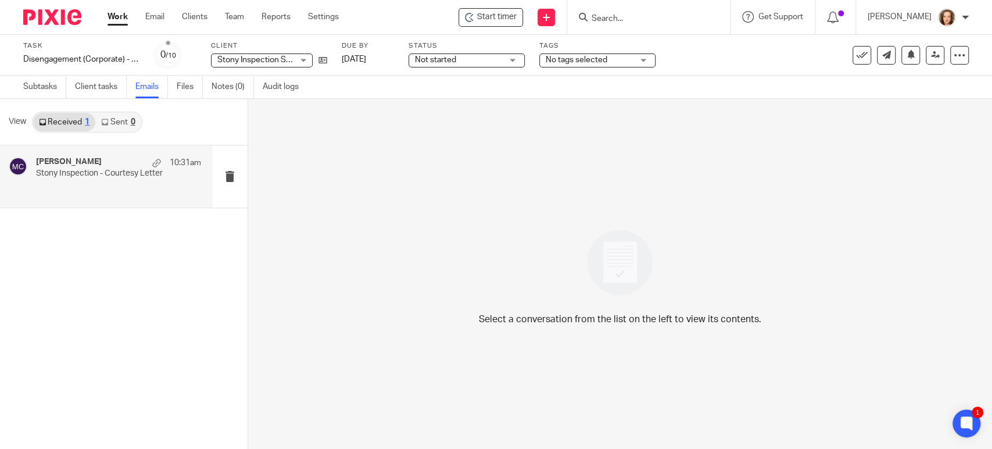
click at [93, 174] on p "Stony Inspection - Courtesy Letter" at bounding box center [102, 174] width 132 height 10
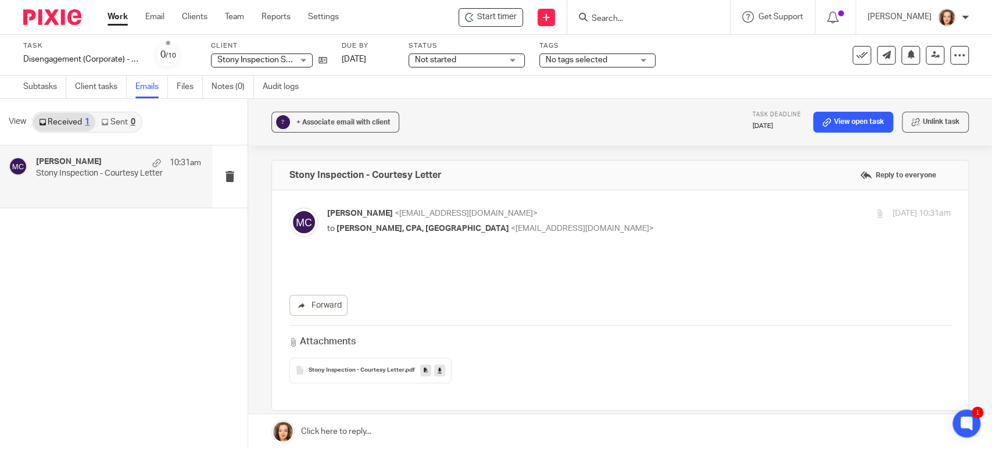
click at [319, 424] on link at bounding box center [620, 431] width 744 height 35
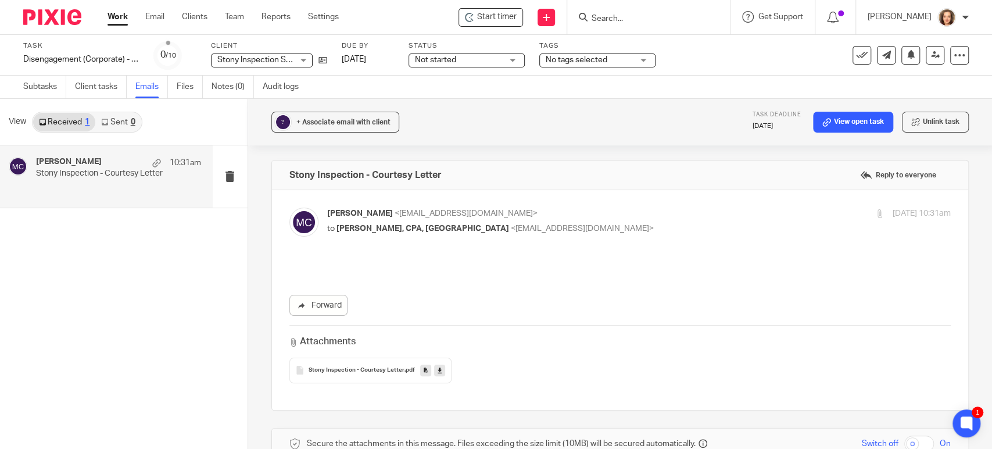
scroll to position [305, 0]
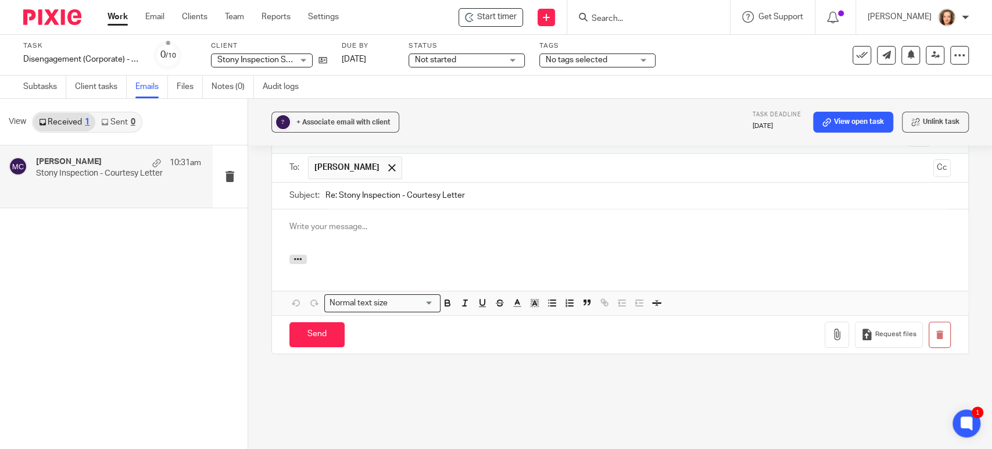
click at [353, 221] on p at bounding box center [619, 227] width 661 height 12
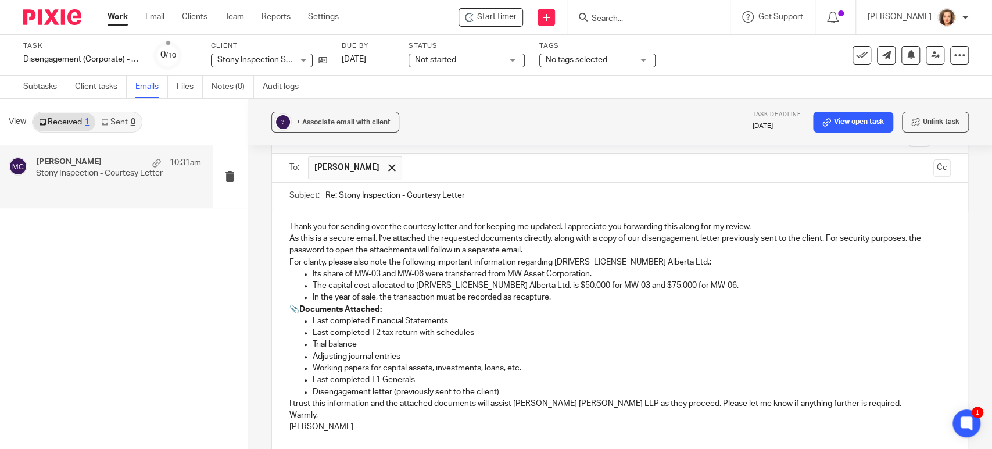
click at [284, 214] on div "Thank you for sending over the courtesy letter and for keeping me updated. I ap…" at bounding box center [620, 331] width 696 height 244
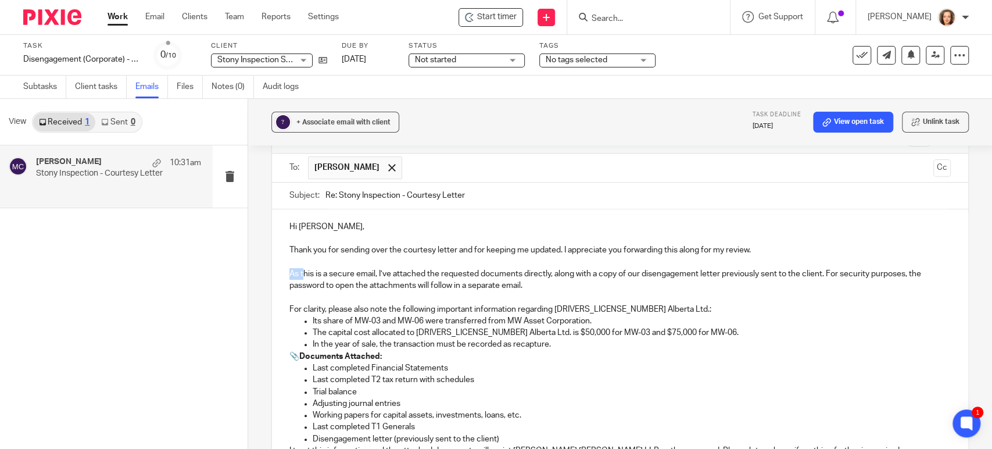
drag, startPoint x: 300, startPoint y: 261, endPoint x: 274, endPoint y: 266, distance: 26.0
click at [274, 266] on div "Hi Mackenzie, Thank you for sending over the courtesy letter and for keeping me…" at bounding box center [620, 354] width 696 height 291
click at [367, 268] on p "This is a secure email, I’ve attached the requested documents directly, along w…" at bounding box center [619, 280] width 661 height 24
drag, startPoint x: 435, startPoint y: 264, endPoint x: 460, endPoint y: 264, distance: 25.0
click at [460, 268] on p "I’ve attached the requested documents directly, along with a copy of our diseng…" at bounding box center [619, 280] width 661 height 24
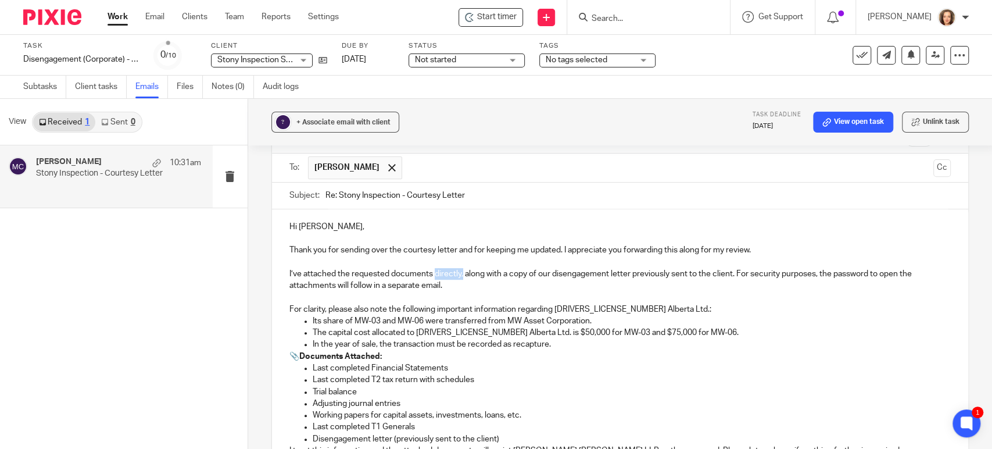
click at [460, 268] on p "I’ve attached the requested documents directly, along with a copy of our diseng…" at bounding box center [619, 280] width 661 height 24
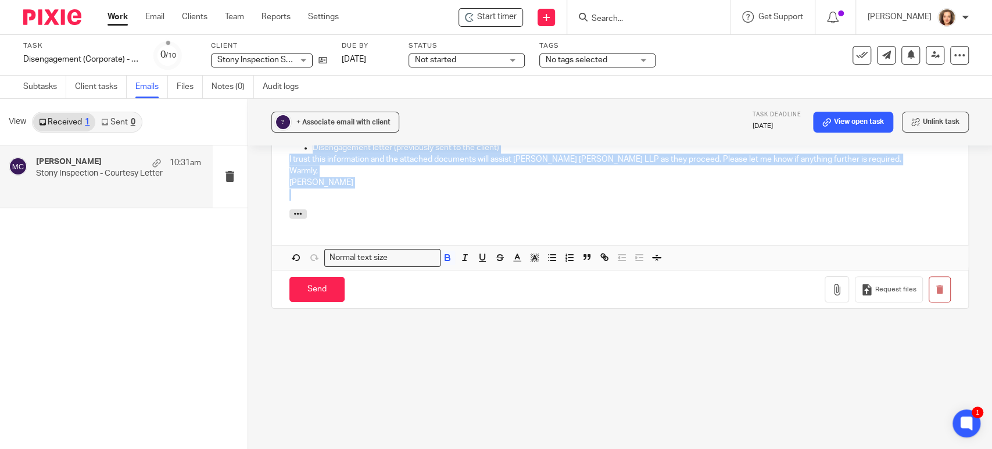
drag, startPoint x: 283, startPoint y: 213, endPoint x: 723, endPoint y: 477, distance: 513.2
click at [723, 448] on html "Work Email Clients Team Reports Settings Work Email Clients Team Reports Settin…" at bounding box center [496, 224] width 992 height 449
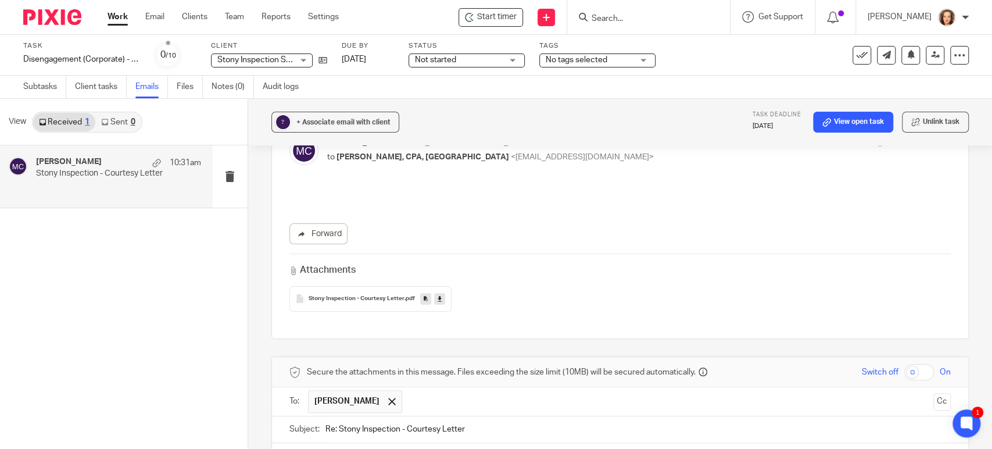
scroll to position [44, 0]
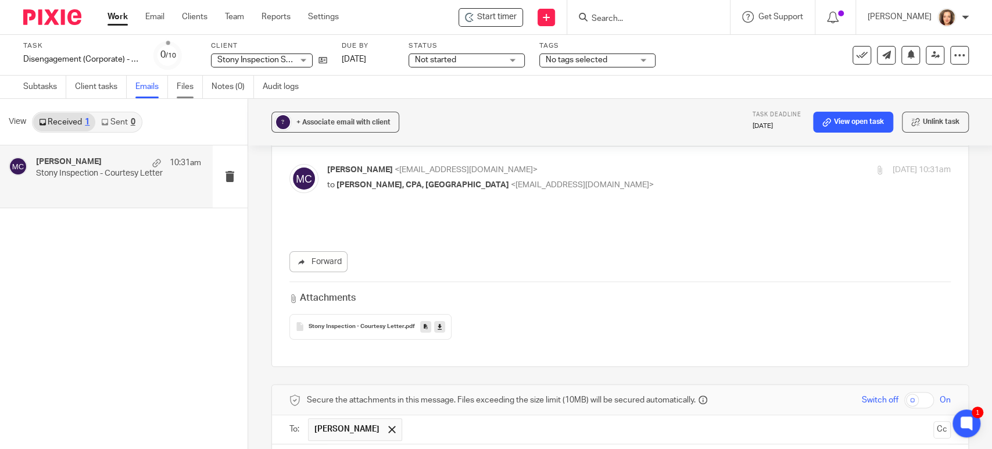
click at [189, 87] on link "Files" at bounding box center [190, 87] width 26 height 23
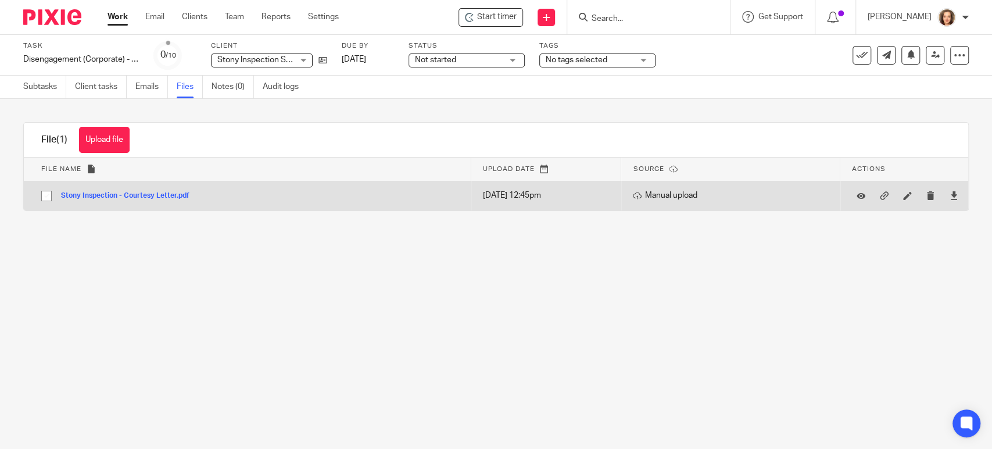
click at [167, 196] on button "Stony Inspection - Courtesy Letter.pdf" at bounding box center [129, 196] width 137 height 8
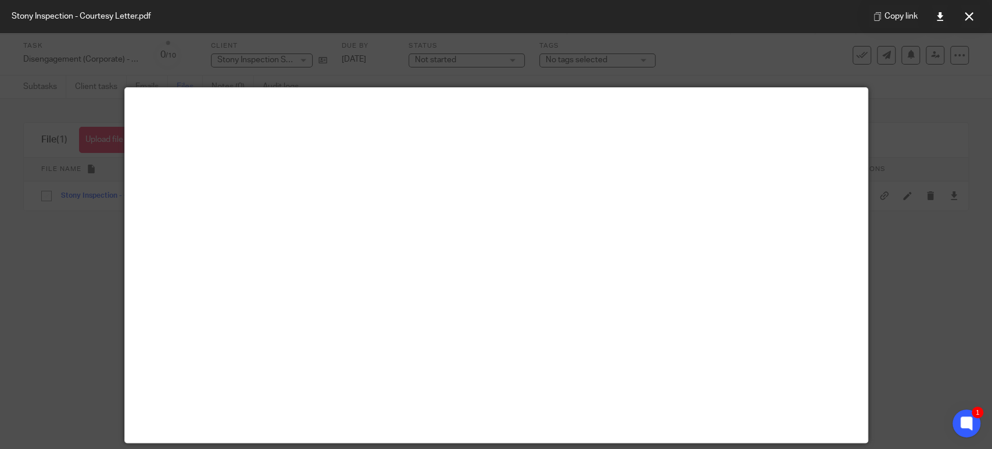
drag, startPoint x: 929, startPoint y: 135, endPoint x: 926, endPoint y: 118, distance: 17.6
click at [929, 135] on div at bounding box center [496, 224] width 992 height 449
click at [970, 13] on icon at bounding box center [969, 16] width 9 height 9
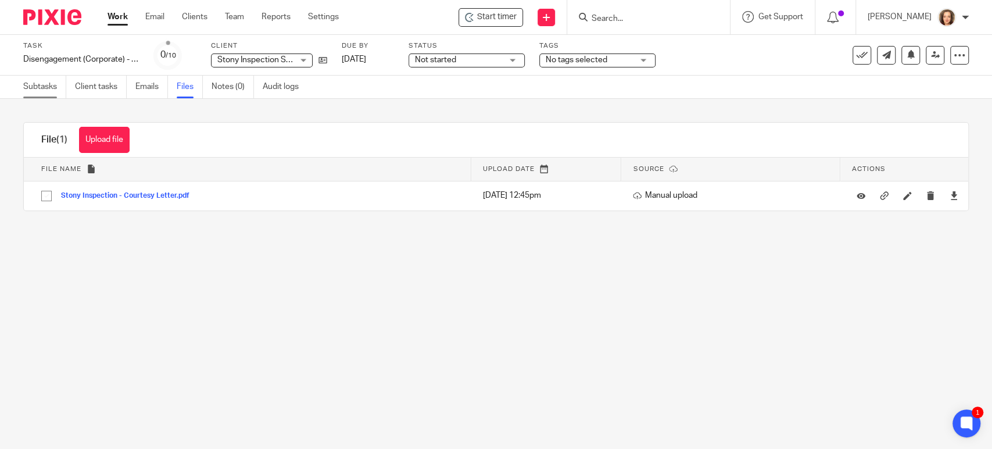
click at [46, 87] on link "Subtasks" at bounding box center [44, 87] width 43 height 23
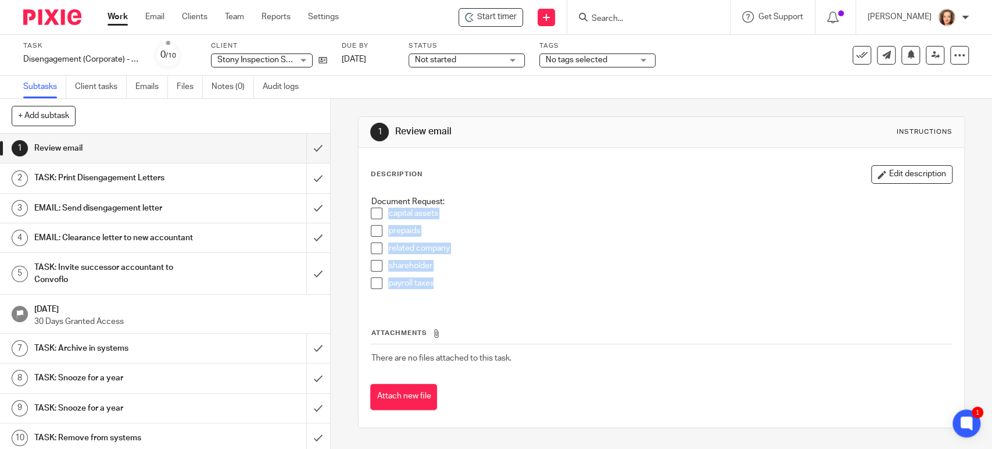
drag, startPoint x: 437, startPoint y: 284, endPoint x: 388, endPoint y: 214, distance: 85.1
click at [384, 214] on ul "capital assets prepaids related company shareholder payroll taxes" at bounding box center [661, 250] width 580 height 87
copy ul "capital assets prepaids related company shareholder payroll taxes"
click at [142, 237] on h1 "EMAIL: Clearance letter to new accountant" at bounding box center [121, 237] width 174 height 17
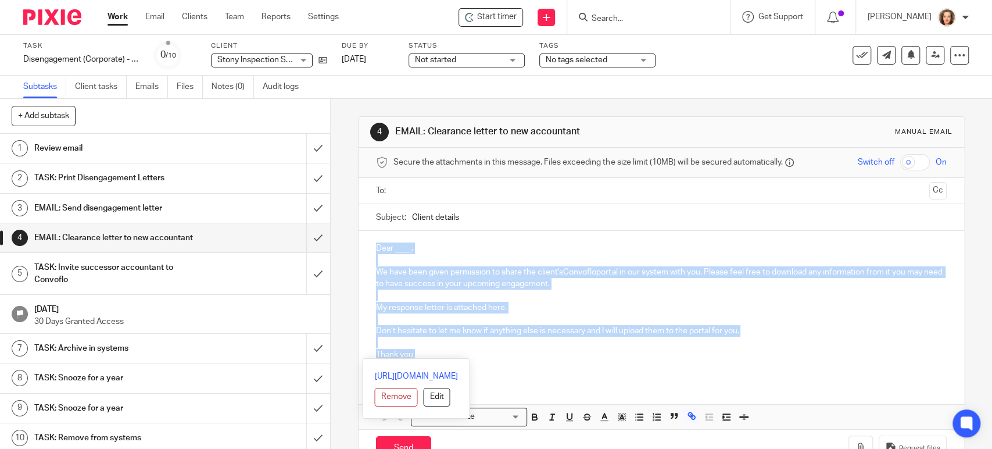
drag, startPoint x: 432, startPoint y: 357, endPoint x: 328, endPoint y: 225, distance: 167.9
click at [322, 227] on div "+ Add subtask Cancel + Add 1 Review email 2 TASK: Print Disengagement Letters 3…" at bounding box center [496, 274] width 992 height 350
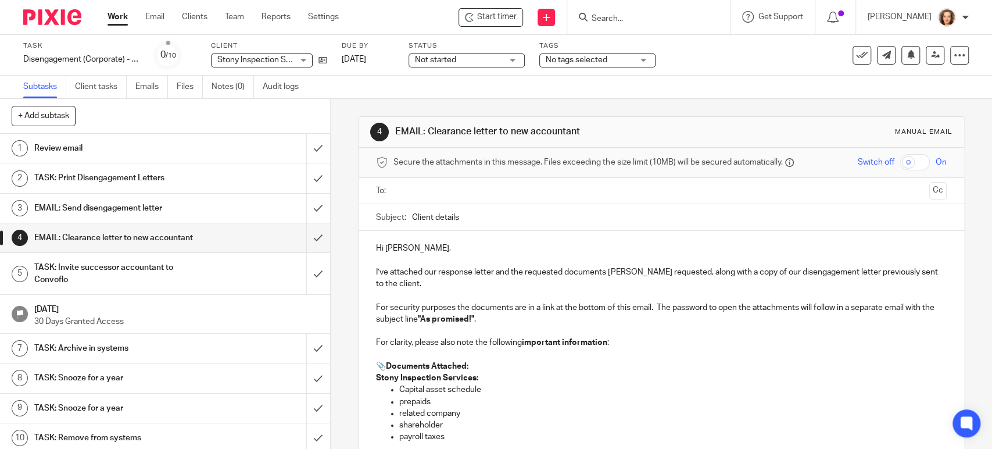
scroll to position [100, 0]
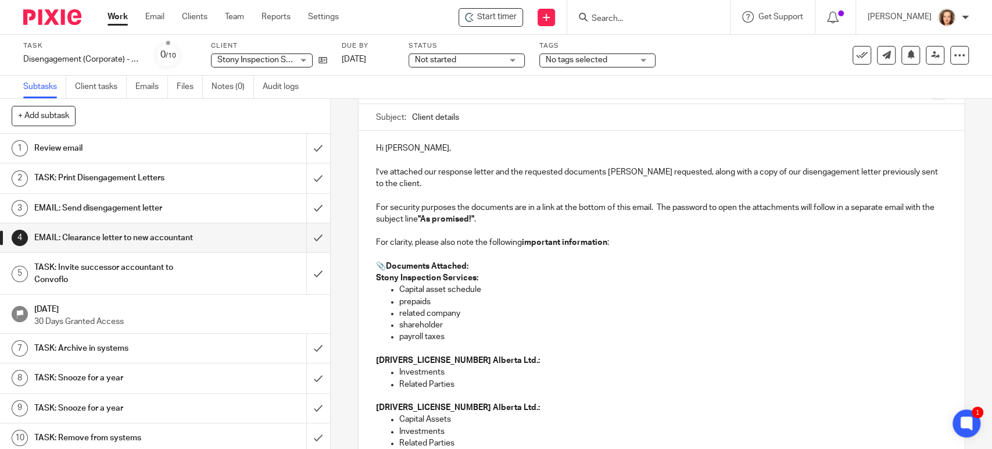
click at [385, 149] on p "Hi Heather," at bounding box center [661, 148] width 570 height 12
drag, startPoint x: 382, startPoint y: 146, endPoint x: 408, endPoint y: 149, distance: 26.4
click at [409, 149] on p "Hi Heather," at bounding box center [661, 148] width 570 height 12
click at [469, 110] on input "Client details" at bounding box center [679, 117] width 534 height 26
drag, startPoint x: 470, startPoint y: 118, endPoint x: 402, endPoint y: 110, distance: 68.4
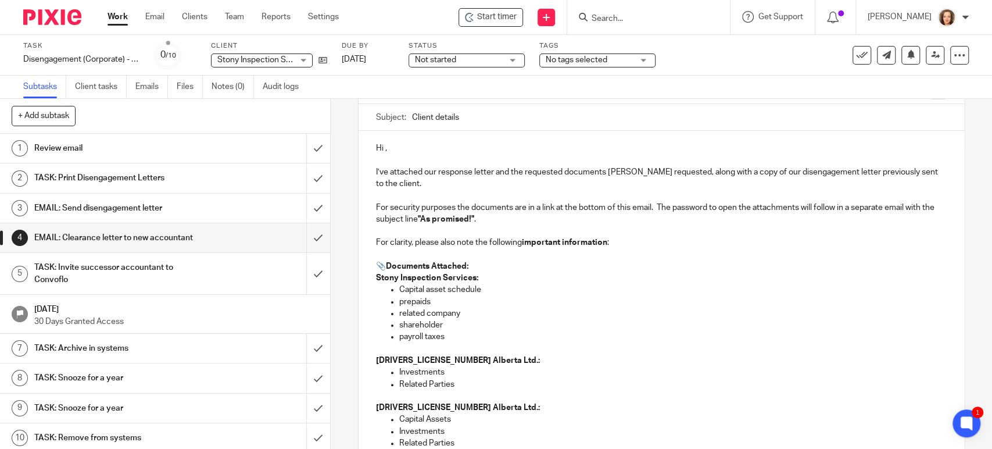
click at [402, 110] on div "Subject: Client details" at bounding box center [661, 117] width 570 height 26
type input "Stony Inspection Group - Courtesy Letter"
click at [404, 149] on p "Hi ," at bounding box center [661, 148] width 570 height 12
drag, startPoint x: 530, startPoint y: 169, endPoint x: 560, endPoint y: 171, distance: 29.7
click at [560, 171] on p "I’ve attached our response letter and the requested documents Ellen requested, …" at bounding box center [661, 178] width 570 height 24
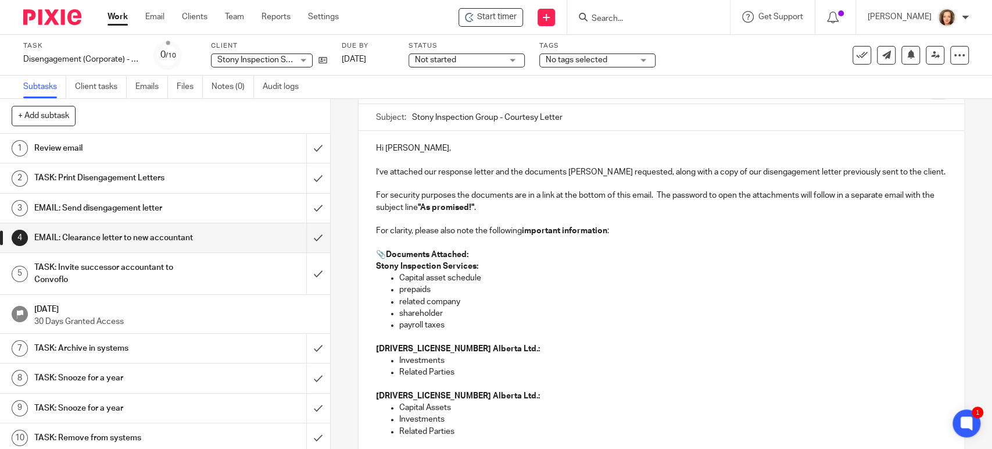
click at [571, 209] on p "For security purposes the documents are in a link at the bottom of this email. …" at bounding box center [661, 201] width 570 height 24
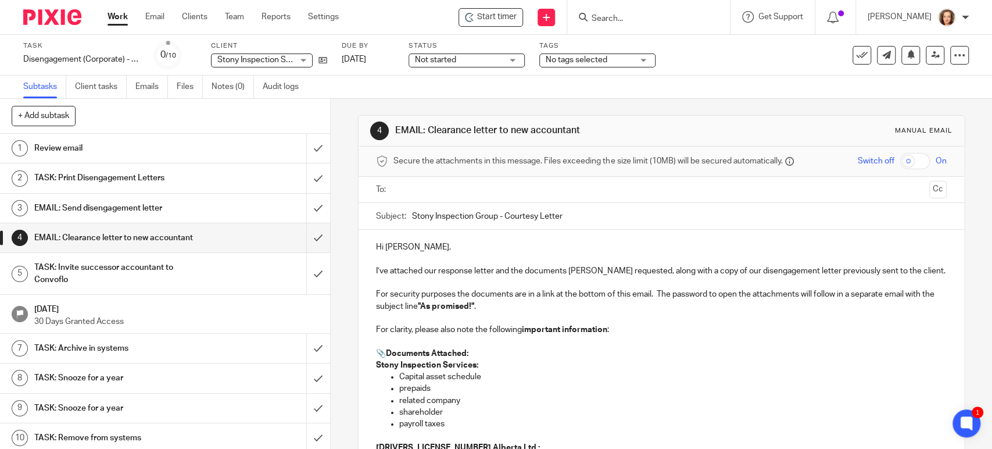
scroll to position [0, 0]
click at [900, 160] on input "checkbox" at bounding box center [915, 162] width 30 height 16
checkbox input "true"
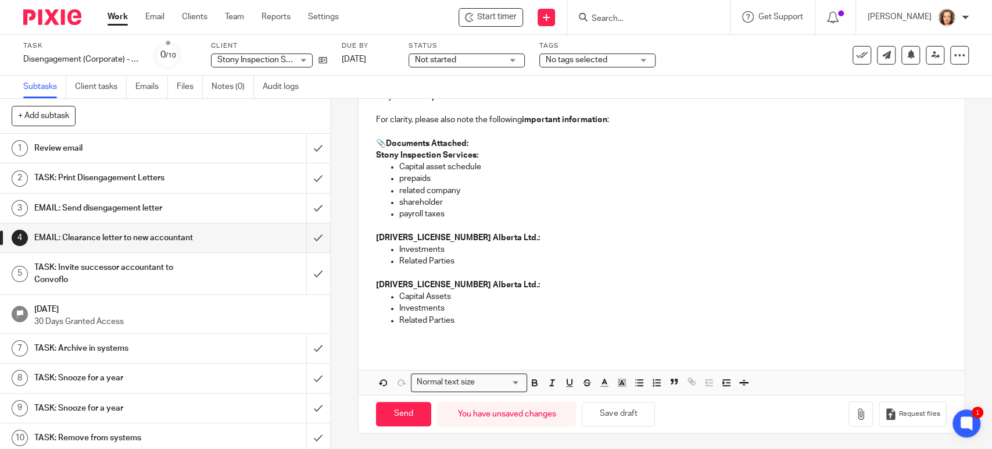
scroll to position [212, 0]
click at [855, 414] on icon "button" at bounding box center [861, 413] width 12 height 12
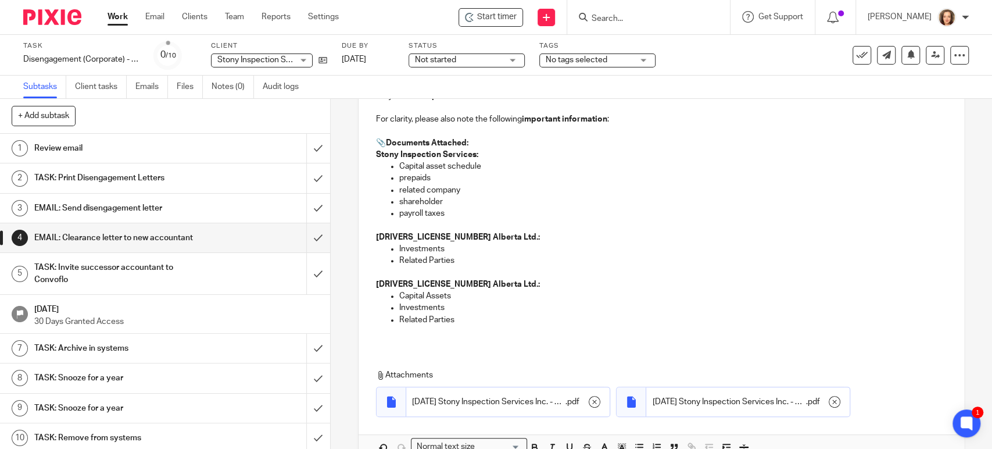
click at [400, 179] on p "prepaids" at bounding box center [672, 178] width 547 height 12
click at [399, 175] on p "prepaids" at bounding box center [672, 178] width 547 height 12
click at [463, 317] on p "Related Parties" at bounding box center [672, 320] width 547 height 12
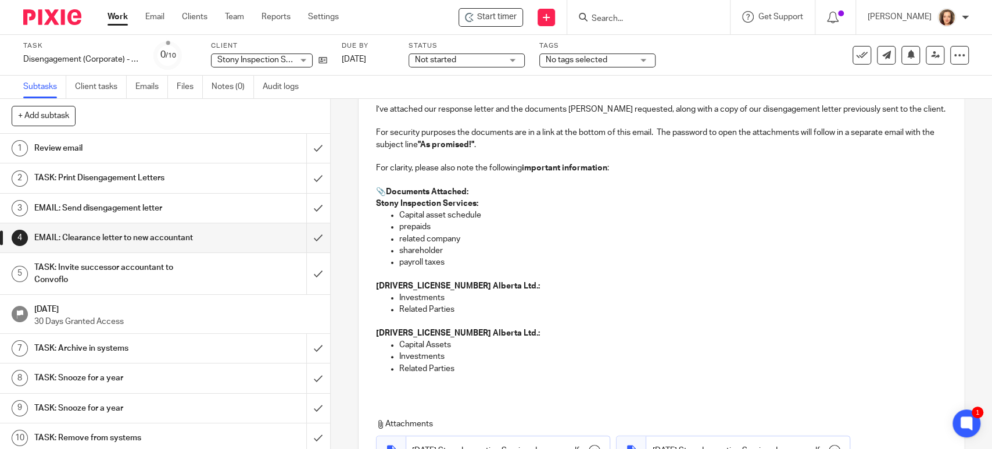
scroll to position [147, 0]
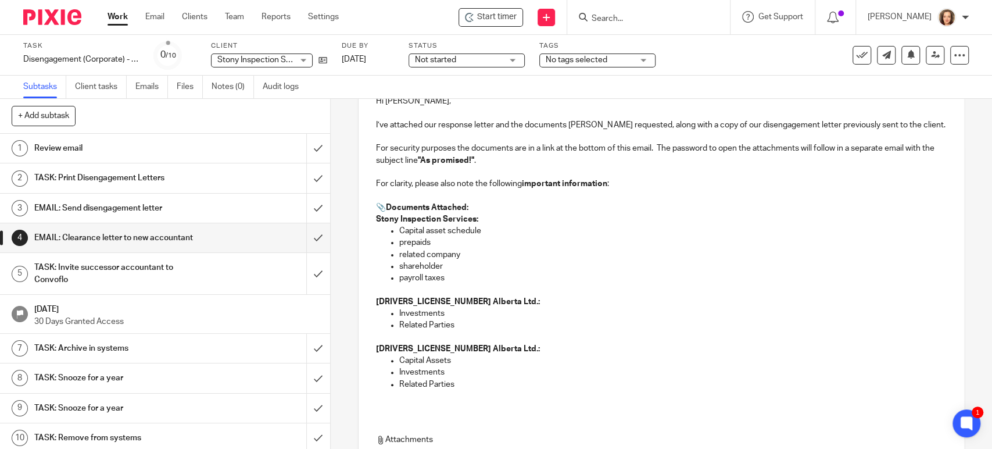
click at [616, 184] on p "For clarity, please also note the following important information :" at bounding box center [661, 184] width 570 height 12
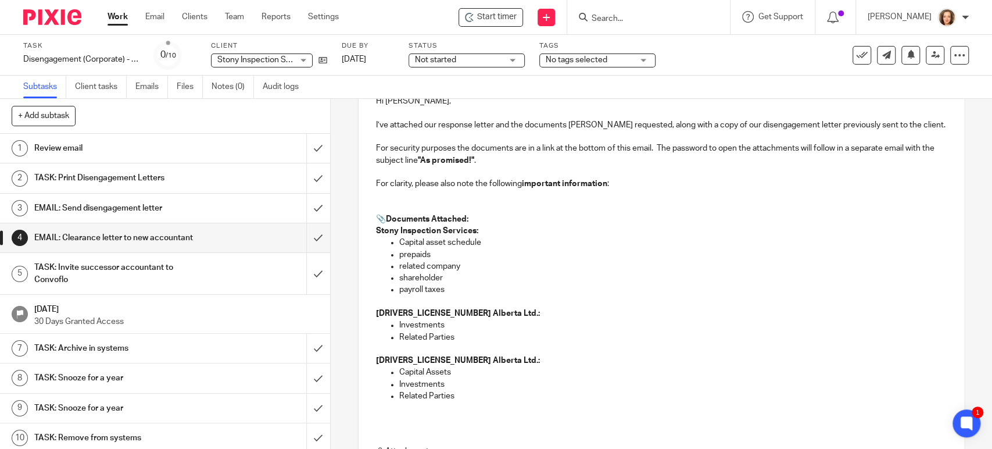
scroll to position [289, 0]
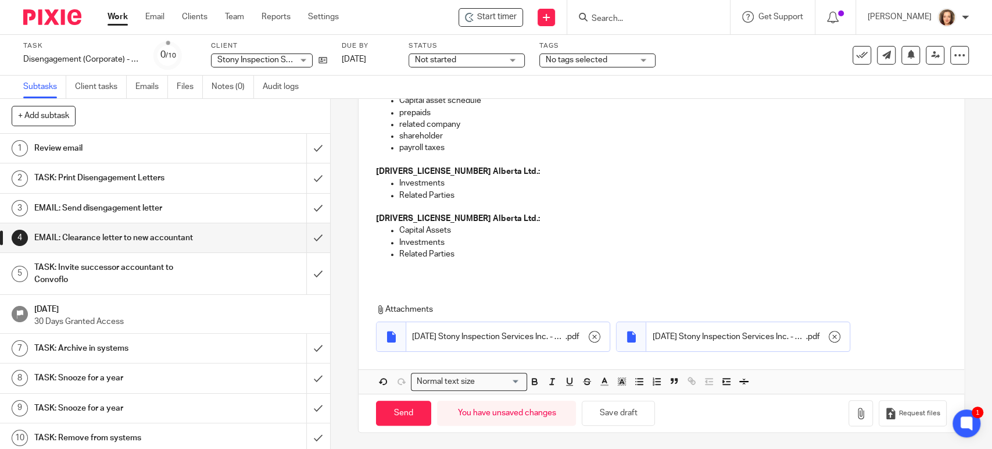
click at [634, 379] on icon "button" at bounding box center [639, 381] width 10 height 10
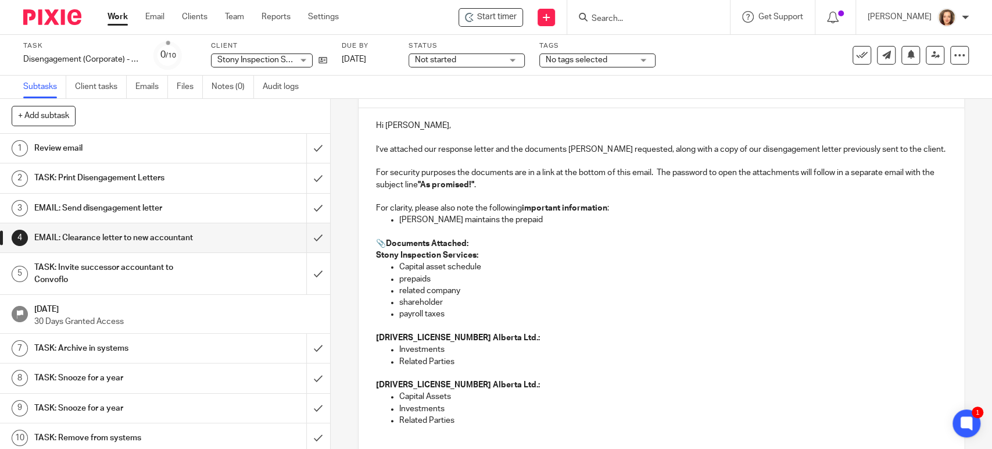
scroll to position [91, 0]
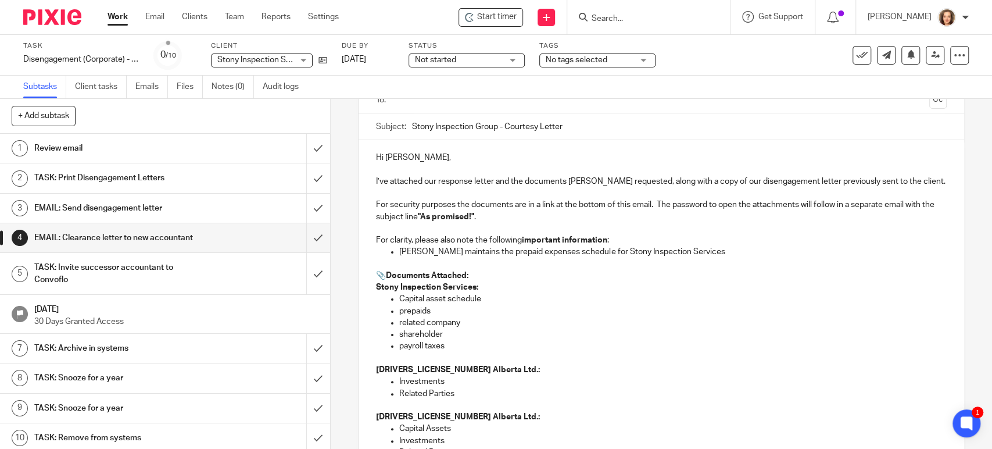
click at [439, 311] on p "prepaids" at bounding box center [672, 311] width 547 height 12
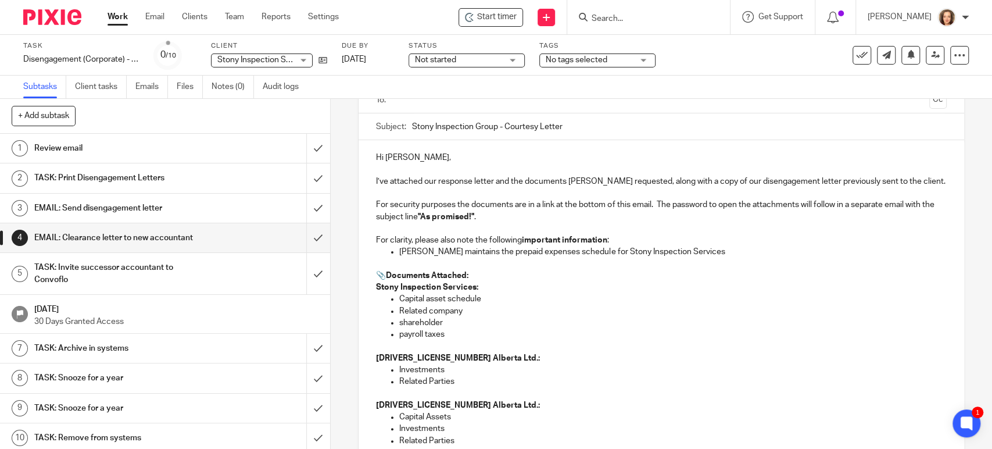
click at [403, 321] on p "shareholder" at bounding box center [672, 323] width 547 height 12
click at [399, 320] on p "shareholder" at bounding box center [672, 323] width 547 height 12
click at [453, 323] on p "Shareholder" at bounding box center [672, 323] width 547 height 12
click at [428, 310] on p "Related Company Balances" at bounding box center [672, 311] width 547 height 12
click at [443, 311] on p "Related Company Balances" at bounding box center [672, 311] width 547 height 12
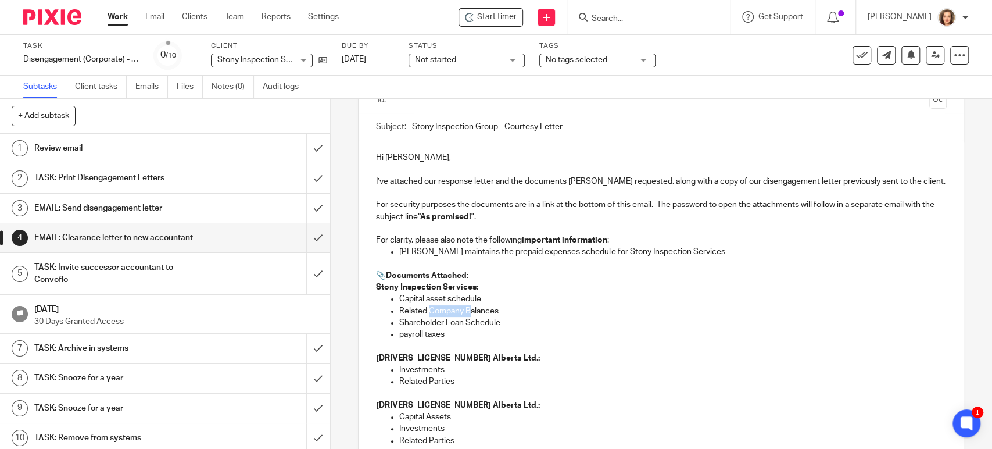
drag, startPoint x: 466, startPoint y: 311, endPoint x: 428, endPoint y: 312, distance: 38.4
click at [428, 312] on p "Related Company Balances" at bounding box center [672, 311] width 547 height 12
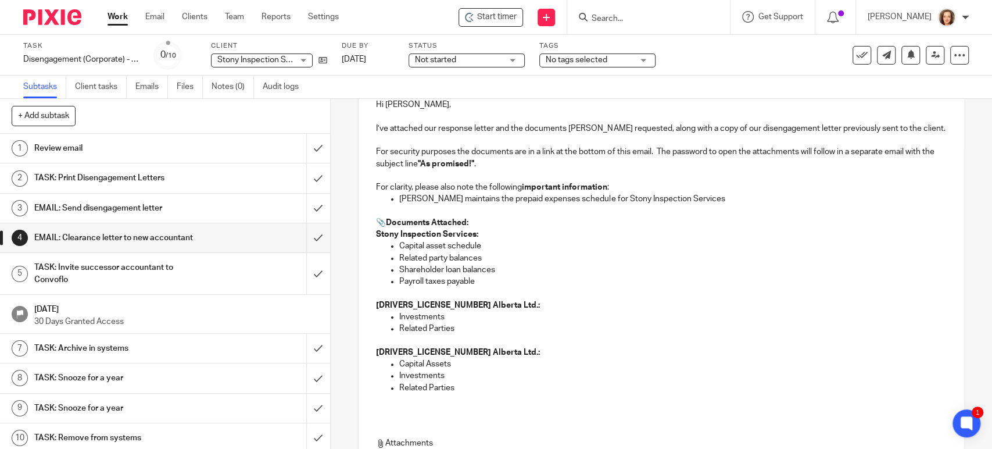
scroll to position [155, 0]
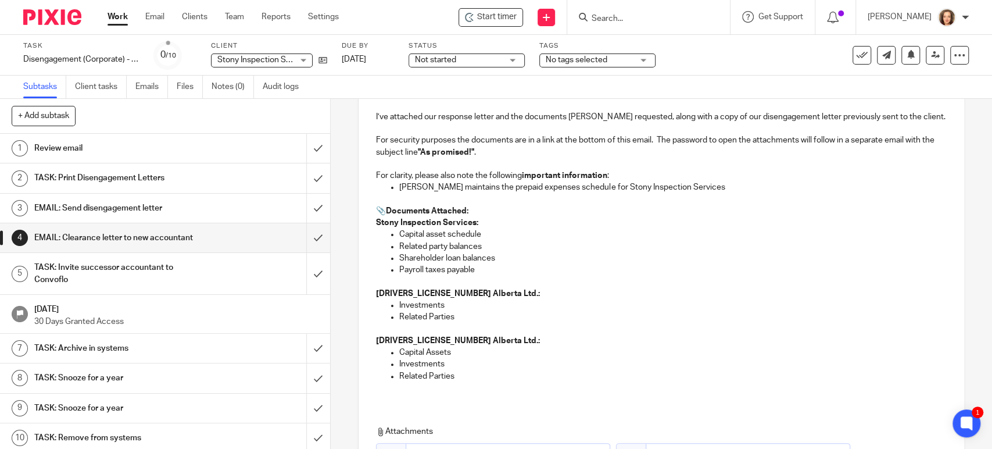
click at [458, 305] on p "Investments" at bounding box center [672, 305] width 547 height 12
click at [468, 271] on p "Payroll taxes payable" at bounding box center [672, 270] width 547 height 12
drag, startPoint x: 482, startPoint y: 244, endPoint x: 396, endPoint y: 250, distance: 86.8
click at [399, 250] on p "Related party balances" at bounding box center [672, 247] width 547 height 12
copy p "Related party balances"
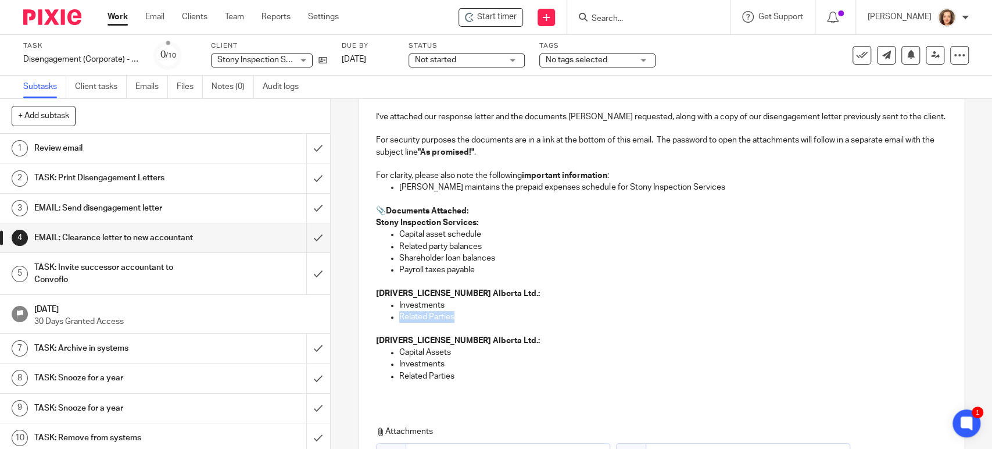
drag, startPoint x: 451, startPoint y: 313, endPoint x: 395, endPoint y: 318, distance: 56.0
click at [399, 318] on p "Related Parties" at bounding box center [672, 317] width 547 height 12
drag, startPoint x: 456, startPoint y: 375, endPoint x: 395, endPoint y: 375, distance: 61.0
click at [399, 375] on p "Related Parties" at bounding box center [672, 376] width 547 height 12
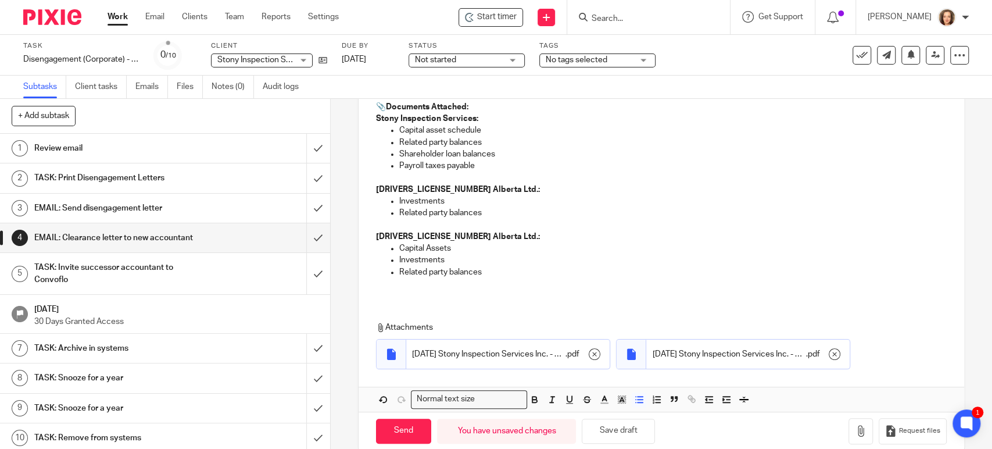
scroll to position [277, 0]
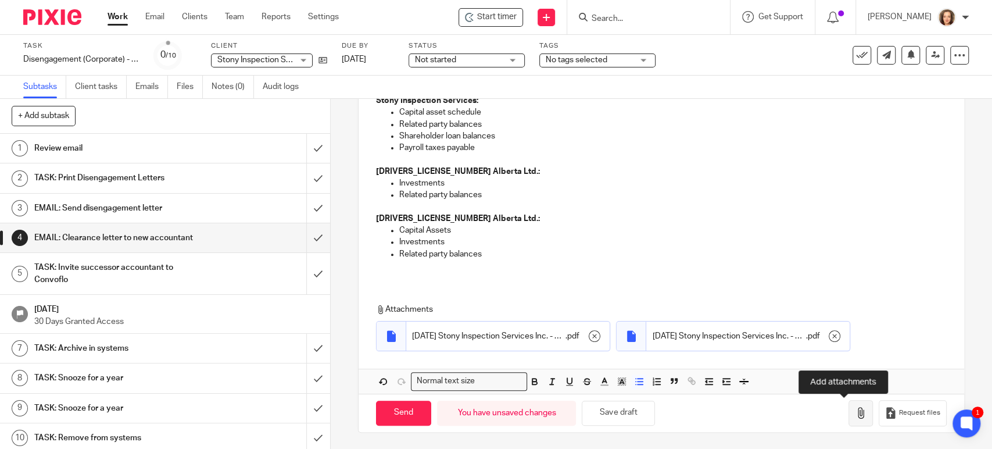
click at [855, 413] on icon "button" at bounding box center [861, 413] width 12 height 12
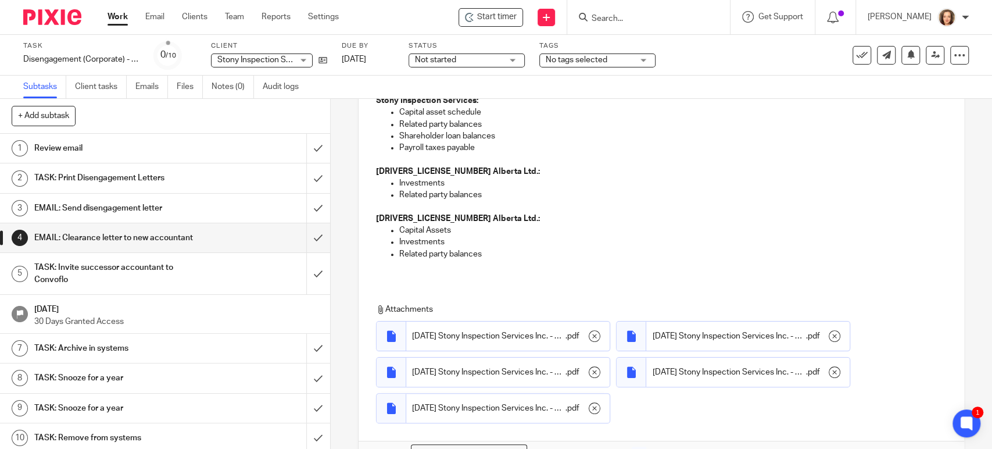
click at [459, 181] on p "Investments" at bounding box center [672, 183] width 547 height 12
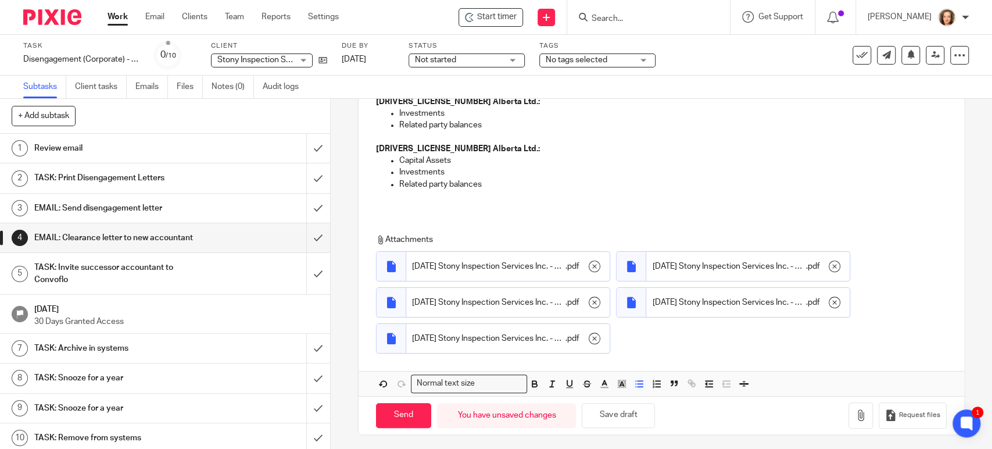
scroll to position [349, 0]
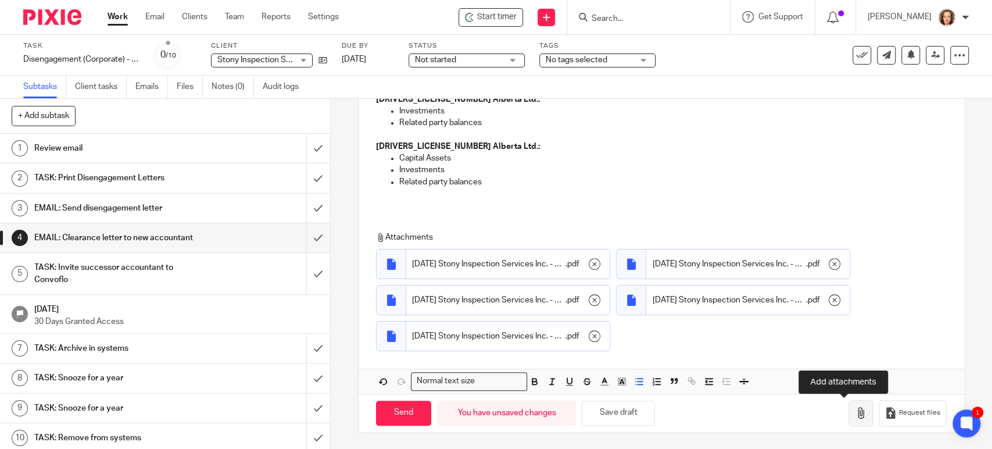
click at [848, 413] on button "button" at bounding box center [860, 413] width 24 height 26
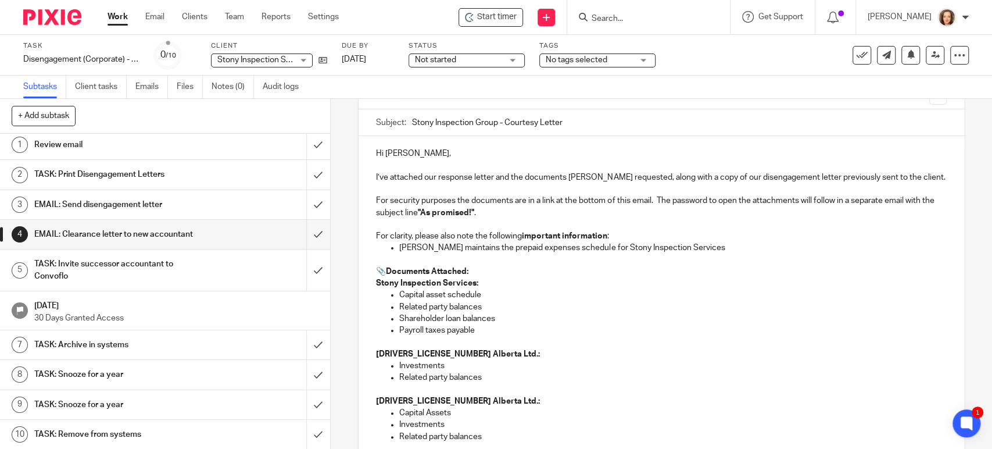
scroll to position [96, 0]
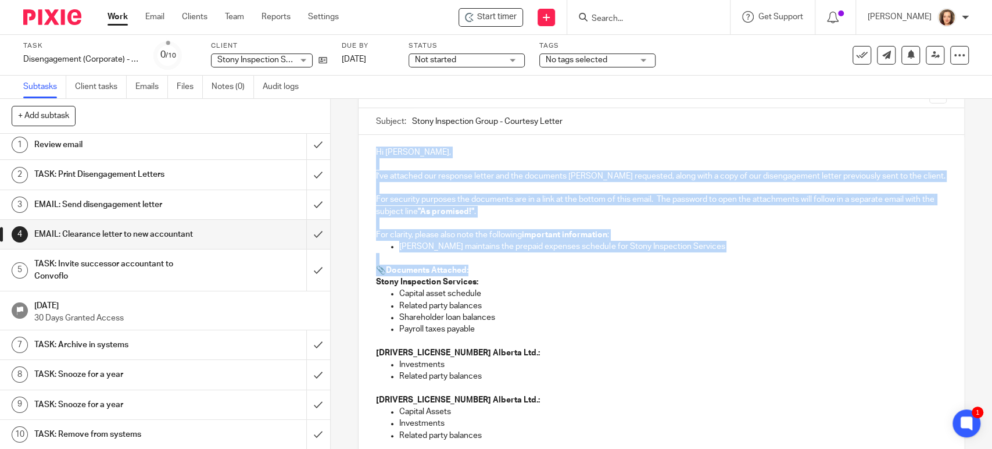
drag, startPoint x: 475, startPoint y: 267, endPoint x: 359, endPoint y: 145, distance: 168.5
click at [359, 145] on div "Hi Mackenzie, I’ve attached our response letter and the documents Ellen request…" at bounding box center [661, 298] width 605 height 327
copy div "Hi Mackenzie, I’ve attached our response letter and the documents Ellen request…"
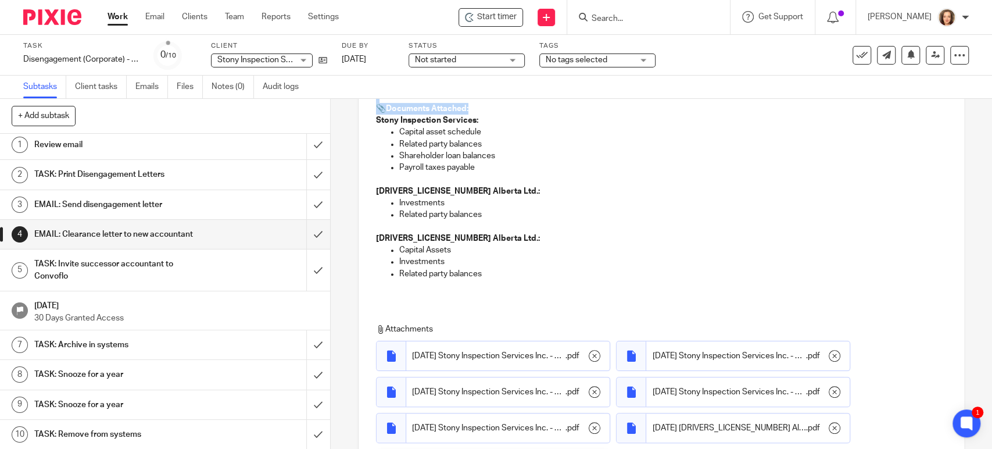
scroll to position [241, 0]
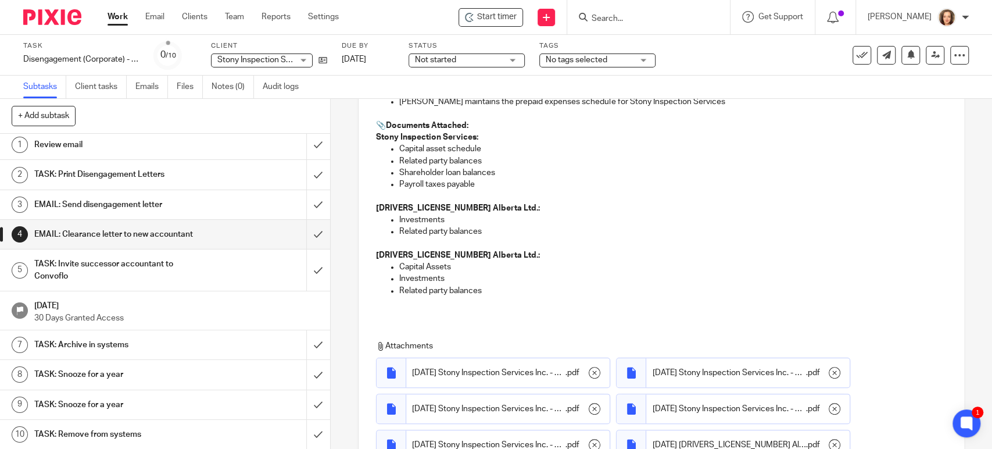
click at [397, 308] on div "Hi Mackenzie, I’ve attached our response letter and the documents Ellen request…" at bounding box center [661, 153] width 605 height 327
click at [388, 310] on div "Hi Mackenzie, I’ve attached our response letter and the documents Ellen request…" at bounding box center [661, 153] width 605 height 327
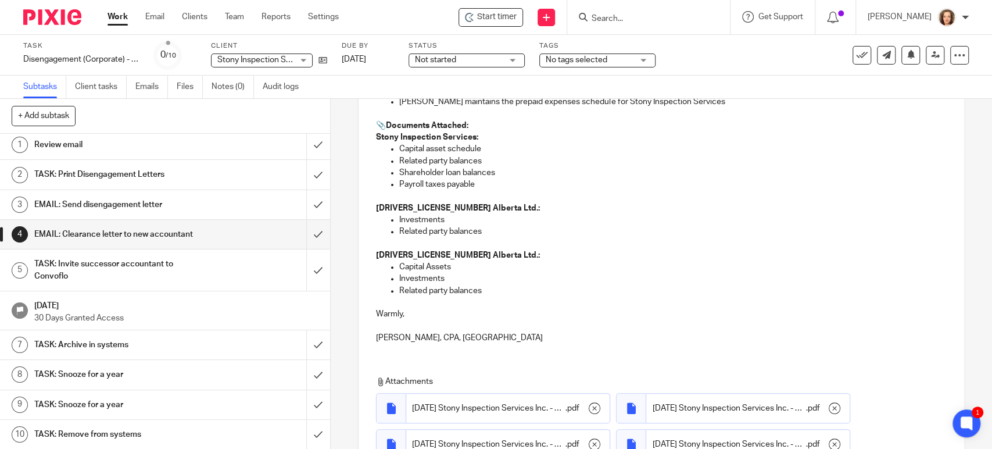
click at [512, 293] on p "Related party balances" at bounding box center [672, 291] width 547 height 12
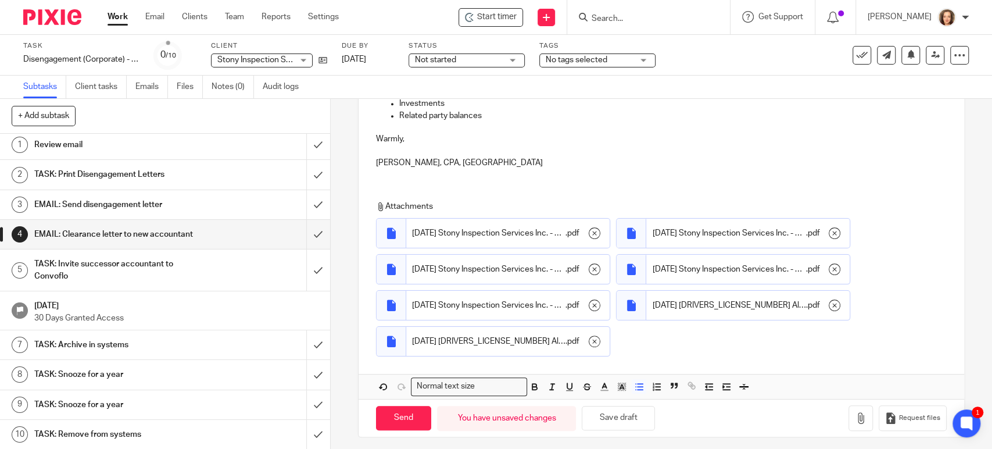
scroll to position [421, 0]
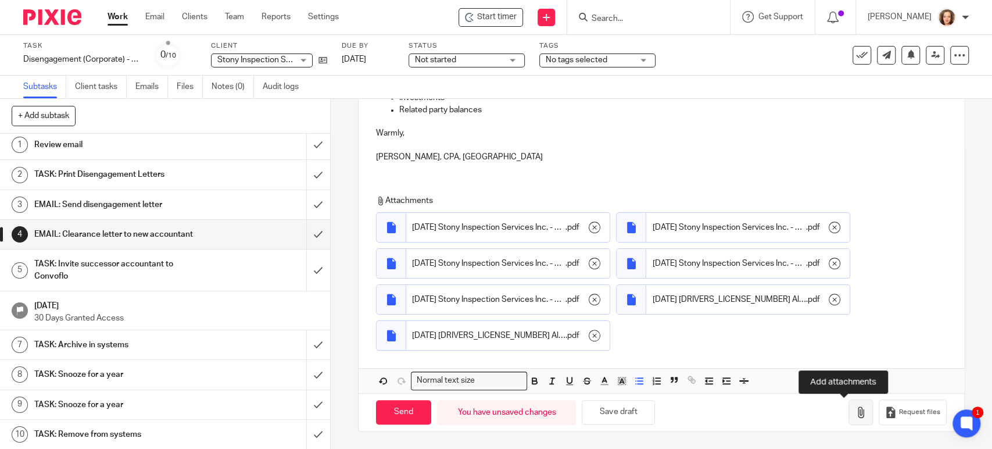
click at [855, 410] on icon "button" at bounding box center [861, 412] width 12 height 12
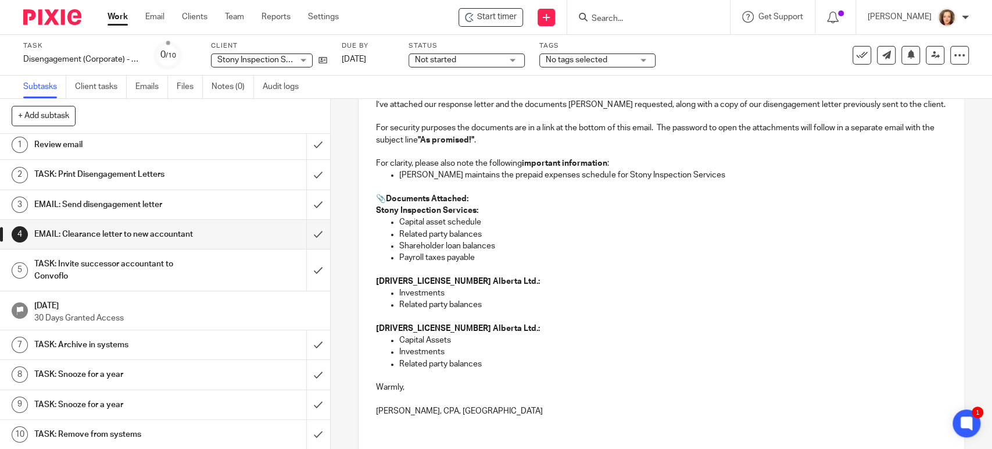
scroll to position [142, 0]
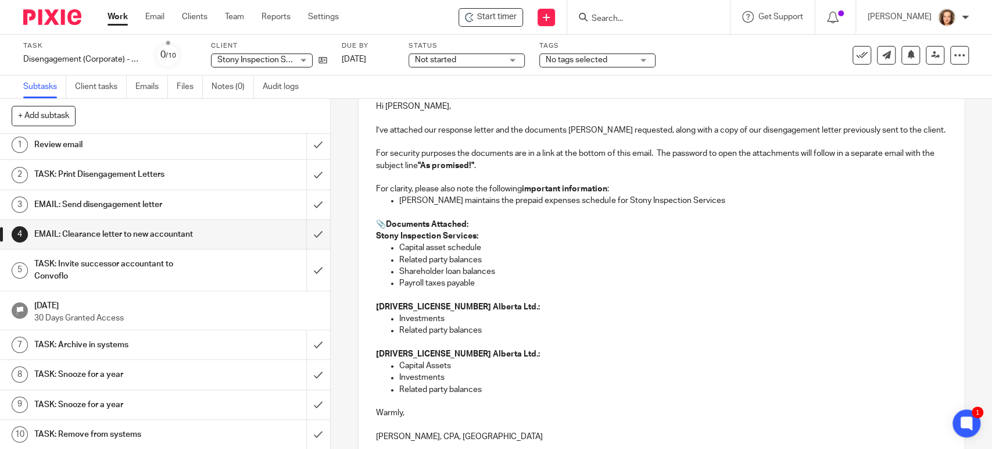
click at [686, 202] on p "Jana maintains the prepaid expenses schedule for Stony Inspection Services" at bounding box center [672, 201] width 547 height 12
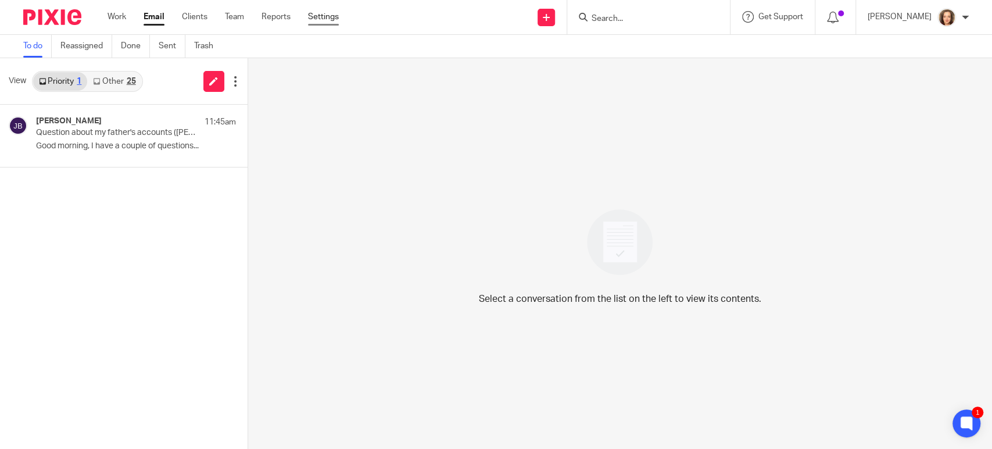
click at [326, 16] on link "Settings" at bounding box center [323, 17] width 31 height 12
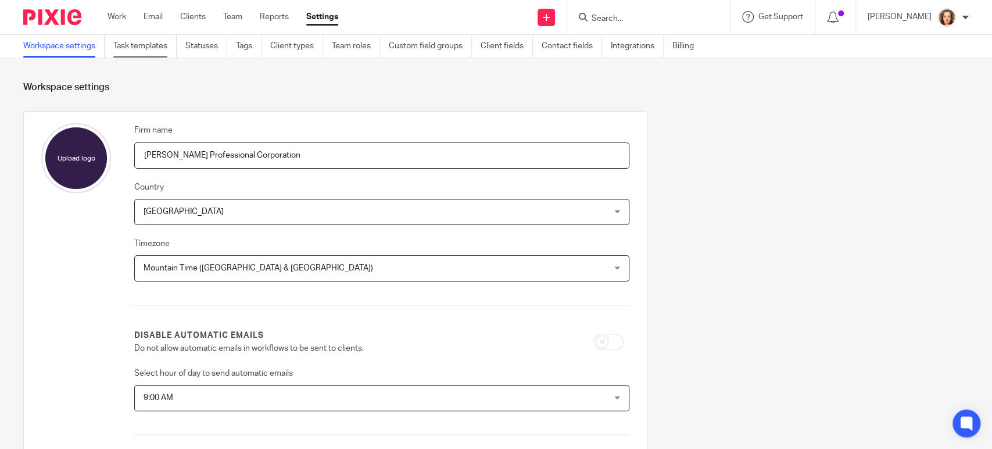
click at [158, 42] on link "Task templates" at bounding box center [144, 46] width 63 height 23
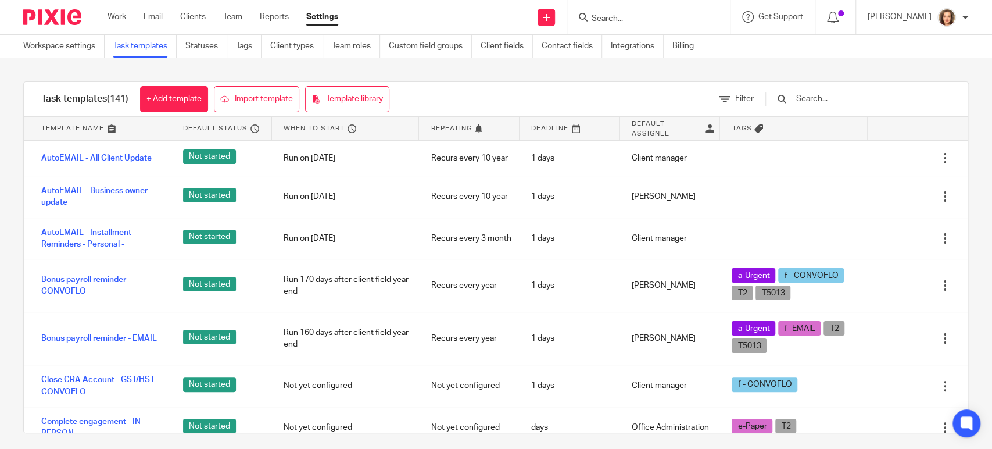
click at [837, 101] on input "text" at bounding box center [862, 98] width 135 height 13
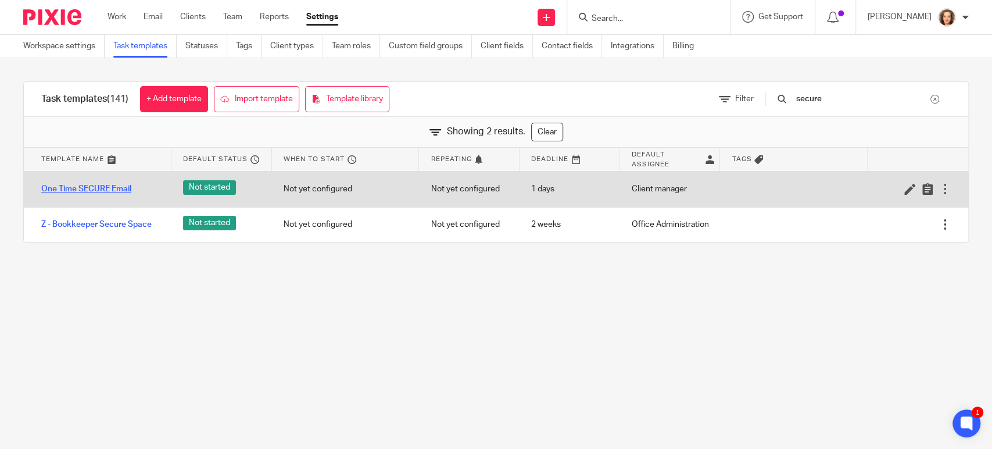
type input "secure"
click at [85, 189] on link "One Time SECURE Email" at bounding box center [86, 189] width 90 height 12
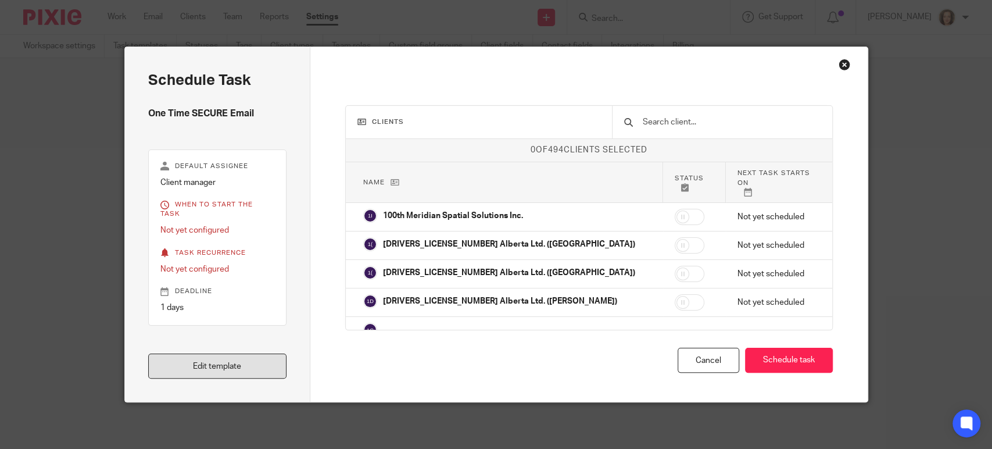
click at [213, 367] on link "Edit template" at bounding box center [217, 365] width 139 height 25
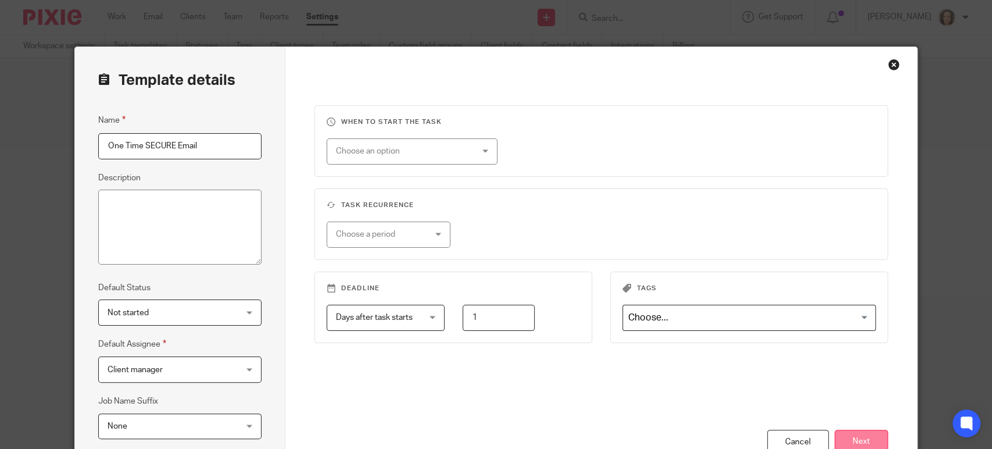
click at [860, 434] on button "Next" at bounding box center [860, 441] width 53 height 25
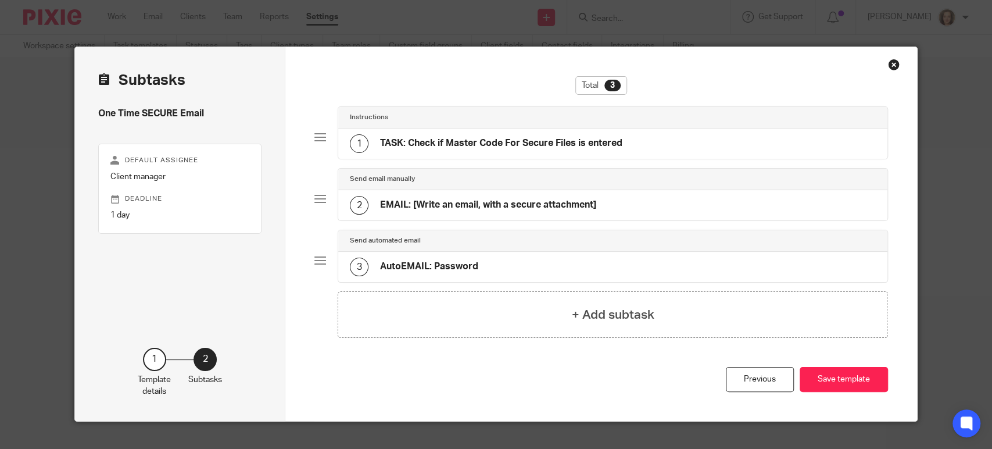
click at [488, 264] on div "3 AutoEMAIL: Password" at bounding box center [612, 267] width 549 height 30
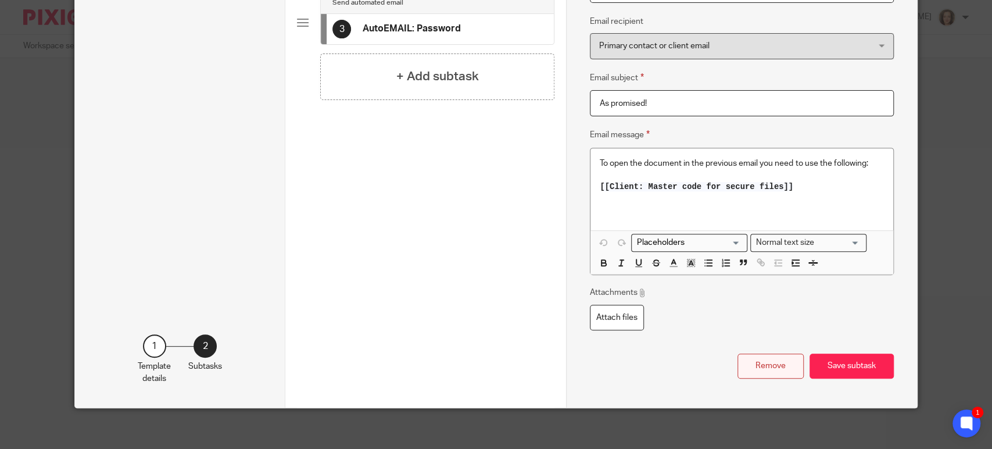
scroll to position [256, 0]
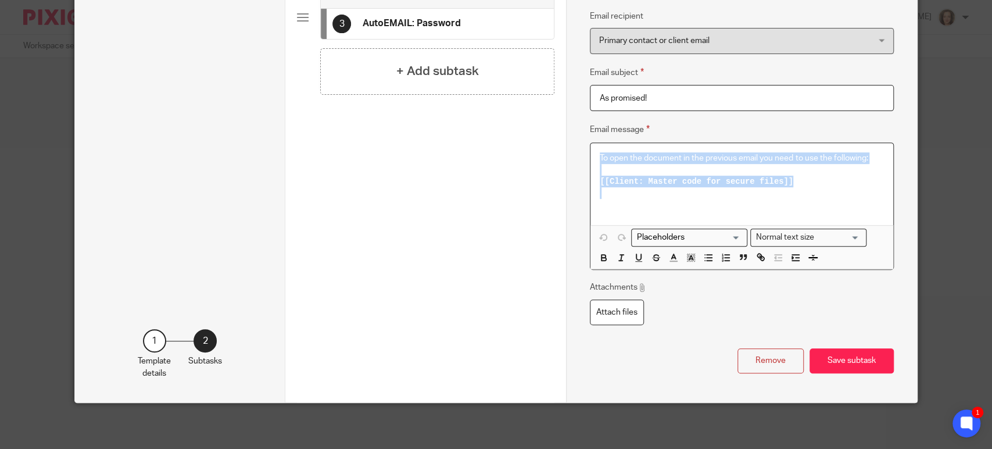
drag, startPoint x: 800, startPoint y: 206, endPoint x: 499, endPoint y: 130, distance: 310.5
click at [499, 130] on div "Subtasks One Time SECURE Email Default assignee Client manager Deadline 1 day 1…" at bounding box center [496, 96] width 842 height 611
copy div "To open the document in the previous email you need to use the following: [[Cli…"
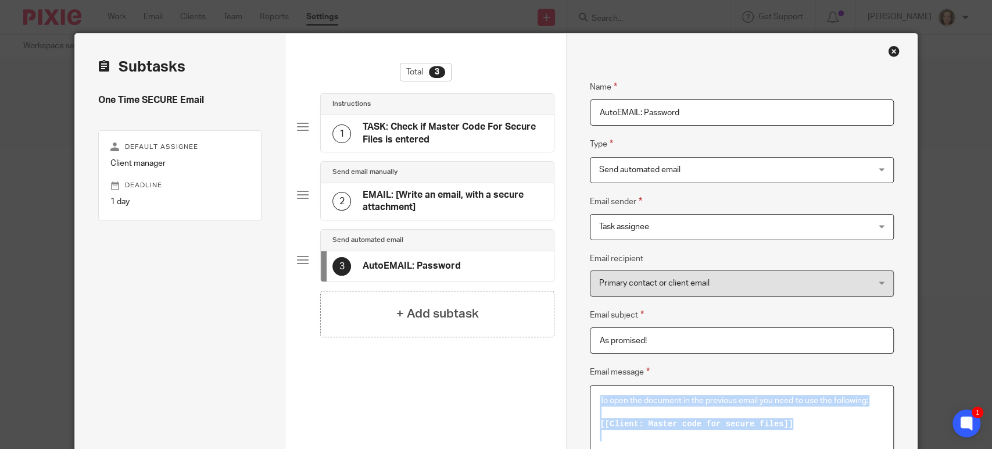
scroll to position [0, 0]
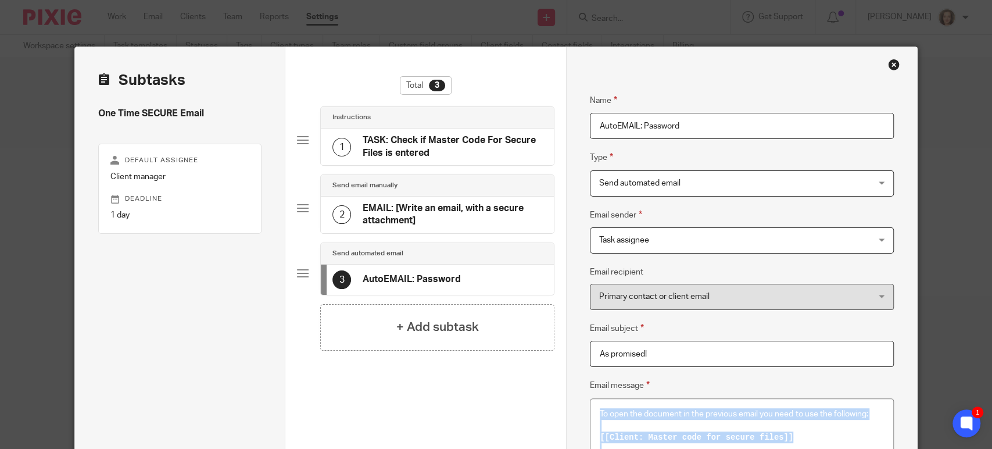
click at [888, 64] on div "Close this dialog window" at bounding box center [894, 65] width 12 height 12
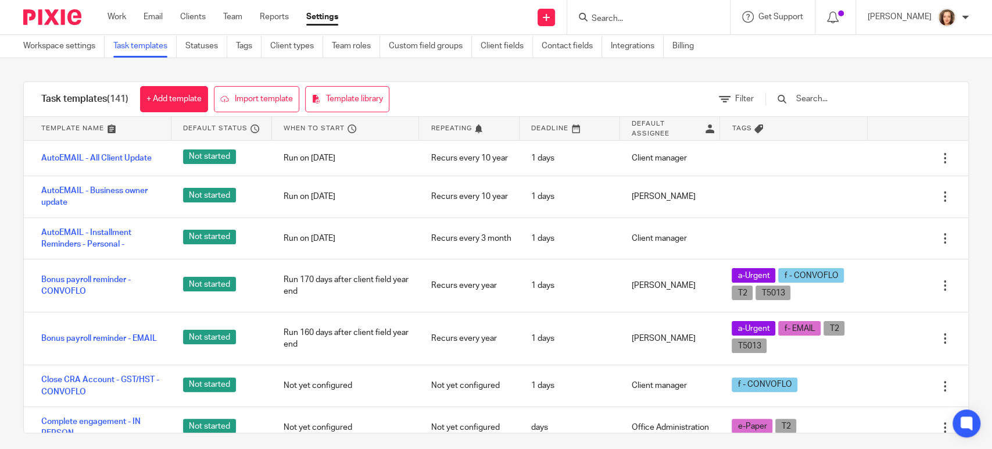
click at [832, 104] on input "text" at bounding box center [862, 98] width 135 height 13
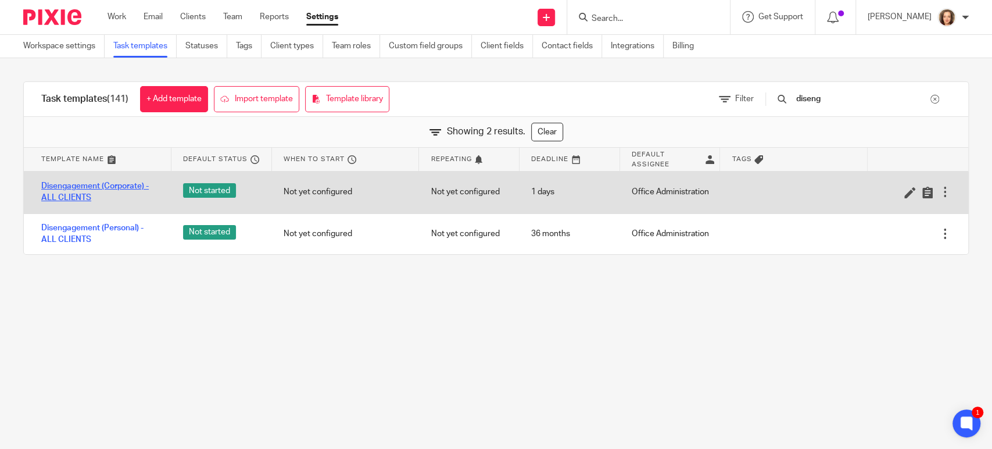
type input "diseng"
click at [94, 191] on link "Disengagement (Corporate) - ALL CLIENTS" at bounding box center [100, 192] width 119 height 24
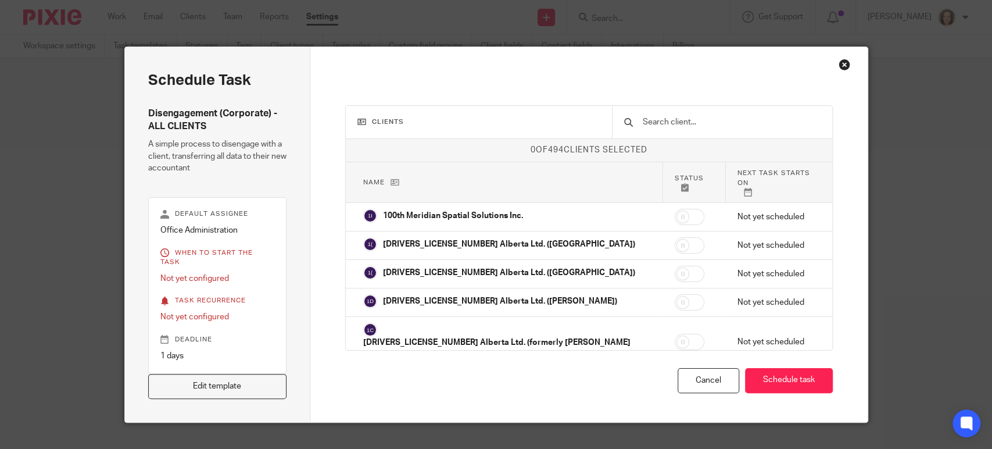
scroll to position [10, 0]
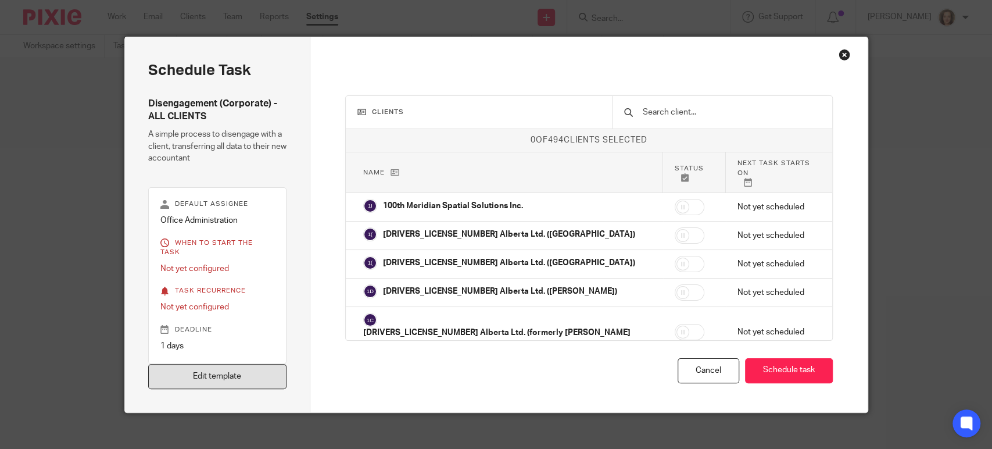
click at [235, 371] on link "Edit template" at bounding box center [217, 376] width 139 height 25
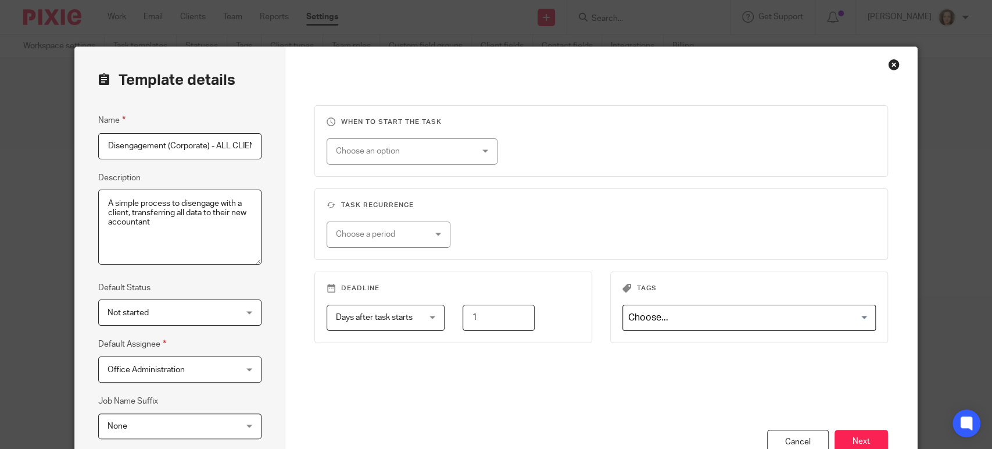
scroll to position [0, 13]
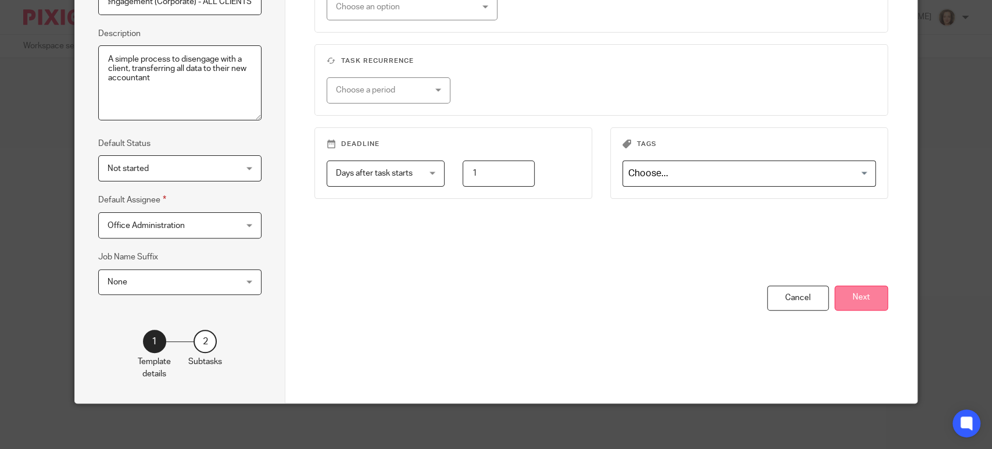
click at [853, 301] on button "Next" at bounding box center [860, 297] width 53 height 25
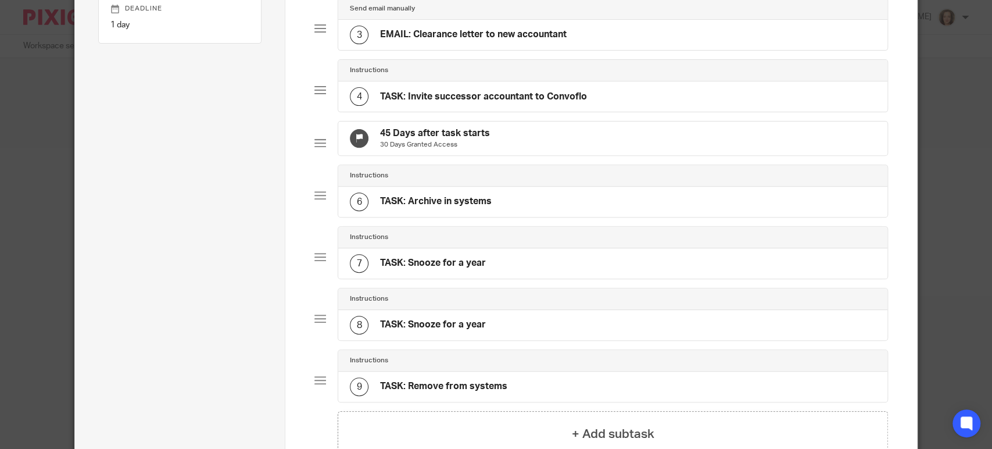
scroll to position [378, 0]
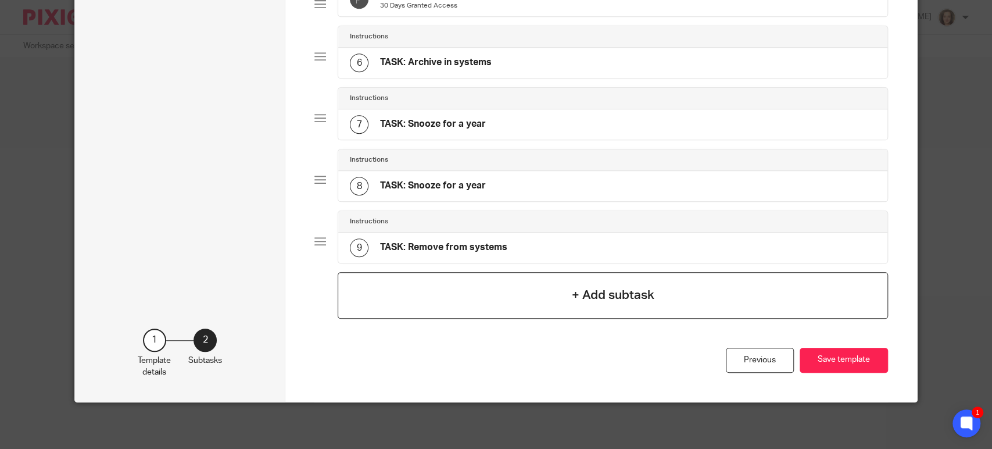
click at [561, 295] on div "+ Add subtask" at bounding box center [613, 295] width 550 height 46
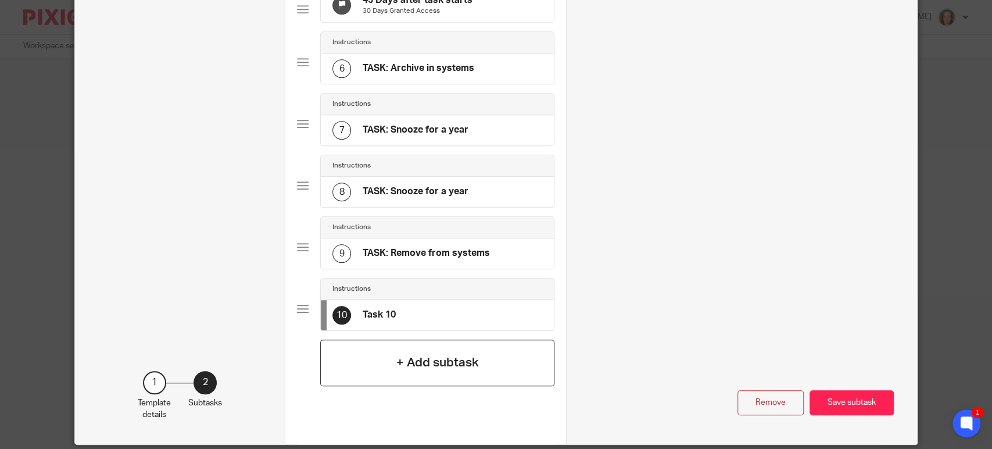
scroll to position [0, 0]
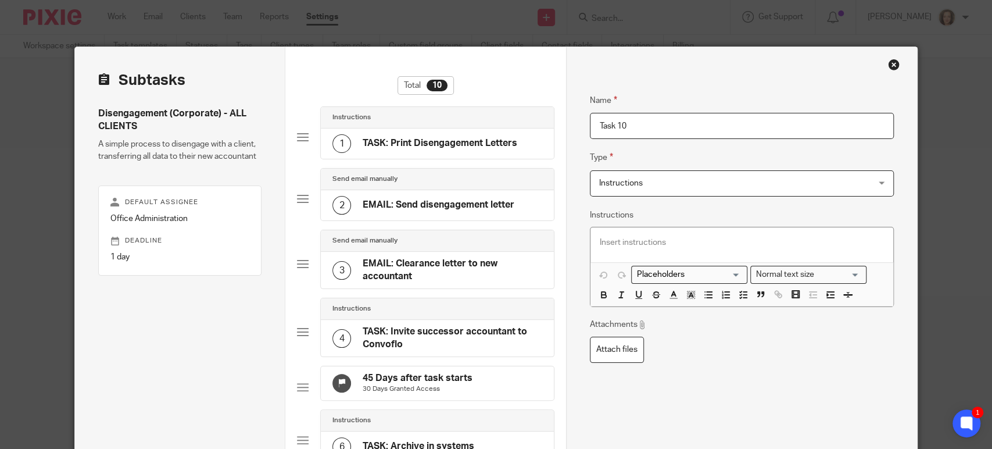
click at [639, 180] on span "Instructions" at bounding box center [716, 183] width 235 height 24
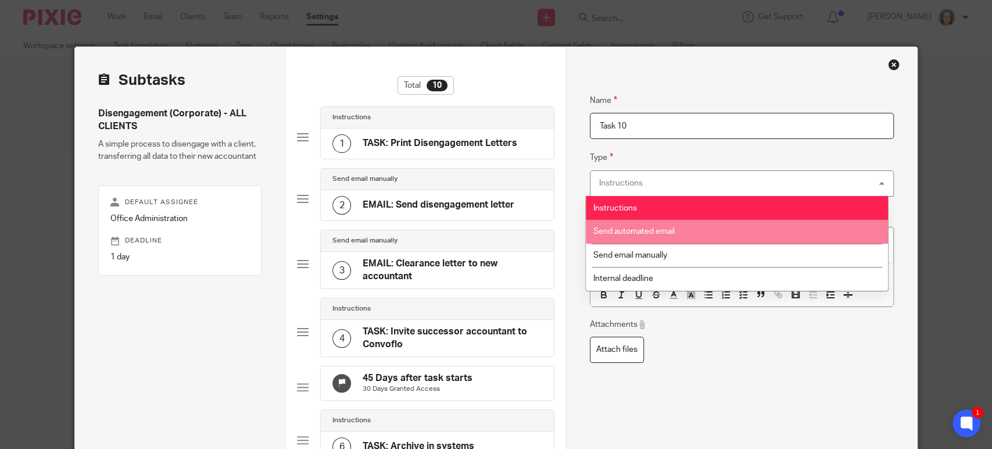
click at [639, 231] on span "Send automated email" at bounding box center [633, 231] width 81 height 8
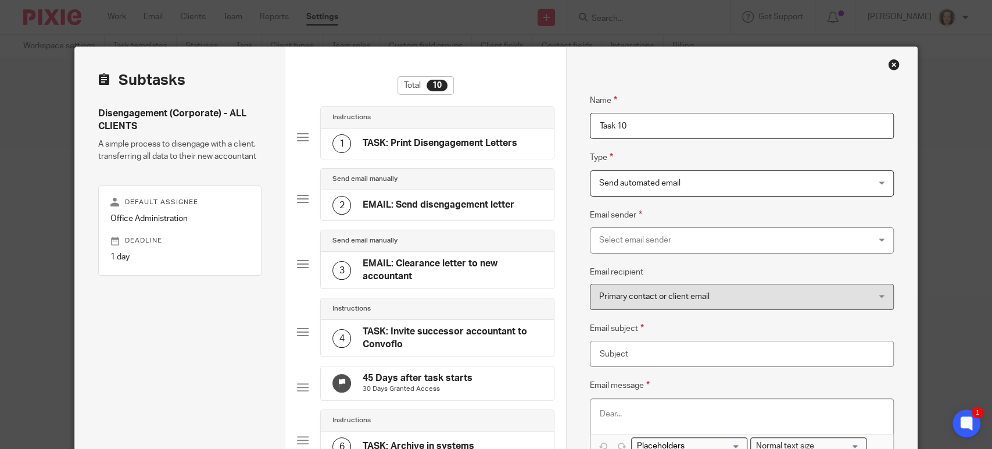
click at [609, 413] on p at bounding box center [742, 414] width 284 height 12
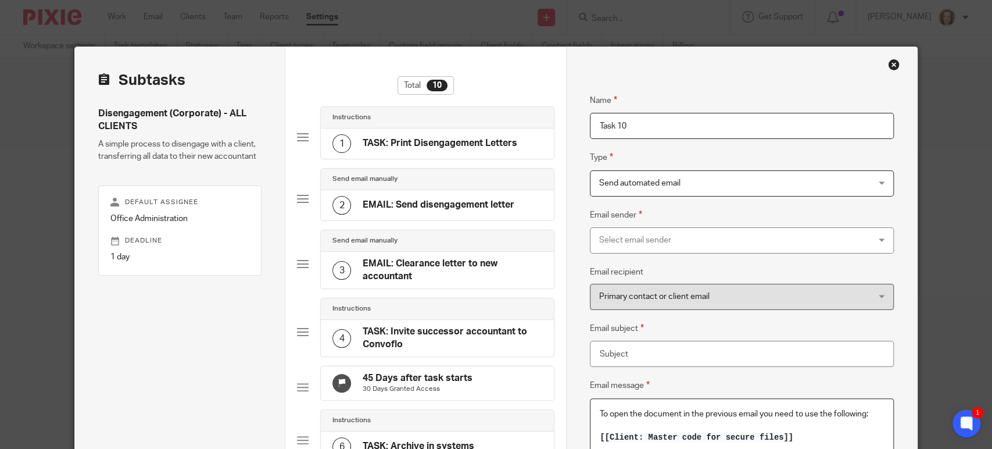
scroll to position [7, 0]
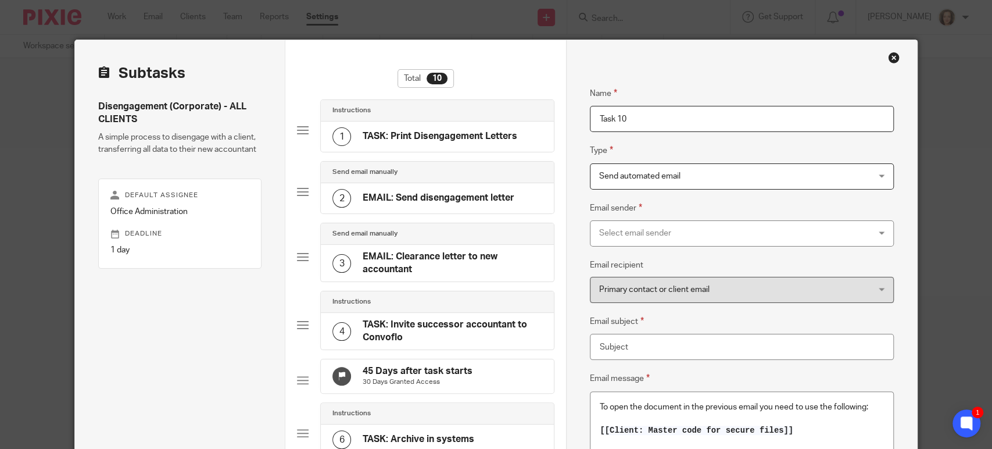
drag, startPoint x: 646, startPoint y: 119, endPoint x: 392, endPoint y: 130, distance: 254.7
click at [394, 130] on div "Subtasks Disengagement (Corporate) - ALL CLIENTS A simple process to disengage …" at bounding box center [496, 427] width 842 height 775
type input "AutoEMAIL: Password"
click at [609, 342] on input "Email subject" at bounding box center [742, 347] width 304 height 26
type input "As promised!"
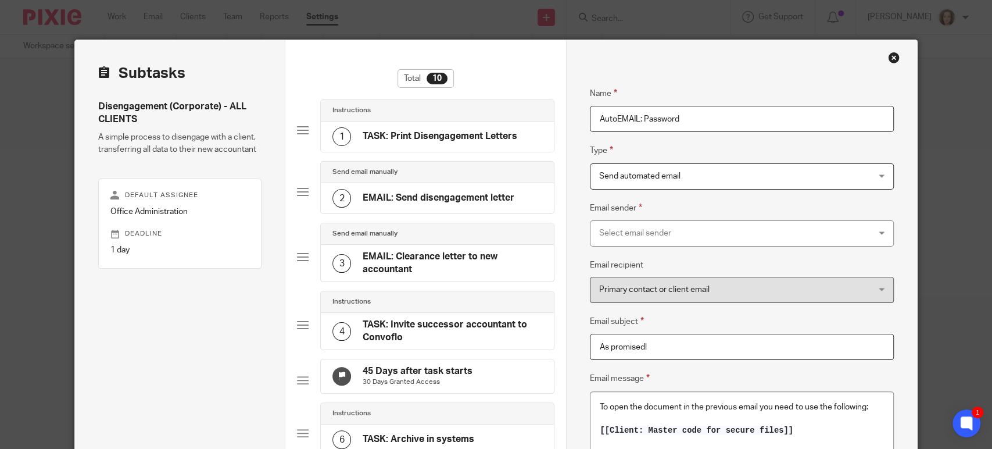
click at [449, 198] on h4 "EMAIL: Send disengagement letter" at bounding box center [439, 198] width 152 height 12
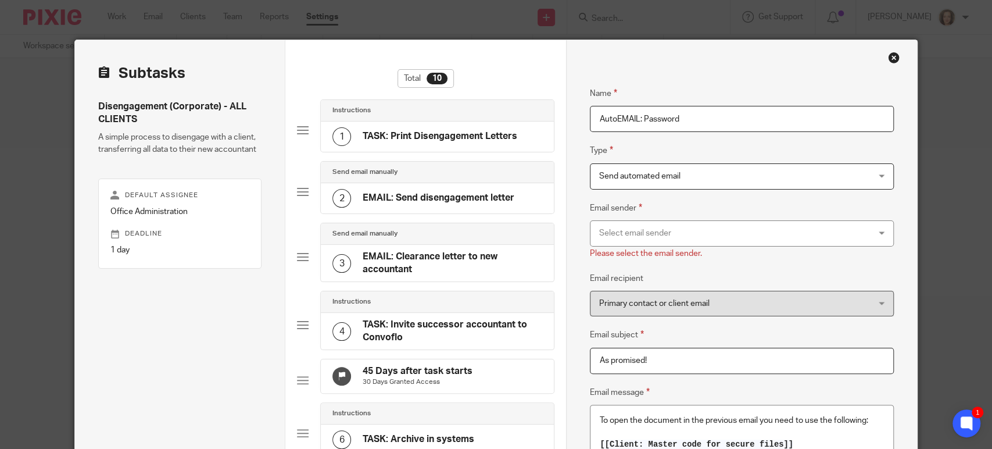
click at [627, 228] on div "Select email sender" at bounding box center [716, 233] width 235 height 24
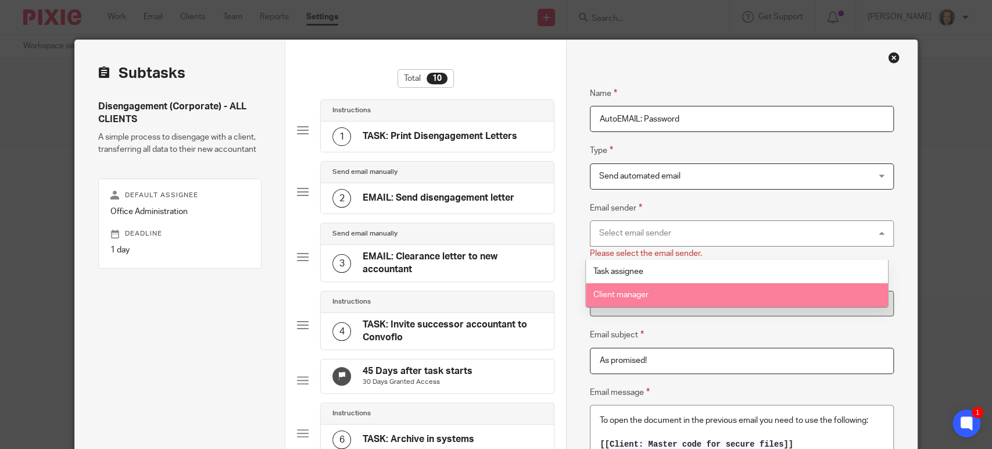
click at [626, 292] on span "Client manager" at bounding box center [620, 295] width 55 height 8
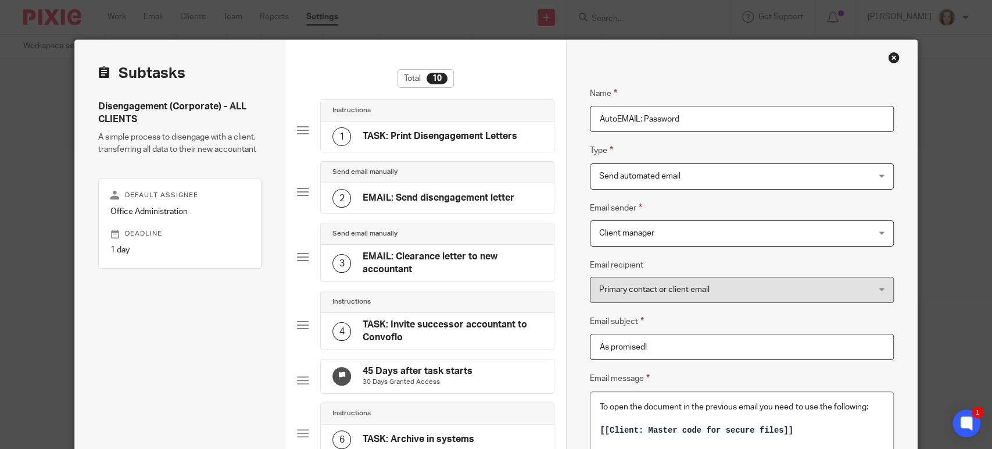
click at [623, 292] on span "Primary contact or client email" at bounding box center [654, 289] width 110 height 8
click at [643, 233] on span "Client manager" at bounding box center [626, 233] width 55 height 8
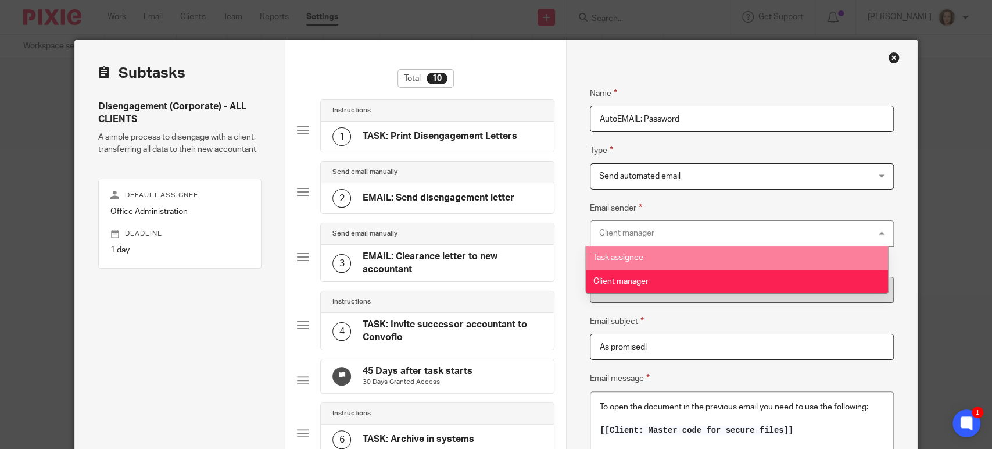
click at [625, 257] on span "Task assignee" at bounding box center [618, 257] width 50 height 8
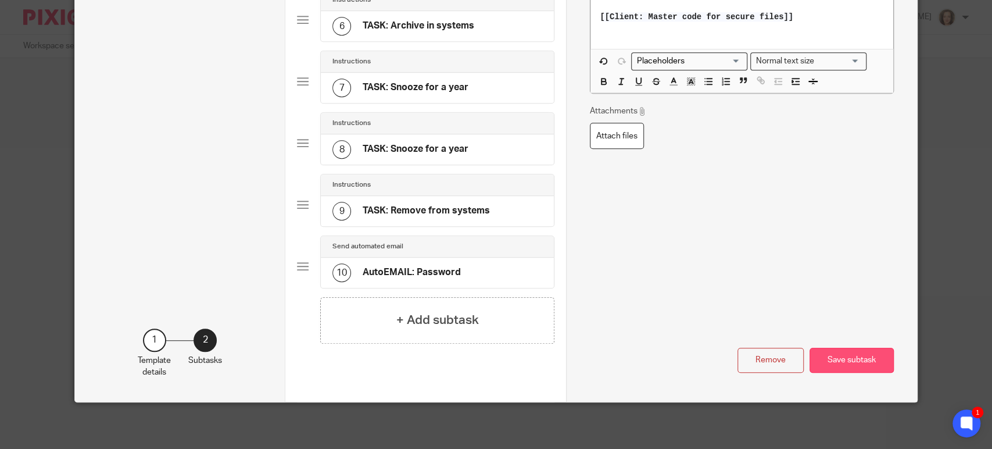
scroll to position [427, 0]
click at [844, 355] on button "Save subtask" at bounding box center [851, 359] width 84 height 25
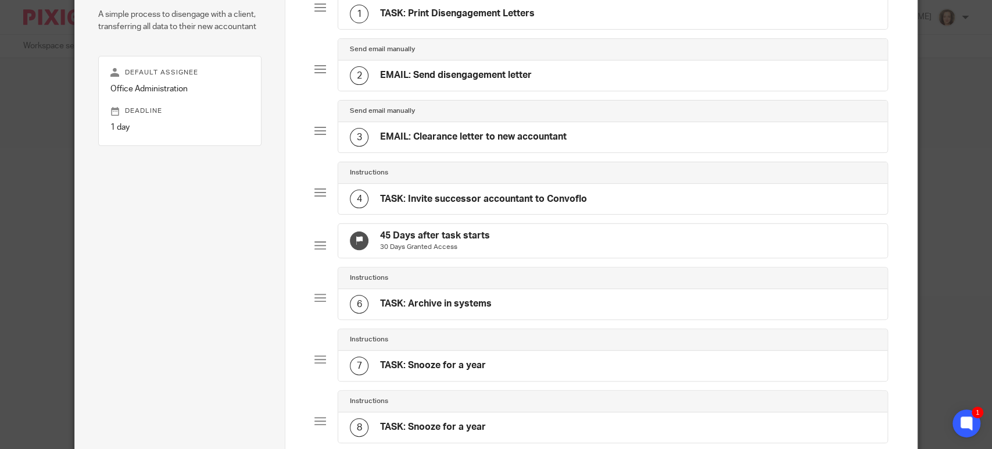
scroll to position [104, 0]
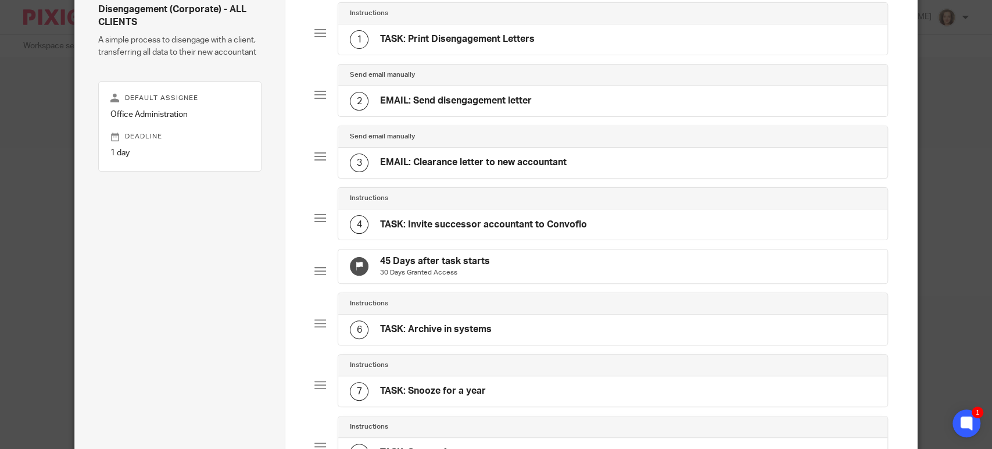
click at [465, 100] on h4 "EMAIL: Send disengagement letter" at bounding box center [456, 101] width 152 height 12
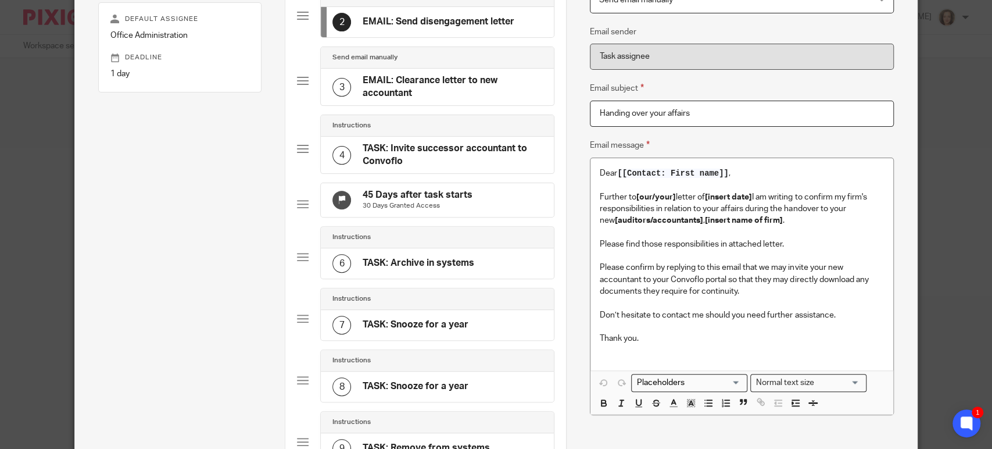
scroll to position [185, 0]
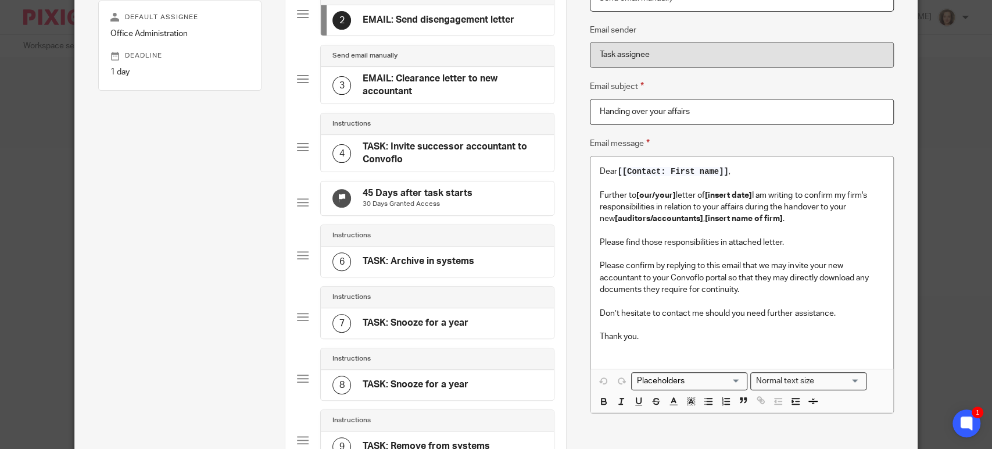
drag, startPoint x: 679, startPoint y: 311, endPoint x: 679, endPoint y: 304, distance: 7.0
click at [679, 311] on p "Don’t hesitate to contact me should you need further assistance." at bounding box center [742, 313] width 284 height 12
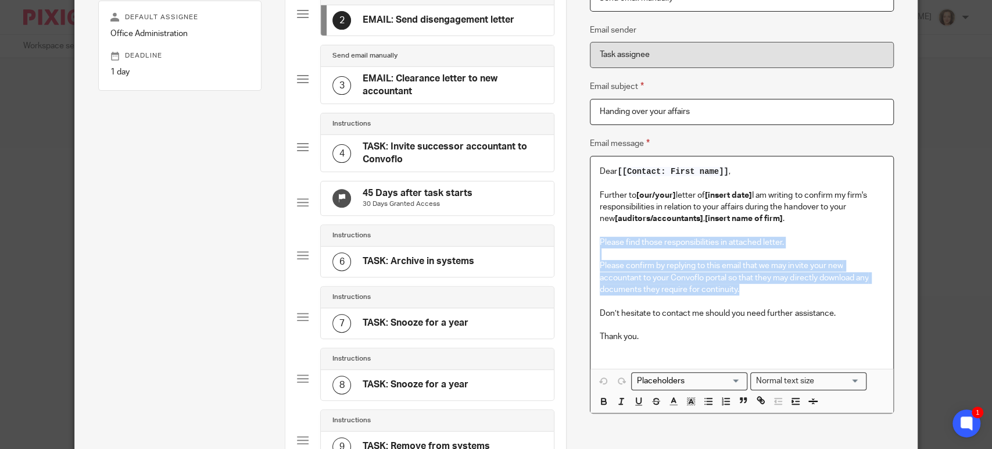
drag, startPoint x: 741, startPoint y: 291, endPoint x: 590, endPoint y: 242, distance: 158.8
click at [590, 242] on div "Dear [[Contact: First name]] , Further to [our/your] letter of [insert date] I …" at bounding box center [741, 262] width 303 height 212
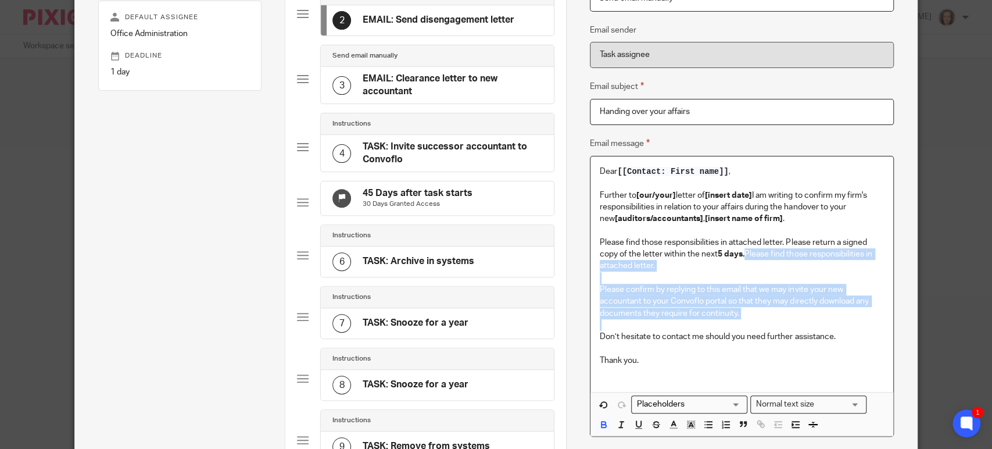
click at [766, 320] on p at bounding box center [742, 325] width 284 height 12
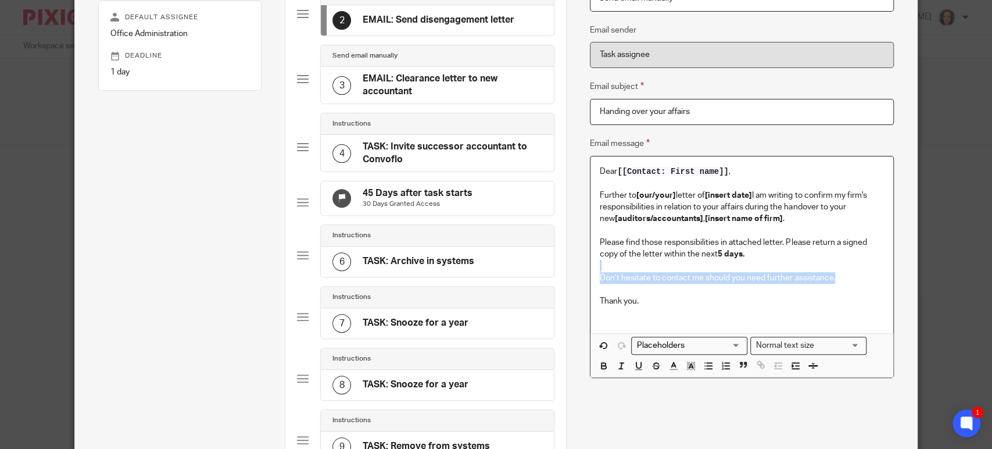
click at [841, 274] on p "Don’t hesitate to contact me should you need further assistance." at bounding box center [742, 278] width 284 height 12
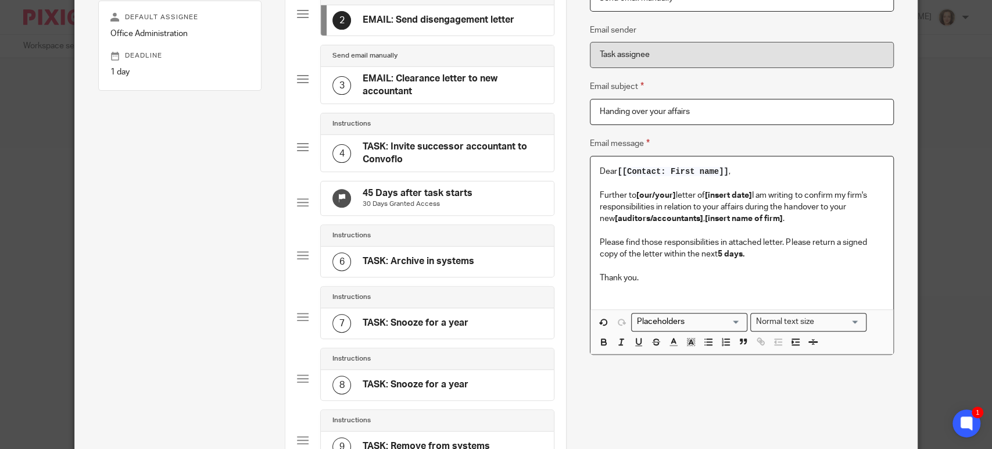
scroll to position [427, 0]
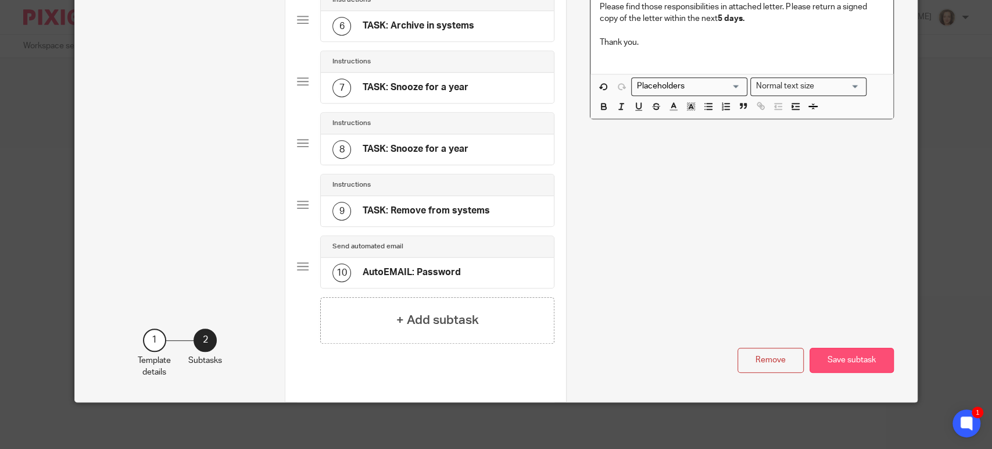
click at [833, 357] on button "Save subtask" at bounding box center [851, 359] width 84 height 25
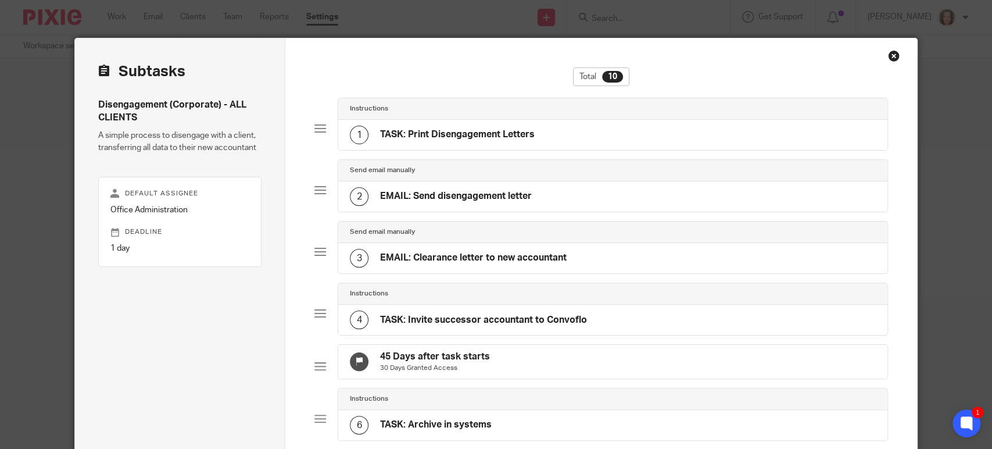
scroll to position [0, 0]
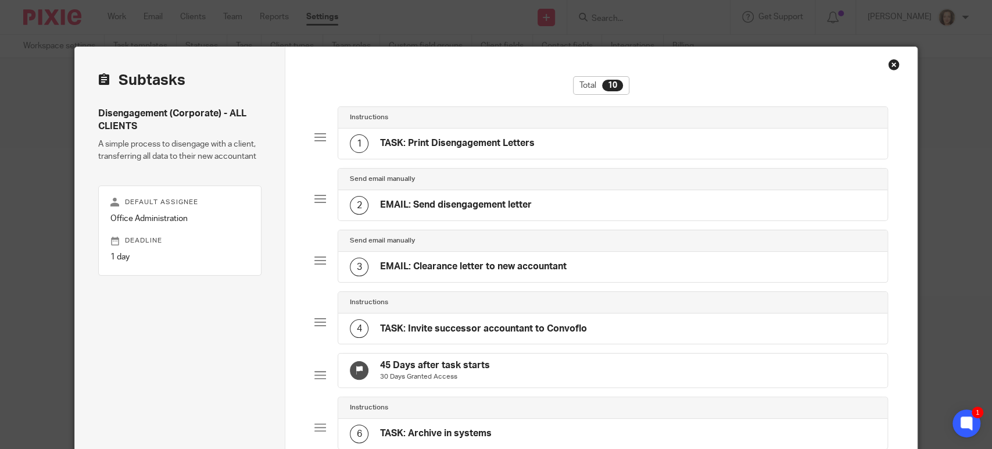
click at [482, 260] on h4 "EMAIL: Clearance letter to new accountant" at bounding box center [473, 266] width 187 height 12
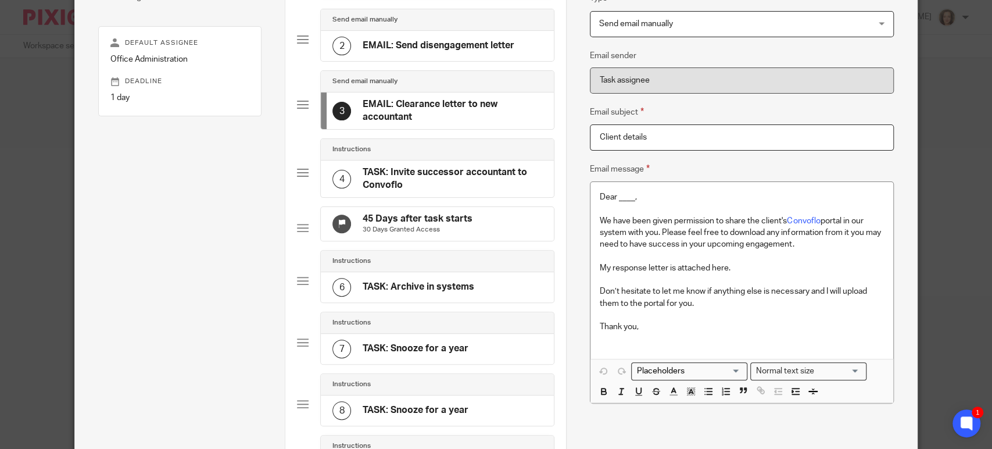
scroll to position [162, 0]
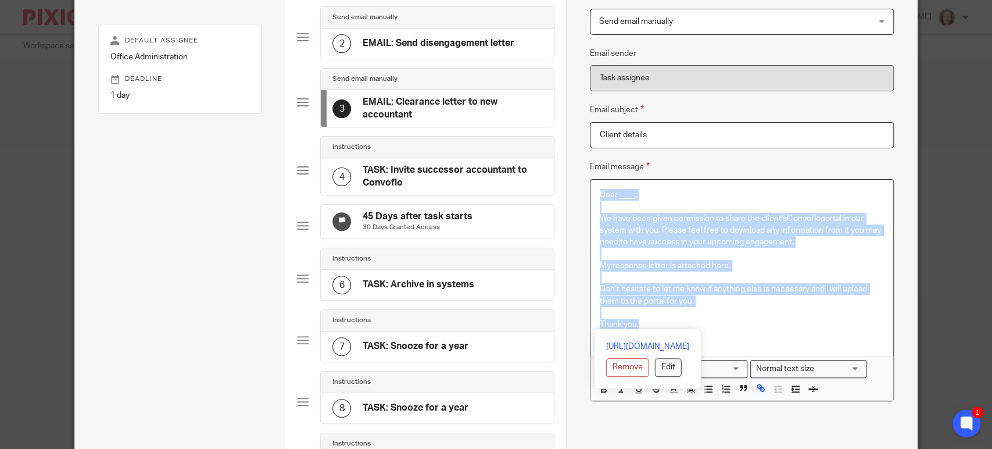
drag, startPoint x: 637, startPoint y: 320, endPoint x: 567, endPoint y: 180, distance: 156.4
click at [567, 180] on div "Name TASK: Print Disengagement Letters Type Instructions Instructions Instructi…" at bounding box center [741, 273] width 351 height 775
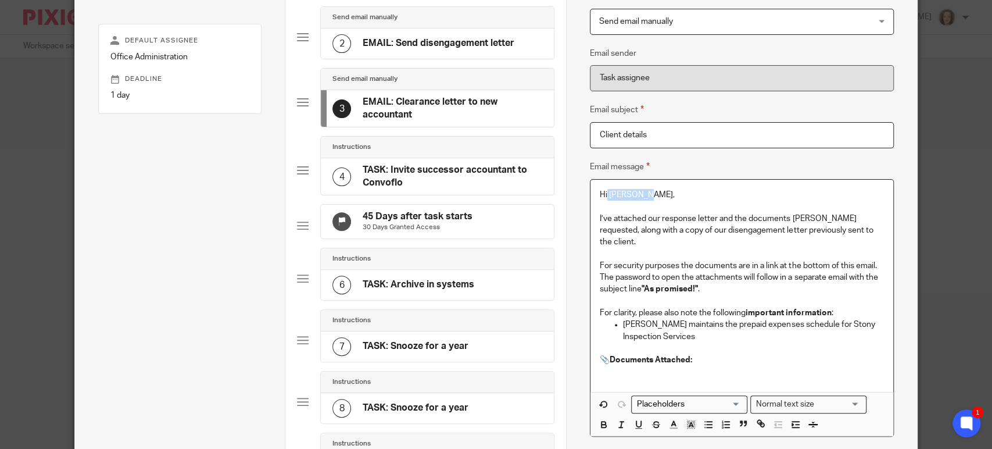
drag, startPoint x: 642, startPoint y: 194, endPoint x: 604, endPoint y: 192, distance: 37.8
click at [603, 192] on p "Hi Mackenzie," at bounding box center [742, 195] width 284 height 12
drag, startPoint x: 788, startPoint y: 216, endPoint x: 804, endPoint y: 215, distance: 16.3
click at [804, 215] on p "I’ve attached our response letter and the documents Ellen requested, along with…" at bounding box center [742, 230] width 284 height 35
click at [834, 218] on p "I’ve attached our response letter and the documents [new accounant] requested, …" at bounding box center [742, 230] width 284 height 35
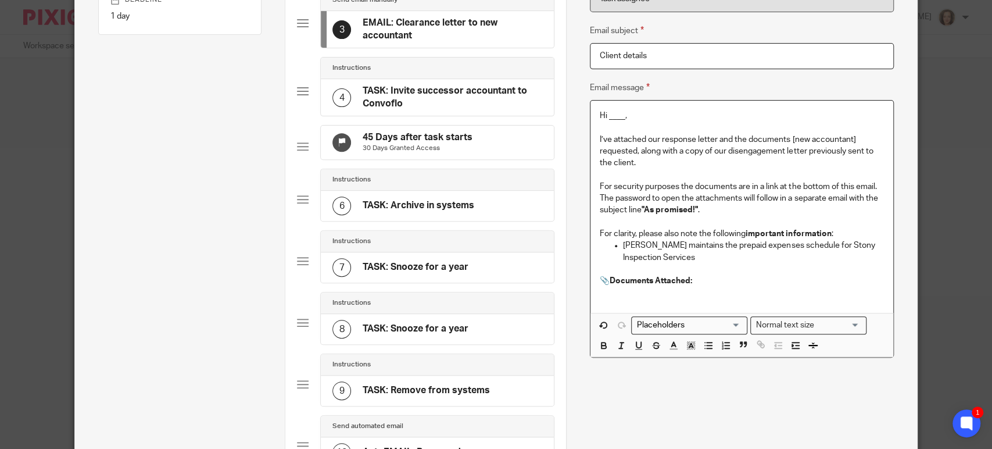
scroll to position [242, 0]
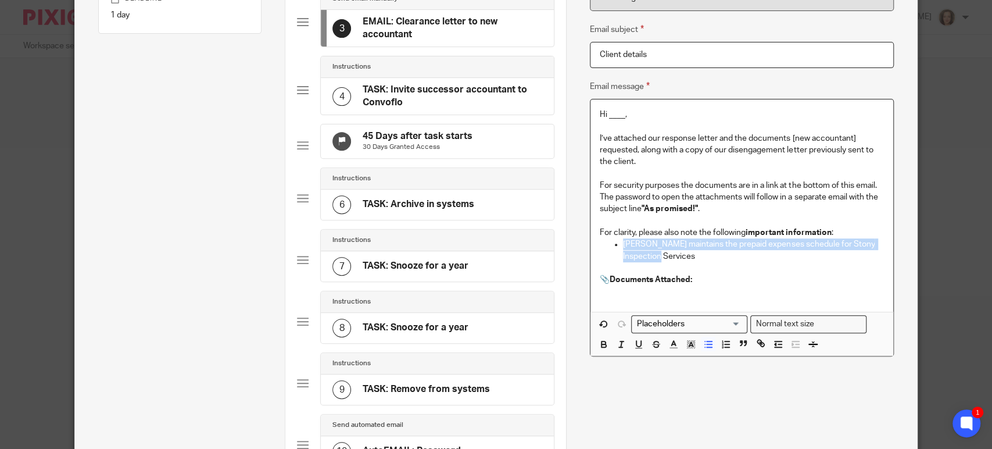
drag, startPoint x: 655, startPoint y: 255, endPoint x: 603, endPoint y: 248, distance: 52.8
click at [608, 245] on ul "Jana maintains the prepaid expenses schedule for Stony Inspection Services" at bounding box center [742, 250] width 284 height 24
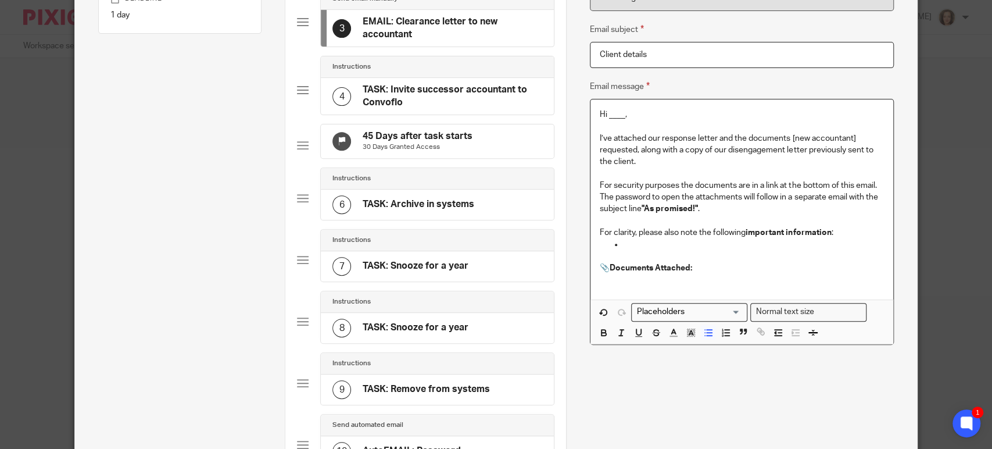
click at [741, 281] on p at bounding box center [742, 280] width 284 height 12
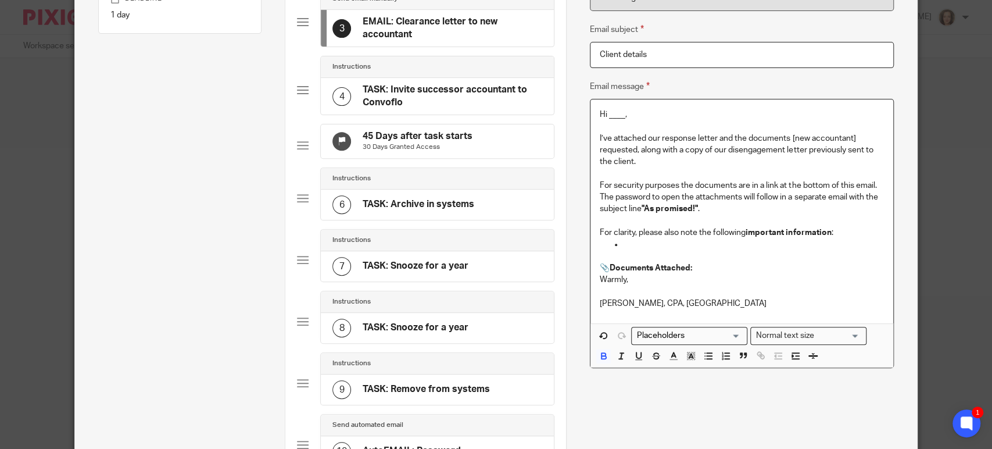
click at [697, 266] on p "📎 Documents Attached:" at bounding box center [742, 268] width 284 height 12
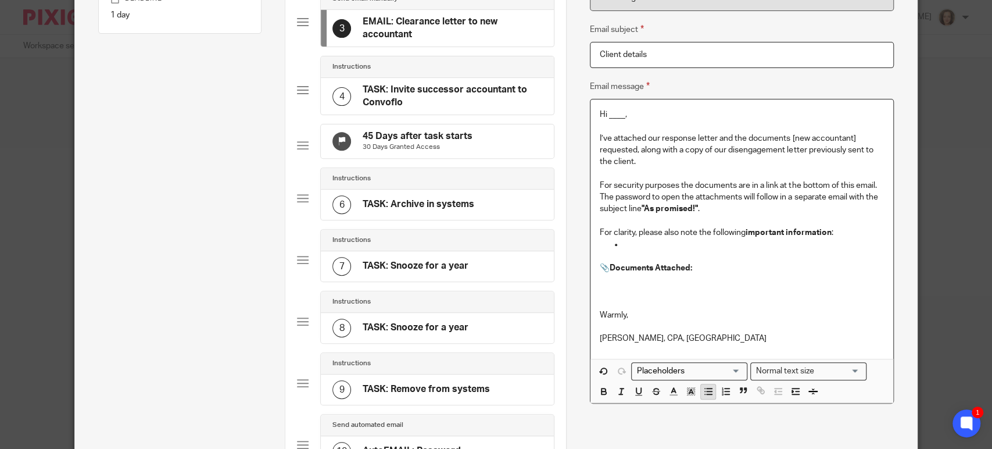
click at [703, 390] on icon "button" at bounding box center [708, 391] width 10 height 10
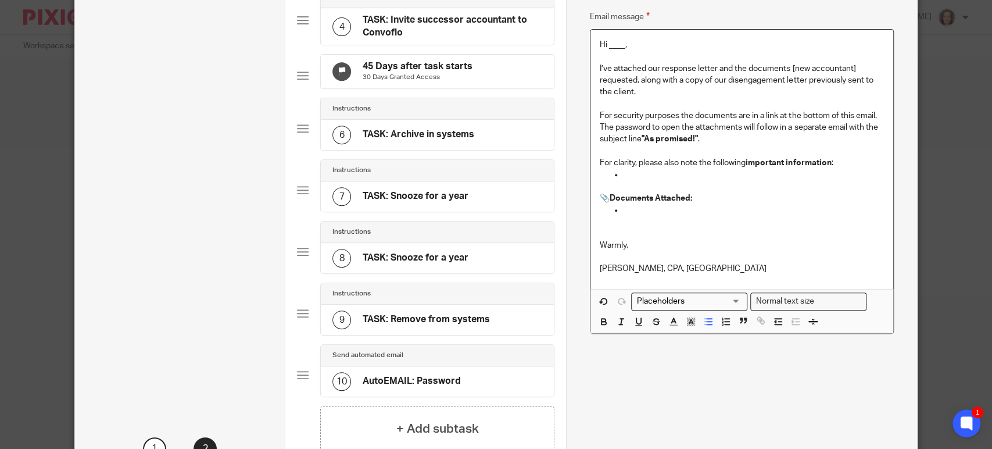
scroll to position [427, 0]
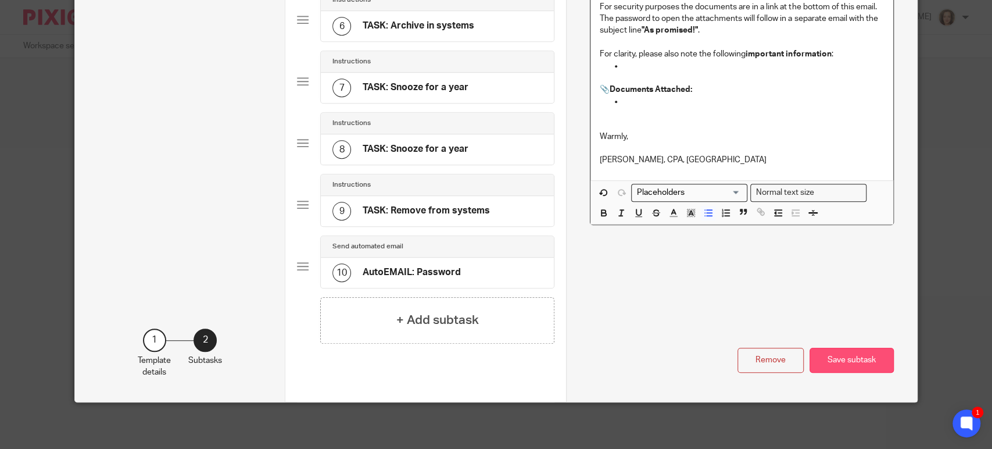
click at [846, 361] on button "Save subtask" at bounding box center [851, 359] width 84 height 25
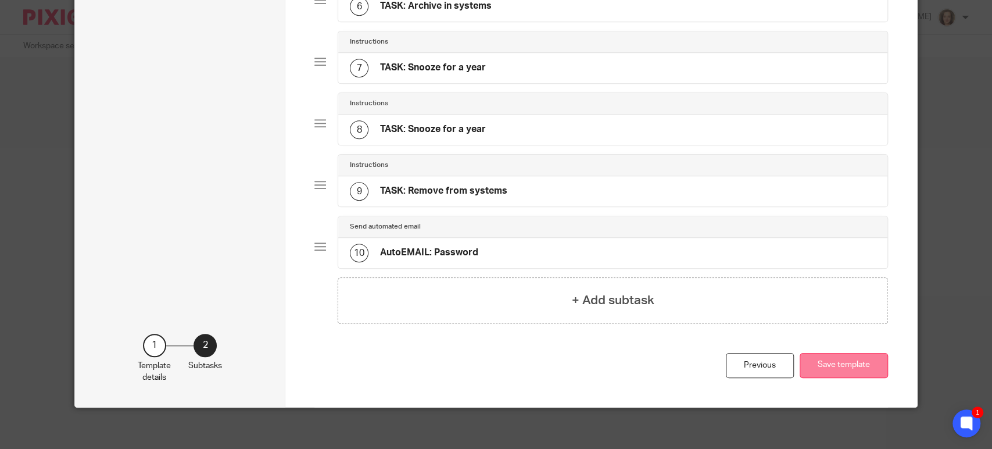
click at [832, 371] on button "Save template" at bounding box center [844, 365] width 88 height 25
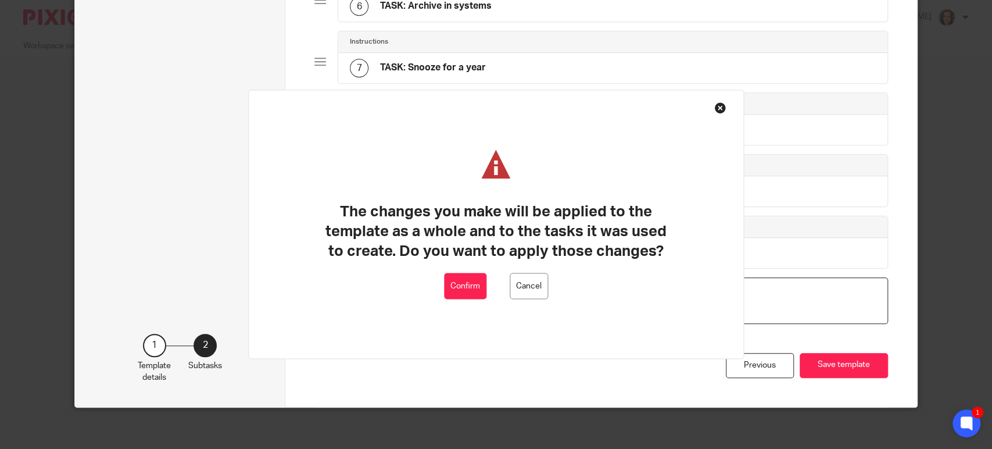
click at [464, 288] on button "Confirm" at bounding box center [465, 286] width 42 height 26
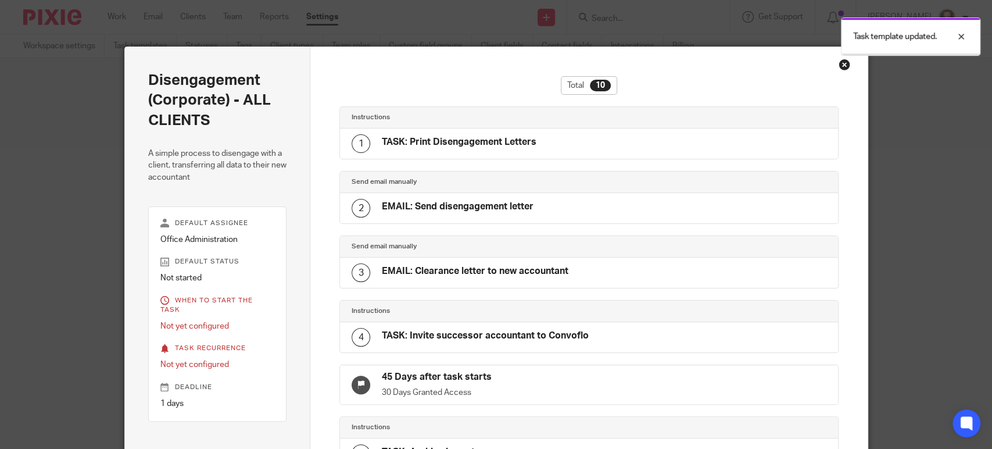
scroll to position [393, 0]
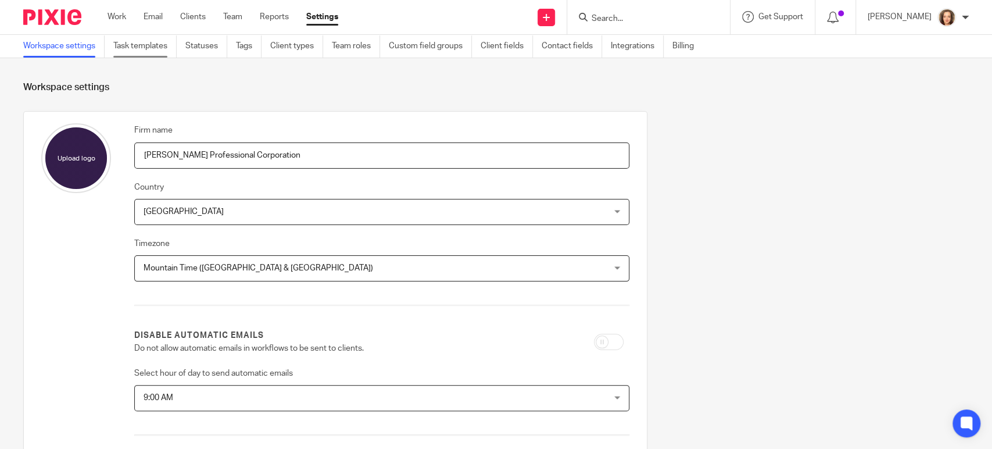
click at [155, 45] on link "Task templates" at bounding box center [144, 46] width 63 height 23
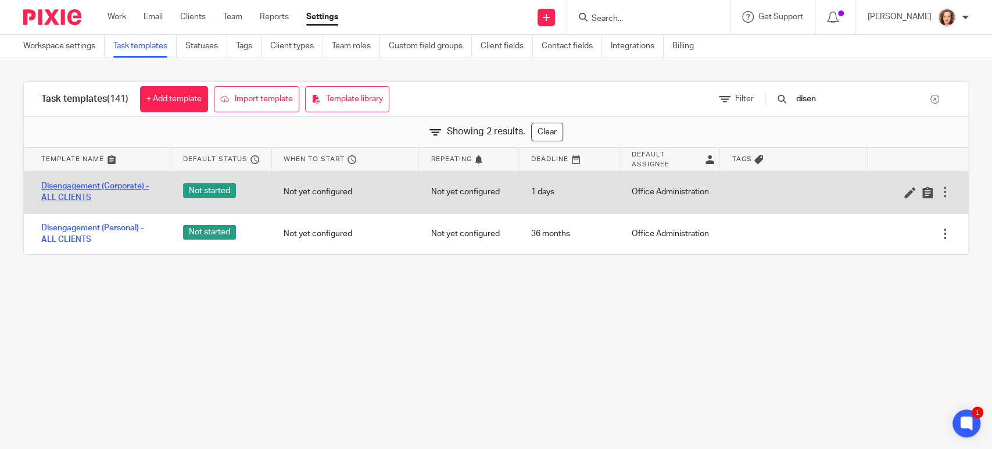
type input "disen"
click at [123, 188] on link "Disengagement (Corporate) - ALL CLIENTS" at bounding box center [100, 192] width 119 height 24
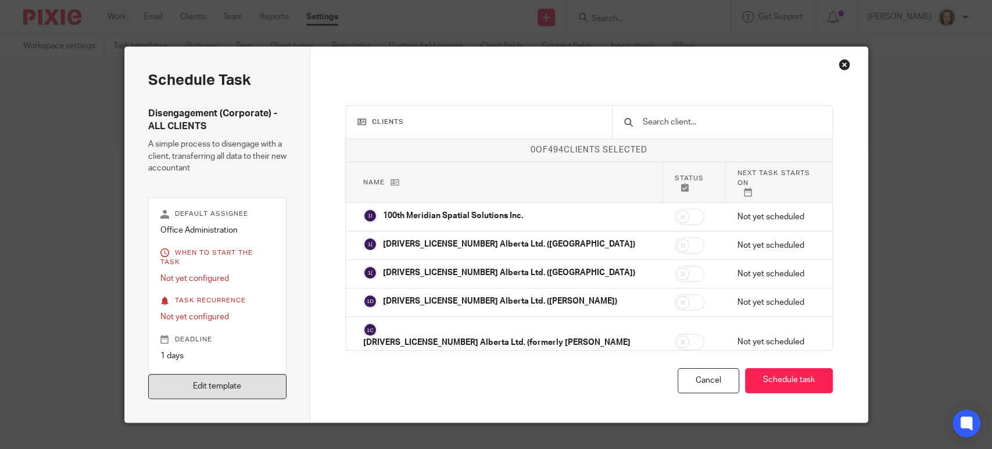
click at [223, 374] on link "Edit template" at bounding box center [217, 386] width 139 height 25
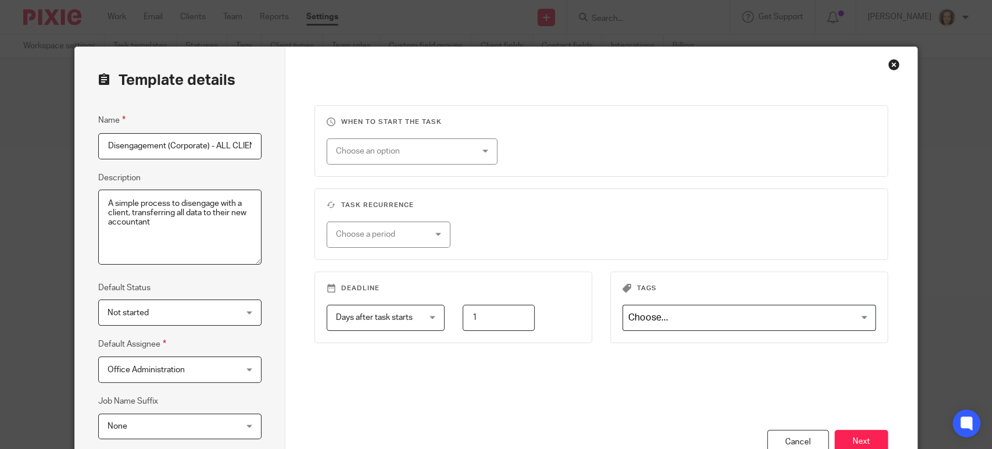
scroll to position [0, 13]
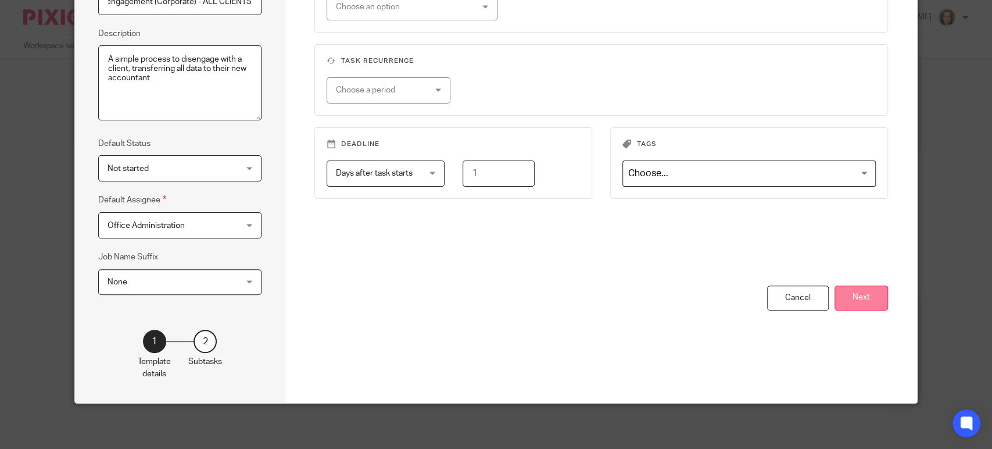
click at [846, 295] on button "Next" at bounding box center [860, 297] width 53 height 25
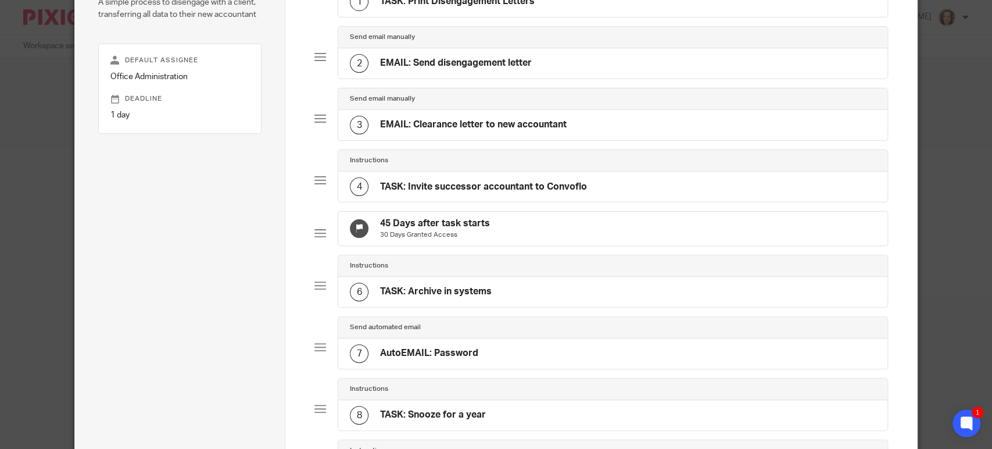
scroll to position [132, 0]
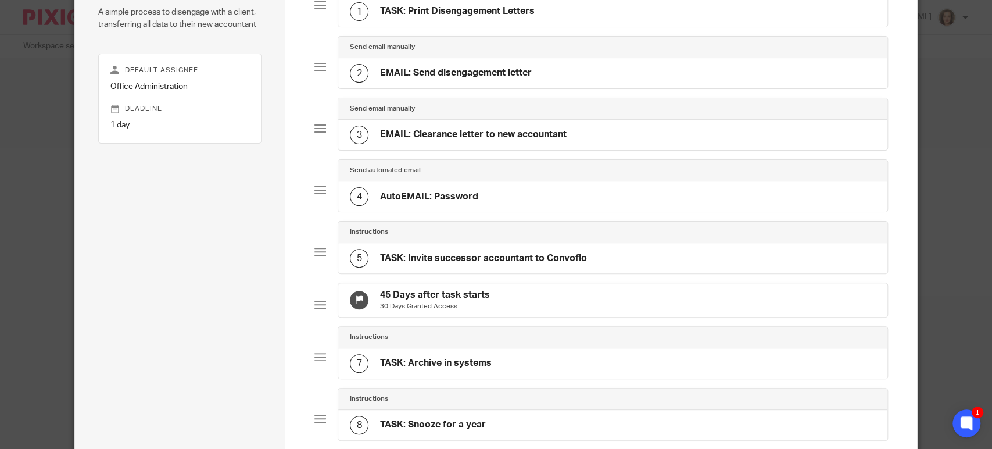
click at [408, 252] on h4 "TASK: Invite successor accountant to Convoflo" at bounding box center [483, 258] width 207 height 12
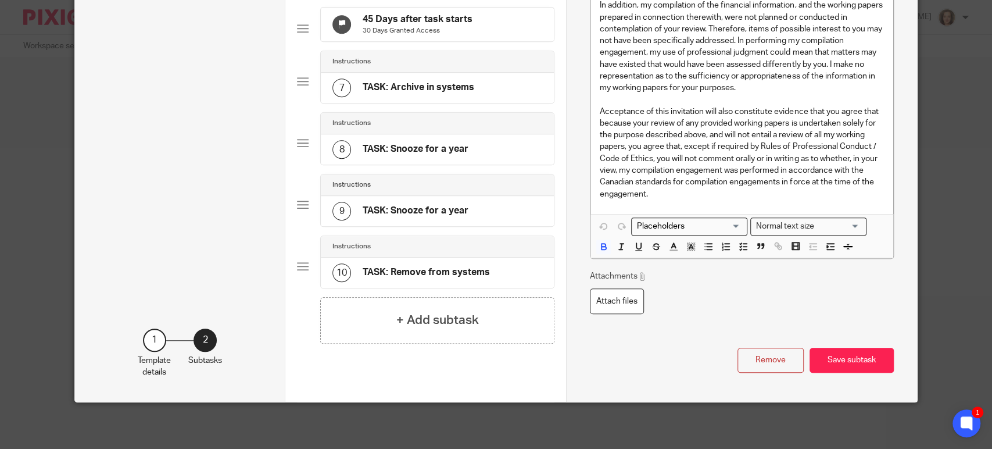
click at [767, 362] on button "Remove" at bounding box center [770, 359] width 66 height 25
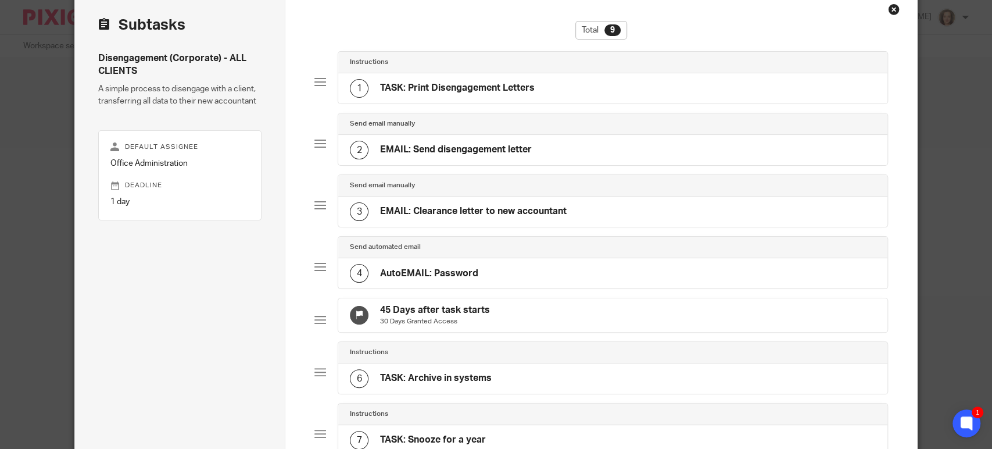
scroll to position [378, 0]
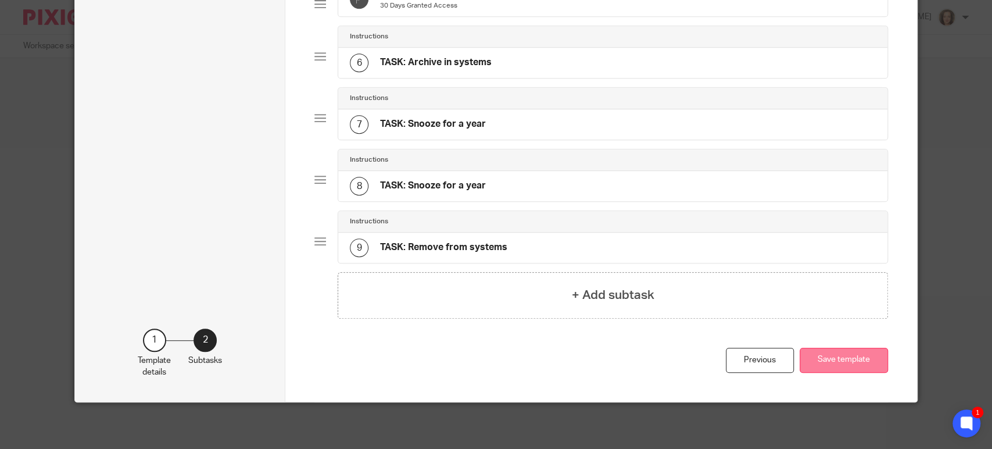
click at [831, 357] on button "Save template" at bounding box center [844, 359] width 88 height 25
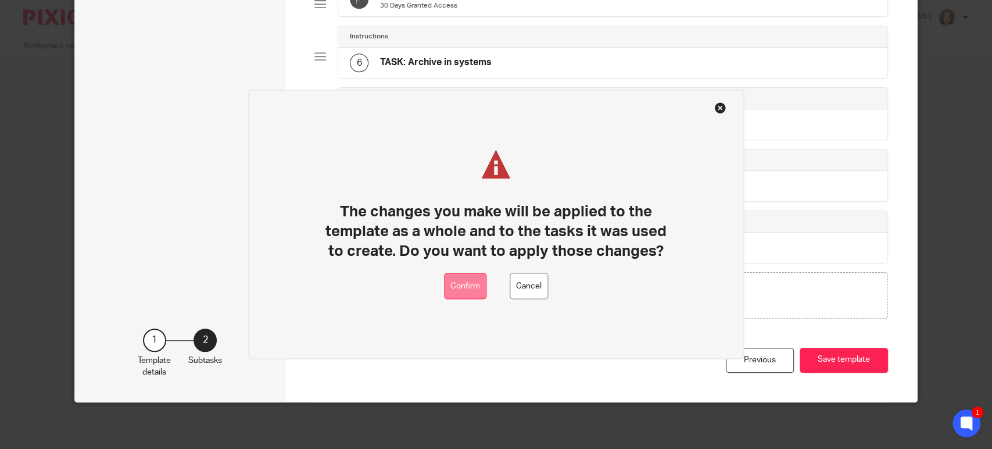
click at [460, 284] on button "Confirm" at bounding box center [465, 286] width 42 height 26
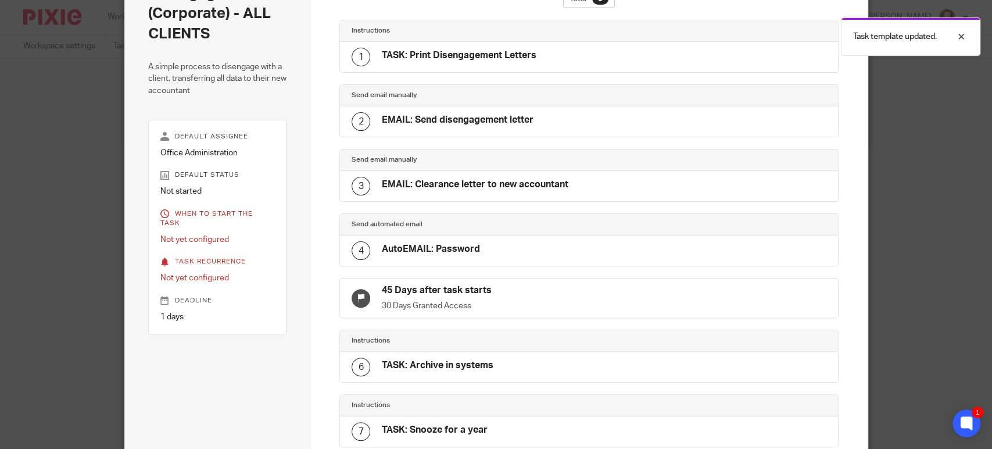
scroll to position [55, 0]
